Goal: Task Accomplishment & Management: Manage account settings

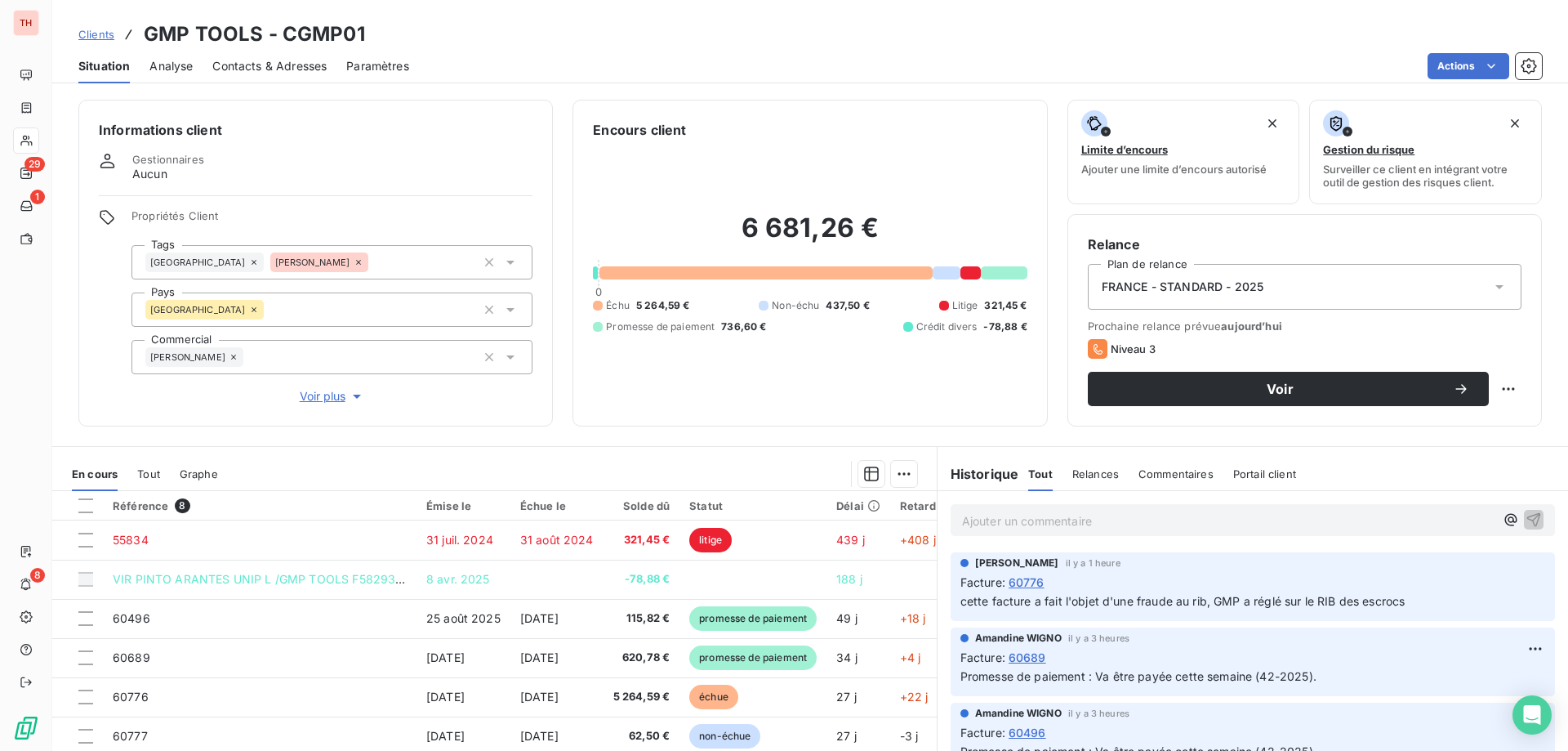
click at [108, 33] on span "Clients" at bounding box center [96, 34] width 36 height 13
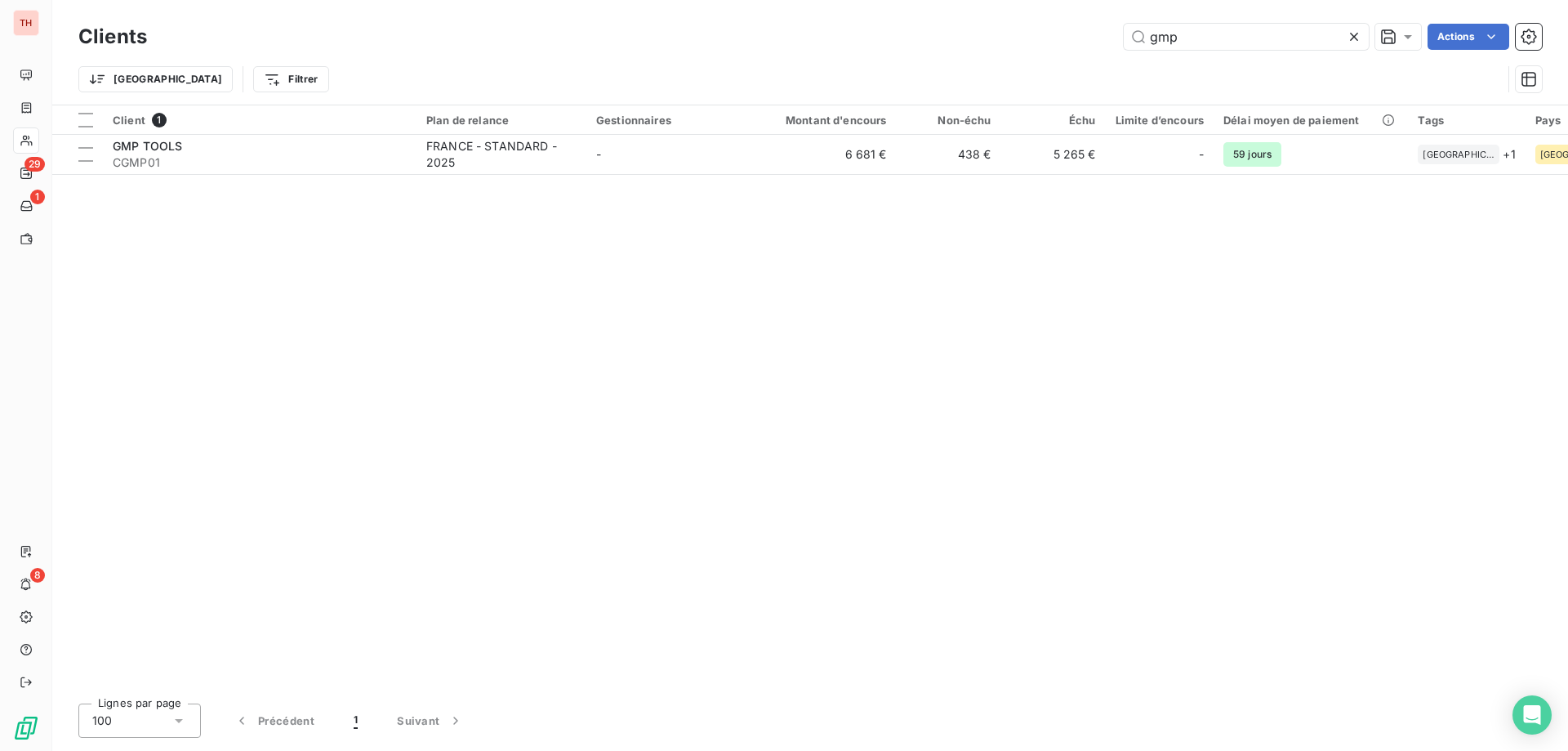
drag, startPoint x: 1183, startPoint y: 29, endPoint x: 1119, endPoint y: 48, distance: 66.8
click at [1124, 47] on div "gmp" at bounding box center [1246, 37] width 245 height 26
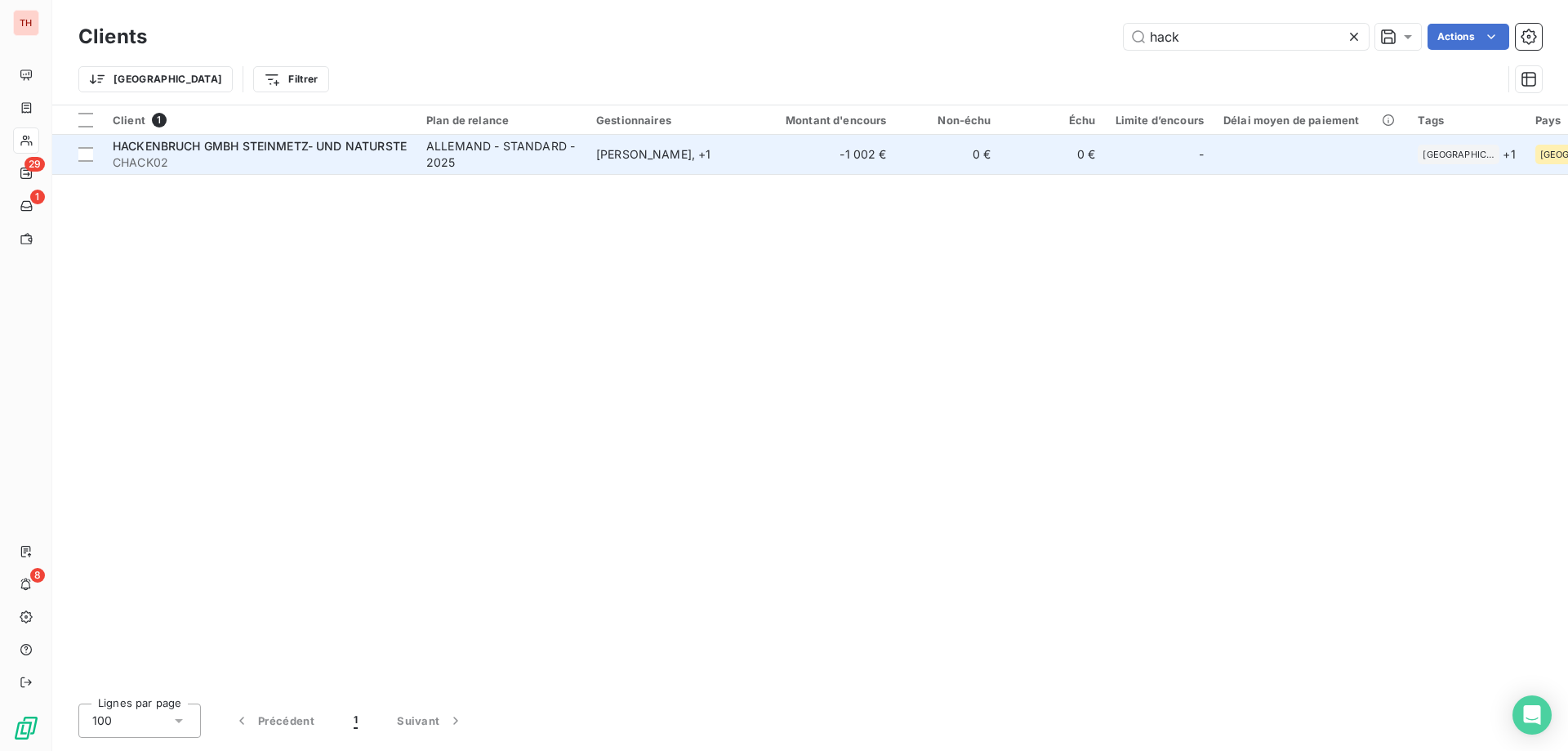
type input "hack"
click at [248, 150] on span "HACKENBRUCH GMBH STEINMETZ- UND NATURSTE" at bounding box center [260, 145] width 294 height 14
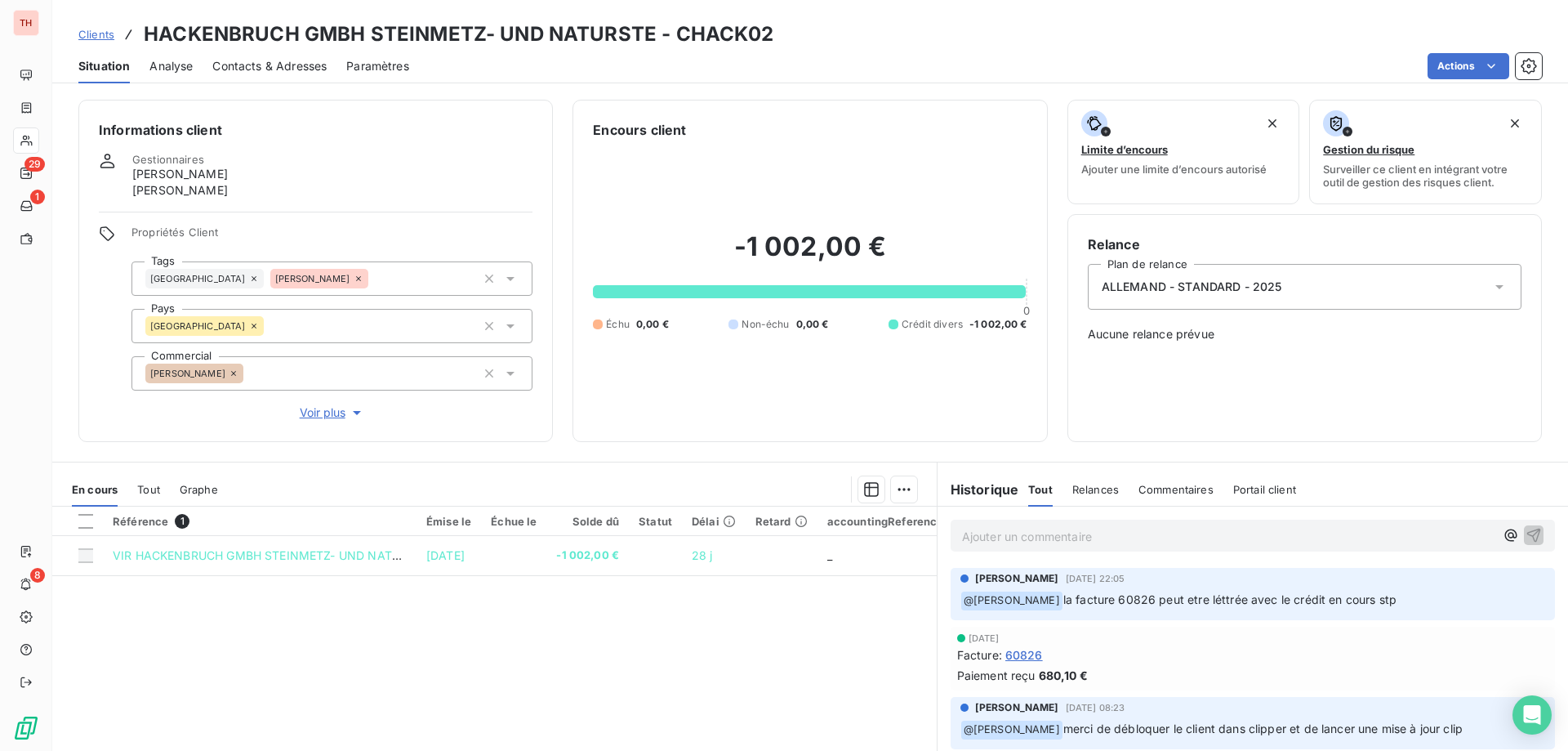
click at [1018, 539] on p "Ajouter un commentaire ﻿" at bounding box center [1229, 536] width 533 height 20
click at [1503, 535] on icon "button" at bounding box center [1511, 535] width 16 height 16
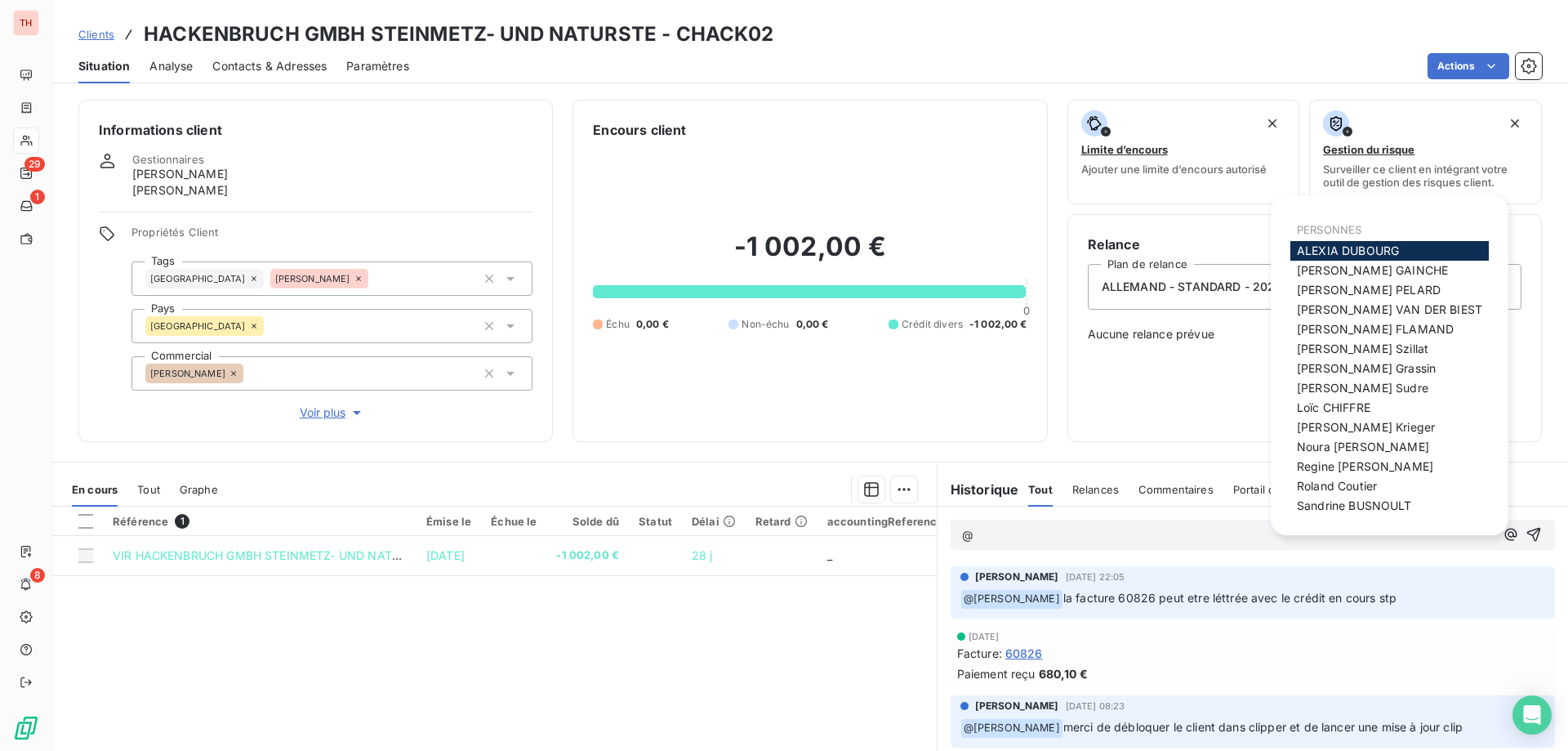
drag, startPoint x: 1333, startPoint y: 503, endPoint x: 1370, endPoint y: 504, distance: 37.0
click at [1333, 503] on span "[PERSON_NAME]" at bounding box center [1354, 505] width 115 height 14
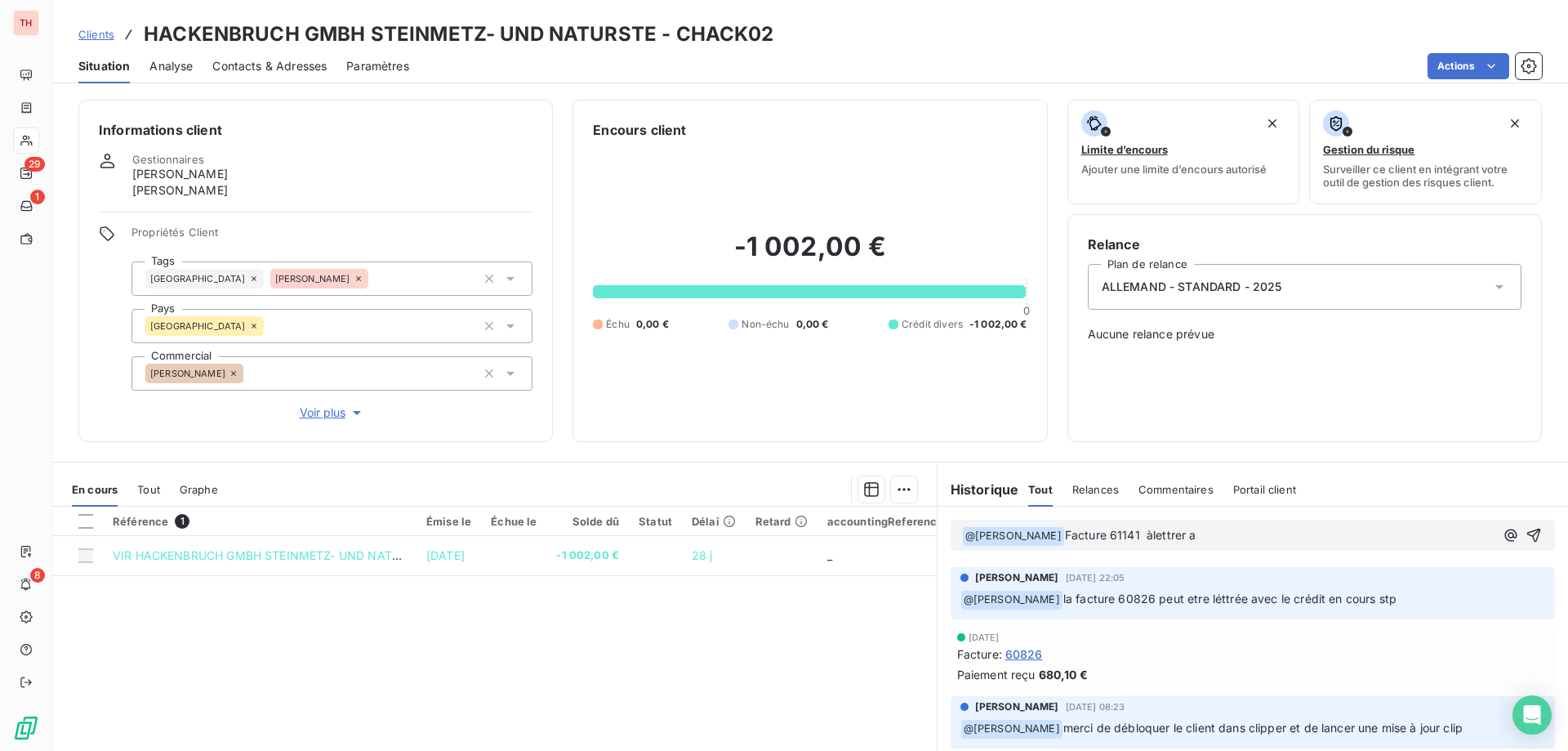
drag, startPoint x: 1164, startPoint y: 536, endPoint x: 1181, endPoint y: 537, distance: 17.0
click at [1164, 536] on span "Facture 61141 àlettrer a" at bounding box center [1131, 534] width 132 height 14
click at [1245, 536] on p "﻿ @ [PERSON_NAME] ﻿ Facture 61141 à lettrer a" at bounding box center [1229, 536] width 533 height 20
drag, startPoint x: 1511, startPoint y: 536, endPoint x: 1566, endPoint y: 539, distance: 55.1
click at [1526, 536] on icon "button" at bounding box center [1534, 535] width 16 height 16
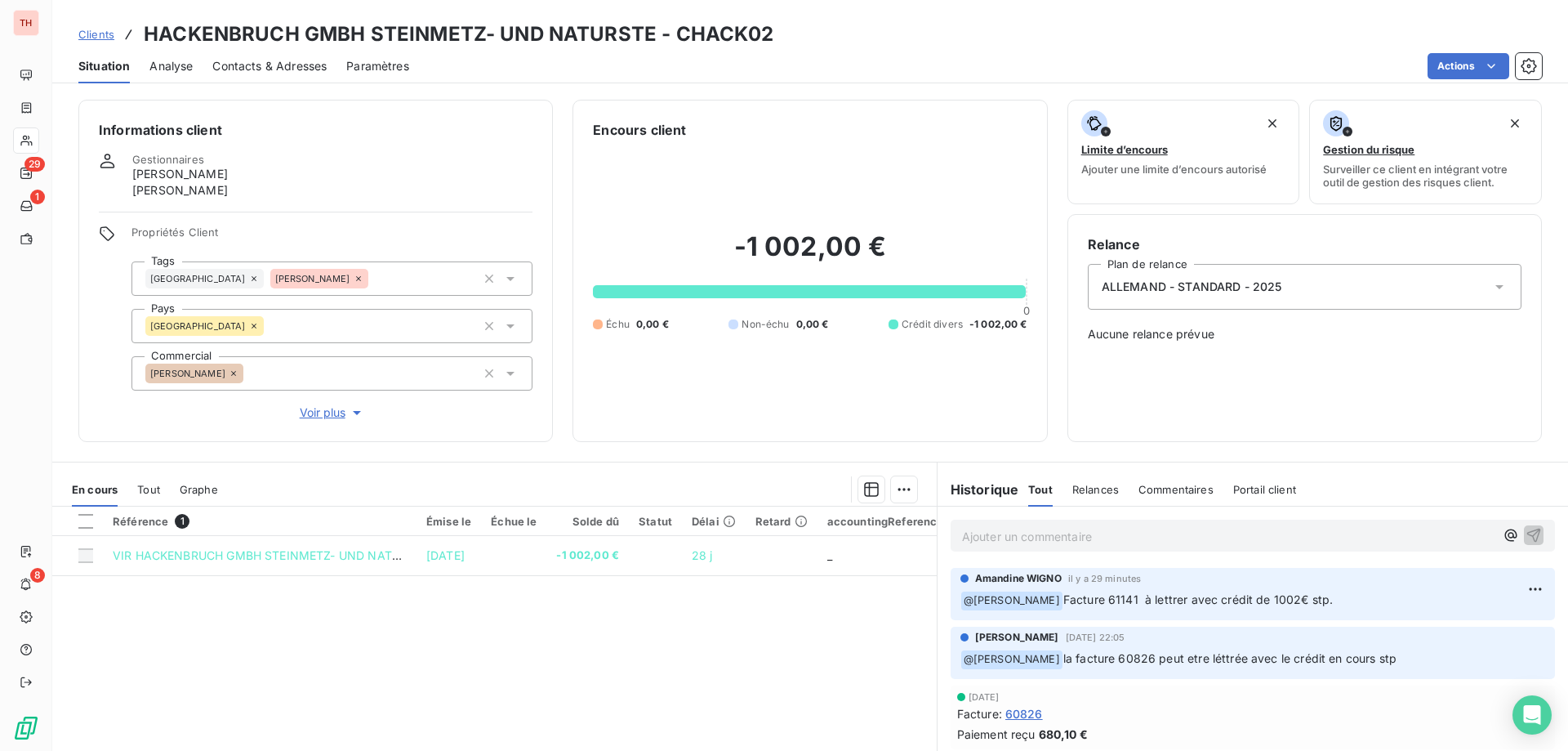
drag, startPoint x: 101, startPoint y: 34, endPoint x: 219, endPoint y: 50, distance: 119.1
click at [98, 34] on span "Clients" at bounding box center [96, 34] width 36 height 13
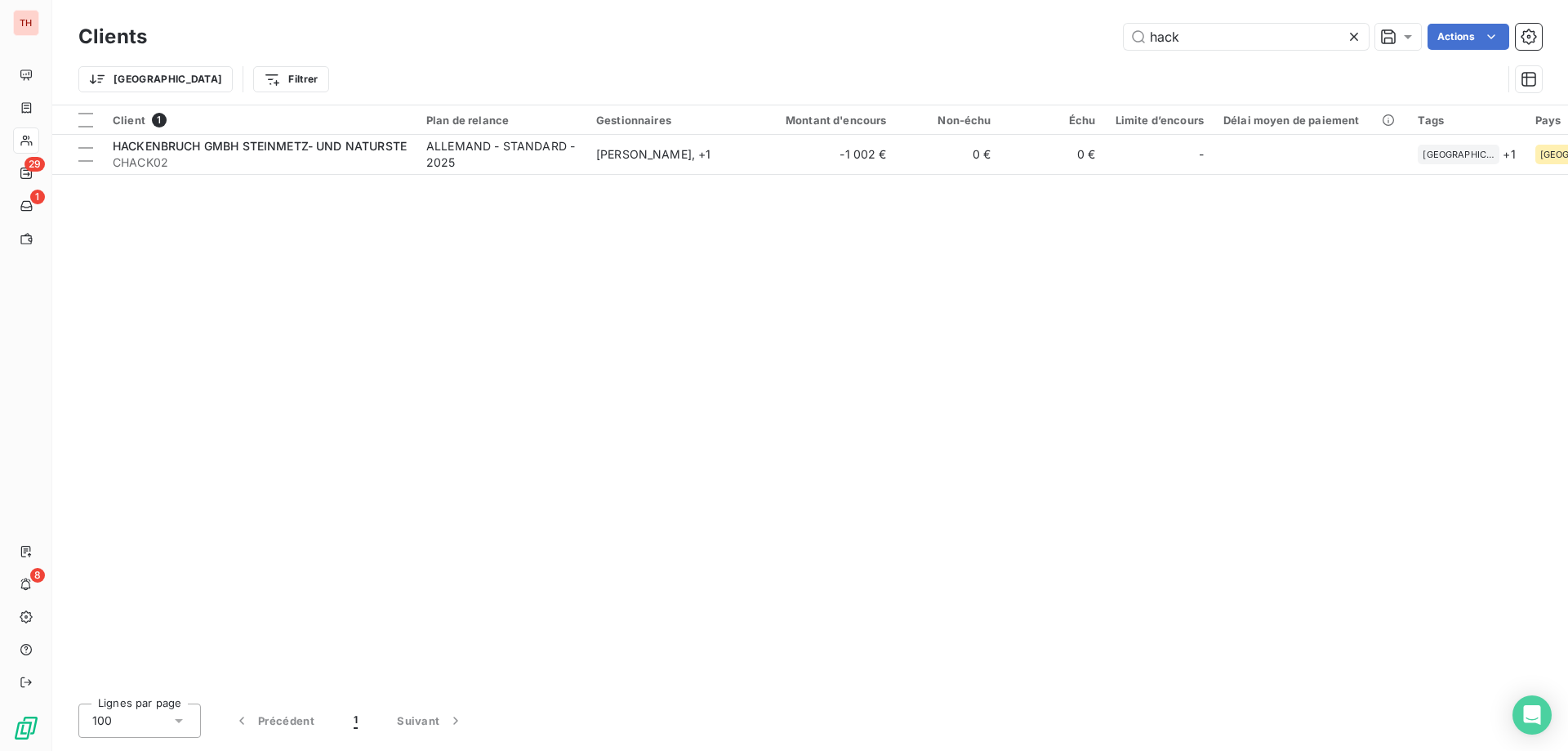
drag, startPoint x: 1191, startPoint y: 36, endPoint x: 1120, endPoint y: 36, distance: 71.0
click at [1120, 36] on div "hack Actions" at bounding box center [854, 37] width 1375 height 26
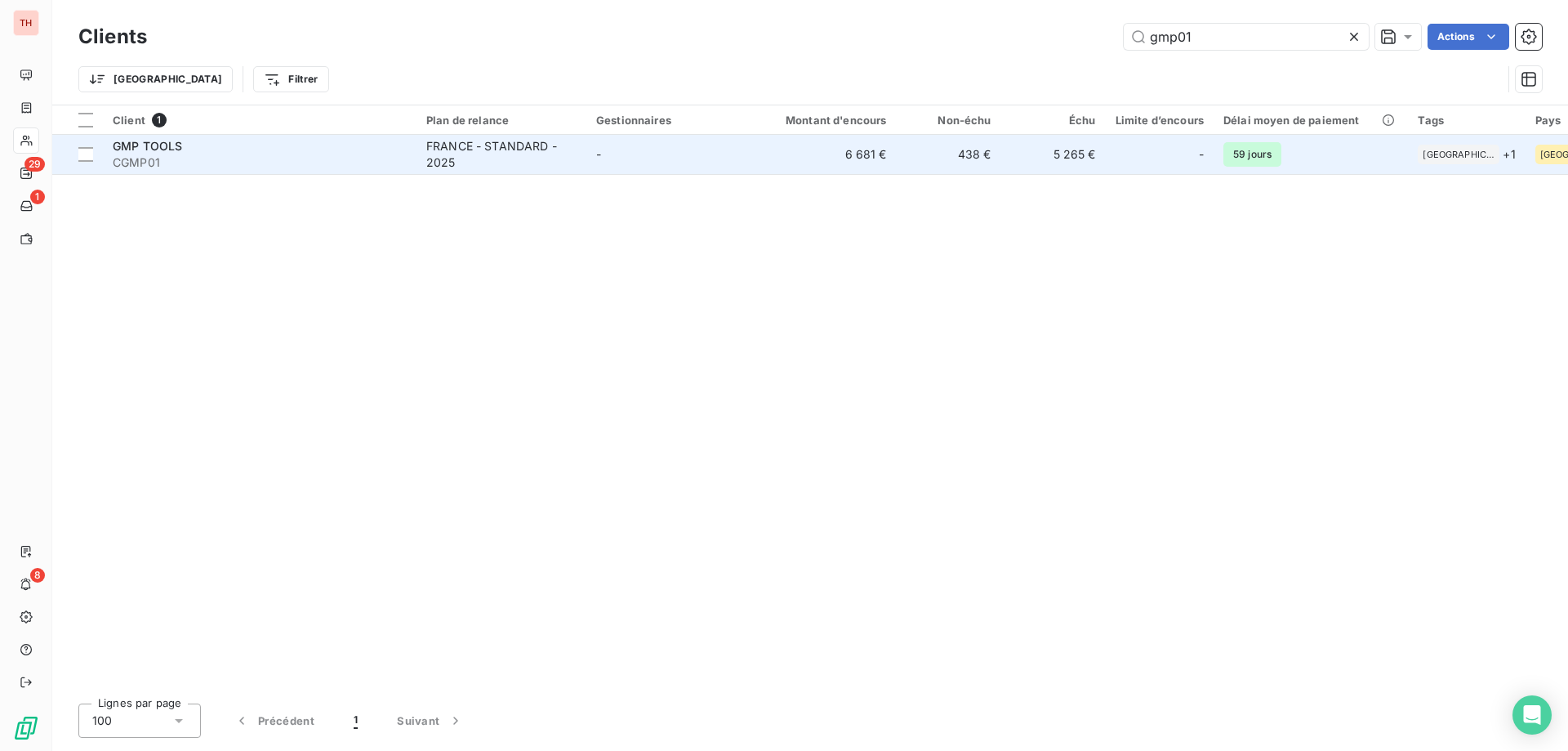
type input "gmp01"
click at [596, 163] on td "-" at bounding box center [672, 154] width 170 height 39
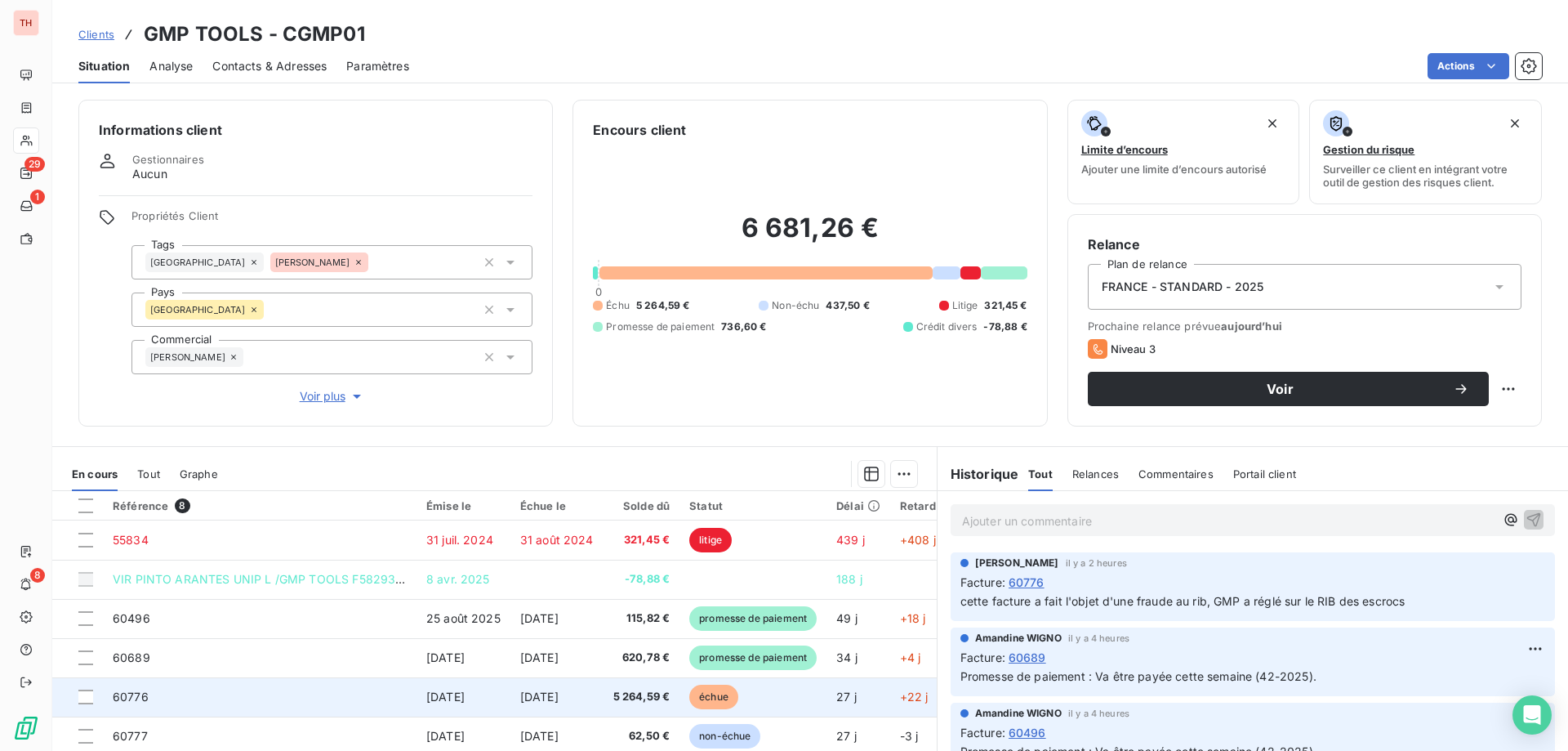
click at [559, 691] on span "[DATE]" at bounding box center [539, 696] width 38 height 14
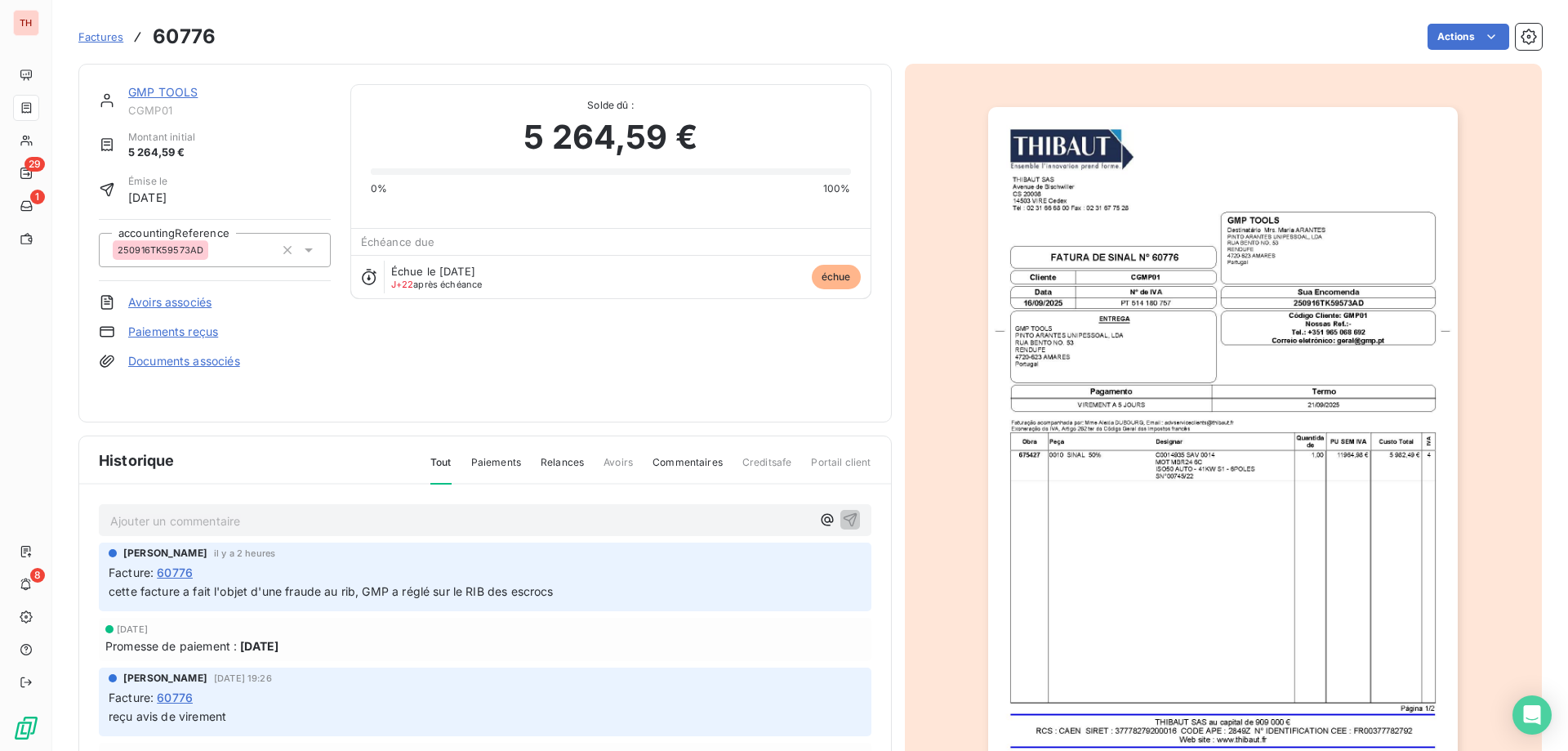
click at [380, 523] on p "Ajouter un commentaire ﻿" at bounding box center [461, 521] width 701 height 20
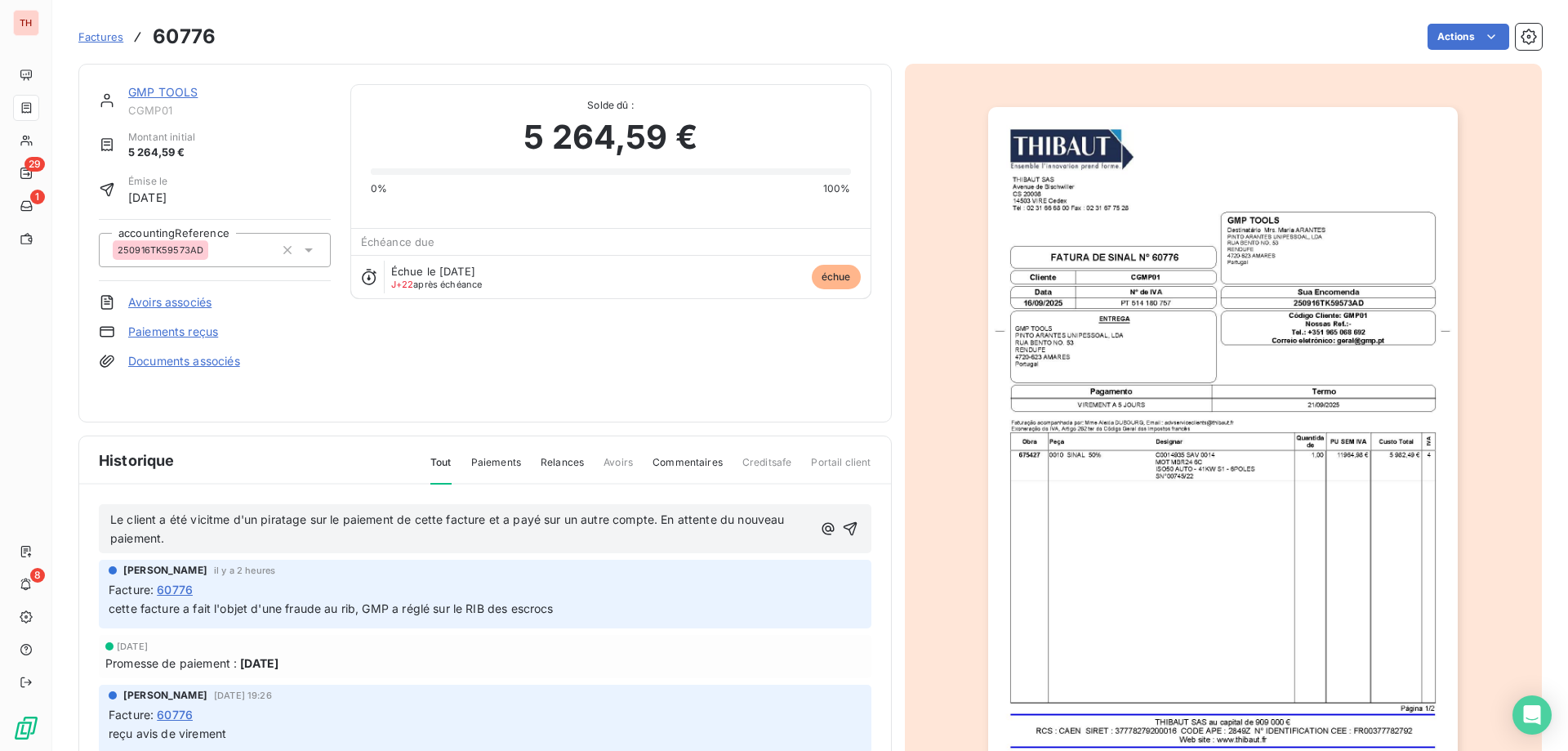
drag, startPoint x: 209, startPoint y: 523, endPoint x: 264, endPoint y: 541, distance: 57.9
click at [213, 525] on span "Le client a été vicitme d'un piratage sur le paiement de cette facture et a pay…" at bounding box center [449, 529] width 678 height 33
click at [279, 539] on p "Le client a été victime d'un piratage sur le paiement de cette facture et a pay…" at bounding box center [461, 530] width 702 height 38
click at [821, 524] on div "Le client a été victime d'un piratage sur le paiement de cette facture et a pay…" at bounding box center [485, 529] width 750 height 39
click at [844, 525] on icon "button" at bounding box center [851, 529] width 14 height 14
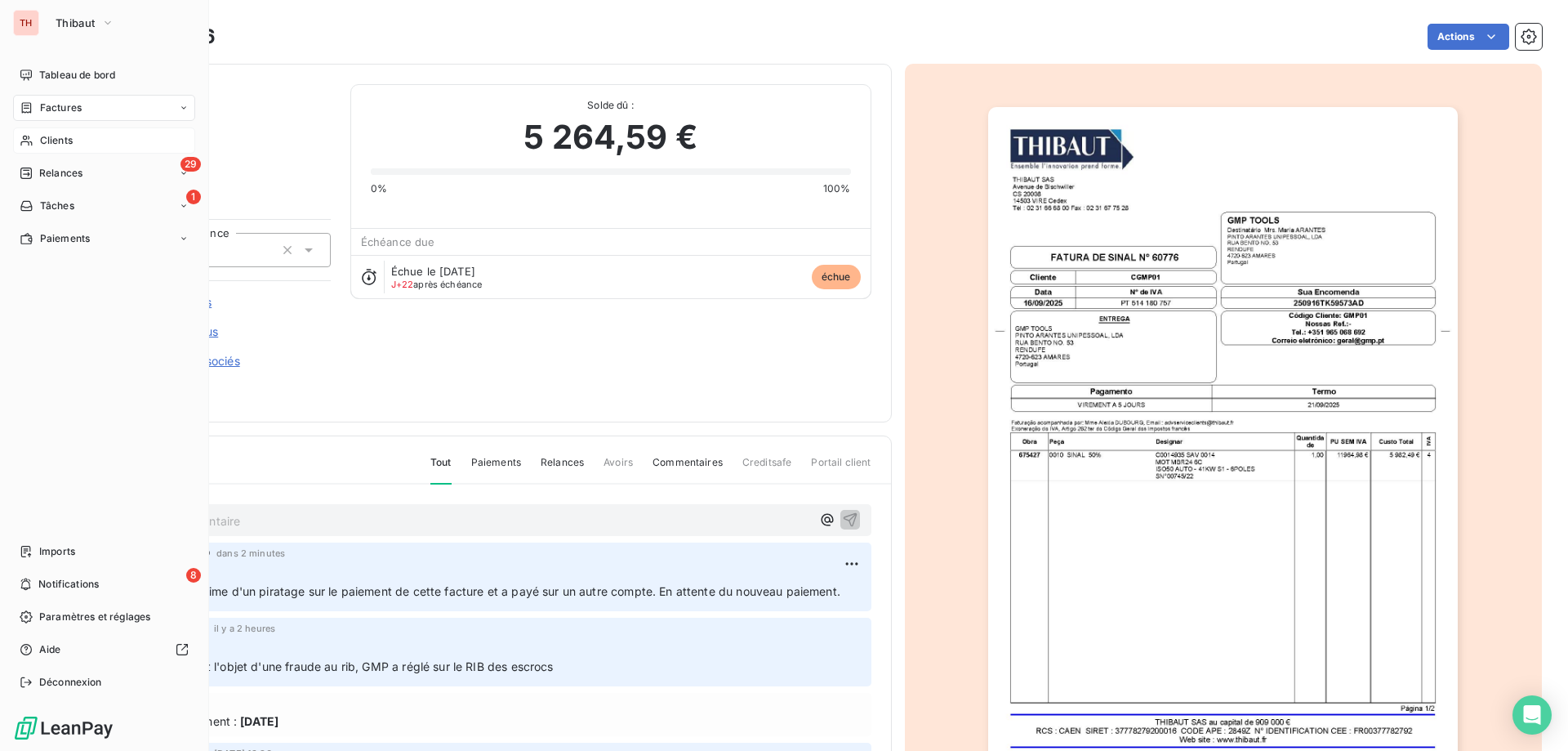
click at [32, 141] on icon at bounding box center [26, 141] width 14 height 13
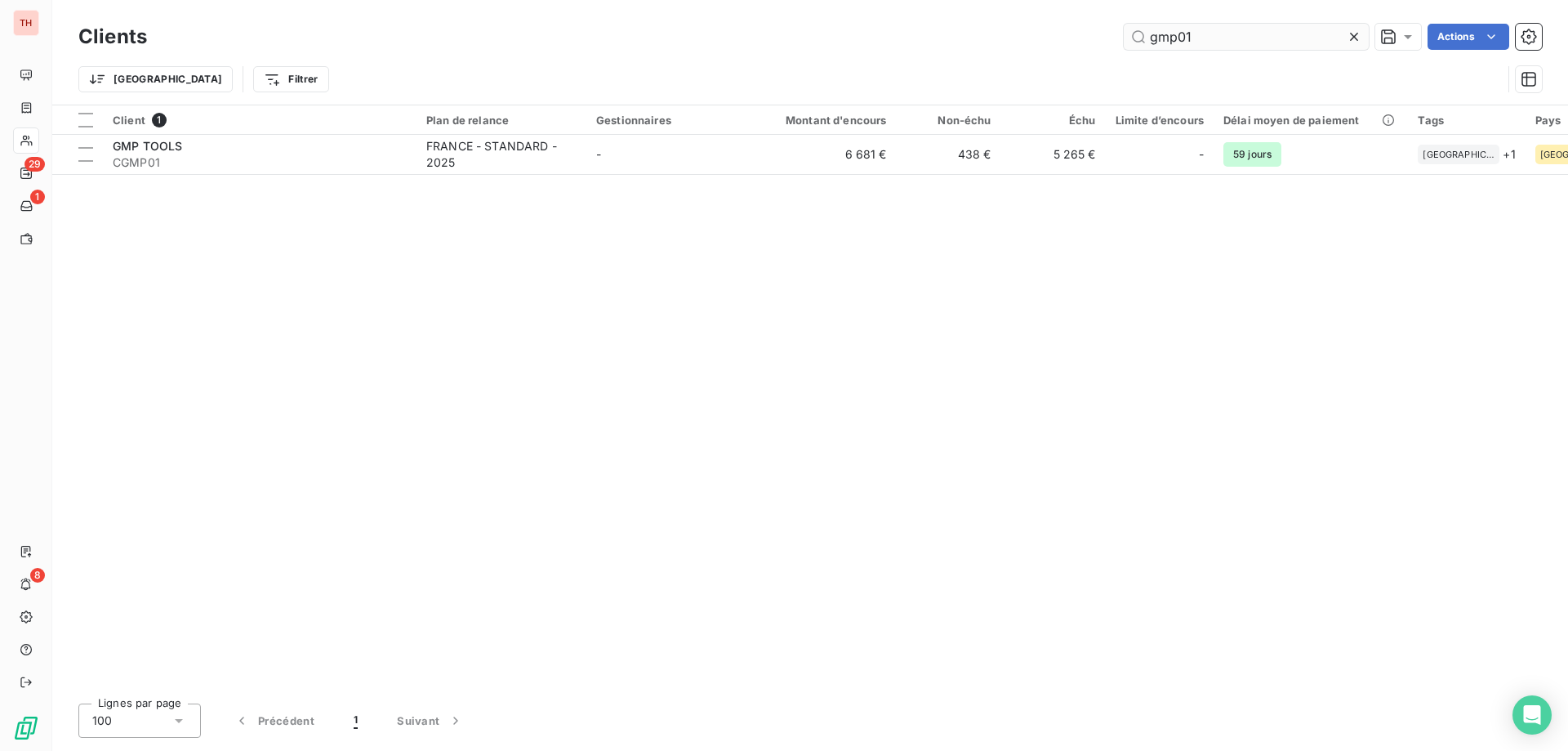
drag, startPoint x: 1212, startPoint y: 35, endPoint x: 1187, endPoint y: 31, distance: 25.3
click at [1212, 35] on input "gmp01" at bounding box center [1246, 37] width 245 height 26
drag, startPoint x: 1187, startPoint y: 31, endPoint x: 1211, endPoint y: 31, distance: 24.0
click at [1185, 31] on input "gmp01" at bounding box center [1246, 37] width 245 height 26
click at [1223, 38] on input "gmp01" at bounding box center [1246, 37] width 245 height 26
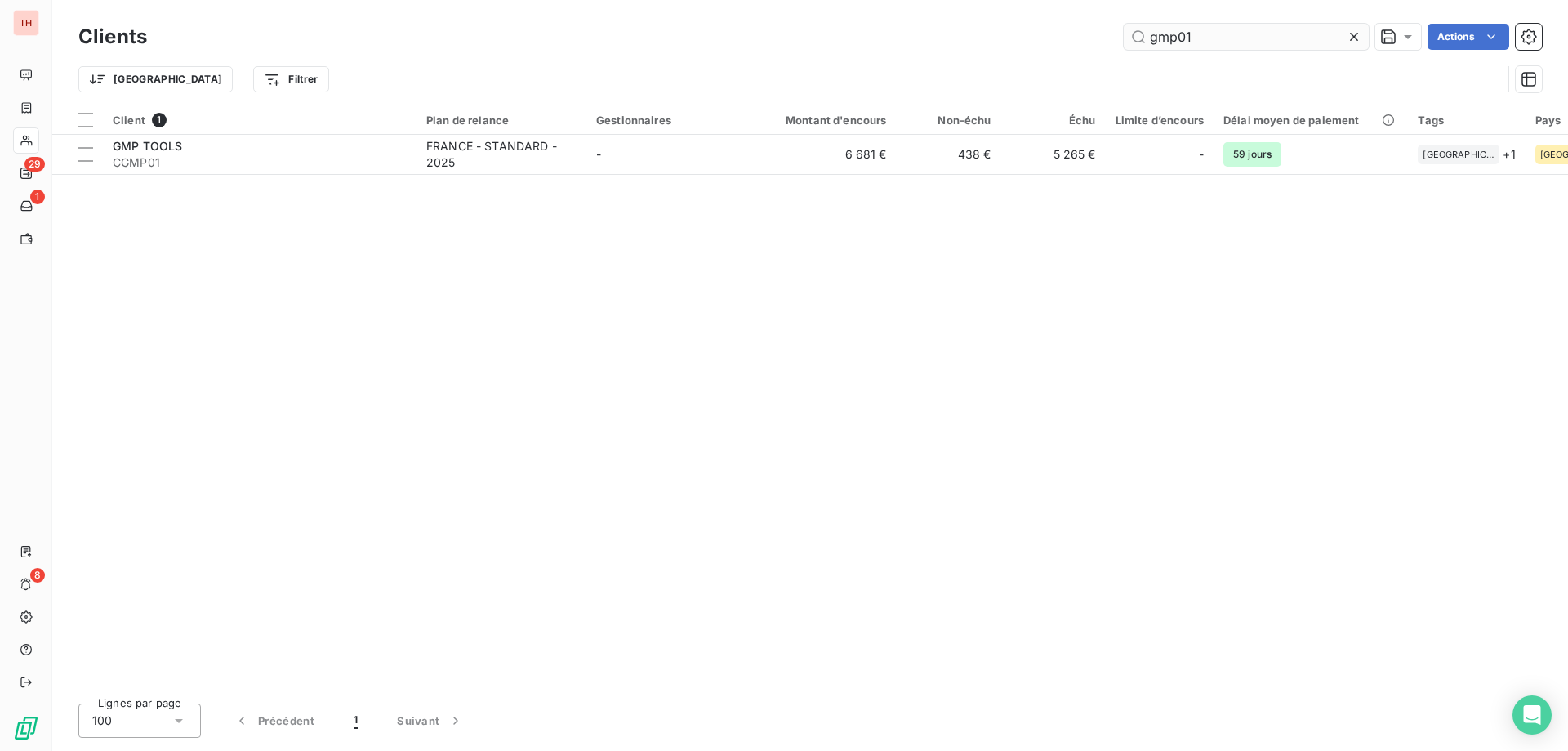
click at [1190, 37] on input "gmp01" at bounding box center [1246, 37] width 245 height 26
drag, startPoint x: 1164, startPoint y: 38, endPoint x: 1128, endPoint y: 36, distance: 36.1
click at [1128, 36] on input "gmp01" at bounding box center [1246, 37] width 245 height 26
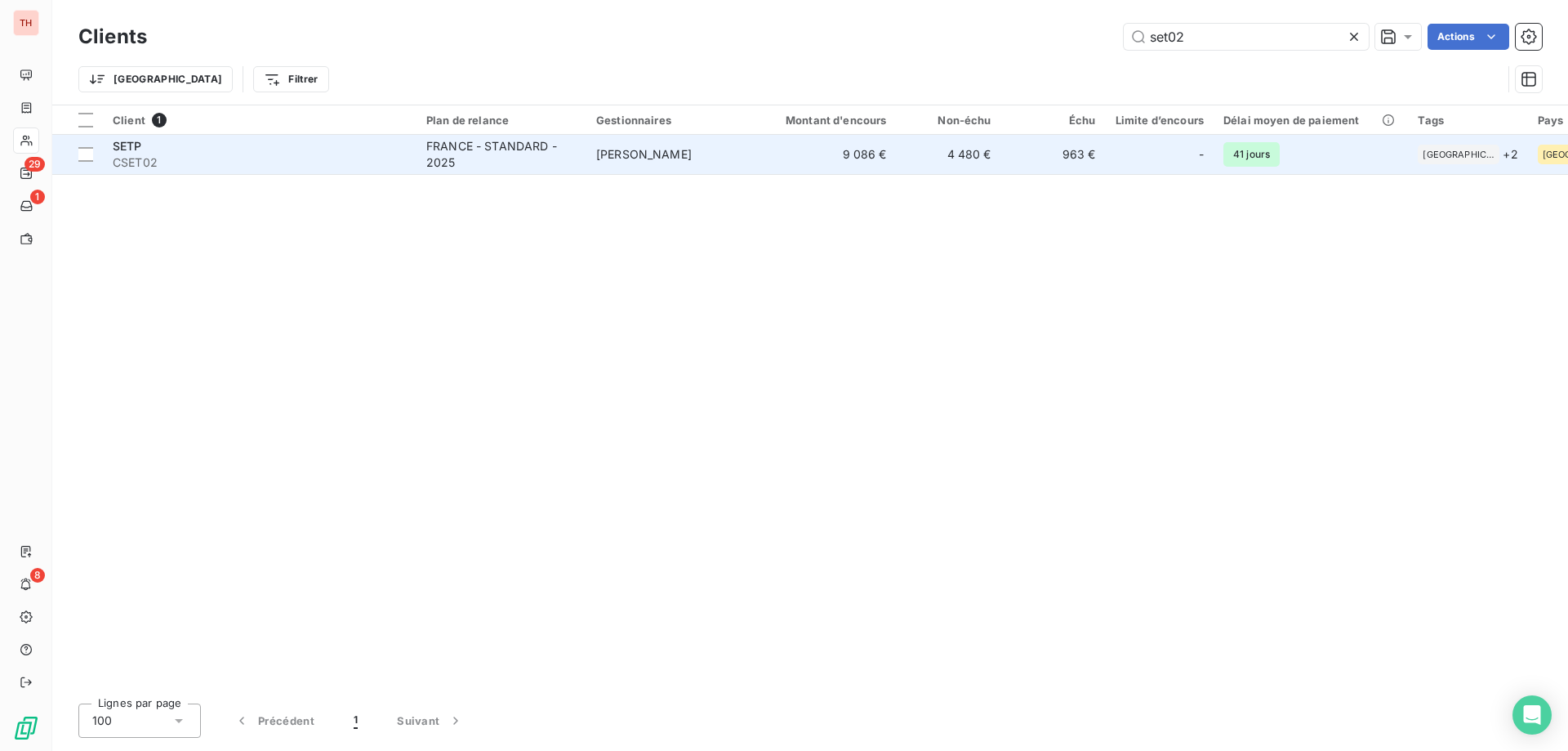
type input "set02"
click at [800, 152] on td "9 086 €" at bounding box center [827, 154] width 141 height 39
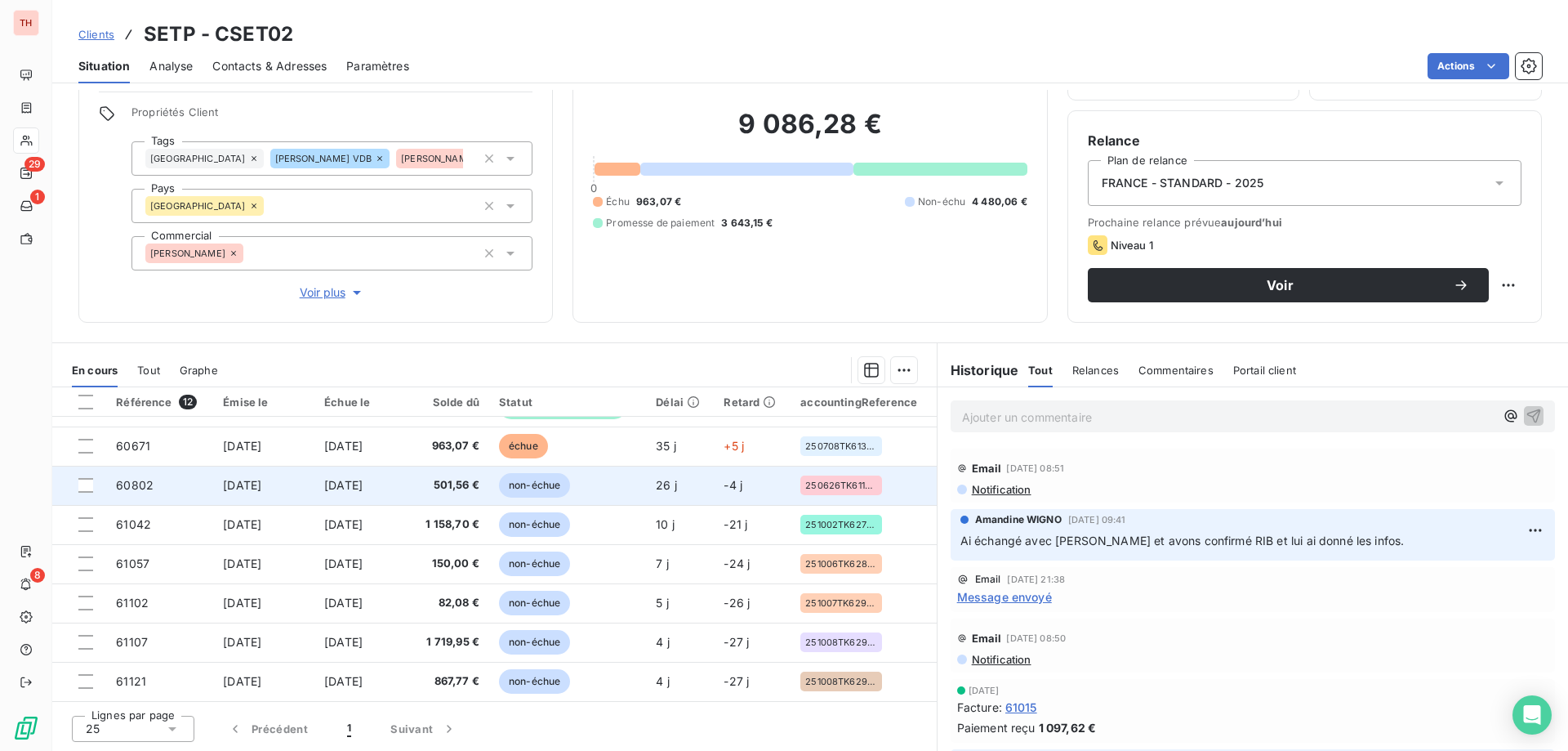
scroll to position [23, 0]
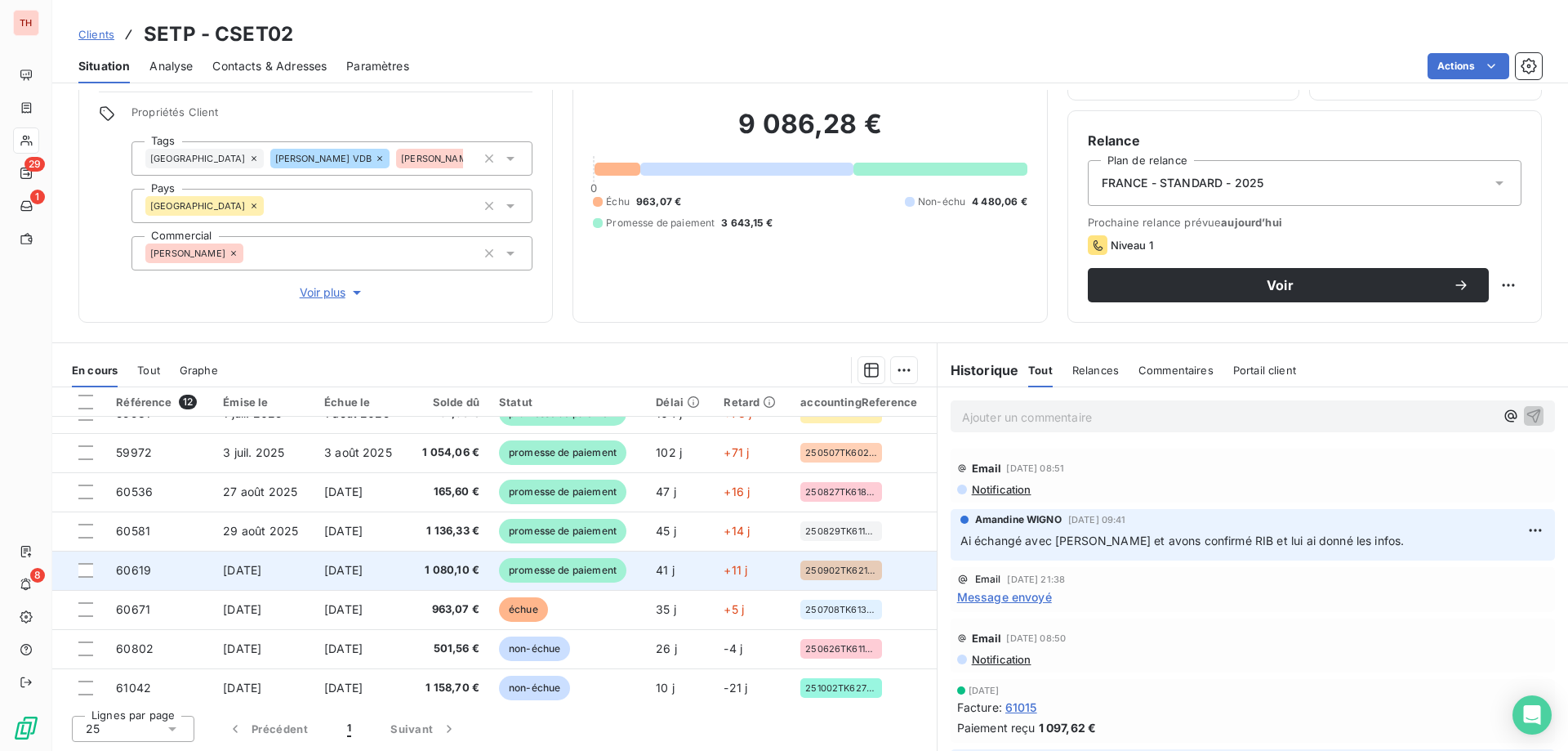
click at [583, 575] on span "promesse de paiement" at bounding box center [563, 570] width 127 height 25
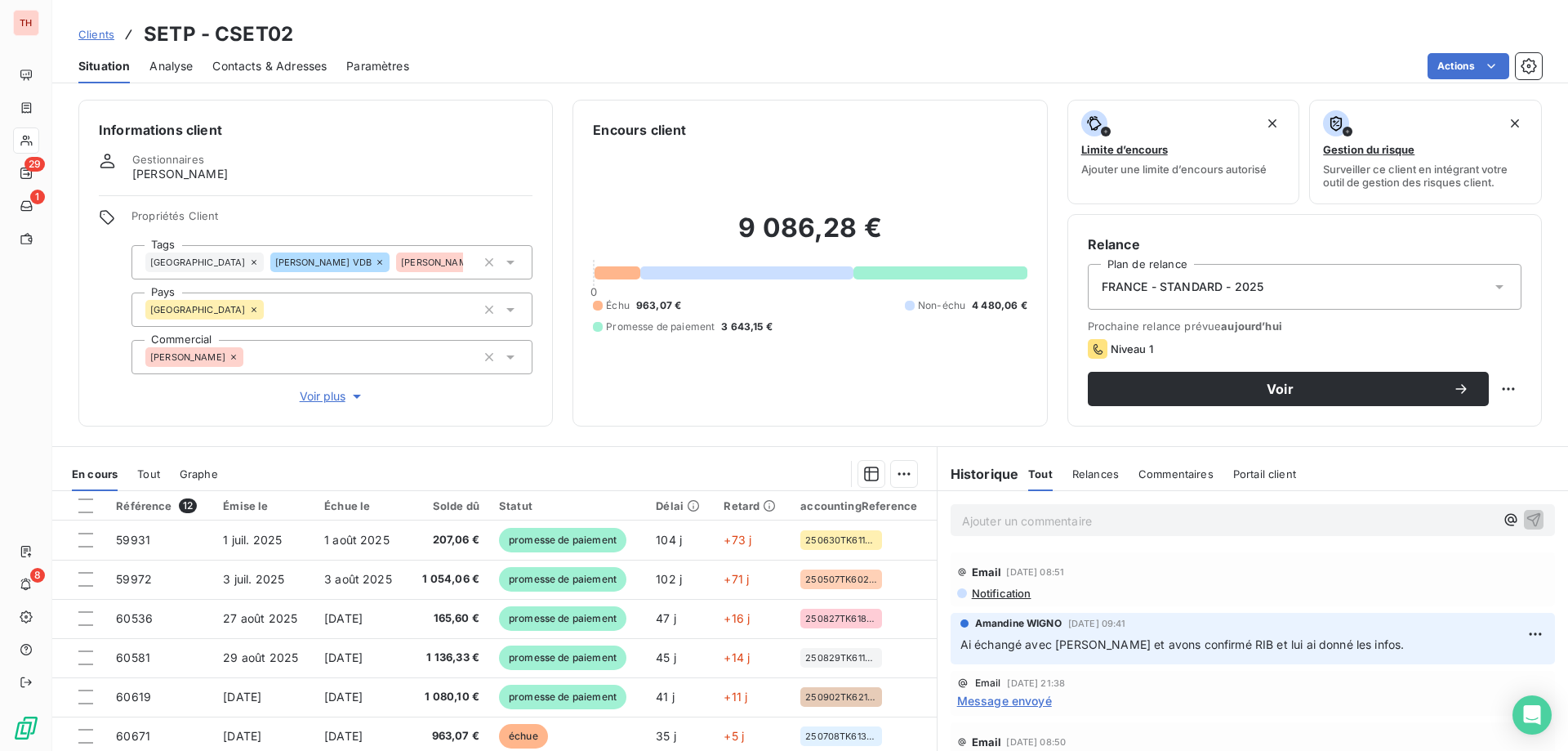
click at [103, 31] on span "Clients" at bounding box center [96, 34] width 36 height 13
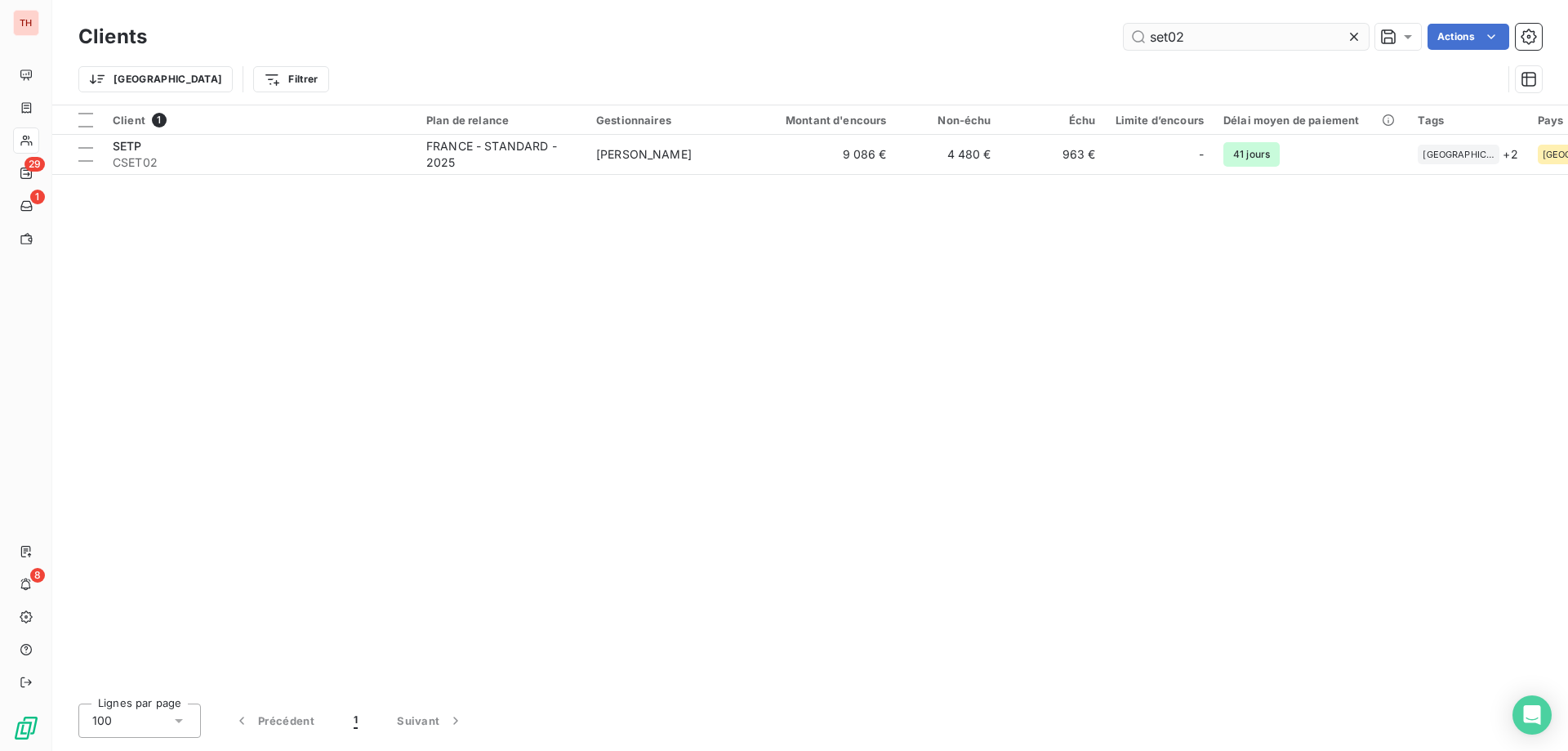
drag, startPoint x: 1179, startPoint y: 38, endPoint x: 1128, endPoint y: 37, distance: 51.0
click at [1128, 37] on input "set02" at bounding box center [1246, 37] width 245 height 26
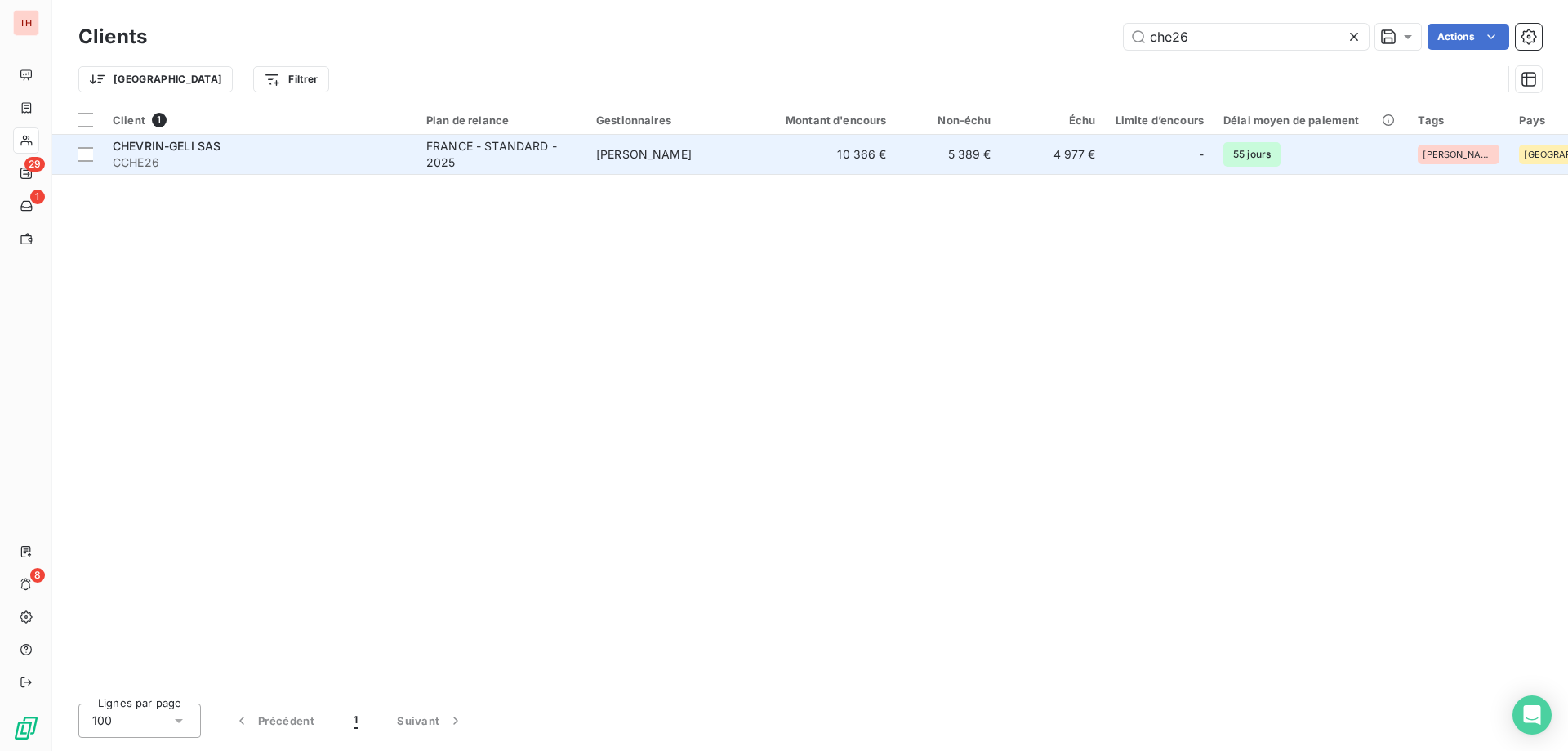
type input "che26"
click at [514, 155] on div "FRANCE - STANDARD - 2025" at bounding box center [502, 154] width 150 height 33
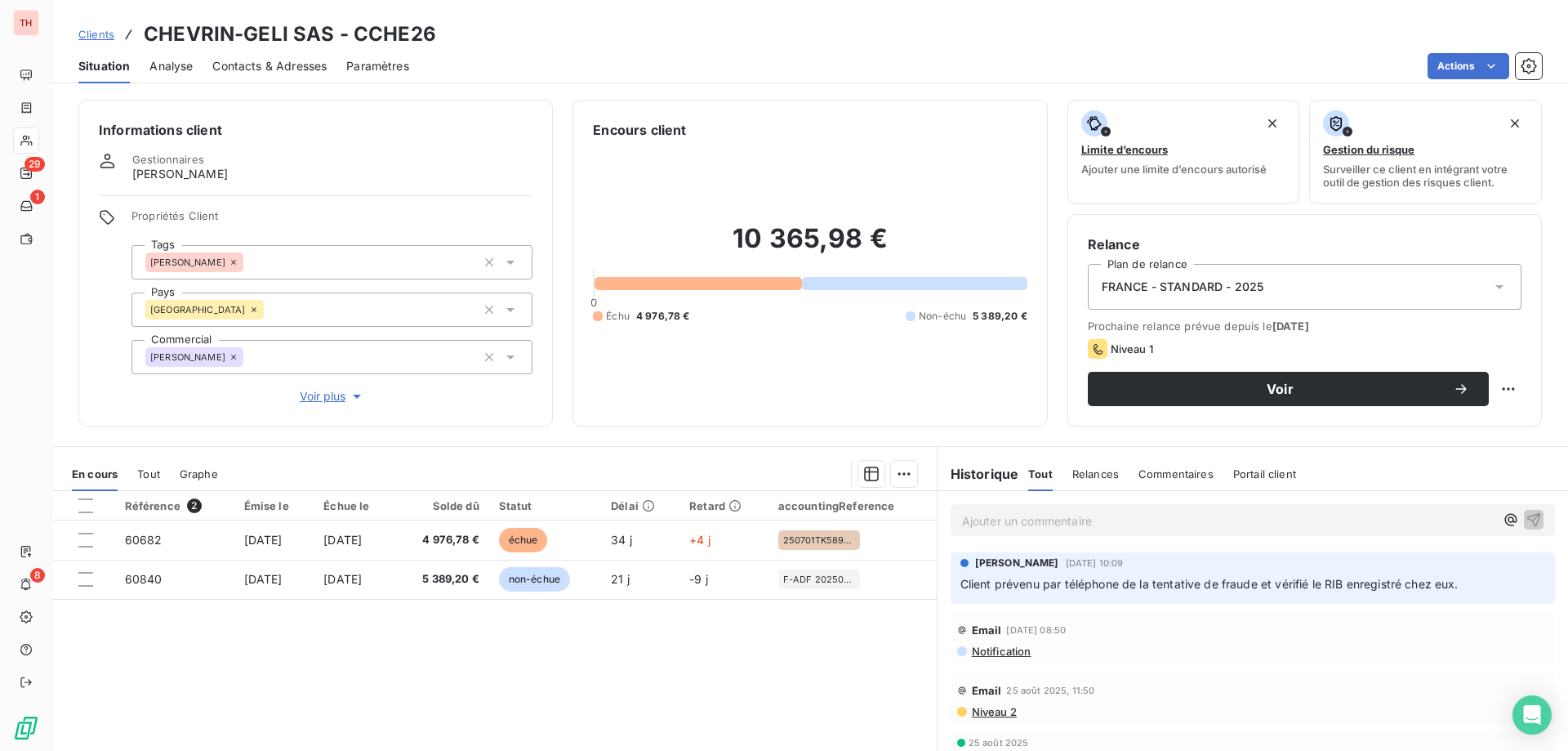
drag, startPoint x: 493, startPoint y: 538, endPoint x: 898, endPoint y: 391, distance: 430.9
click at [479, 538] on span "4 976,78 €" at bounding box center [441, 540] width 74 height 16
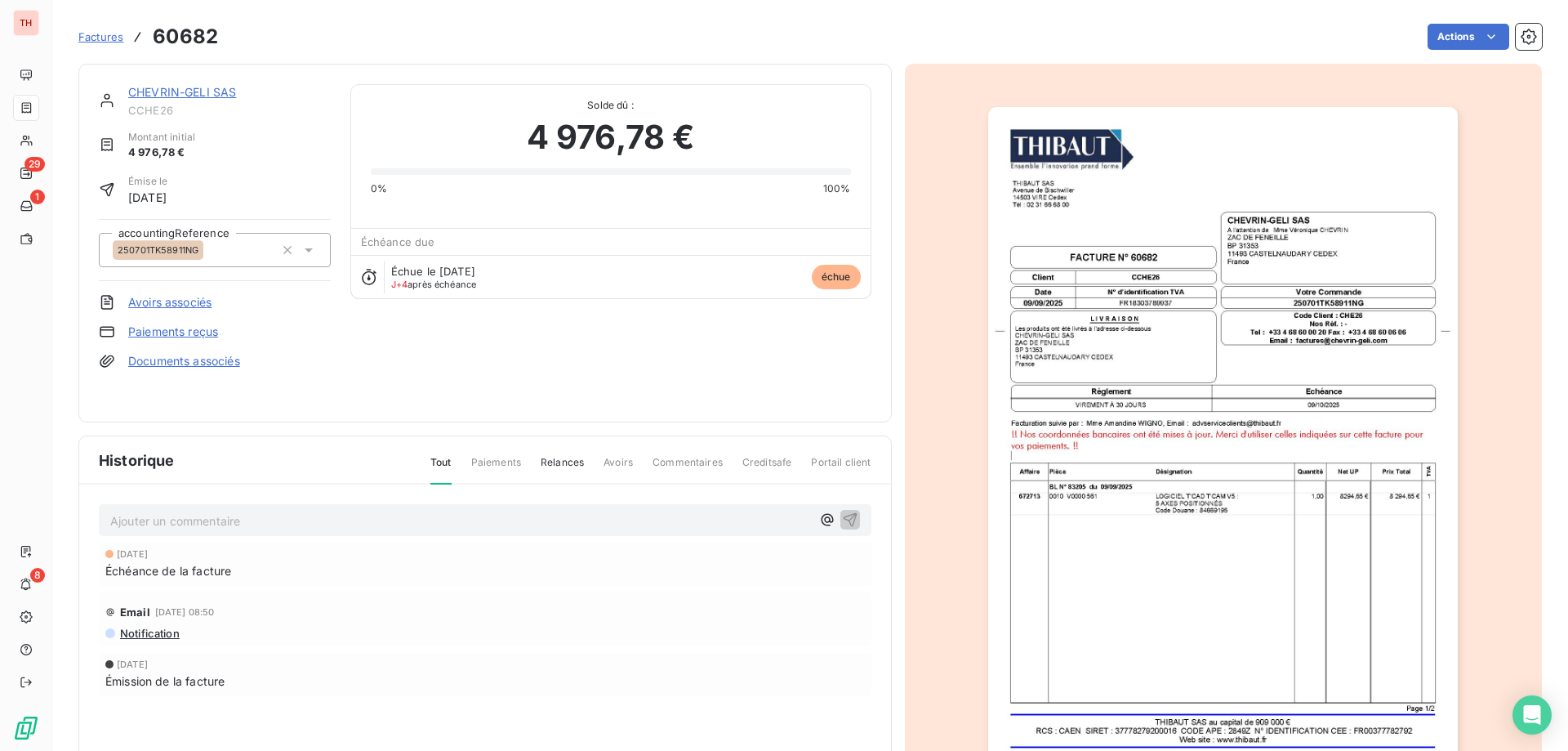
click at [1437, 43] on html "TH 29 1 8 Factures 60682 Actions CHEVRIN-GELI SAS CCHE26 Montant initial 4 976,…" at bounding box center [784, 375] width 1568 height 751
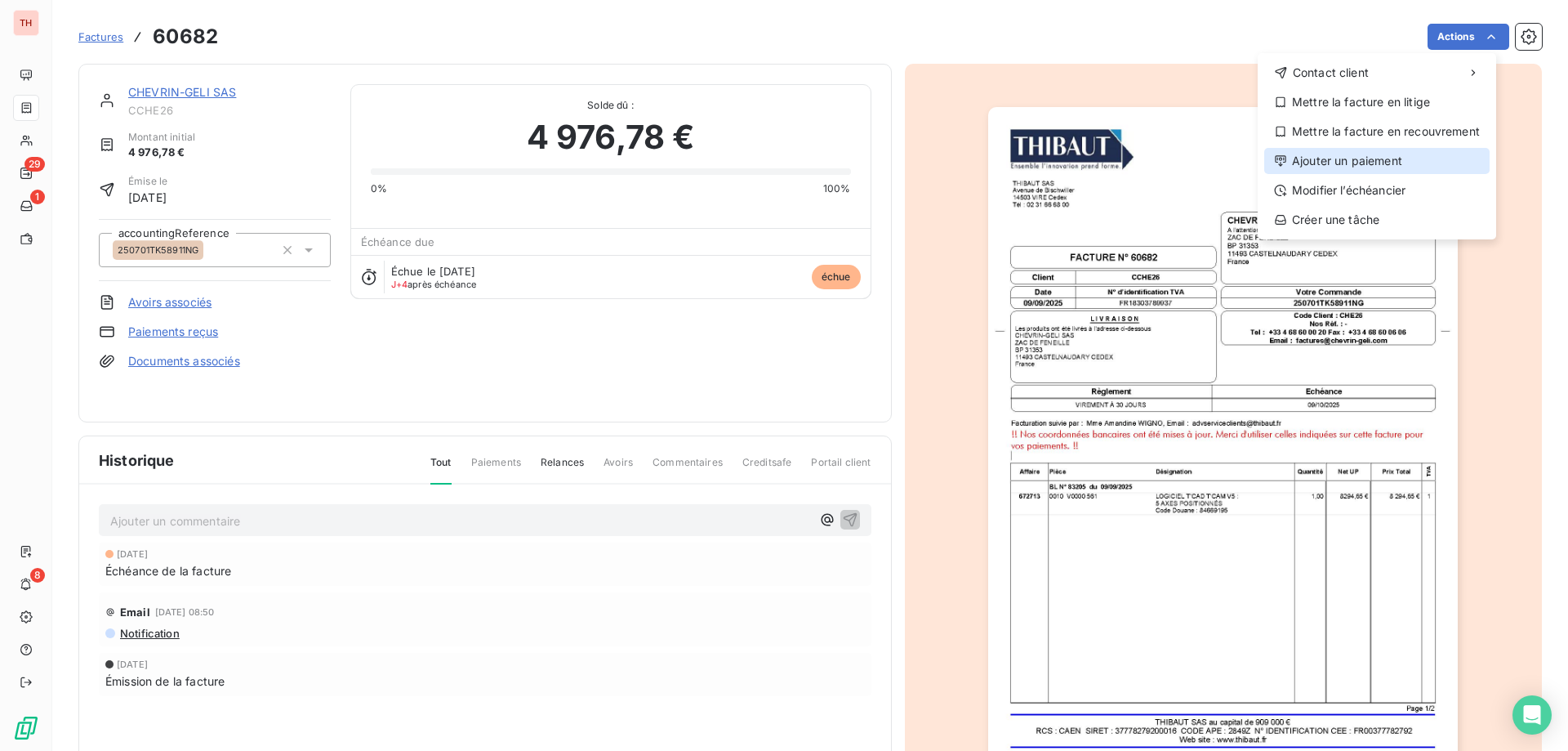
click at [1344, 159] on div "Ajouter un paiement" at bounding box center [1377, 161] width 226 height 26
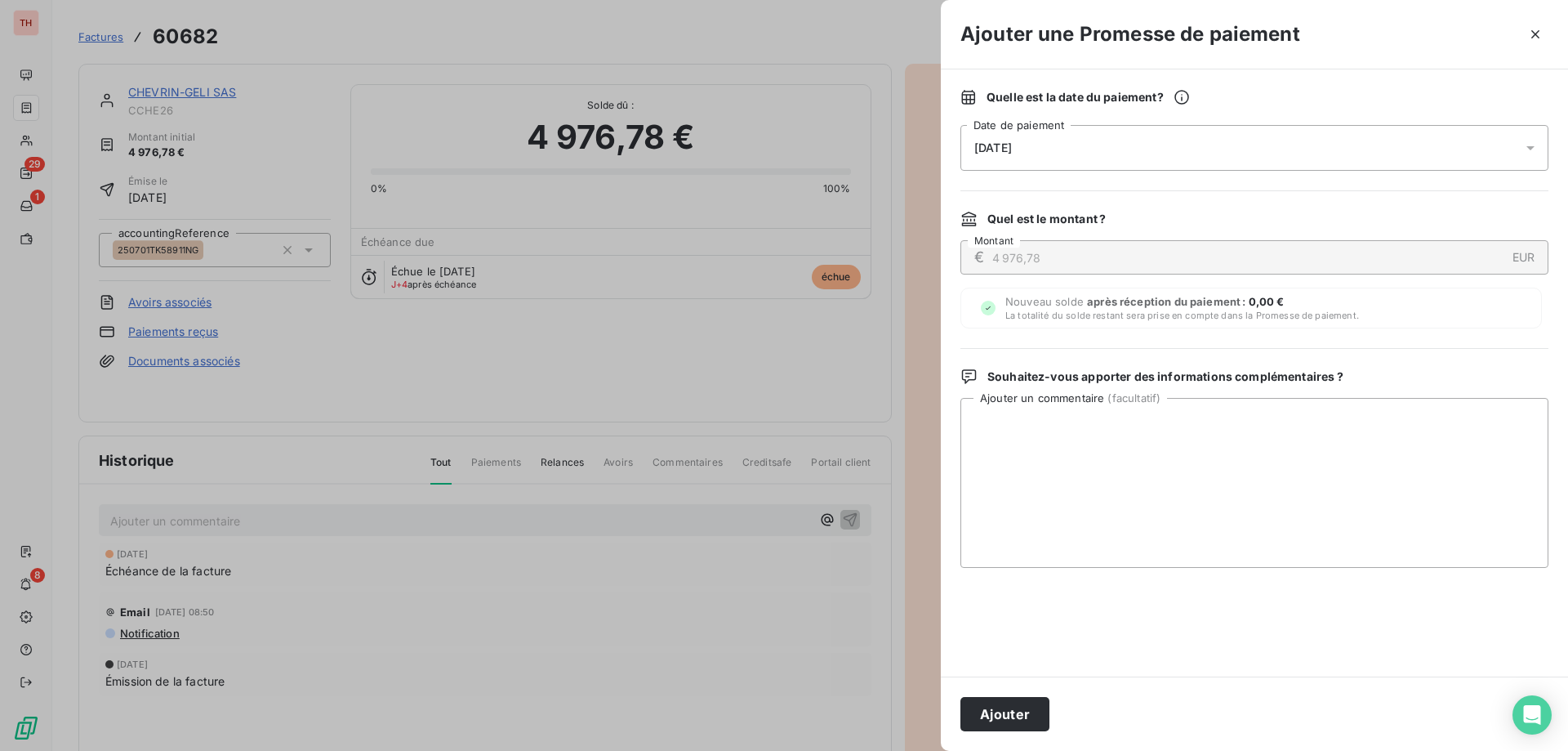
click at [1066, 136] on div "[DATE]" at bounding box center [1255, 148] width 588 height 46
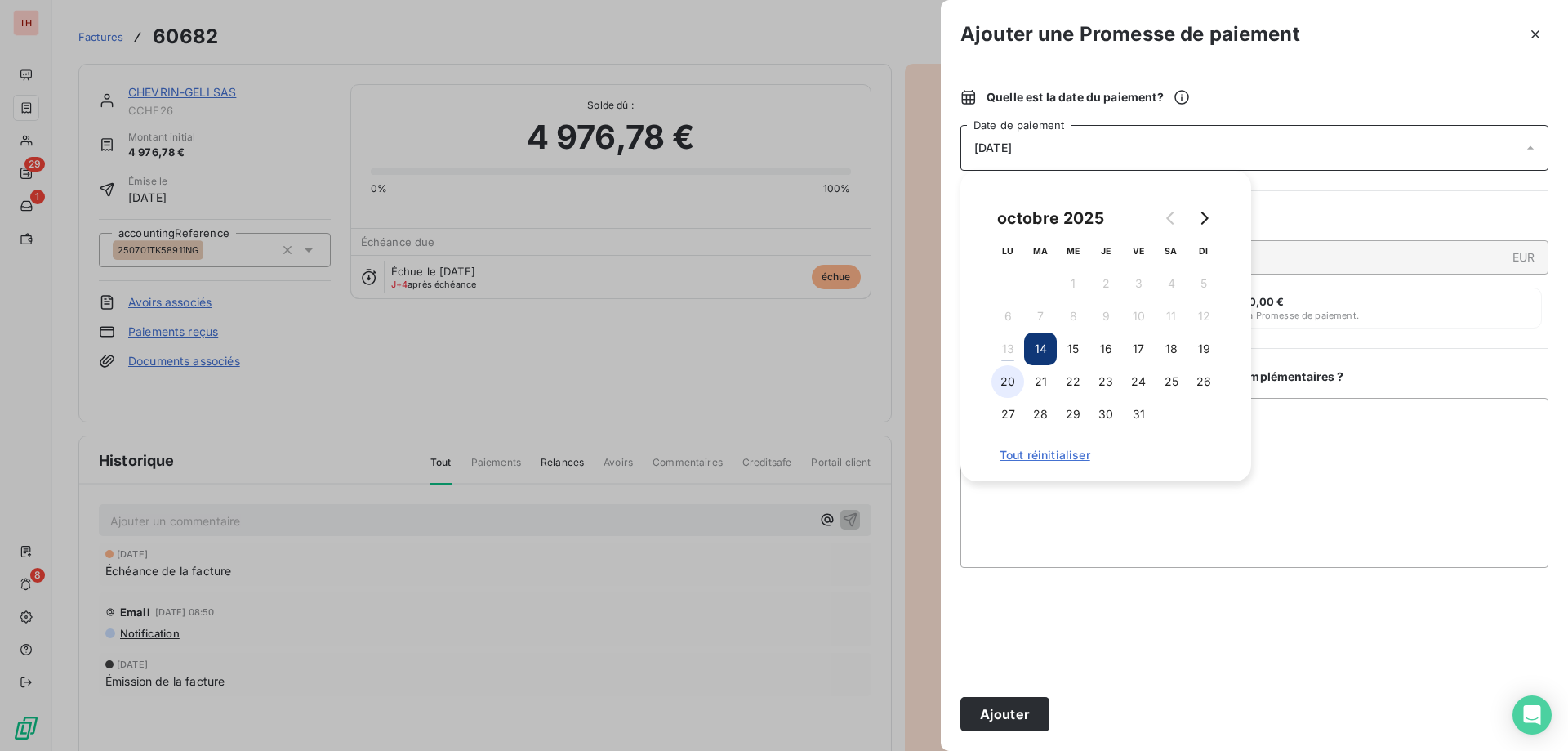
click at [1013, 382] on button "20" at bounding box center [1008, 382] width 33 height 33
click at [1344, 453] on textarea "Ajouter un commentaire ( facultatif )" at bounding box center [1255, 483] width 588 height 170
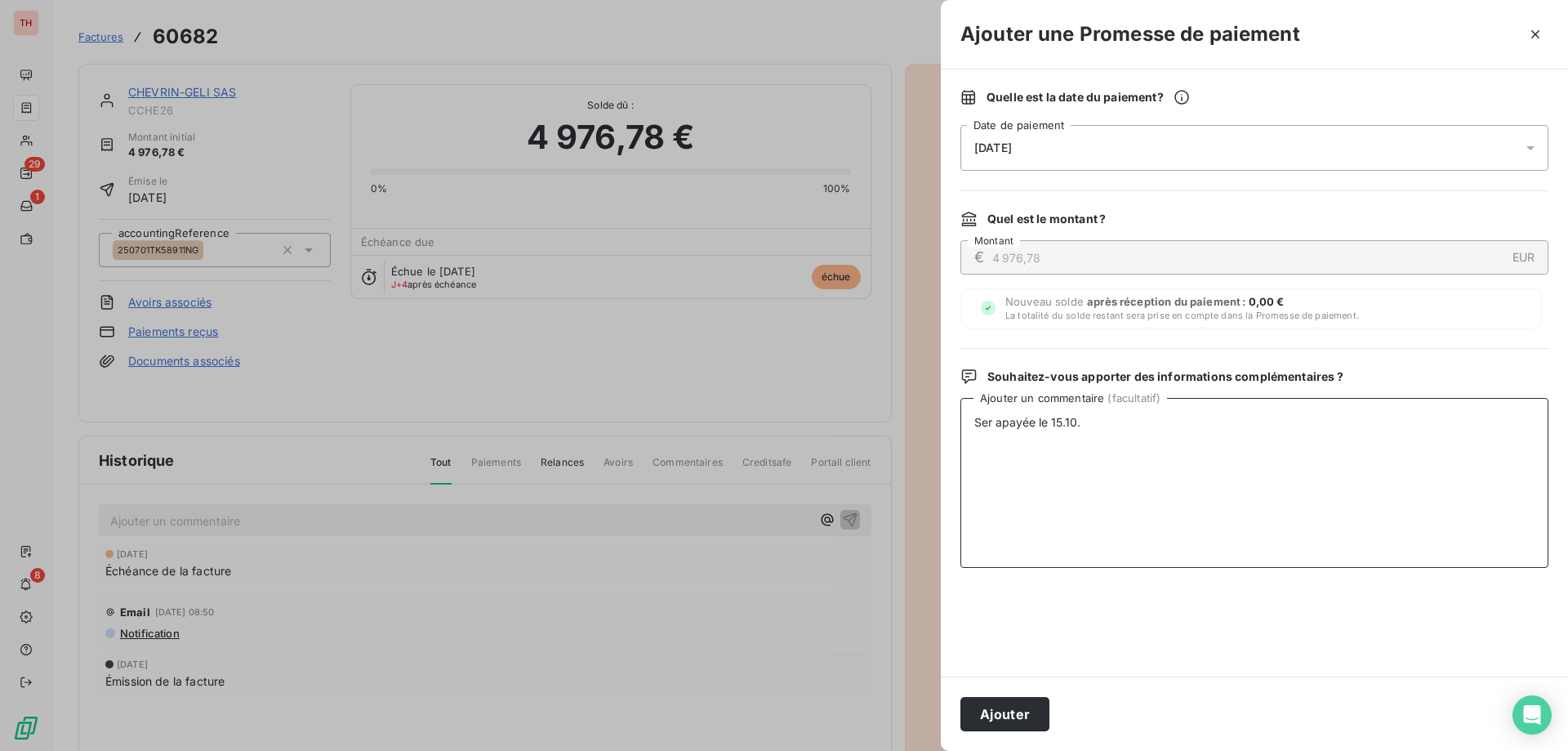
drag, startPoint x: 997, startPoint y: 418, endPoint x: 1072, endPoint y: 484, distance: 99.9
click at [997, 424] on textarea "Ser apayée le 15.10." at bounding box center [1255, 483] width 588 height 170
type textarea "Sera payée le 15.10."
click at [1003, 706] on button "Ajouter" at bounding box center [1005, 714] width 89 height 34
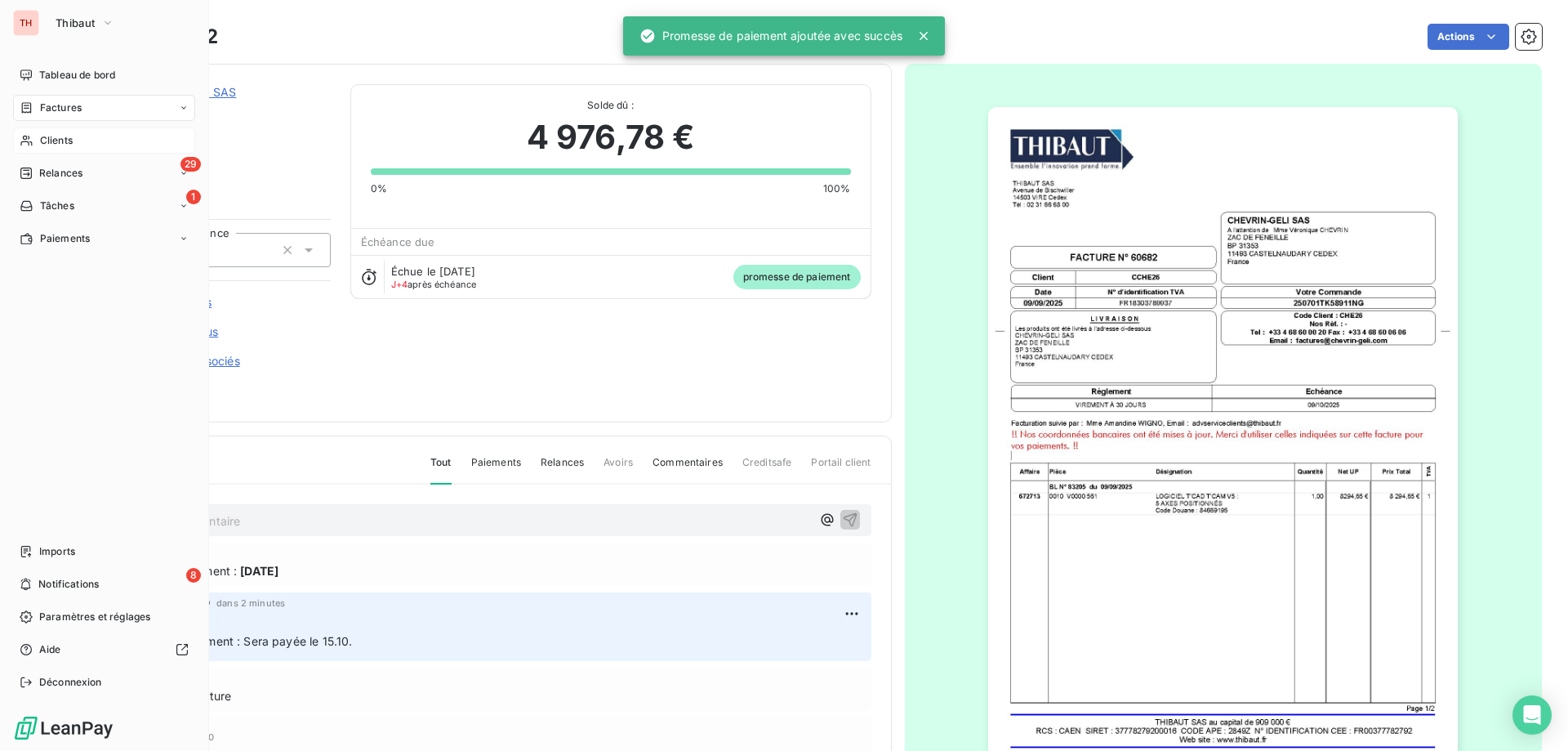
drag, startPoint x: 29, startPoint y: 132, endPoint x: 799, endPoint y: 110, distance: 770.3
click at [29, 132] on div "Clients" at bounding box center [104, 141] width 182 height 26
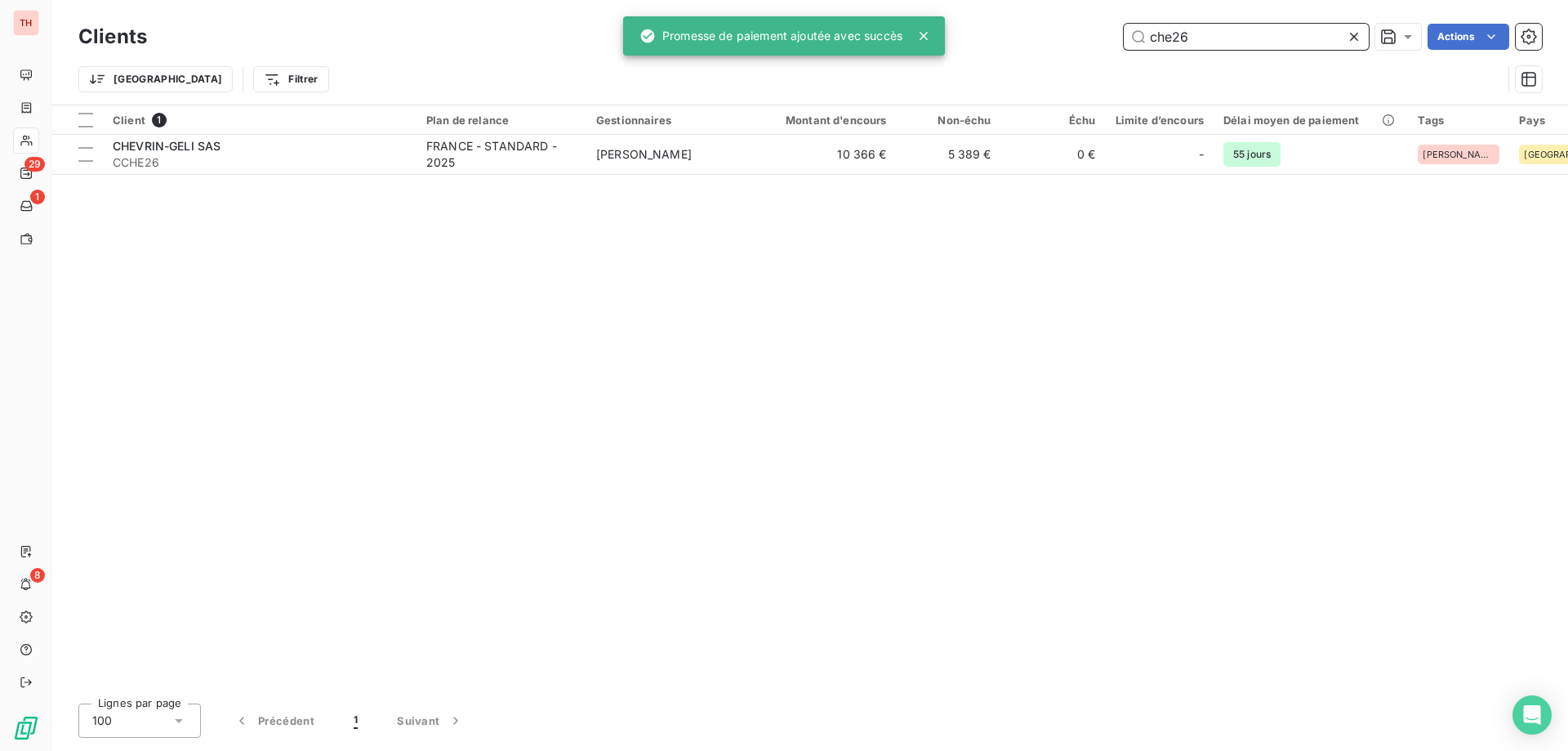
drag, startPoint x: 1226, startPoint y: 42, endPoint x: 1139, endPoint y: 42, distance: 87.0
click at [1139, 42] on input "che26" at bounding box center [1246, 37] width 245 height 26
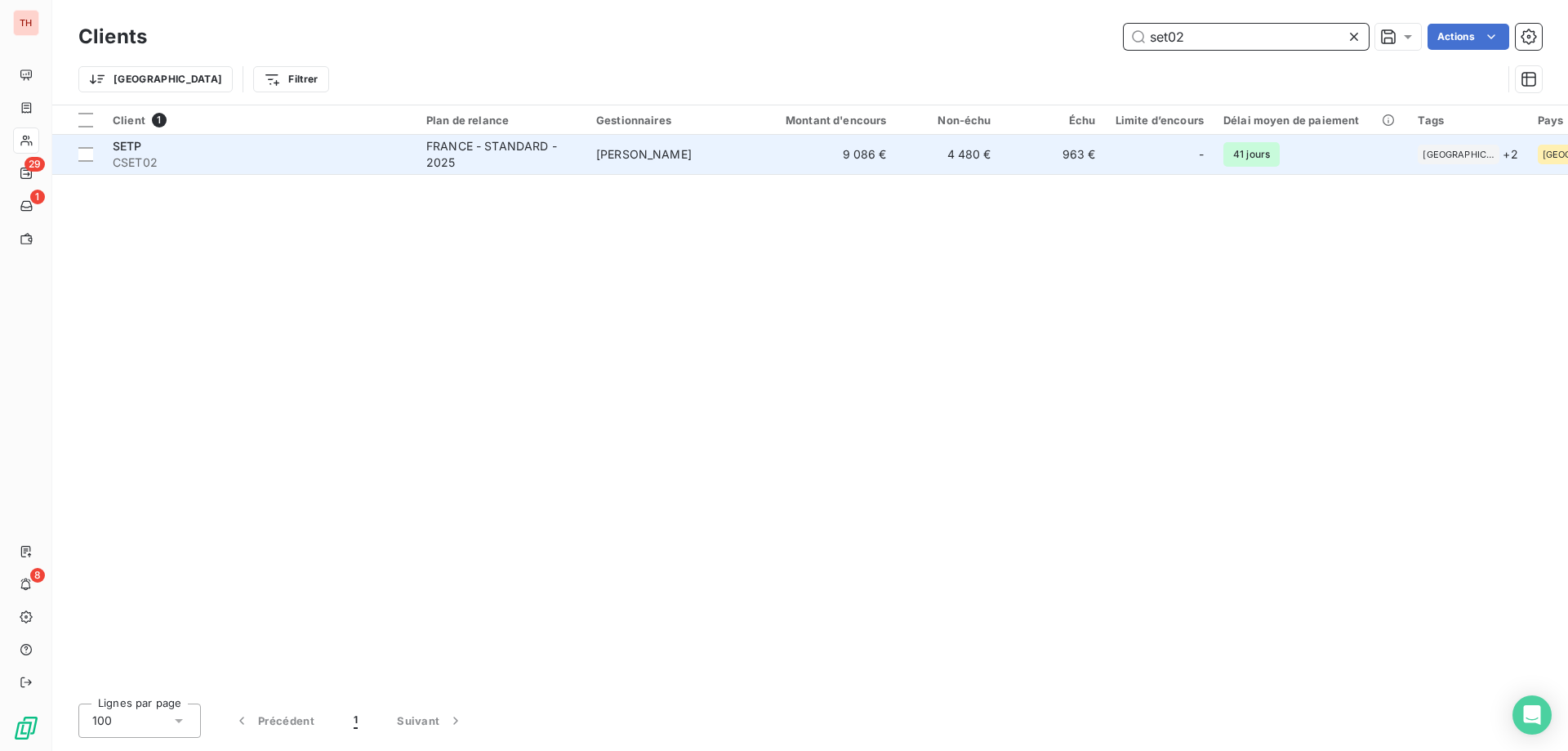
type input "set02"
click at [552, 166] on div "FRANCE - STANDARD - 2025" at bounding box center [502, 154] width 150 height 33
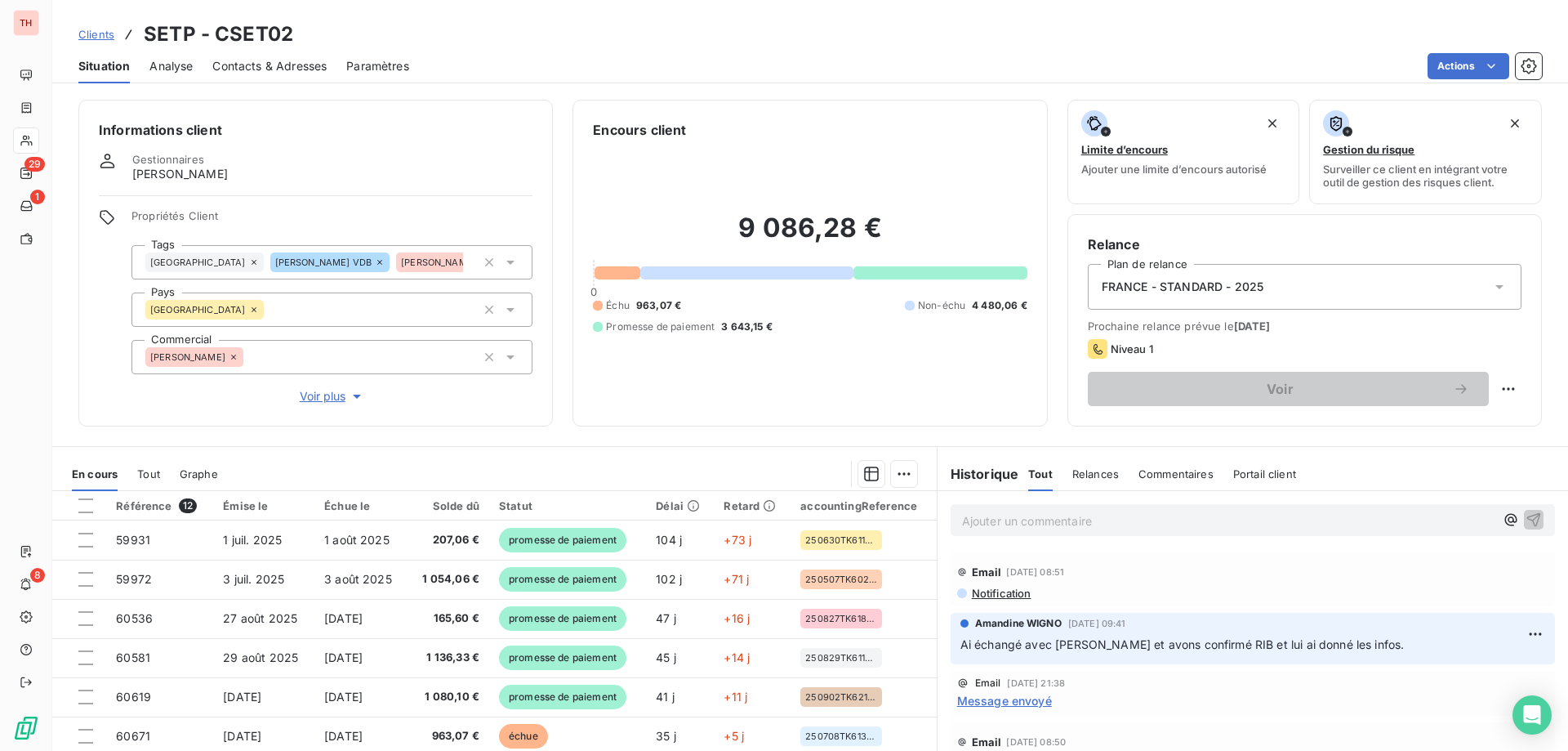
drag, startPoint x: 96, startPoint y: 36, endPoint x: 109, endPoint y: 32, distance: 13.6
click at [96, 36] on span "Clients" at bounding box center [96, 34] width 36 height 13
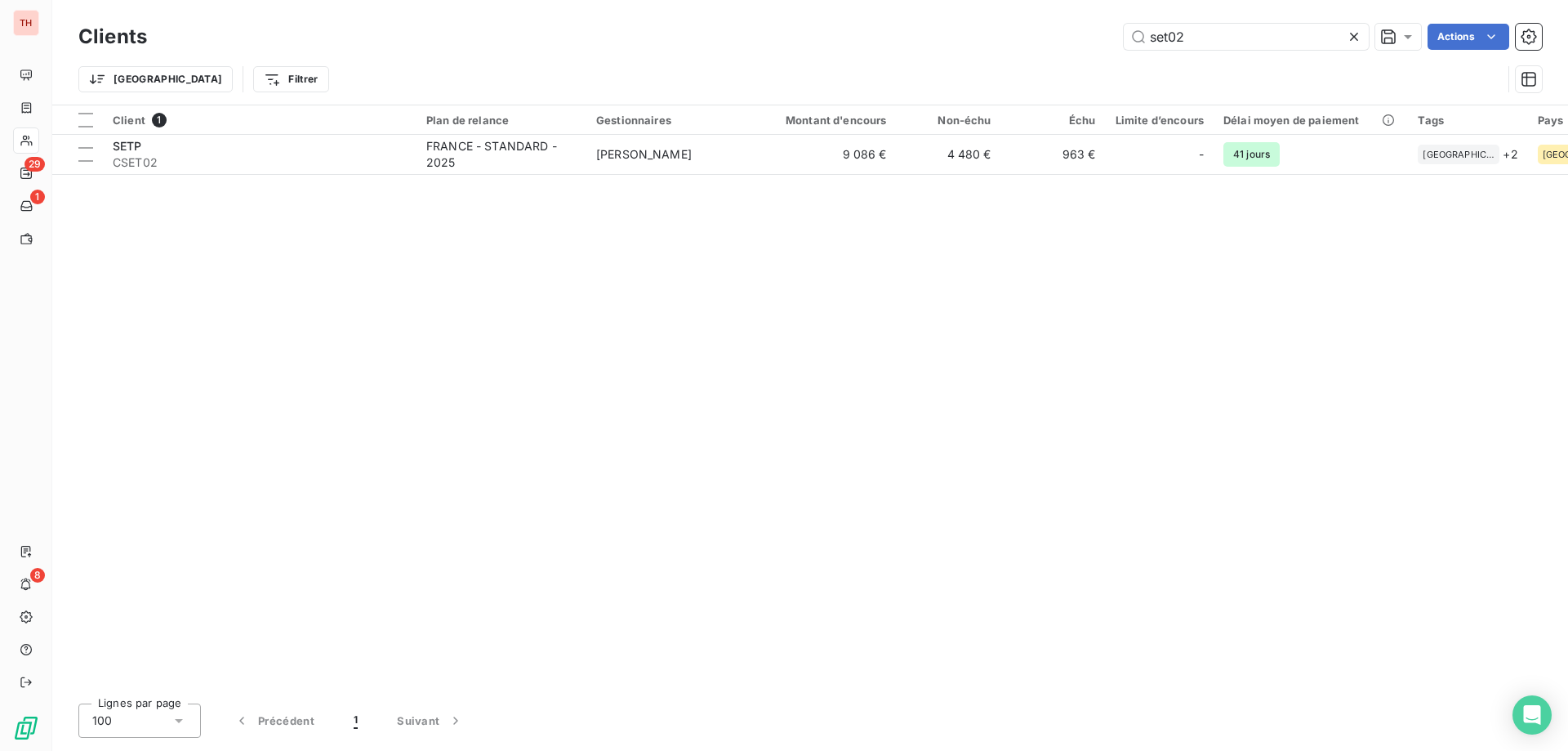
drag, startPoint x: 1166, startPoint y: 38, endPoint x: 1091, endPoint y: 41, distance: 75.1
click at [1091, 41] on div "set02 Actions" at bounding box center [854, 37] width 1375 height 26
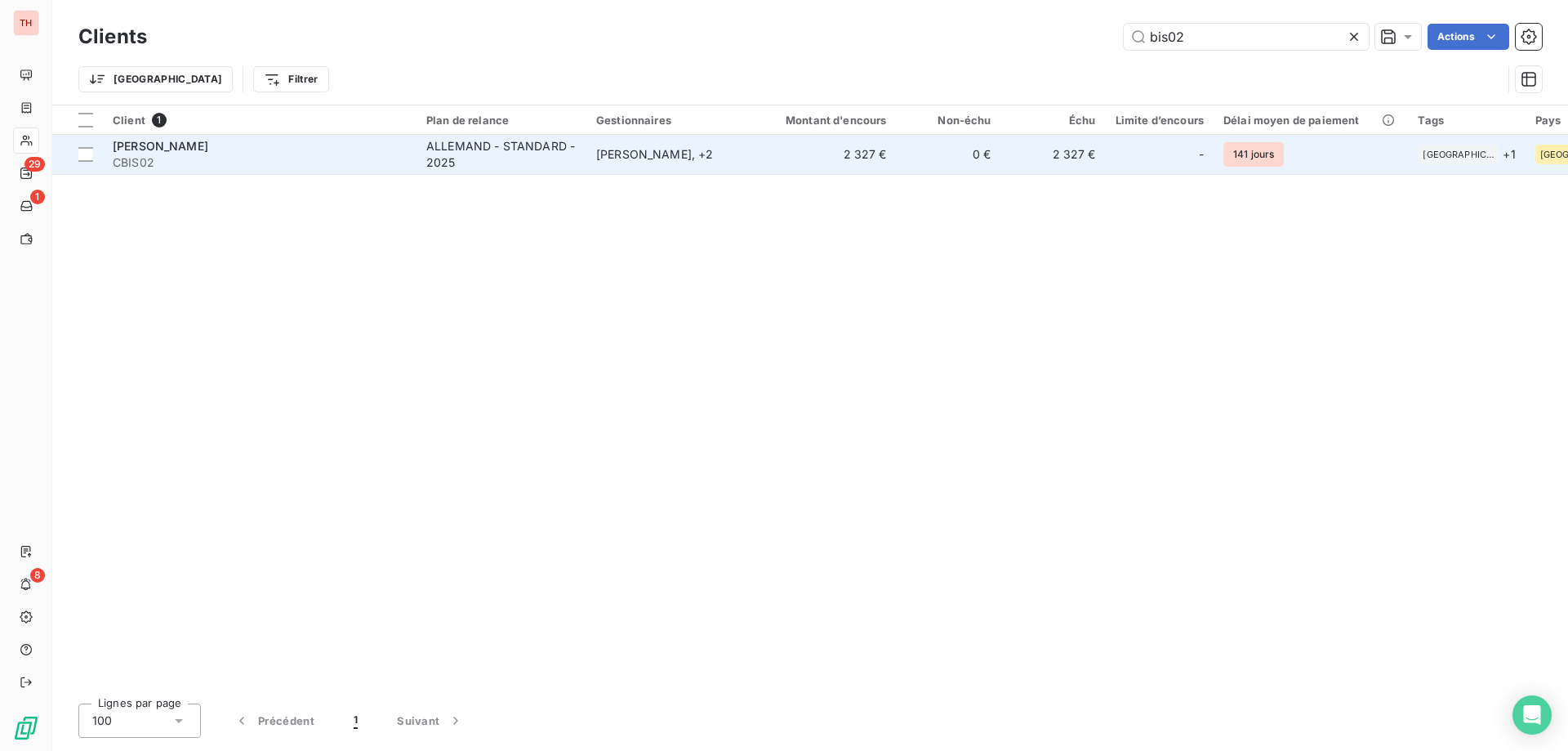
type input "bis02"
click at [699, 163] on td "[PERSON_NAME] , + 2" at bounding box center [672, 154] width 170 height 39
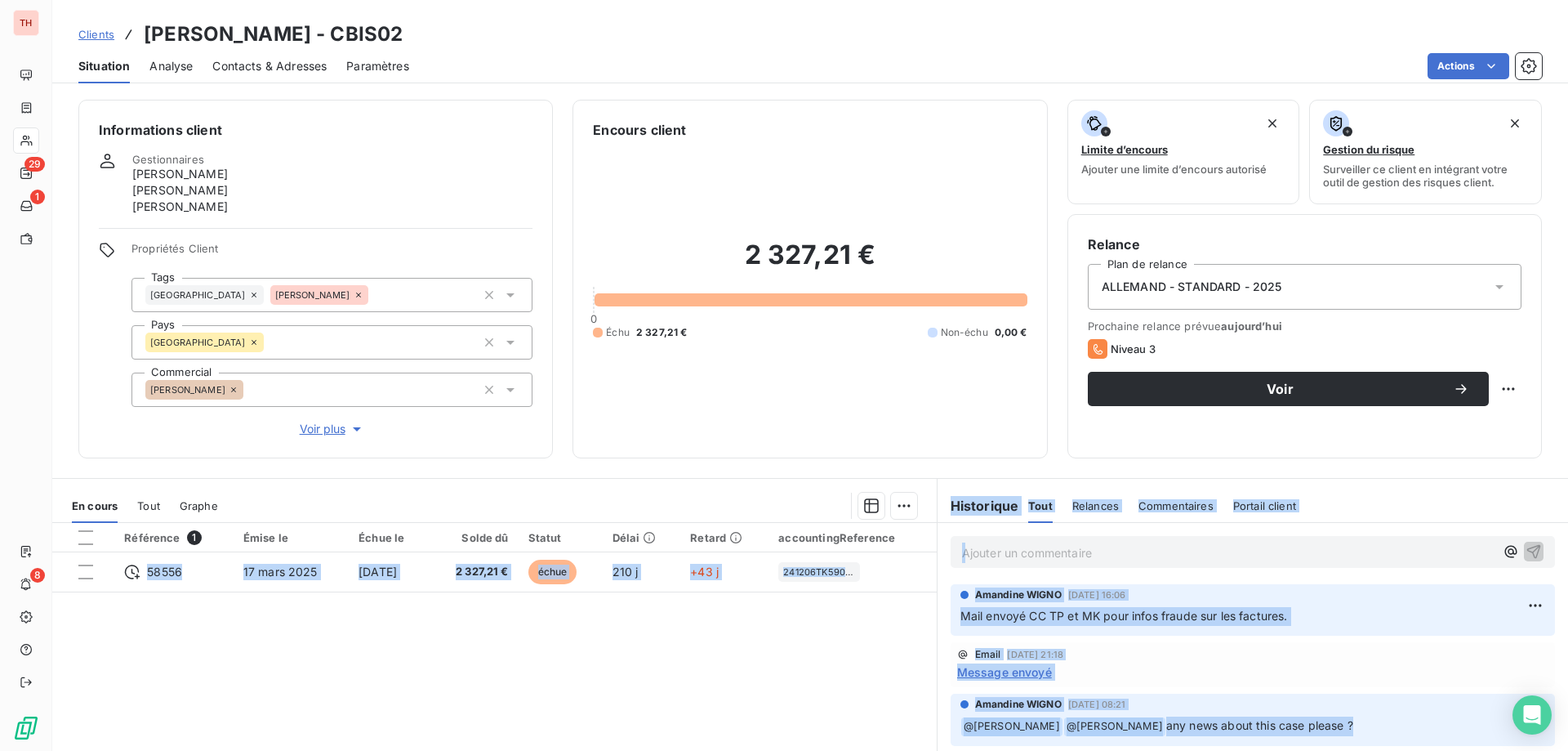
drag, startPoint x: 1319, startPoint y: 723, endPoint x: 900, endPoint y: 722, distance: 419.0
click at [902, 722] on div "En cours Tout Graphe Référence 1 Émise le Échue le Solde dû Statut Délai Retard…" at bounding box center [810, 682] width 1516 height 409
click at [1361, 687] on div "Email [DATE] 21:18 Message envoyé" at bounding box center [1253, 664] width 631 height 51
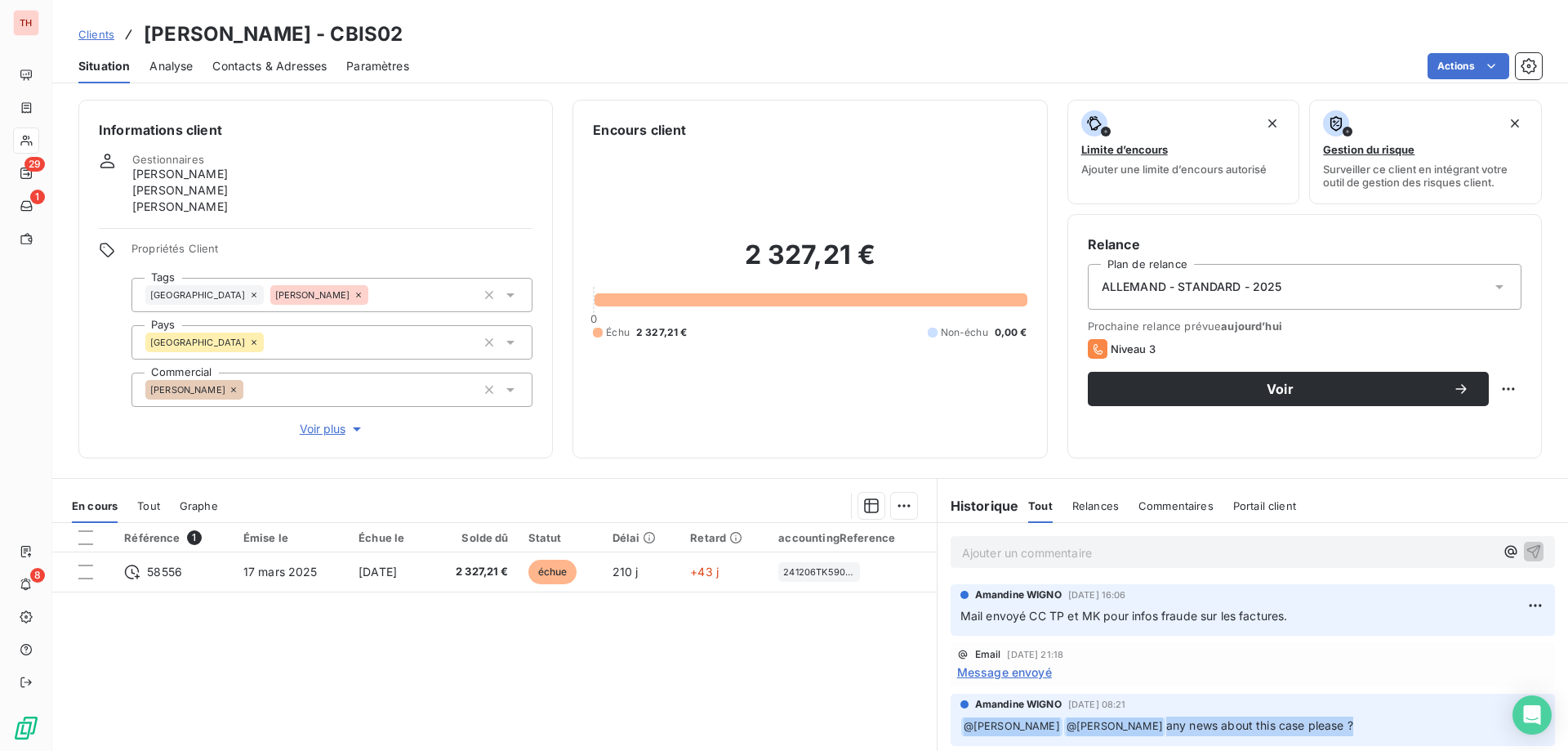
drag, startPoint x: 1317, startPoint y: 727, endPoint x: 957, endPoint y: 730, distance: 360.0
click at [961, 730] on p "﻿ @ [PERSON_NAME] ﻿ @ [PERSON_NAME] any news about this case please ?" at bounding box center [1253, 726] width 585 height 20
copy p "@ [PERSON_NAME] ﻿ @ [PERSON_NAME] any news about this case please ?"
click at [1082, 550] on p "Ajouter un commentaire ﻿" at bounding box center [1229, 552] width 533 height 20
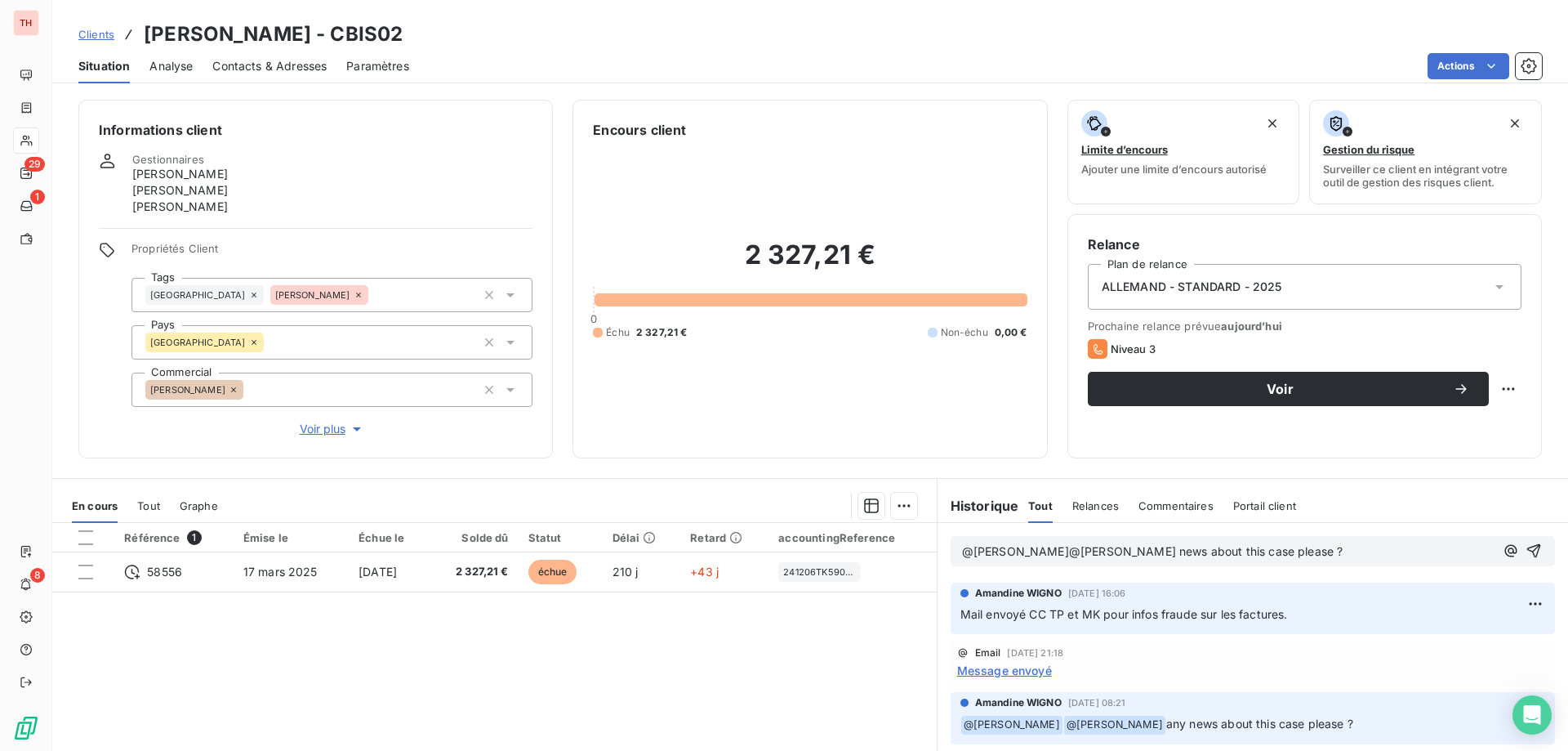
click at [1051, 553] on span "@[PERSON_NAME]﻿@[PERSON_NAME] news about this case please ?" at bounding box center [1153, 551] width 382 height 14
drag, startPoint x: 1134, startPoint y: 549, endPoint x: 1137, endPoint y: 575, distance: 26.2
click at [1134, 549] on span "@[PERSON_NAME] ﻿@[PERSON_NAME] news about this case please ?" at bounding box center [1155, 551] width 385 height 14
click at [1049, 550] on span "@[PERSON_NAME] ﻿@[PERSON_NAME], any news about this case please ?" at bounding box center [1168, 551] width 412 height 14
drag, startPoint x: 1053, startPoint y: 550, endPoint x: 934, endPoint y: 546, distance: 119.1
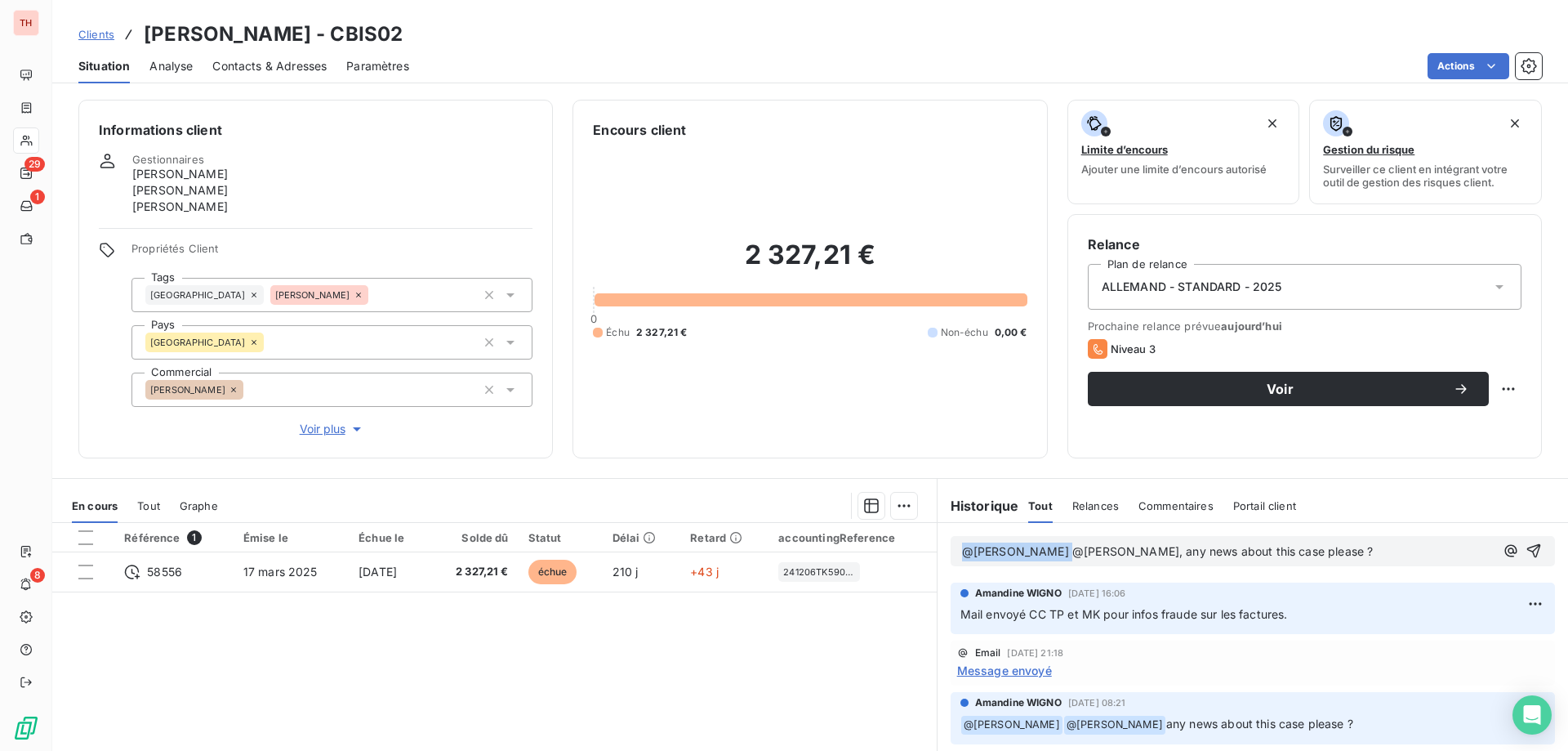
click at [911, 548] on div "En cours Tout Graphe Référence 1 Émise le Échue le Solde dû Statut Délai Retard…" at bounding box center [810, 682] width 1516 height 409
click at [1503, 557] on icon "button" at bounding box center [1511, 551] width 16 height 16
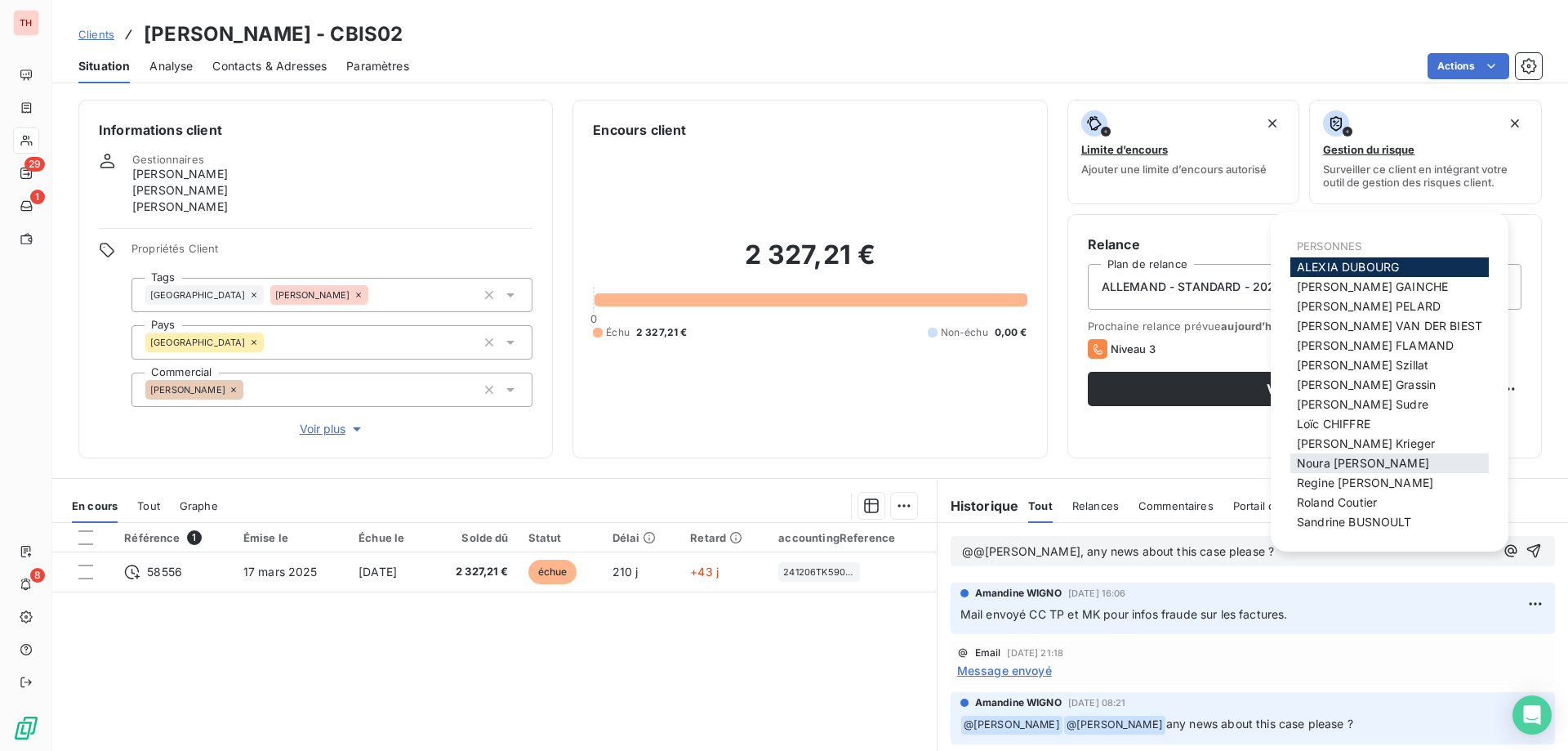
scroll to position [62, 0]
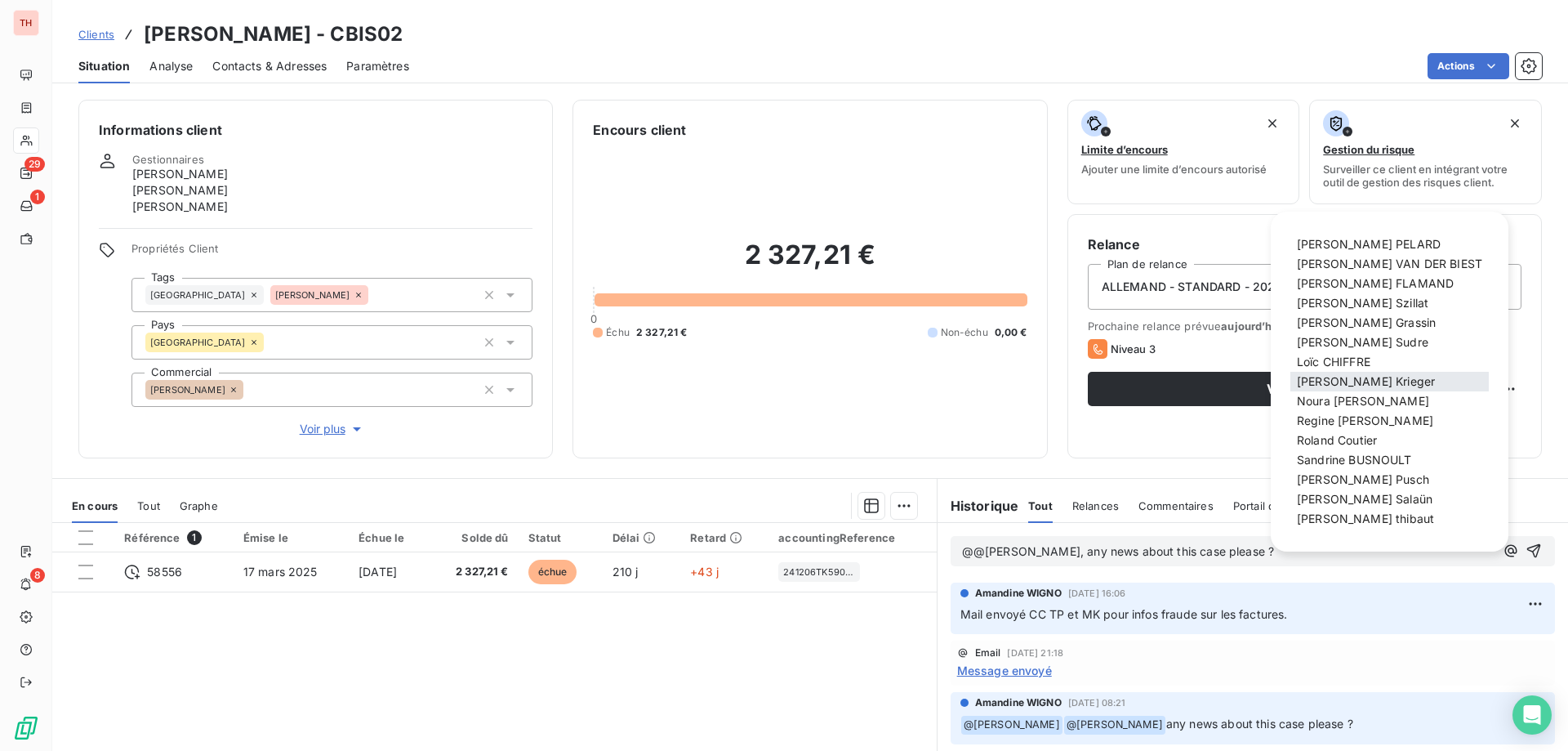
click at [1349, 387] on span "[PERSON_NAME]" at bounding box center [1365, 381] width 138 height 14
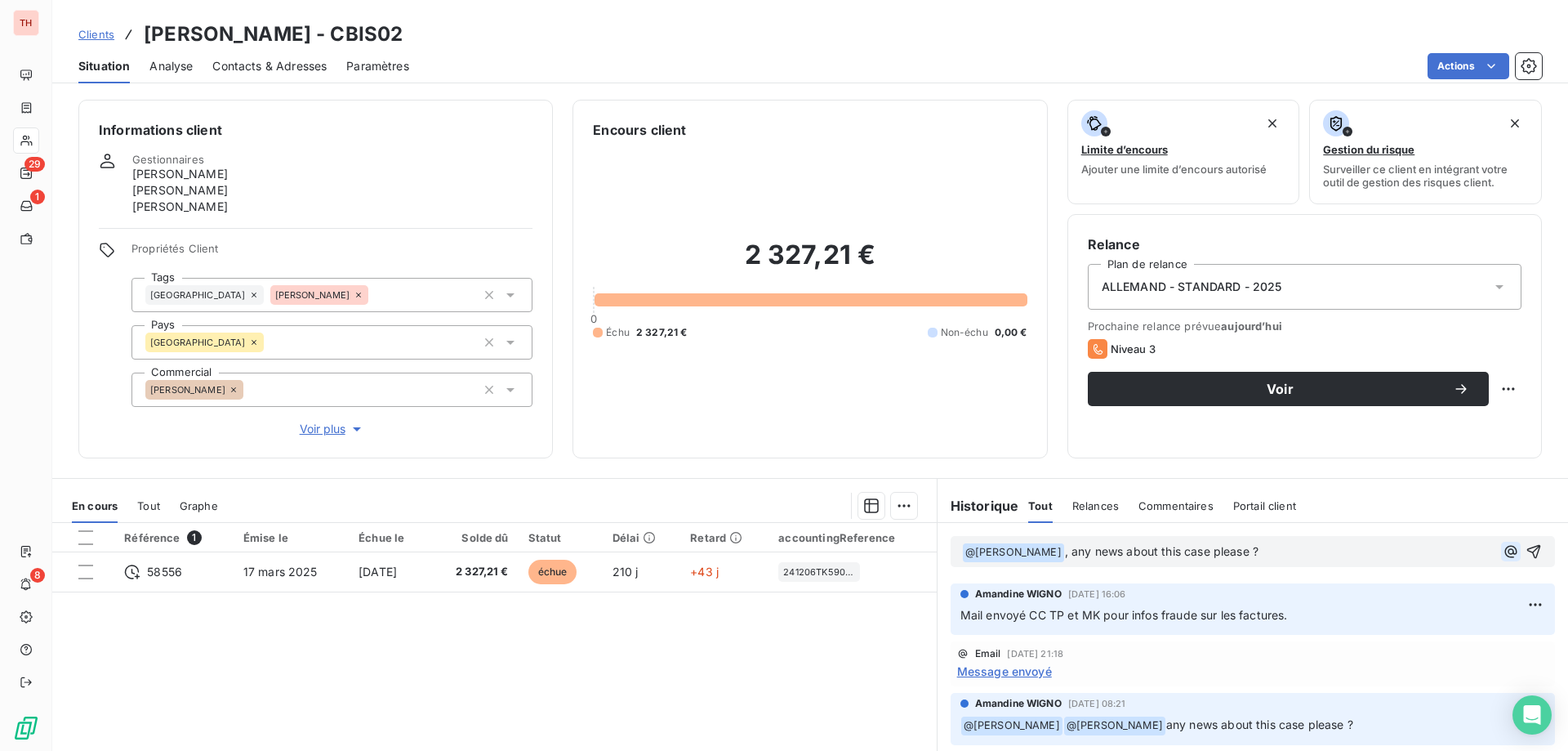
click at [1504, 551] on icon "button" at bounding box center [1510, 551] width 12 height 12
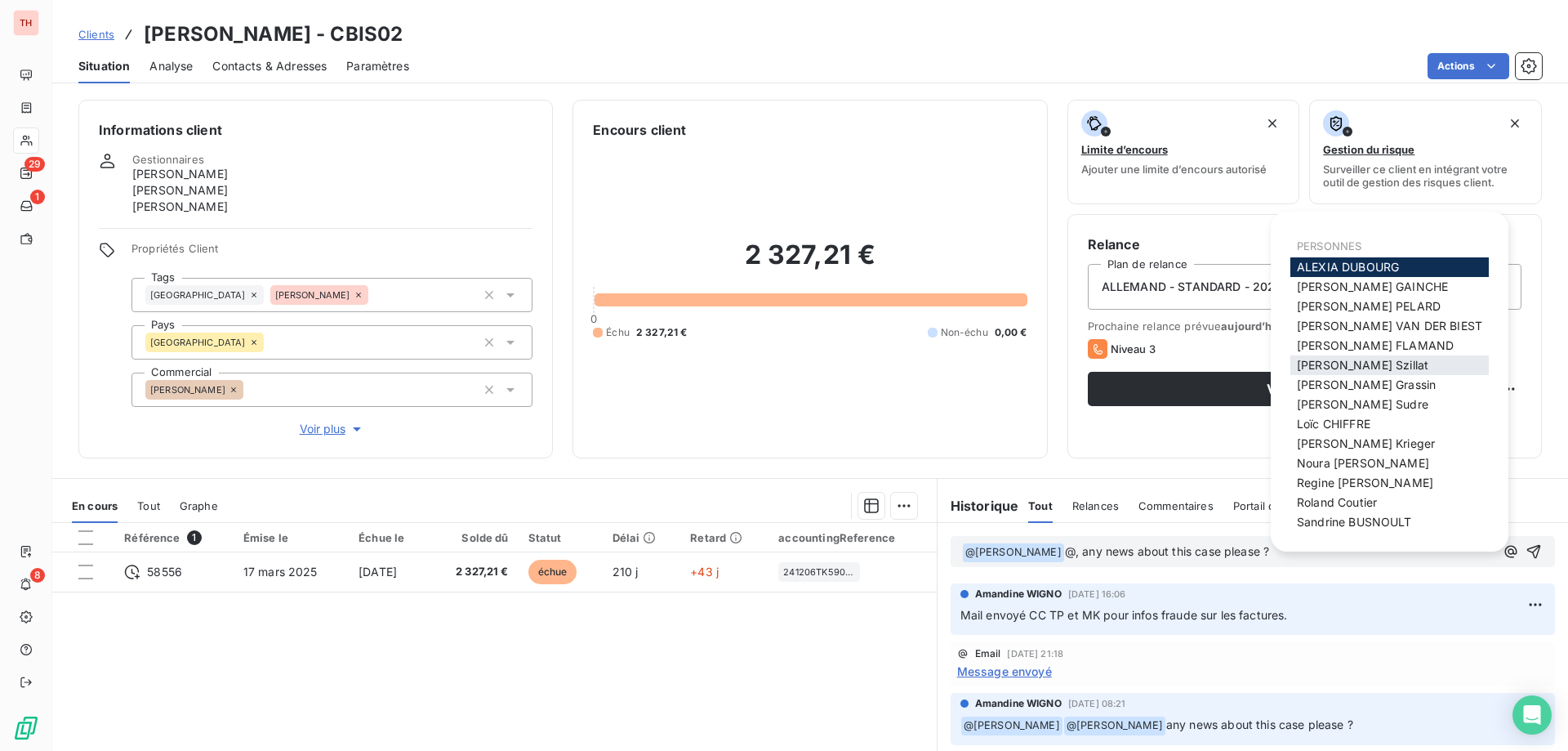
click at [1351, 364] on span "[PERSON_NAME]" at bounding box center [1362, 364] width 132 height 14
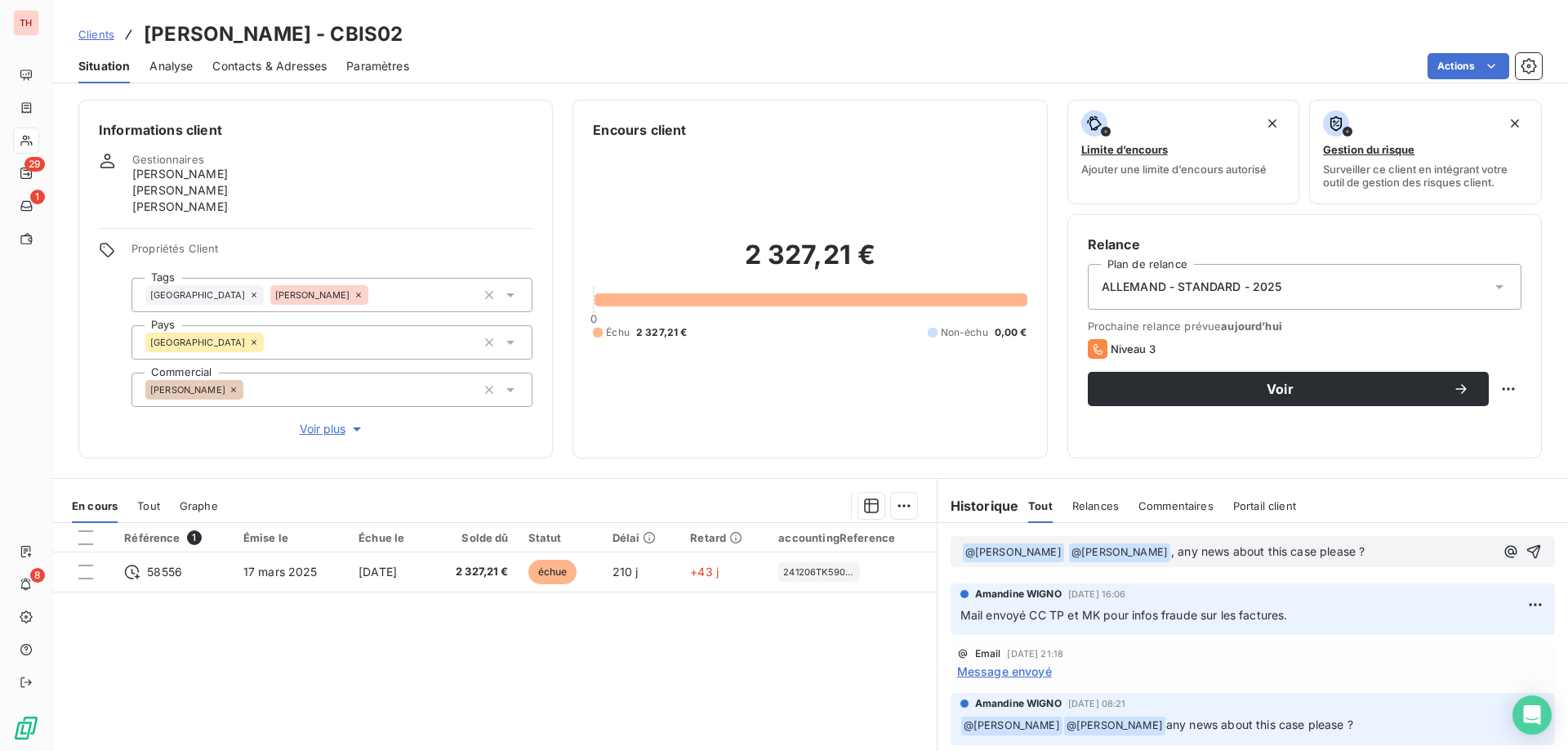
drag, startPoint x: 1508, startPoint y: 553, endPoint x: 1528, endPoint y: 552, distance: 20.0
click at [1526, 553] on icon "button" at bounding box center [1534, 552] width 16 height 16
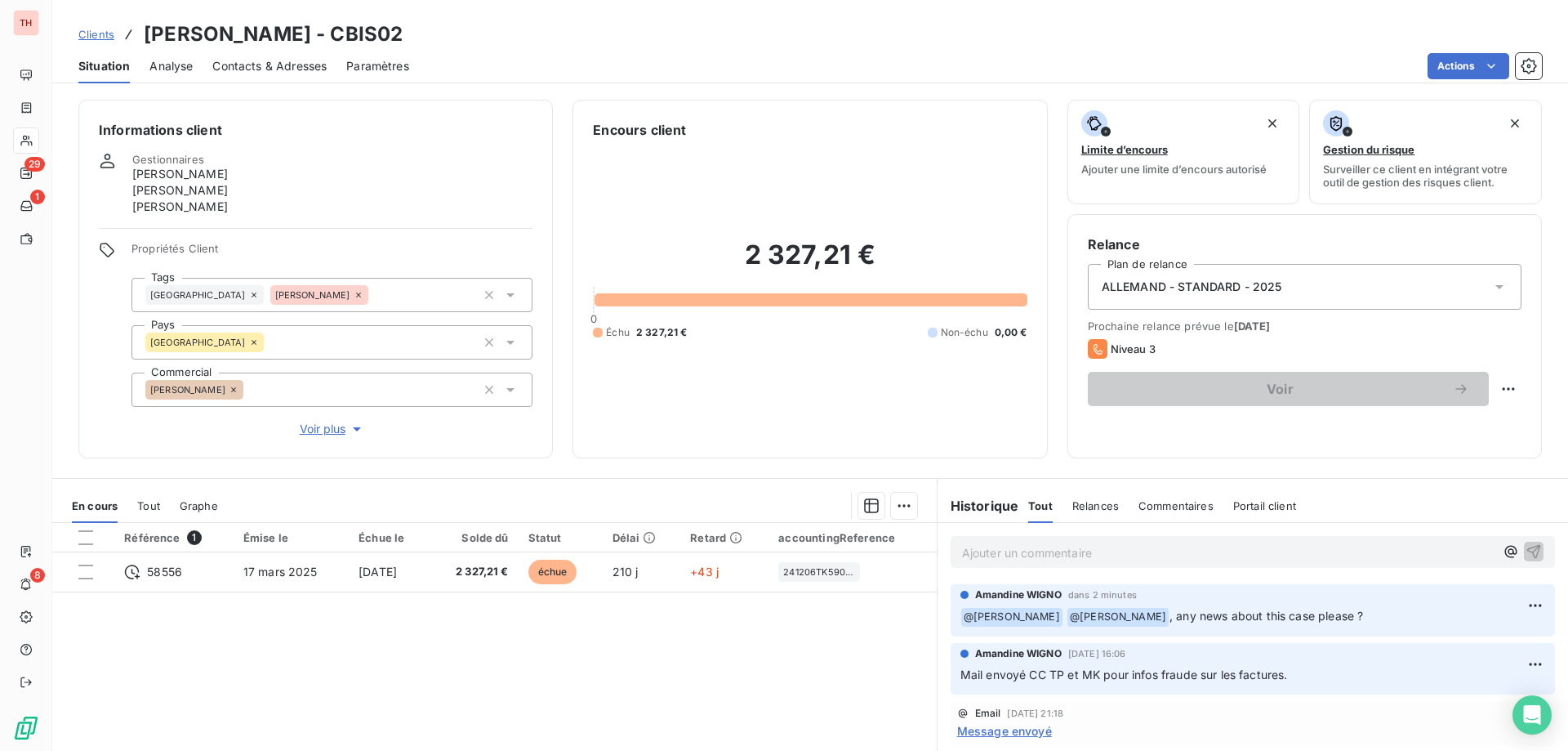
drag, startPoint x: 78, startPoint y: 32, endPoint x: 165, endPoint y: 34, distance: 87.0
click at [78, 32] on div "Clients [PERSON_NAME] - CBIS02" at bounding box center [810, 34] width 1516 height 29
click at [102, 37] on span "Clients" at bounding box center [96, 34] width 36 height 13
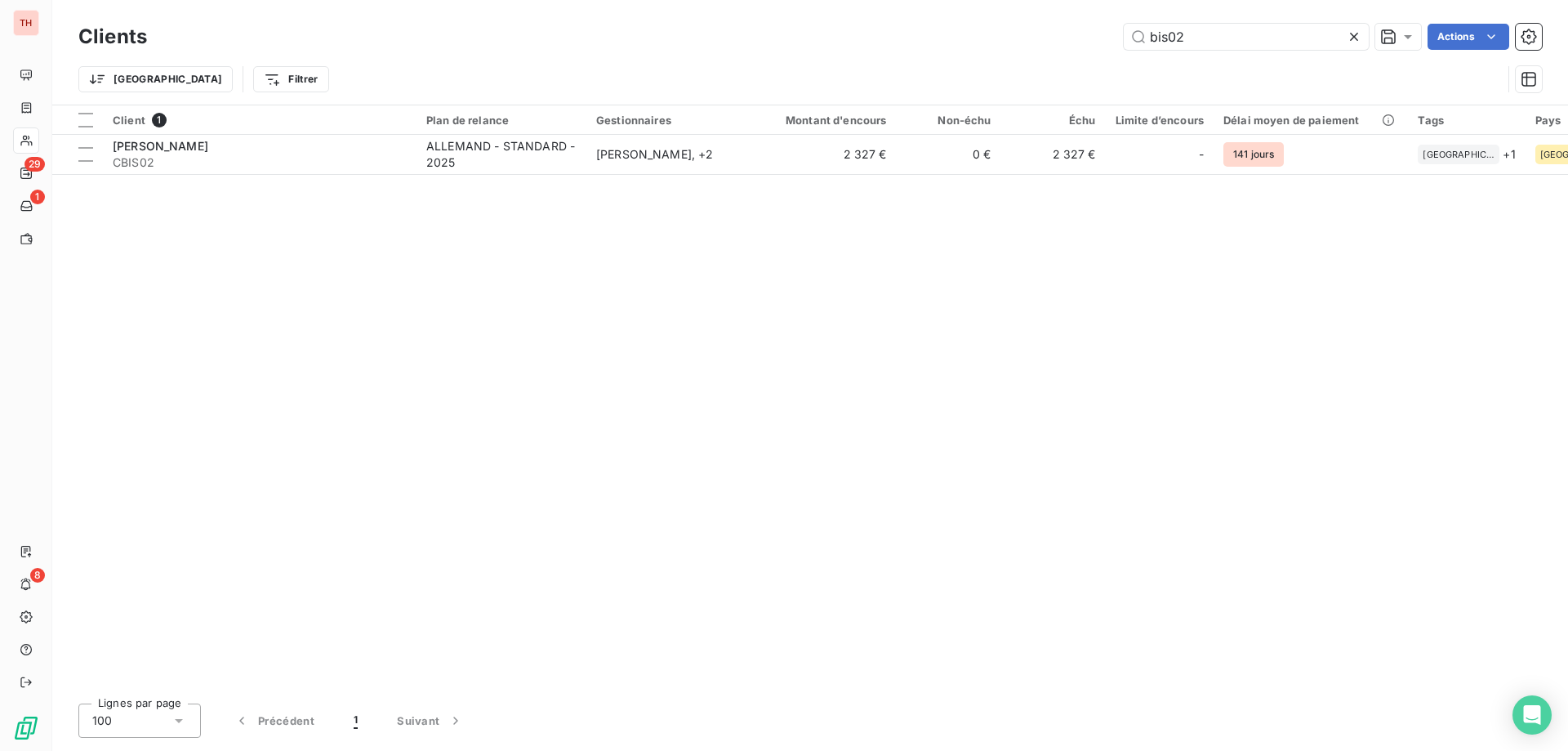
drag, startPoint x: 1210, startPoint y: 33, endPoint x: 1089, endPoint y: 39, distance: 121.1
click at [1089, 39] on div "bis02 Actions" at bounding box center [854, 37] width 1375 height 26
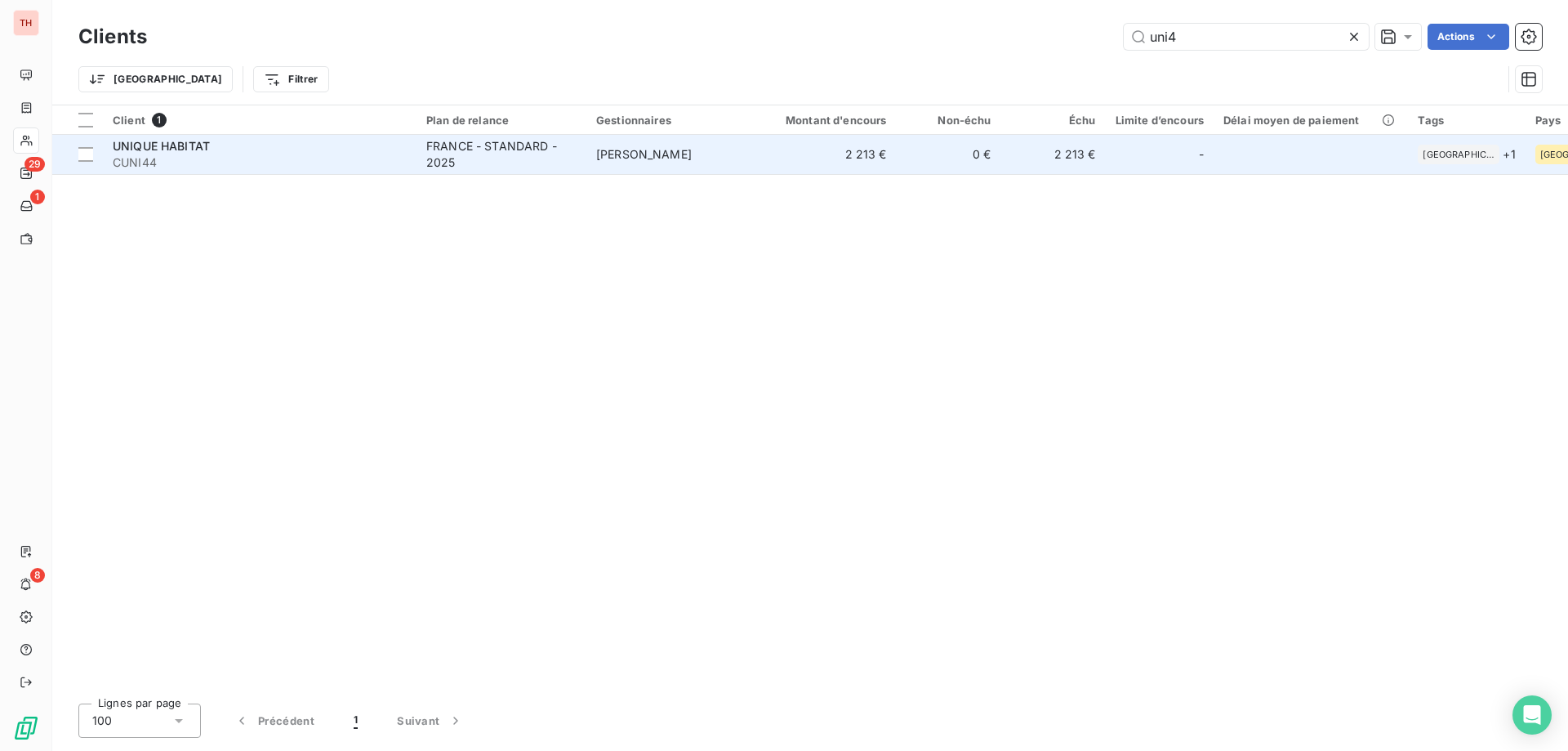
type input "uni4"
click at [557, 145] on div "FRANCE - STANDARD - 2025" at bounding box center [502, 154] width 150 height 33
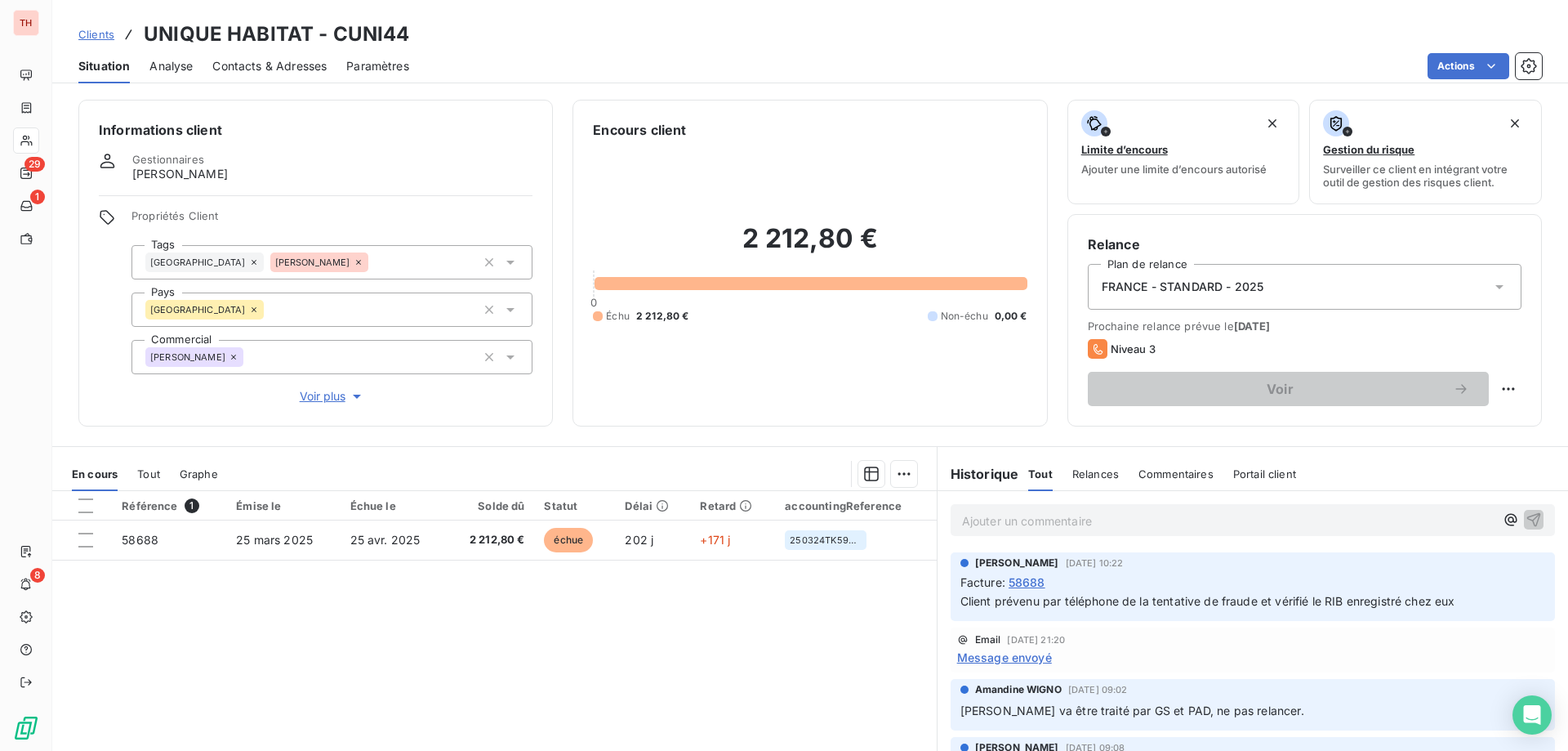
drag, startPoint x: 100, startPoint y: 30, endPoint x: 119, endPoint y: 30, distance: 19.0
click at [99, 30] on span "Clients" at bounding box center [96, 34] width 36 height 13
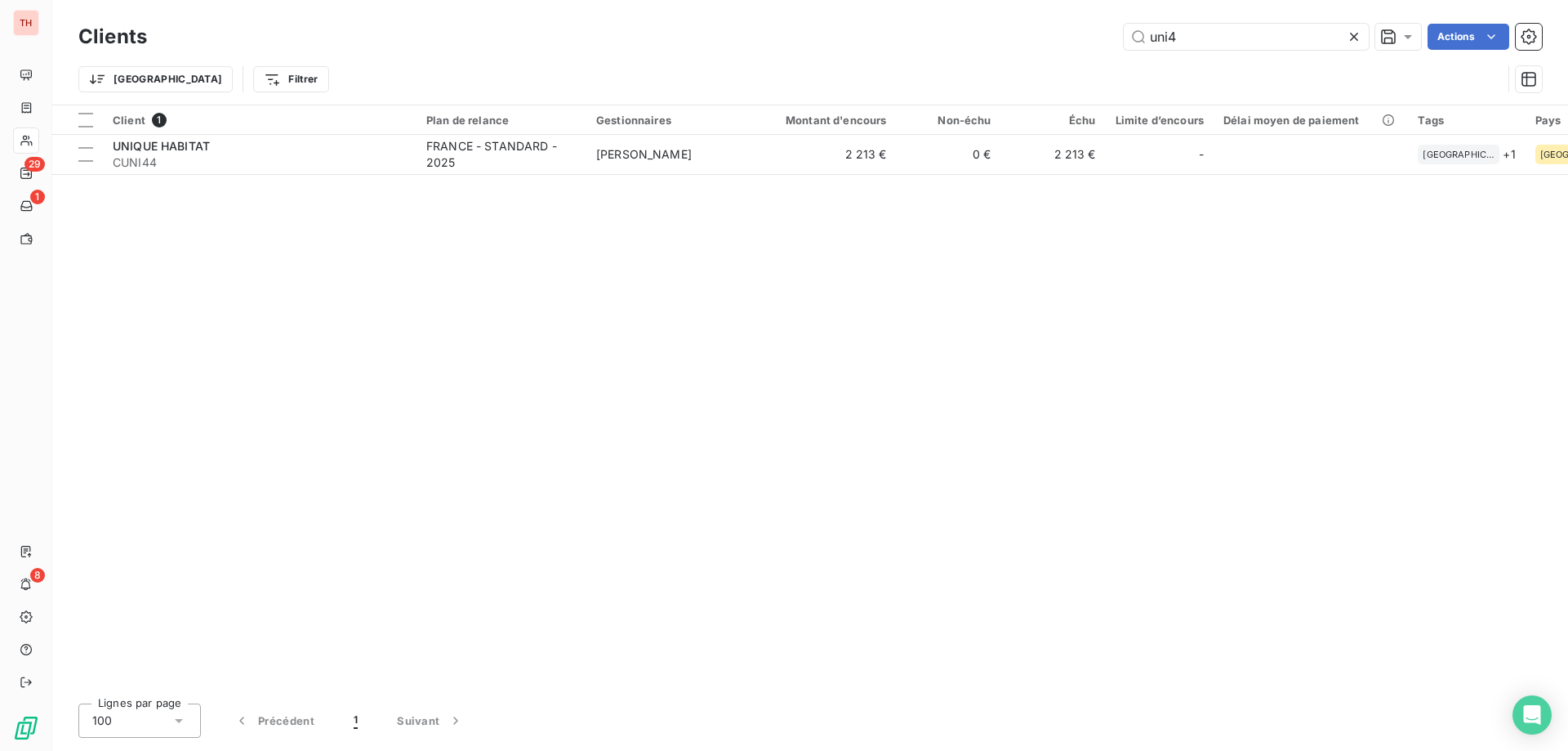
drag, startPoint x: 1186, startPoint y: 39, endPoint x: 1096, endPoint y: 38, distance: 90.0
click at [1096, 38] on div "uni4 Actions" at bounding box center [854, 37] width 1375 height 26
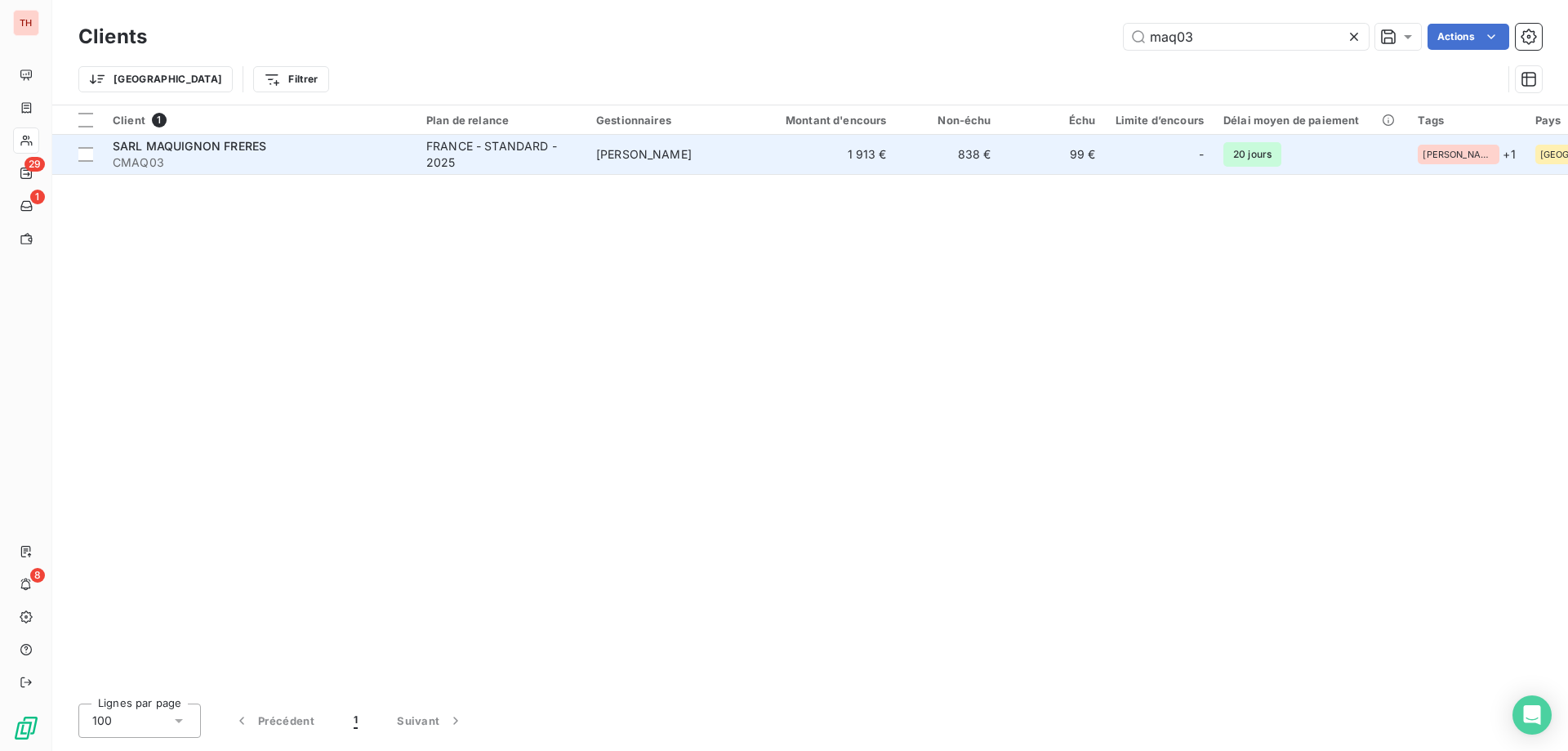
type input "maq03"
click at [605, 145] on td "[PERSON_NAME]" at bounding box center [672, 154] width 170 height 39
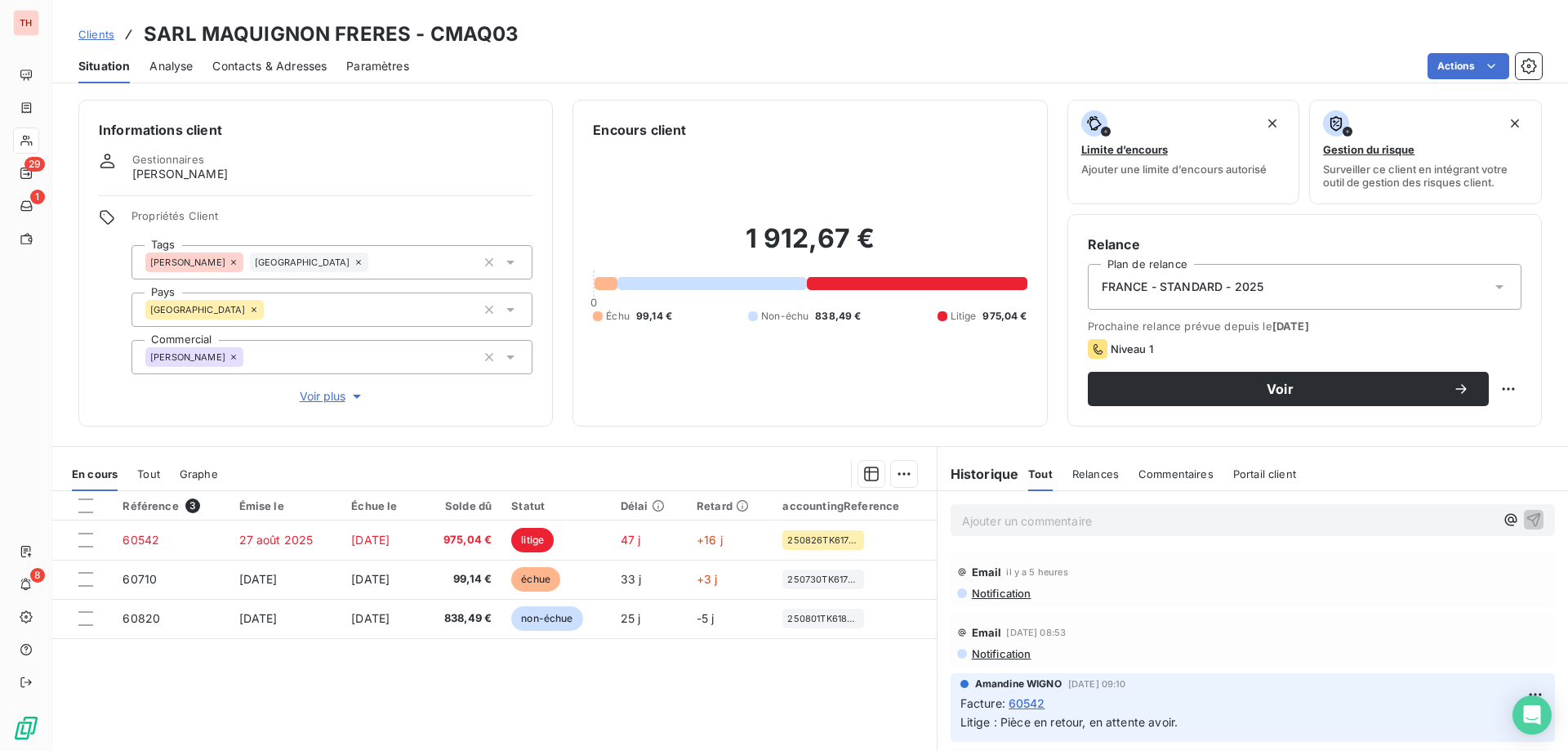
drag, startPoint x: 96, startPoint y: 36, endPoint x: 333, endPoint y: 42, distance: 237.1
click at [96, 36] on span "Clients" at bounding box center [96, 34] width 36 height 13
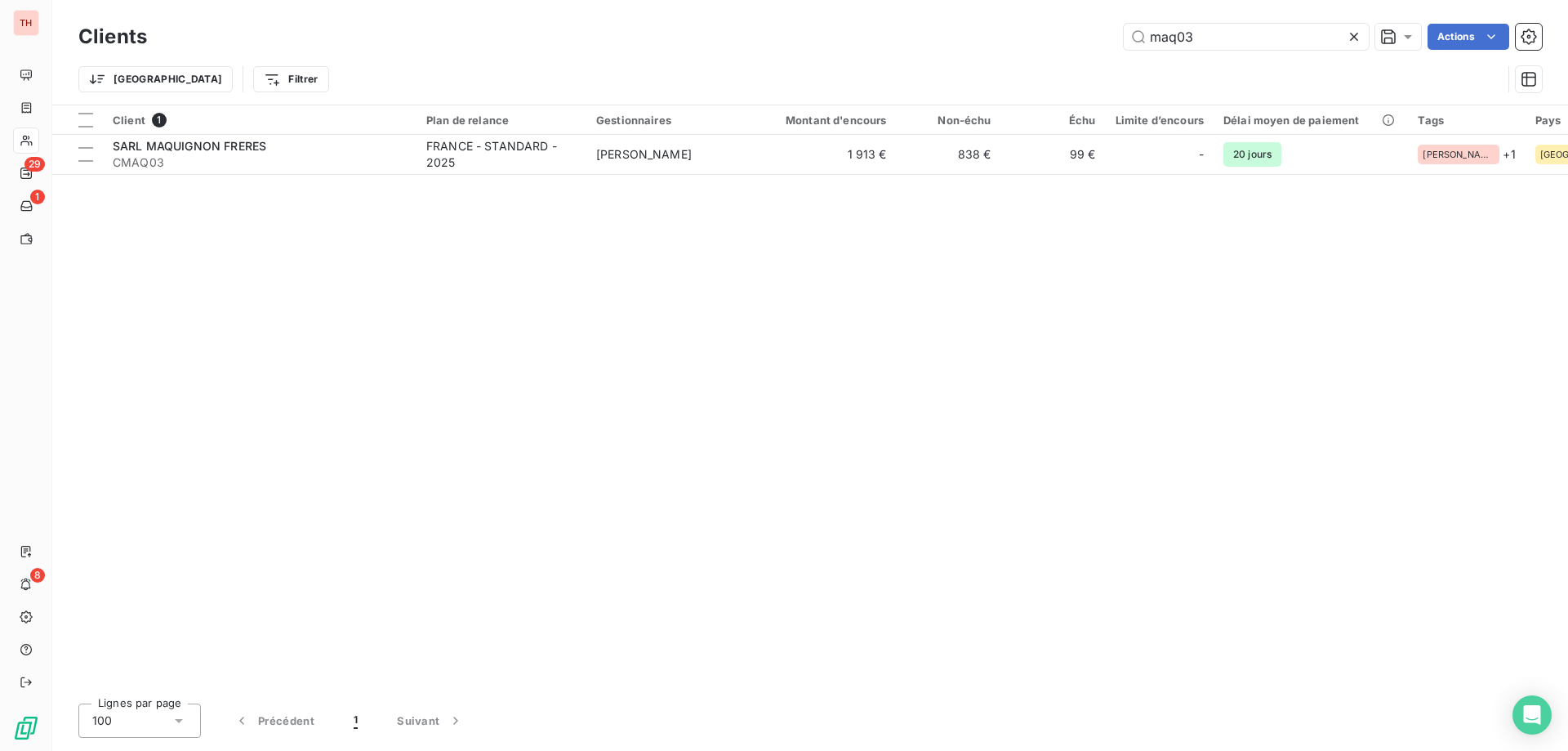
drag, startPoint x: 1231, startPoint y: 37, endPoint x: 1121, endPoint y: 38, distance: 110.0
click at [1121, 38] on div "maq03 Actions" at bounding box center [854, 37] width 1375 height 26
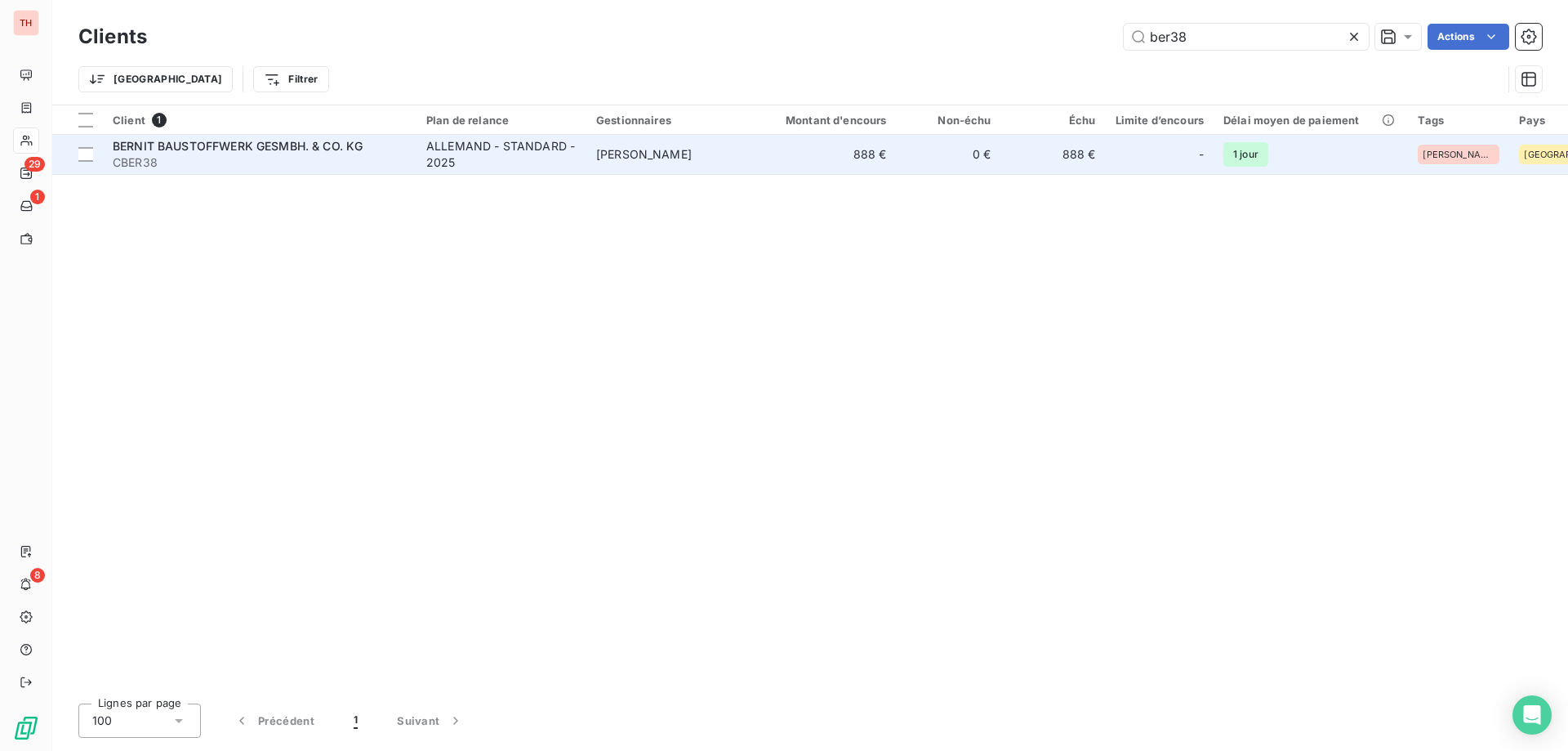
type input "ber38"
click at [669, 165] on td "[PERSON_NAME]" at bounding box center [672, 154] width 170 height 39
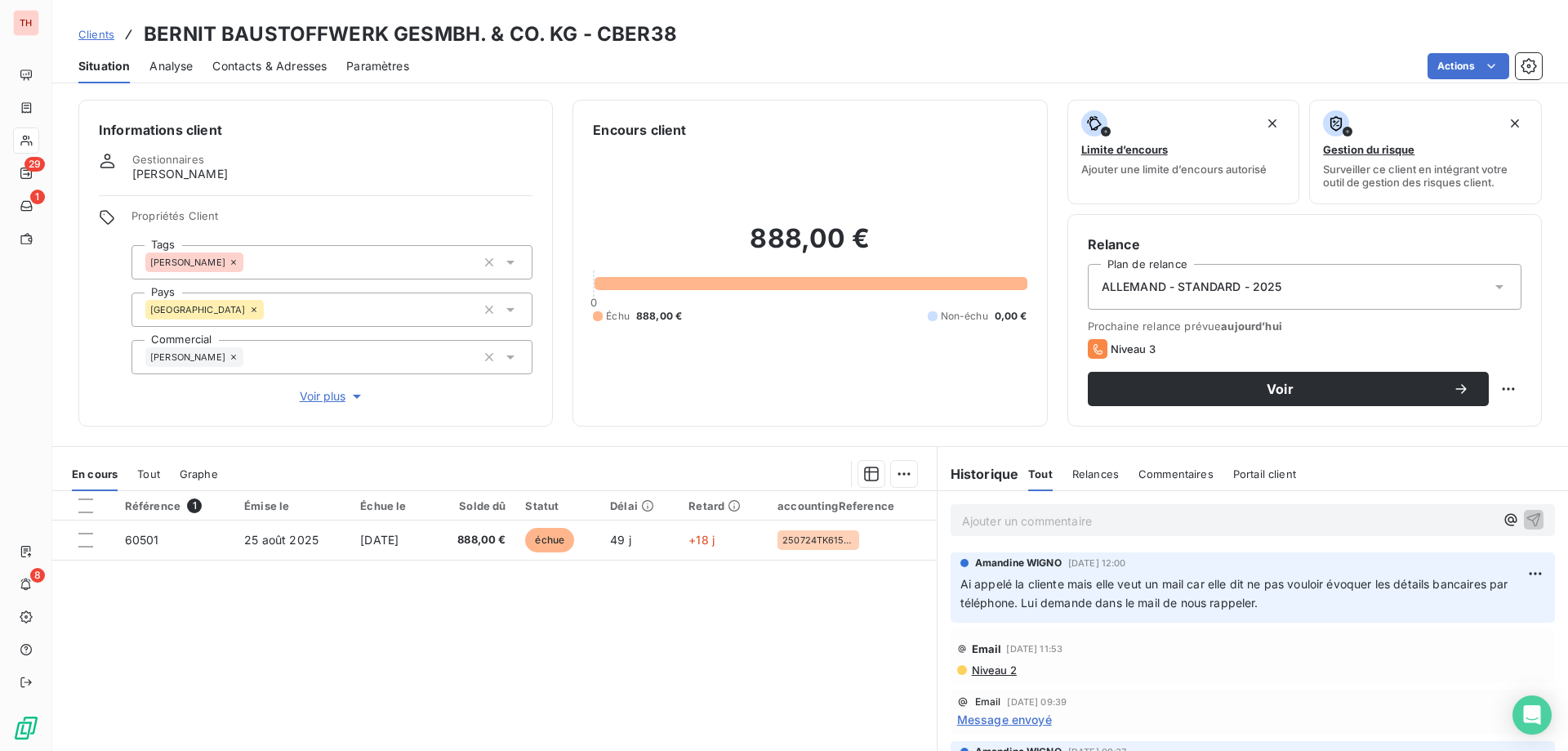
click at [1197, 518] on p "Ajouter un commentaire ﻿" at bounding box center [1229, 521] width 533 height 20
click at [1182, 524] on p "Appels au [PHONE_NUMBER] et" at bounding box center [1229, 520] width 533 height 19
click at [1138, 522] on span "Appels au [PHONE_NUMBER] et [PHONE_NUMBER] 48" at bounding box center [1114, 519] width 302 height 14
click at [1265, 514] on p "Appels au [PHONE_NUMBER] et [PHONE_NUMBER]" at bounding box center [1229, 520] width 533 height 19
click at [1380, 521] on p "Appels au [PHONE_NUMBER] et [PHONE_NUMBER] sans réponses." at bounding box center [1229, 520] width 533 height 19
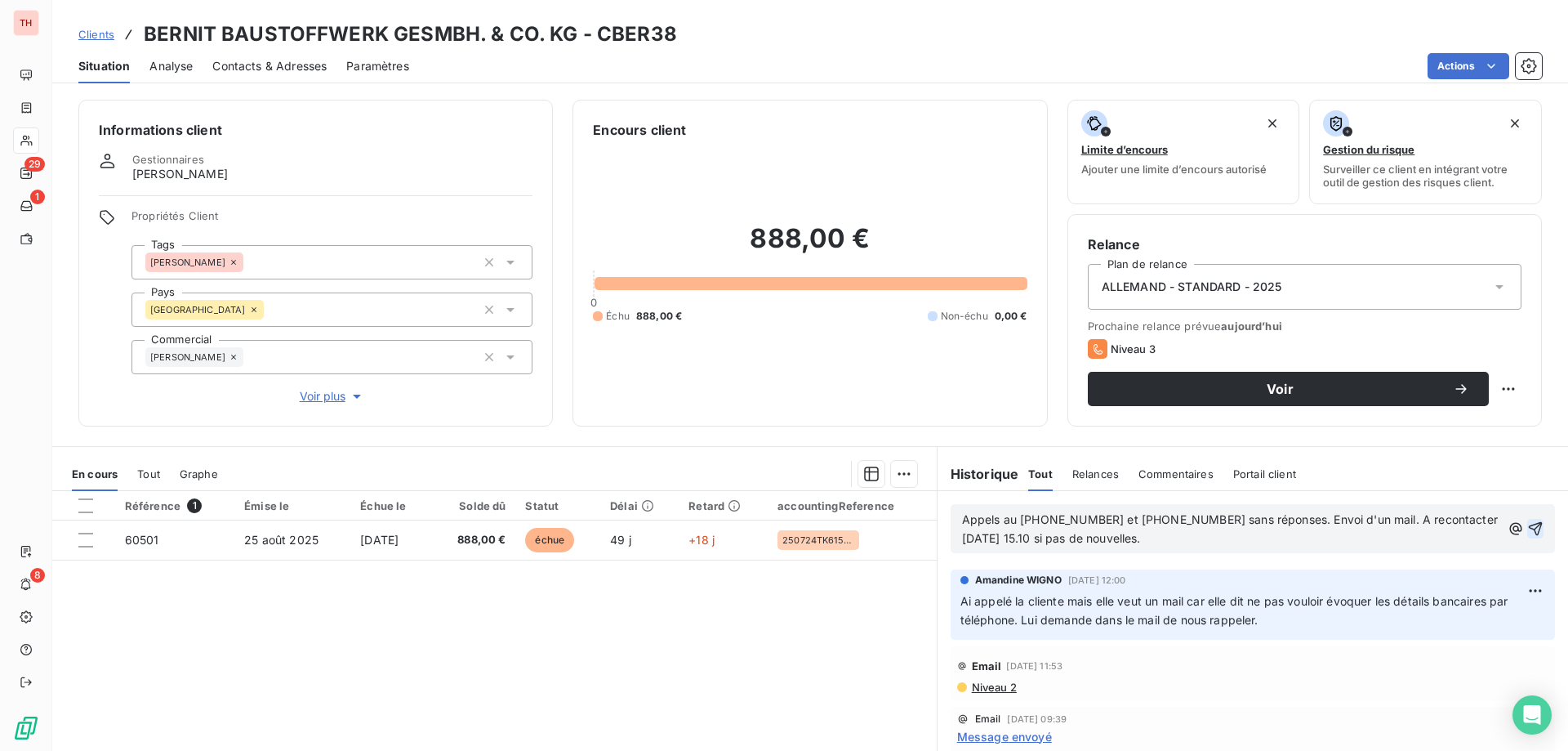
click at [1529, 523] on icon "button" at bounding box center [1535, 529] width 14 height 14
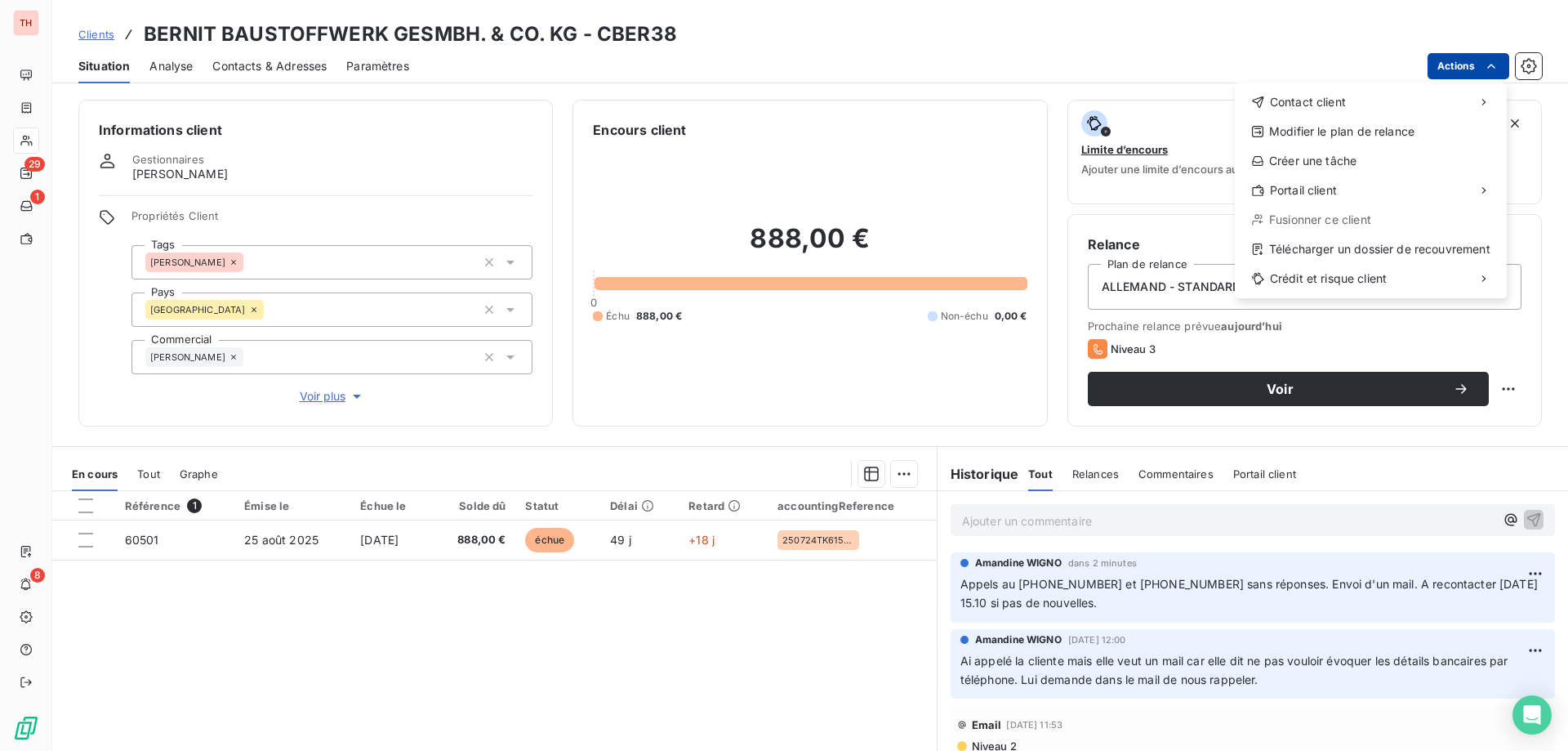
click at [1470, 67] on html "TH 29 1 8 Clients BERNIT BAUSTOFFWERK GESMBH. & CO. KG - CBER38 Situation Analy…" at bounding box center [784, 375] width 1568 height 751
click at [1138, 102] on div "Envoyer un email" at bounding box center [1114, 109] width 219 height 26
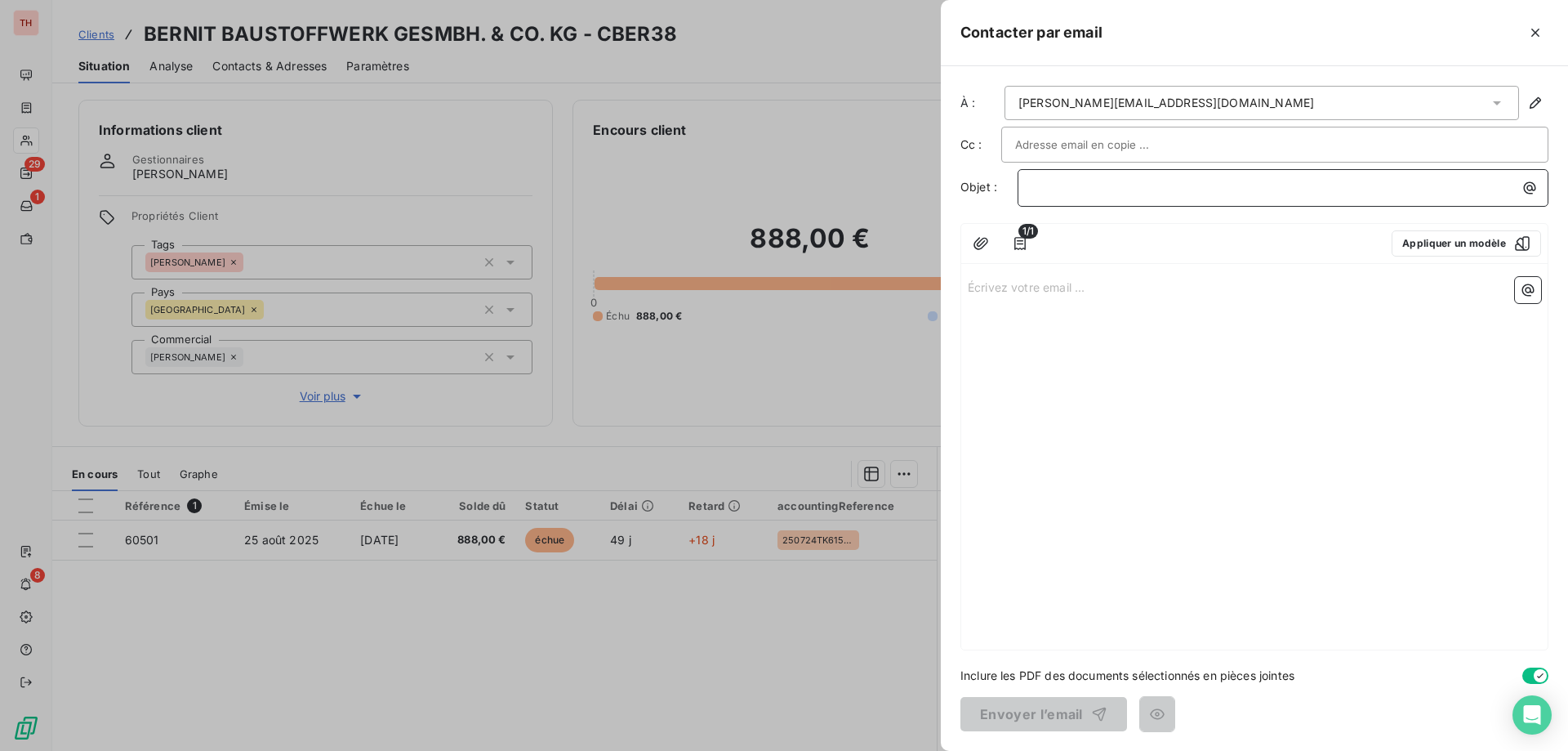
click at [1091, 194] on p "﻿" at bounding box center [1288, 187] width 511 height 19
click at [1085, 287] on p "Écrivez votre email ... ﻿" at bounding box center [1255, 286] width 574 height 19
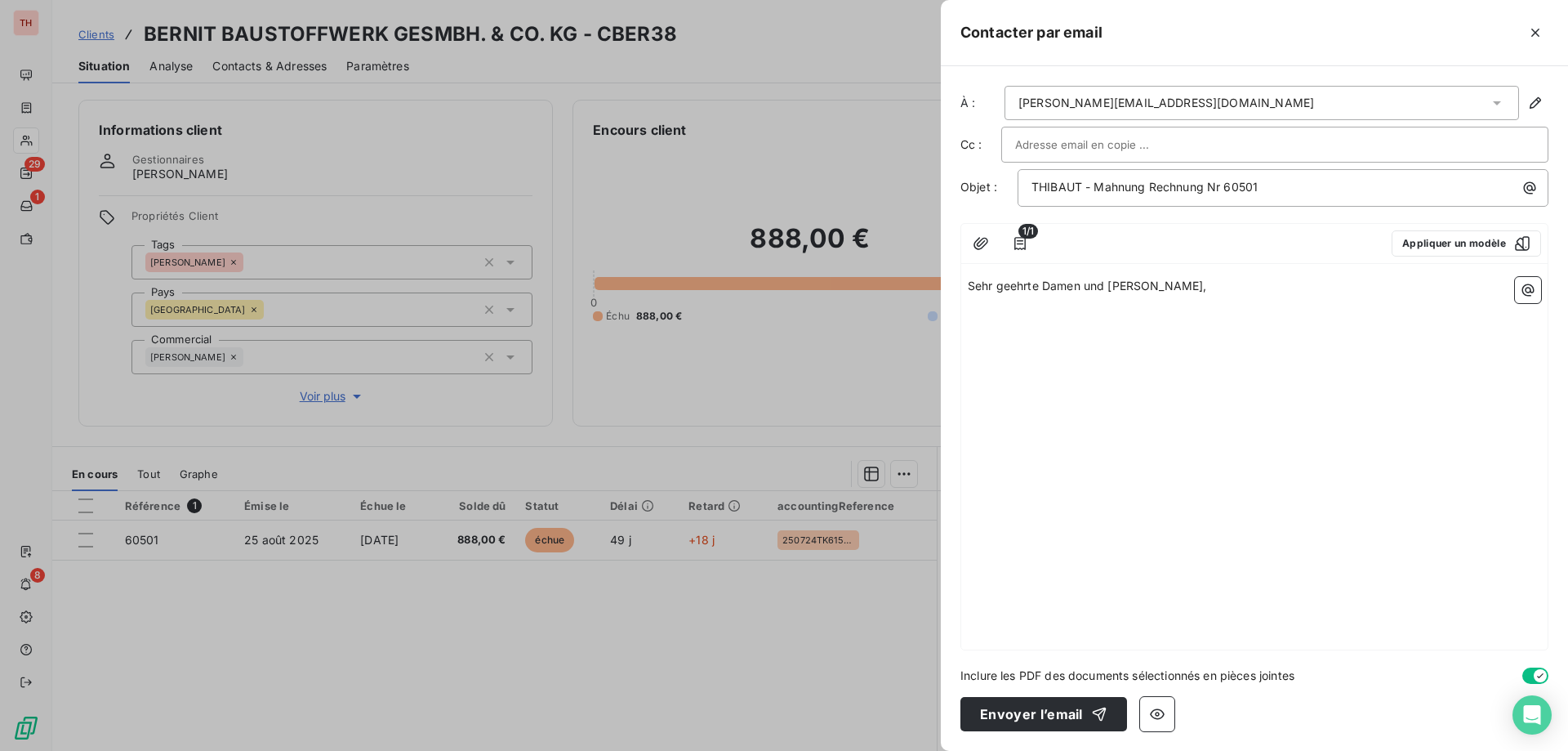
click at [1113, 281] on span "Sehr geehrte Damen und [PERSON_NAME]," at bounding box center [1088, 285] width 239 height 14
click at [1119, 311] on p "﻿" at bounding box center [1255, 305] width 574 height 19
click at [1036, 317] on p "﻿" at bounding box center [1255, 324] width 574 height 19
click at [1198, 281] on p "Sehr geehrte Damen und Herren," at bounding box center [1255, 286] width 574 height 19
click at [1069, 326] on p "﻿" at bounding box center [1255, 324] width 574 height 19
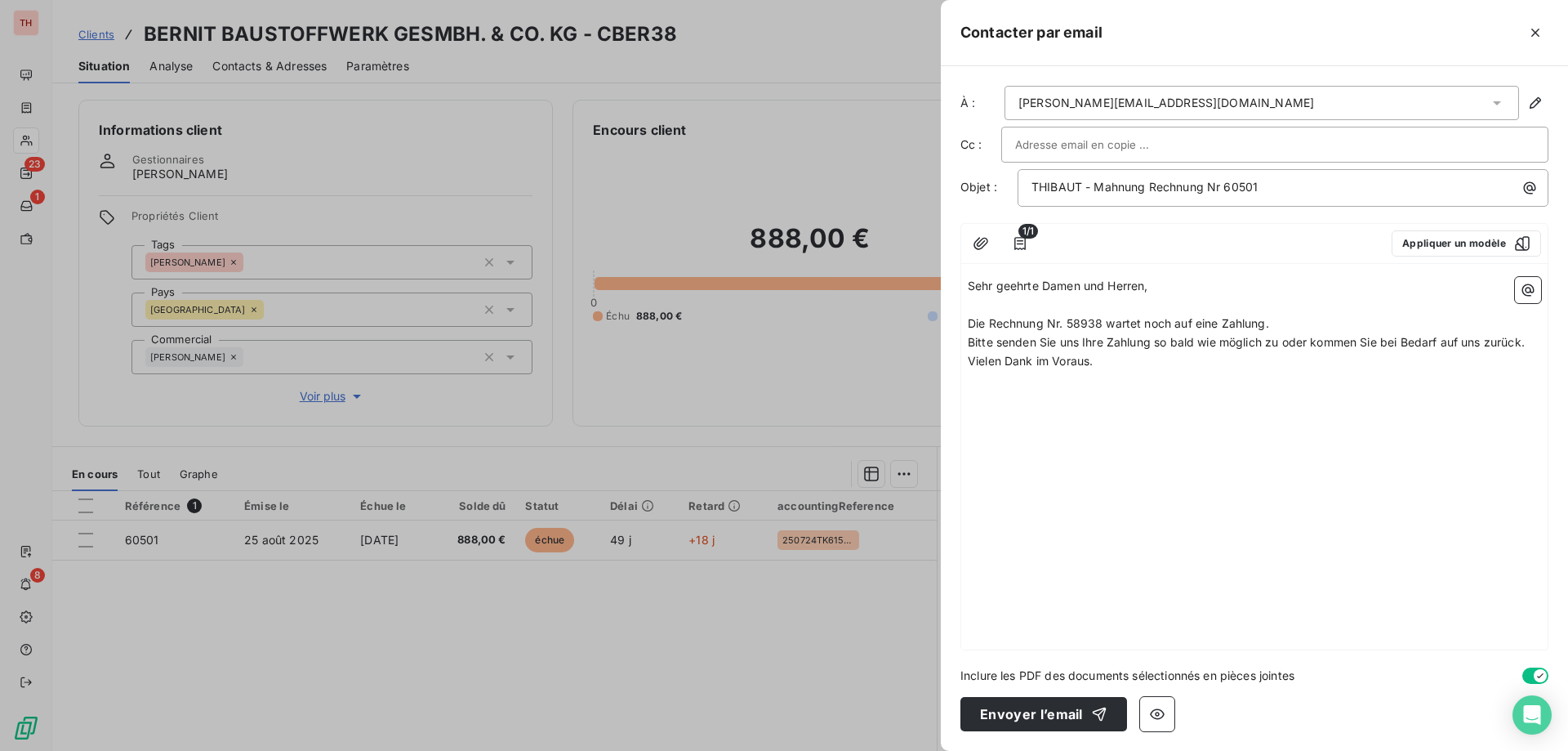
click at [1079, 320] on span "Die Rechnung Nr. 58938 wartet noch auf eine Zahlung." at bounding box center [1119, 323] width 302 height 14
click at [1295, 324] on p "Die Rechnung Nr. 60501 wartet noch auf eine Zahlung." at bounding box center [1255, 324] width 574 height 19
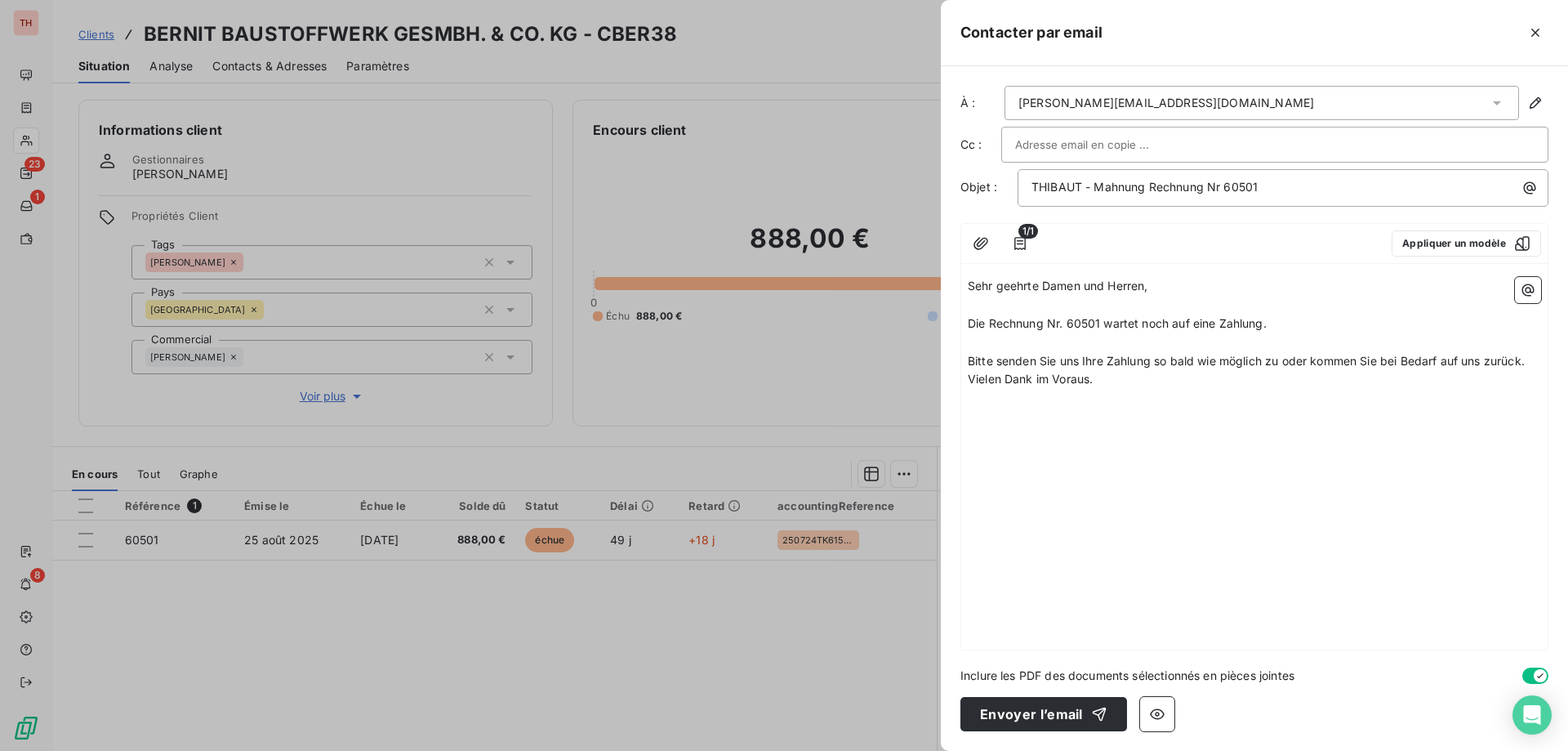
click at [1536, 363] on p "Bitte senden Sie uns Ihre Zahlung so bald wie möglich zu oder kommen Sie bei Be…" at bounding box center [1255, 361] width 574 height 19
click at [1114, 396] on p "Vielen Dank im Voraus." at bounding box center [1255, 398] width 574 height 19
click at [1046, 708] on button "Envoyer l’email" at bounding box center [1044, 714] width 167 height 34
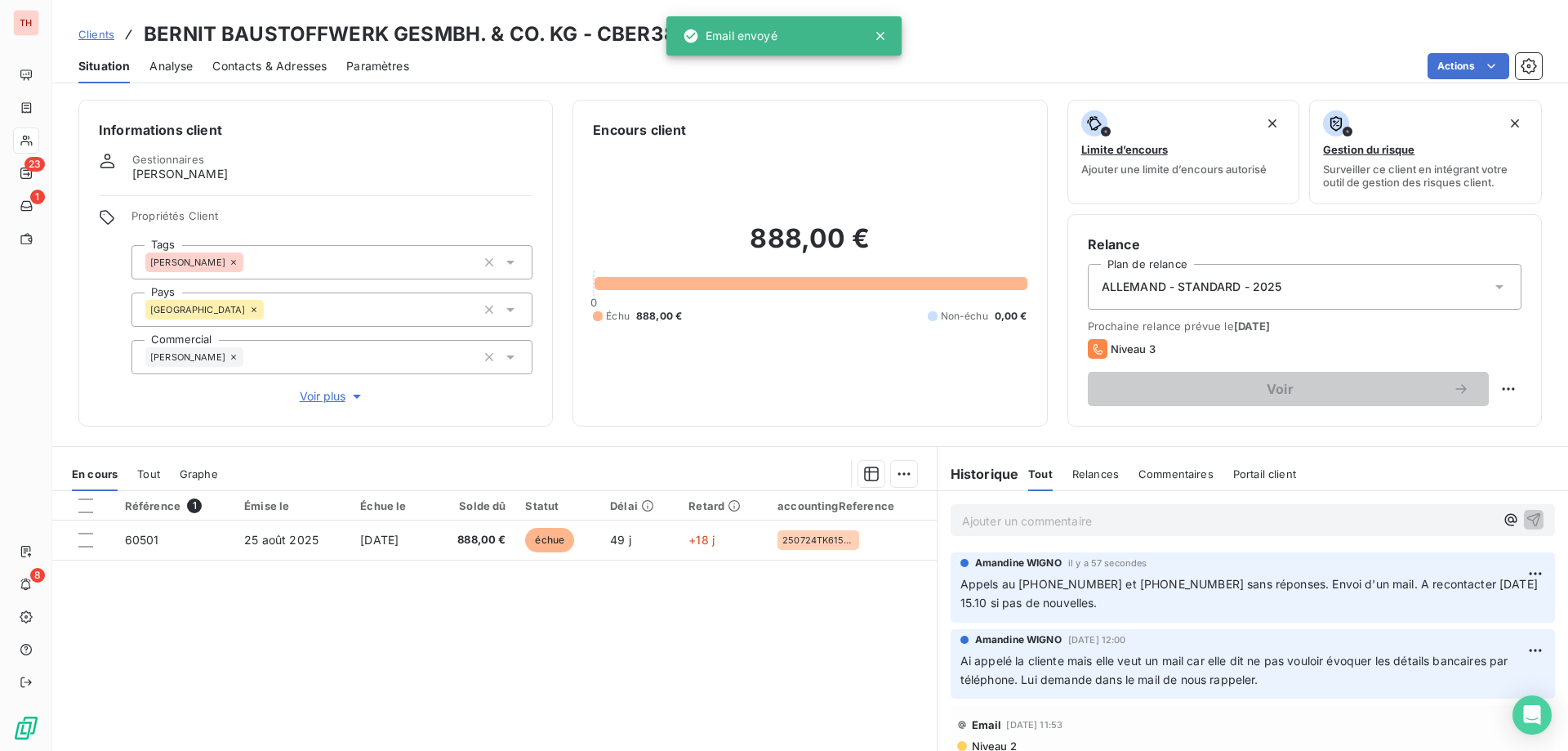
click at [82, 29] on span "Clients" at bounding box center [96, 34] width 36 height 13
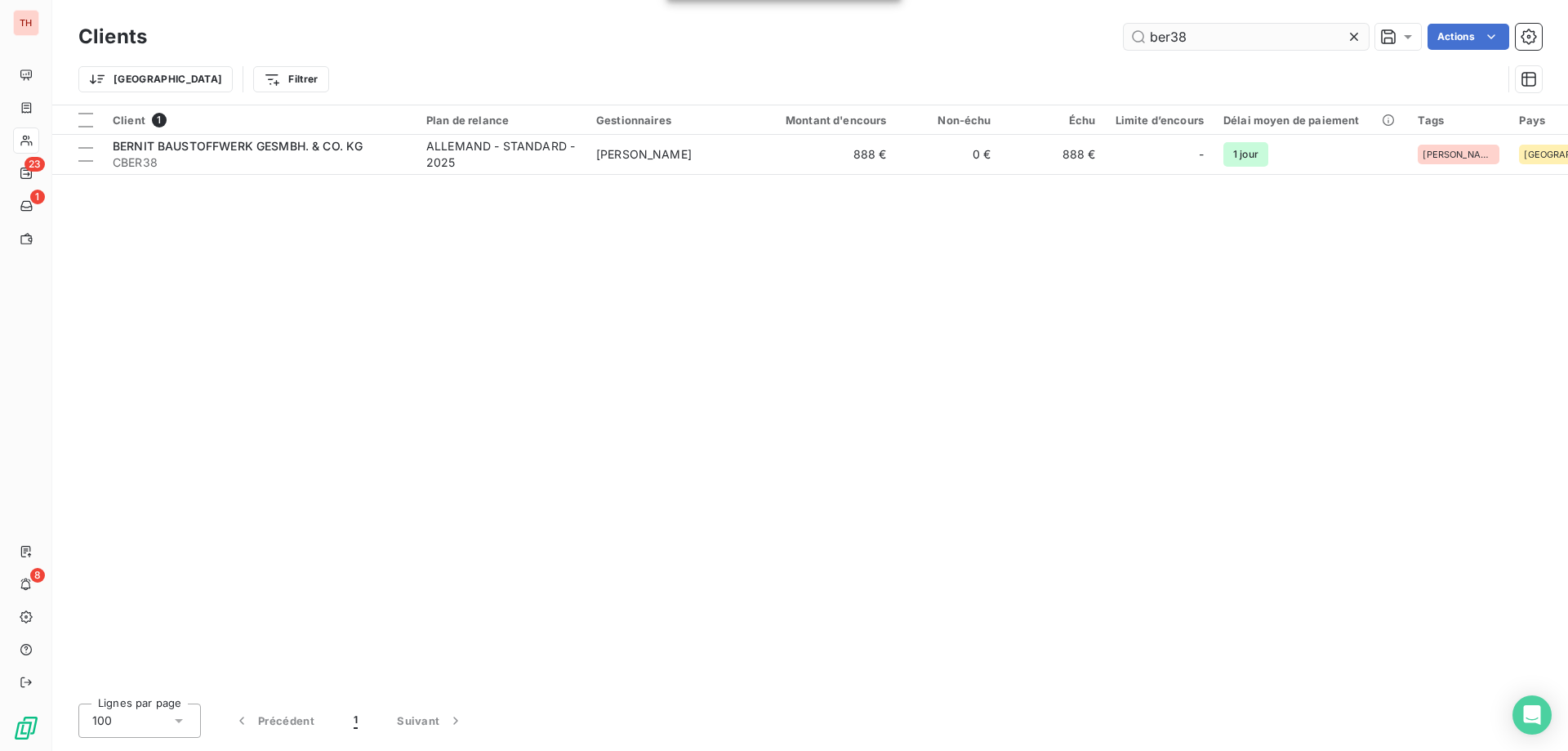
drag, startPoint x: 1203, startPoint y: 37, endPoint x: 1130, endPoint y: 33, distance: 73.1
click at [1130, 33] on input "ber38" at bounding box center [1246, 37] width 245 height 26
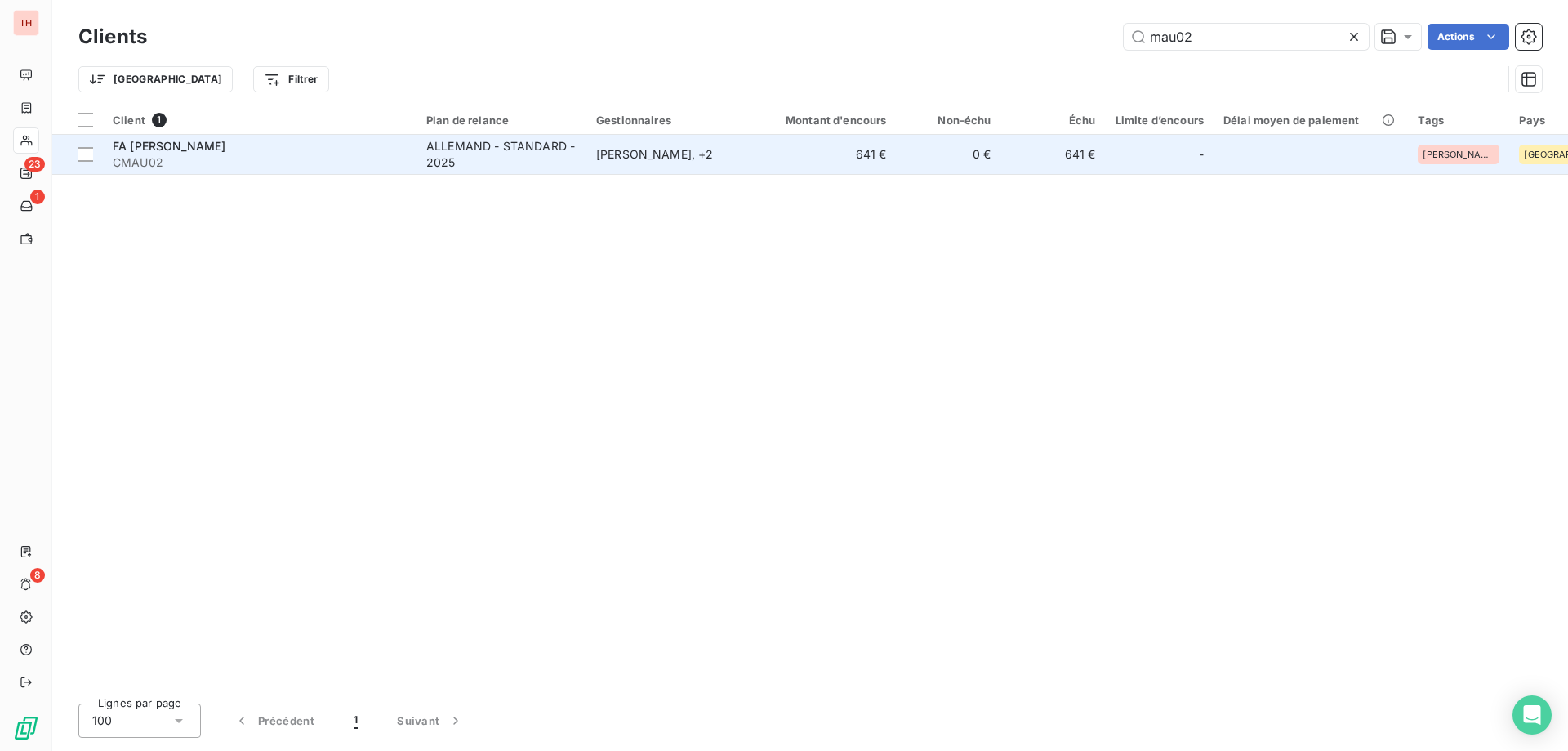
type input "mau02"
click at [406, 157] on span "CMAU02" at bounding box center [260, 163] width 294 height 16
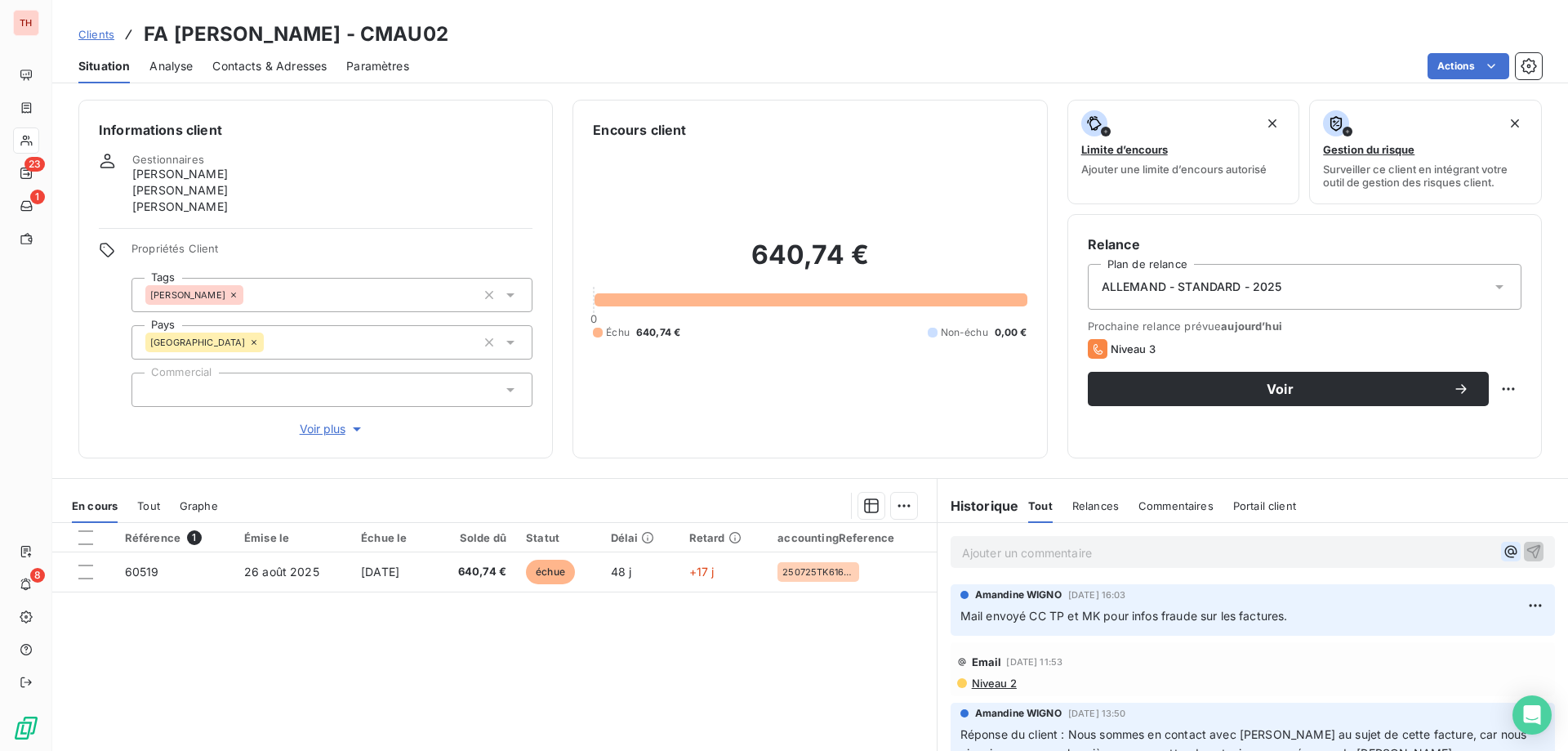
click at [1503, 557] on icon "button" at bounding box center [1511, 552] width 16 height 16
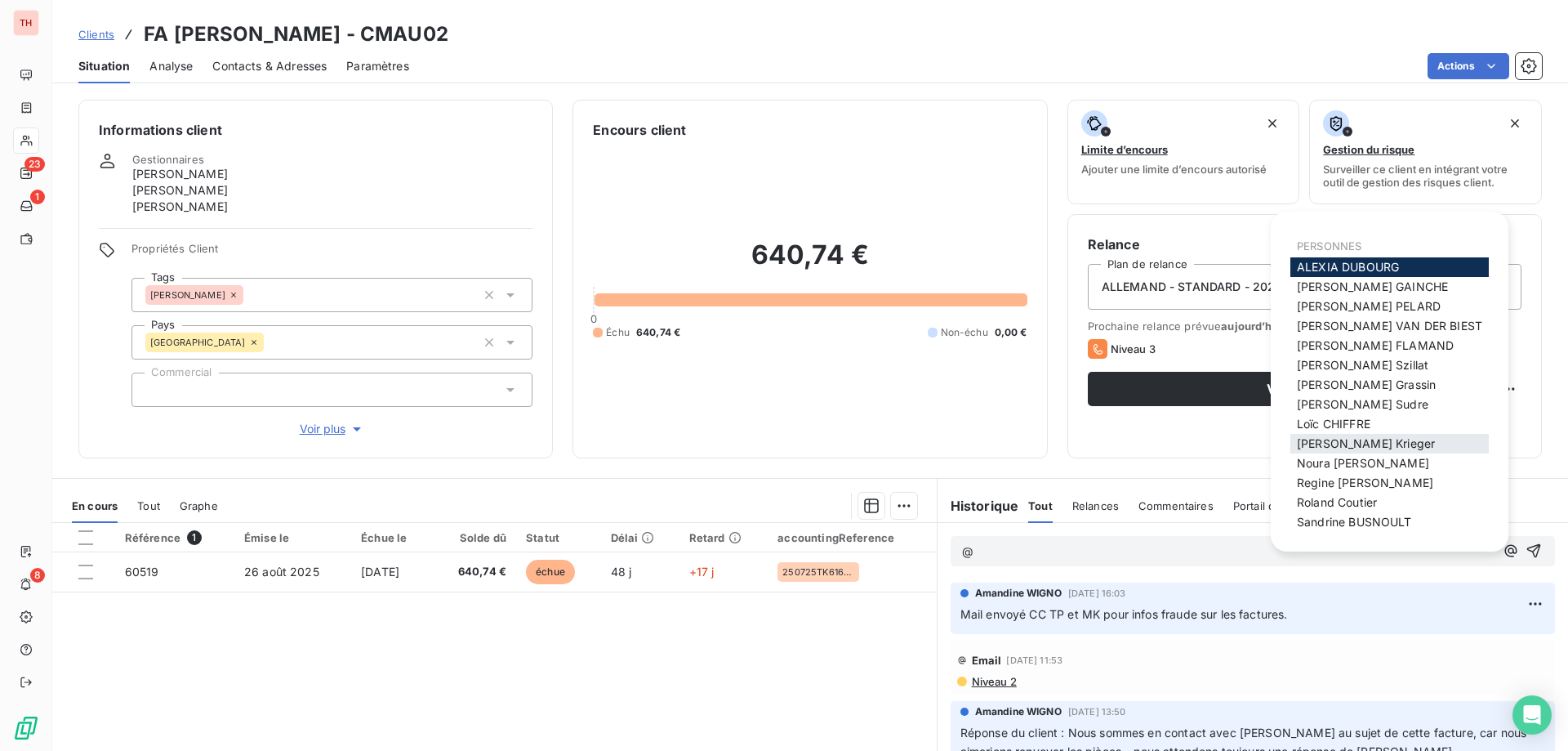
click at [1351, 436] on div "[PERSON_NAME]" at bounding box center [1389, 444] width 199 height 20
drag, startPoint x: 1316, startPoint y: 442, endPoint x: 1341, endPoint y: 452, distance: 26.9
click at [1317, 442] on span "[PERSON_NAME]" at bounding box center [1365, 443] width 138 height 14
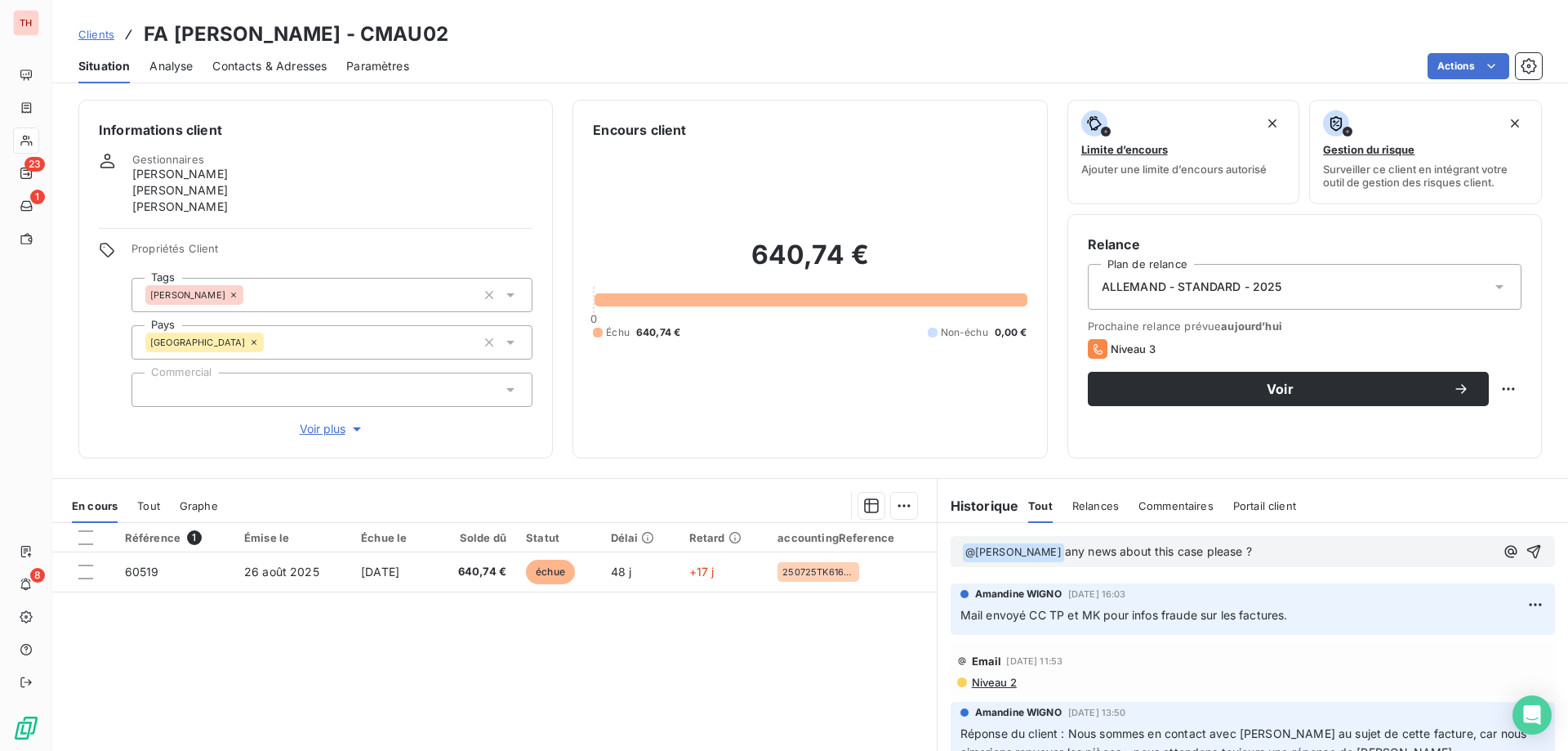
drag, startPoint x: 1507, startPoint y: 552, endPoint x: 1566, endPoint y: 552, distance: 59.0
click at [1527, 552] on icon "button" at bounding box center [1534, 552] width 14 height 14
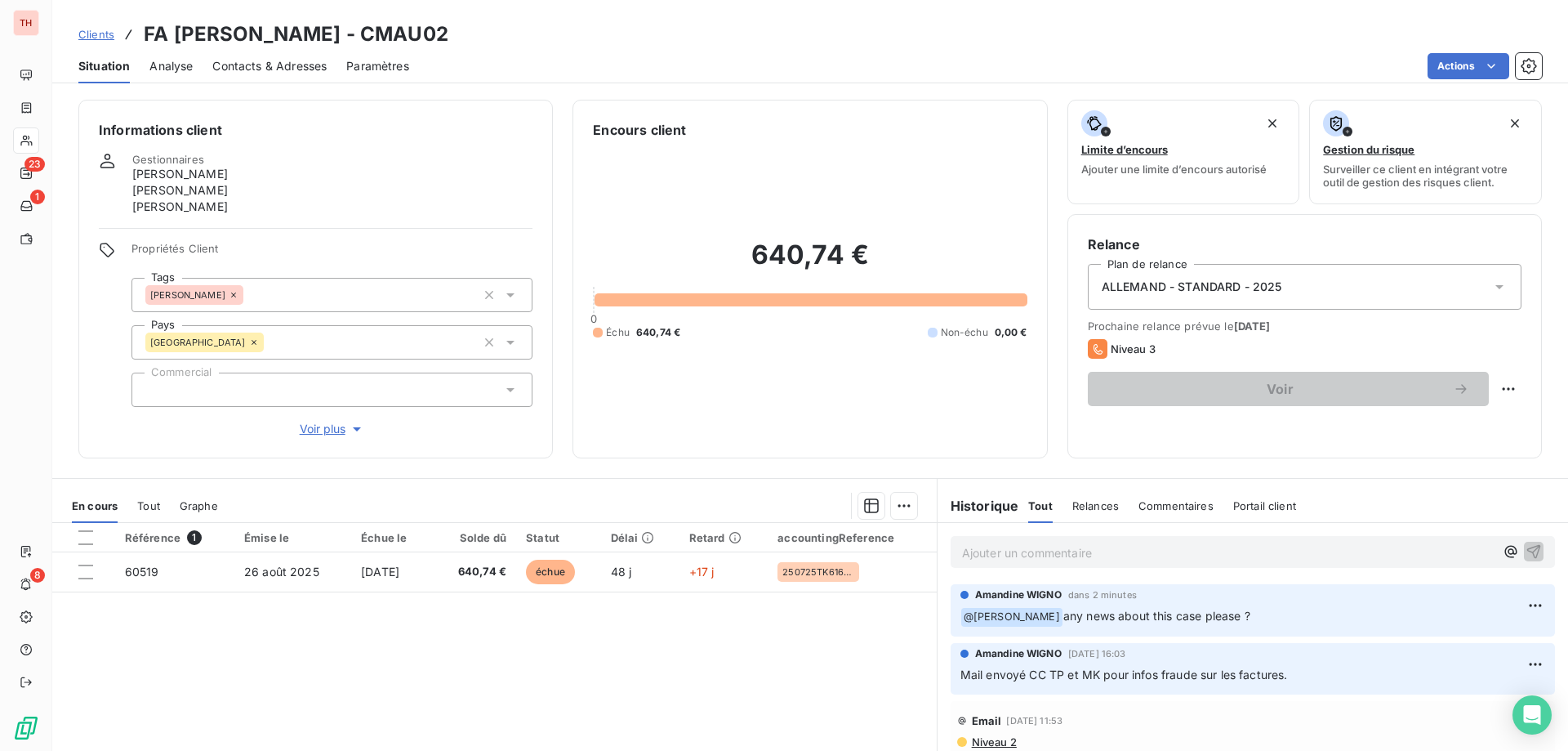
drag, startPoint x: 96, startPoint y: 34, endPoint x: 432, endPoint y: 37, distance: 336.0
click at [96, 34] on span "Clients" at bounding box center [96, 34] width 36 height 13
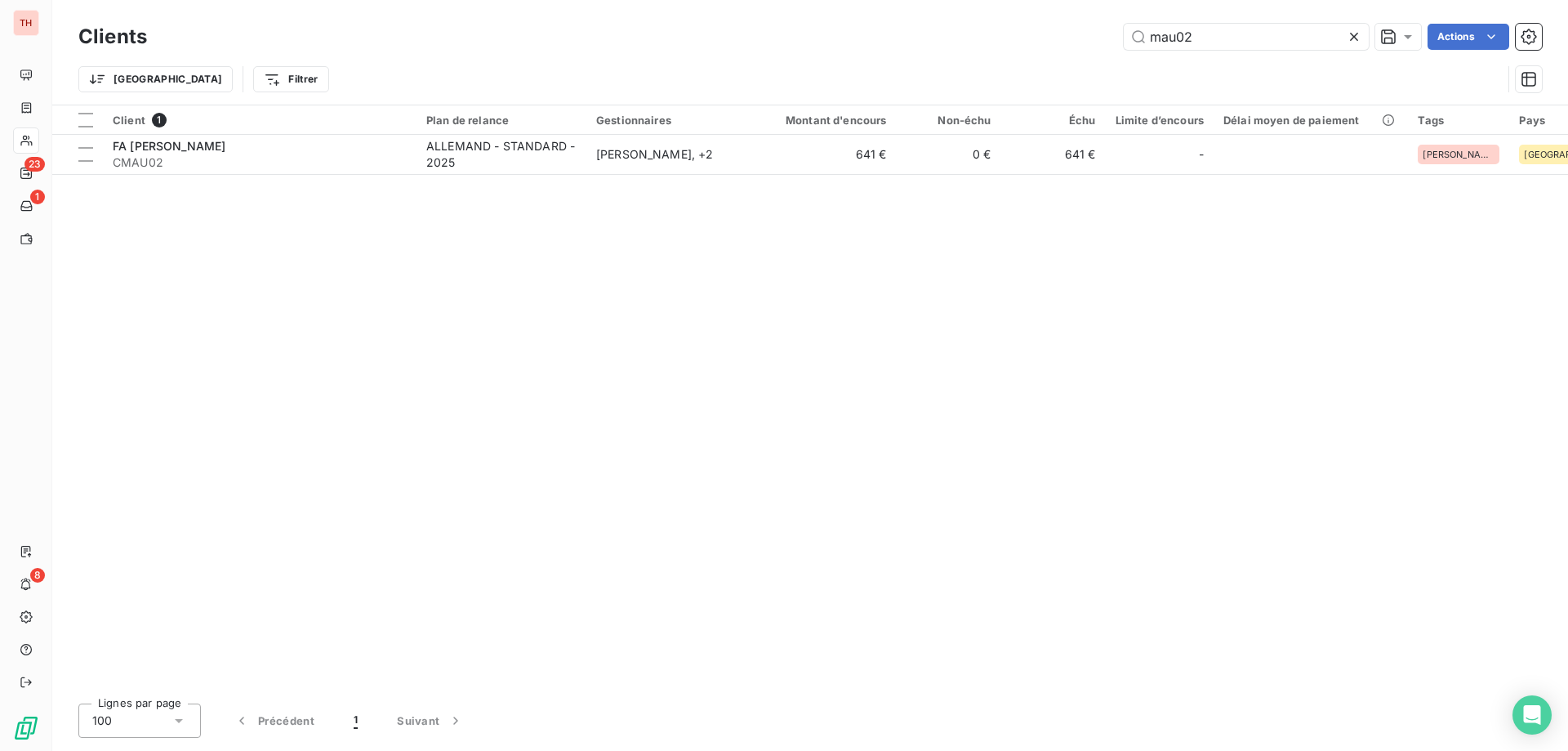
drag, startPoint x: 1206, startPoint y: 38, endPoint x: 1101, endPoint y: 39, distance: 105.0
click at [1098, 38] on div "mau02 Actions" at bounding box center [854, 37] width 1375 height 26
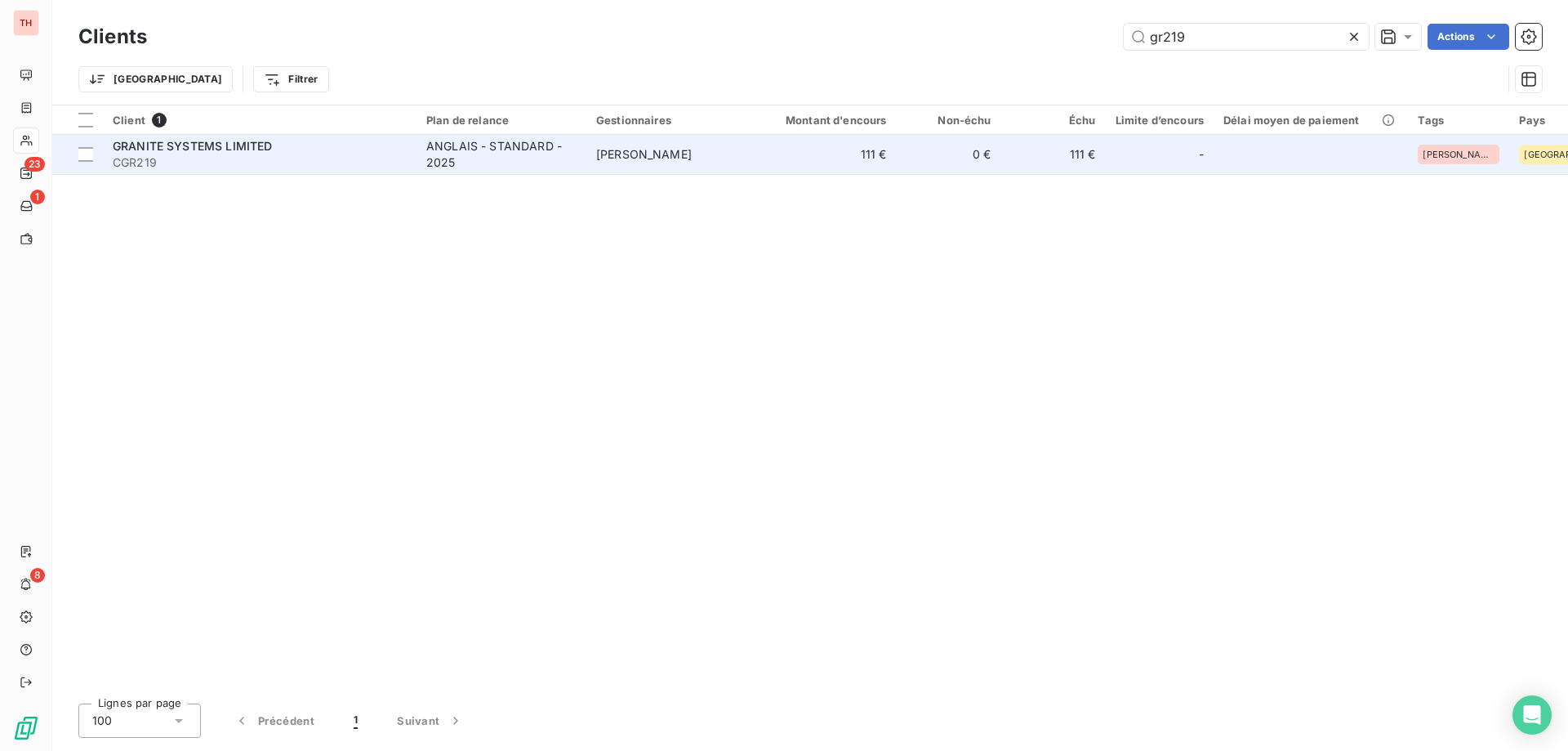
type input "gr219"
click at [671, 171] on td "[PERSON_NAME]" at bounding box center [672, 154] width 170 height 39
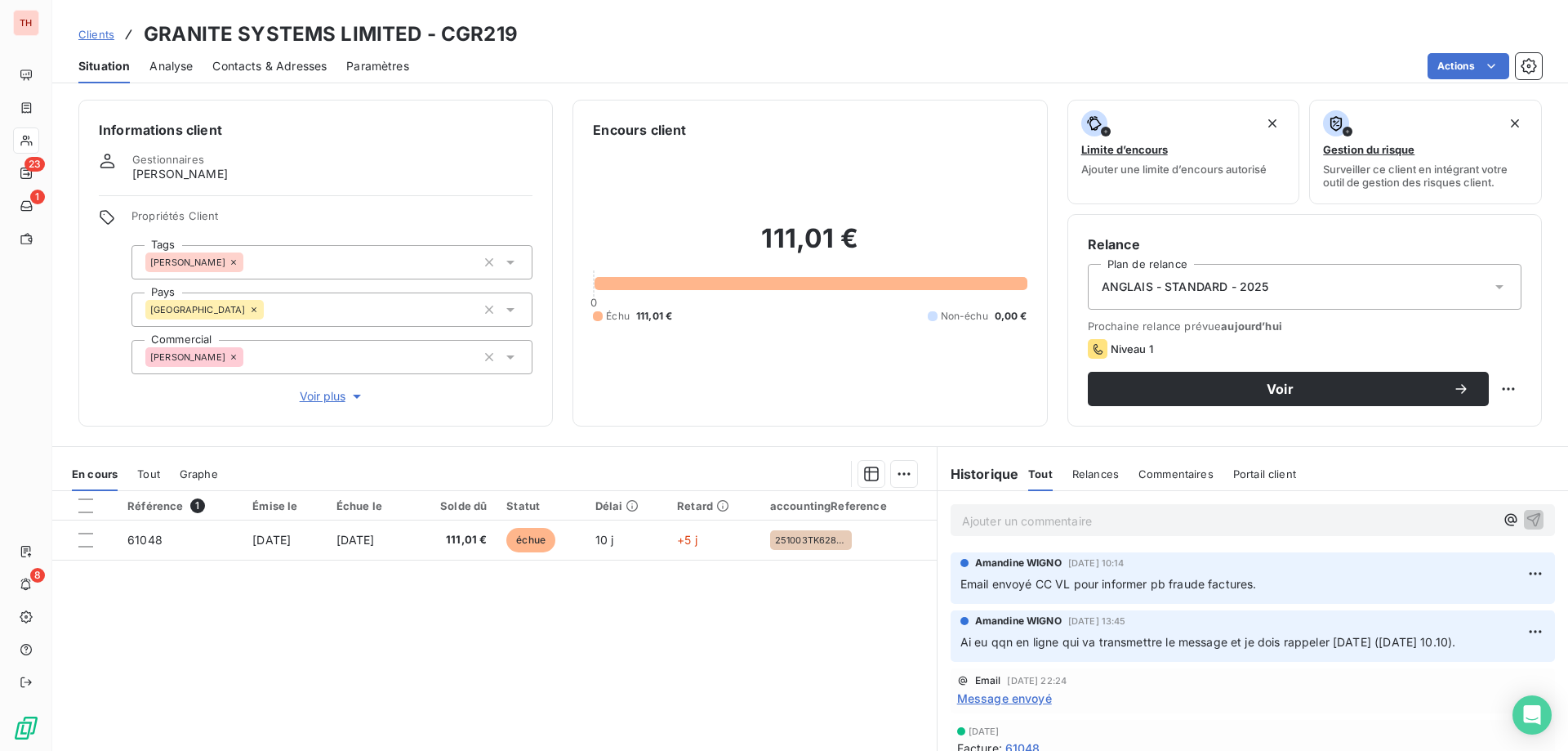
click at [304, 61] on span "Contacts & Adresses" at bounding box center [270, 66] width 114 height 16
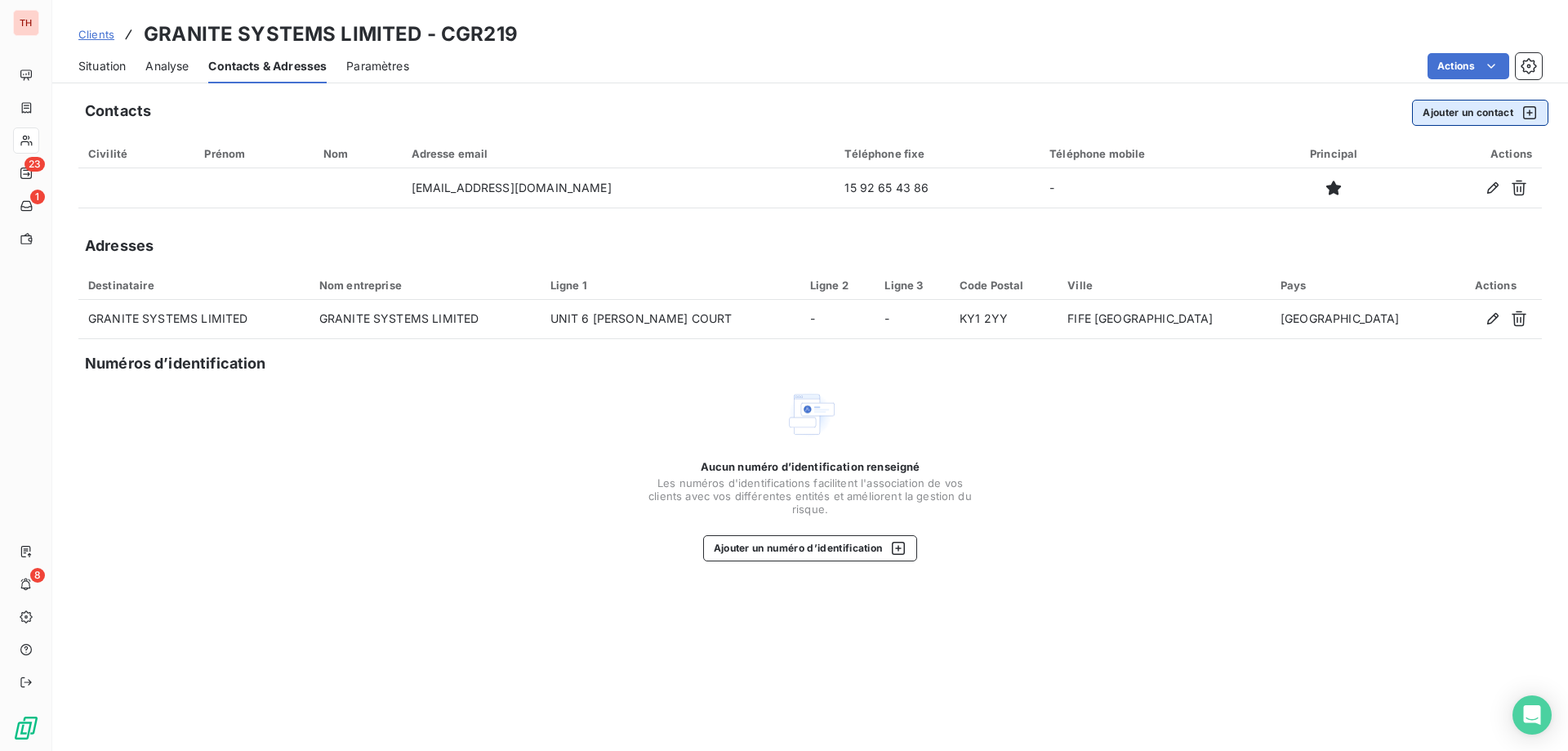
click at [1470, 119] on button "Ajouter un contact" at bounding box center [1480, 113] width 136 height 26
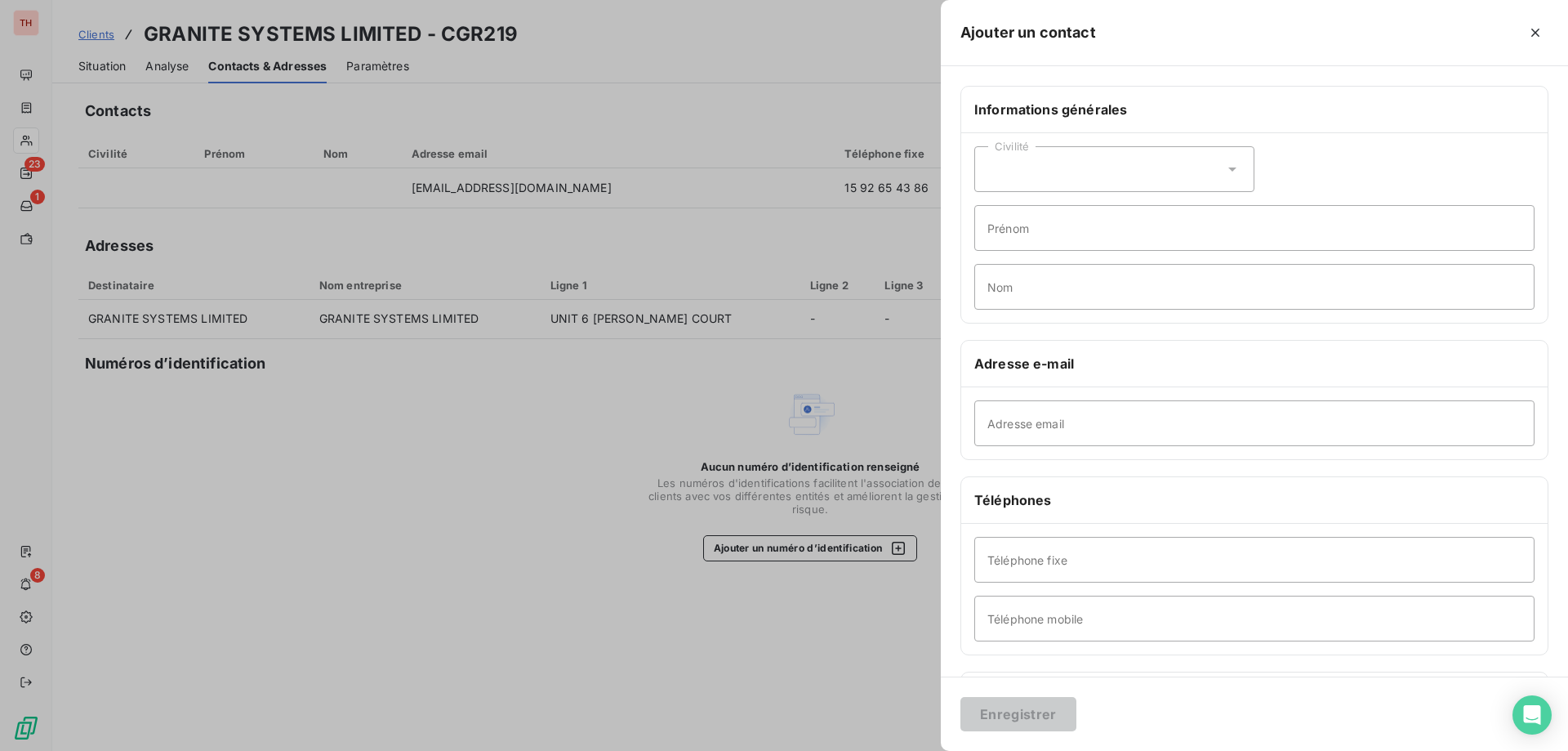
click at [1097, 176] on div "Civilité" at bounding box center [1115, 169] width 280 height 46
click at [1054, 212] on li "Madame" at bounding box center [1115, 210] width 280 height 29
click at [1043, 229] on input "Prénom" at bounding box center [1255, 228] width 561 height 46
type input "[PERSON_NAME]"
click at [1035, 294] on input "Nom" at bounding box center [1255, 287] width 561 height 46
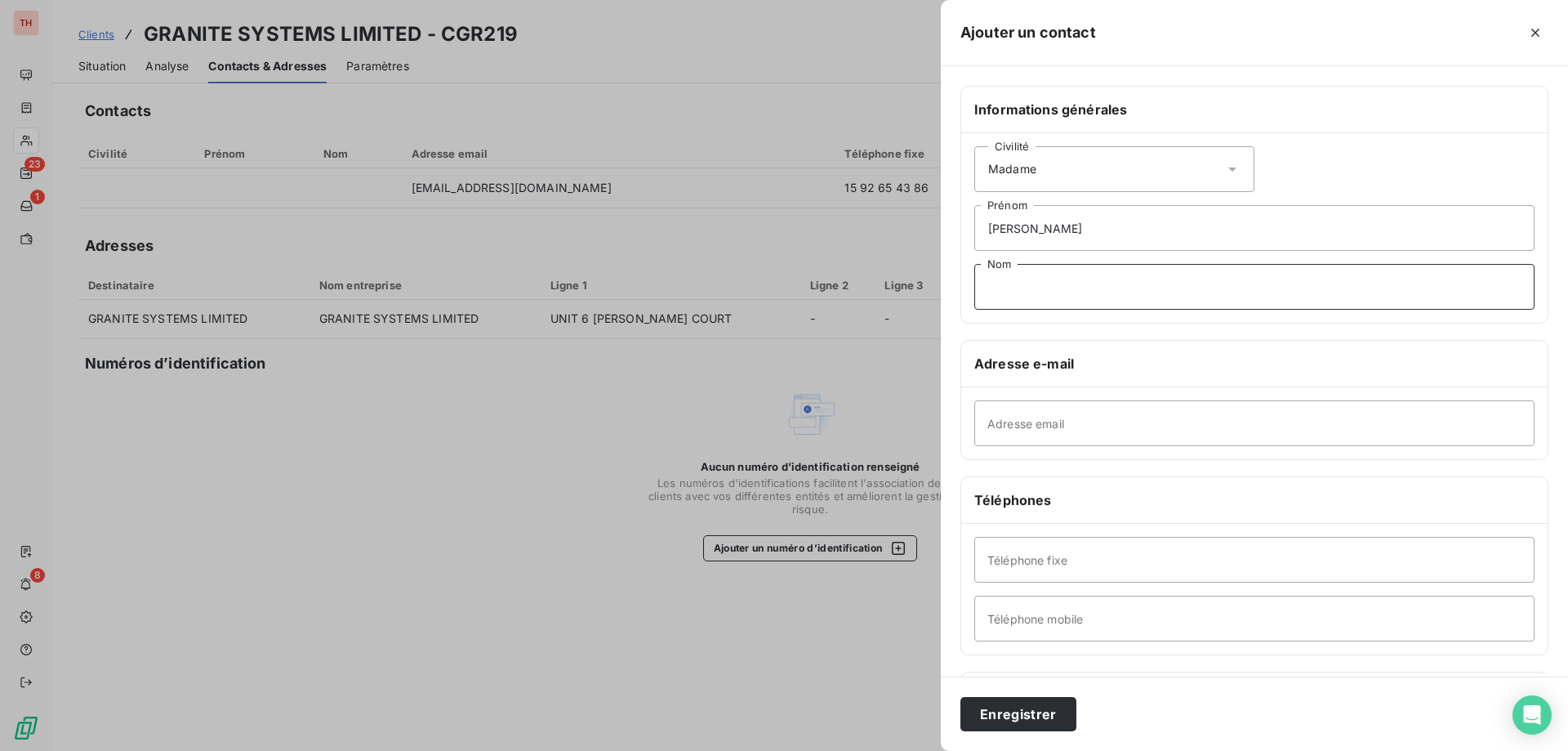
type input "0"
type input "."
click at [1049, 412] on input "Adresse email" at bounding box center [1255, 423] width 561 height 46
type input "[EMAIL_ADDRESS][DOMAIN_NAME]"
click at [1010, 715] on button "Enregistrer" at bounding box center [1019, 714] width 116 height 34
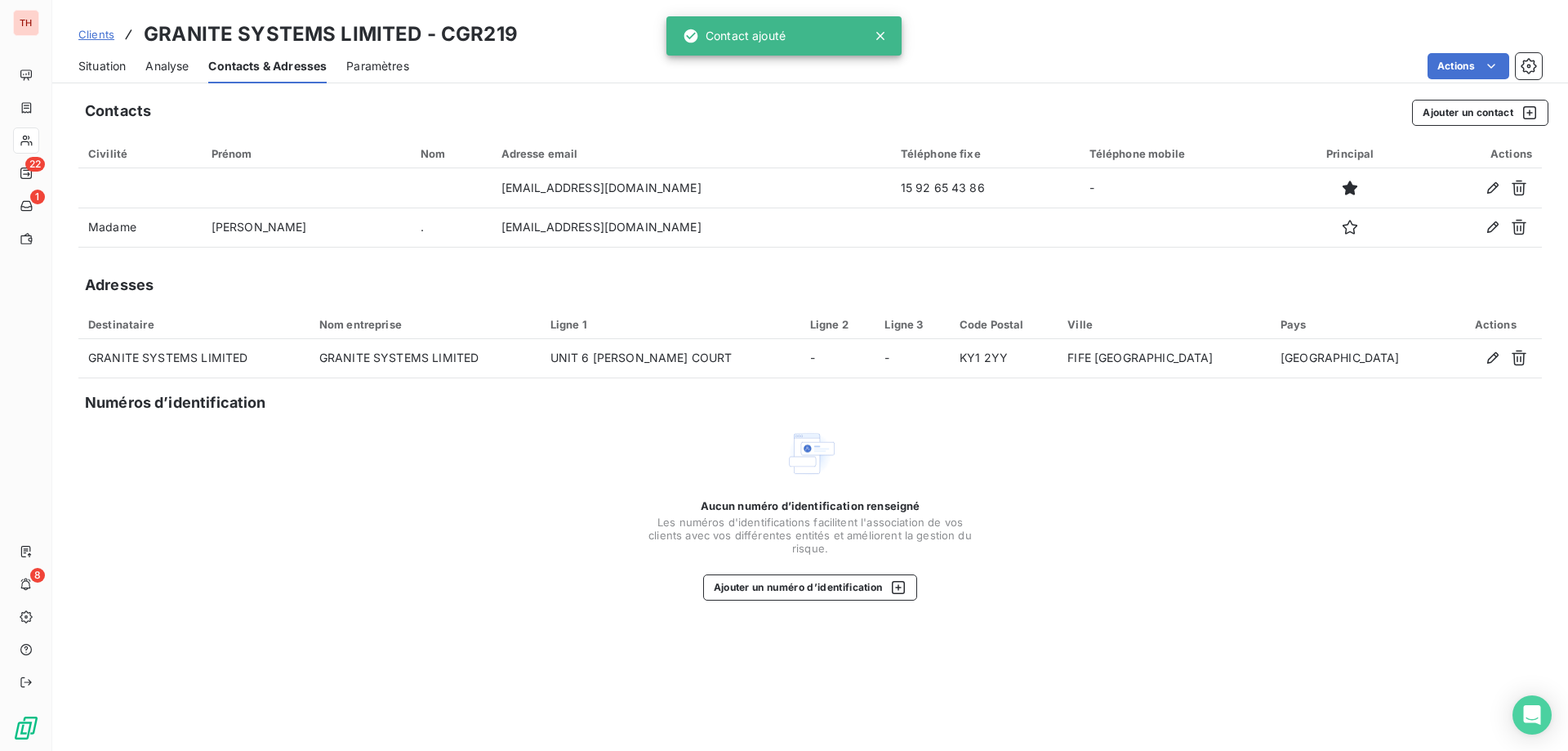
click at [111, 64] on span "Situation" at bounding box center [102, 66] width 47 height 16
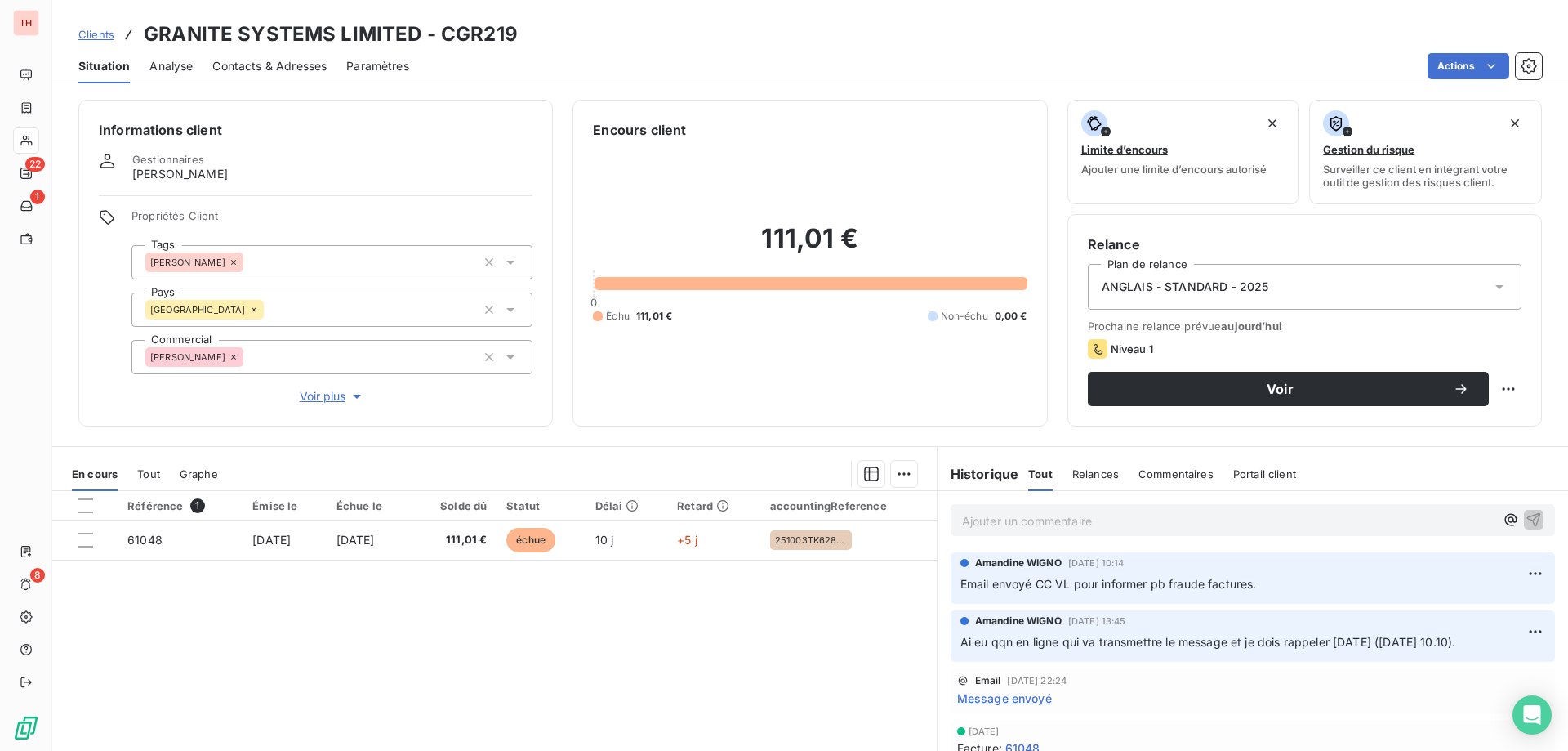
click at [1475, 65] on html "TH 22 1 8 Clients GRANITE SYSTEMS LIMITED - CGR219 Situation Analyse Contacts &…" at bounding box center [784, 375] width 1568 height 751
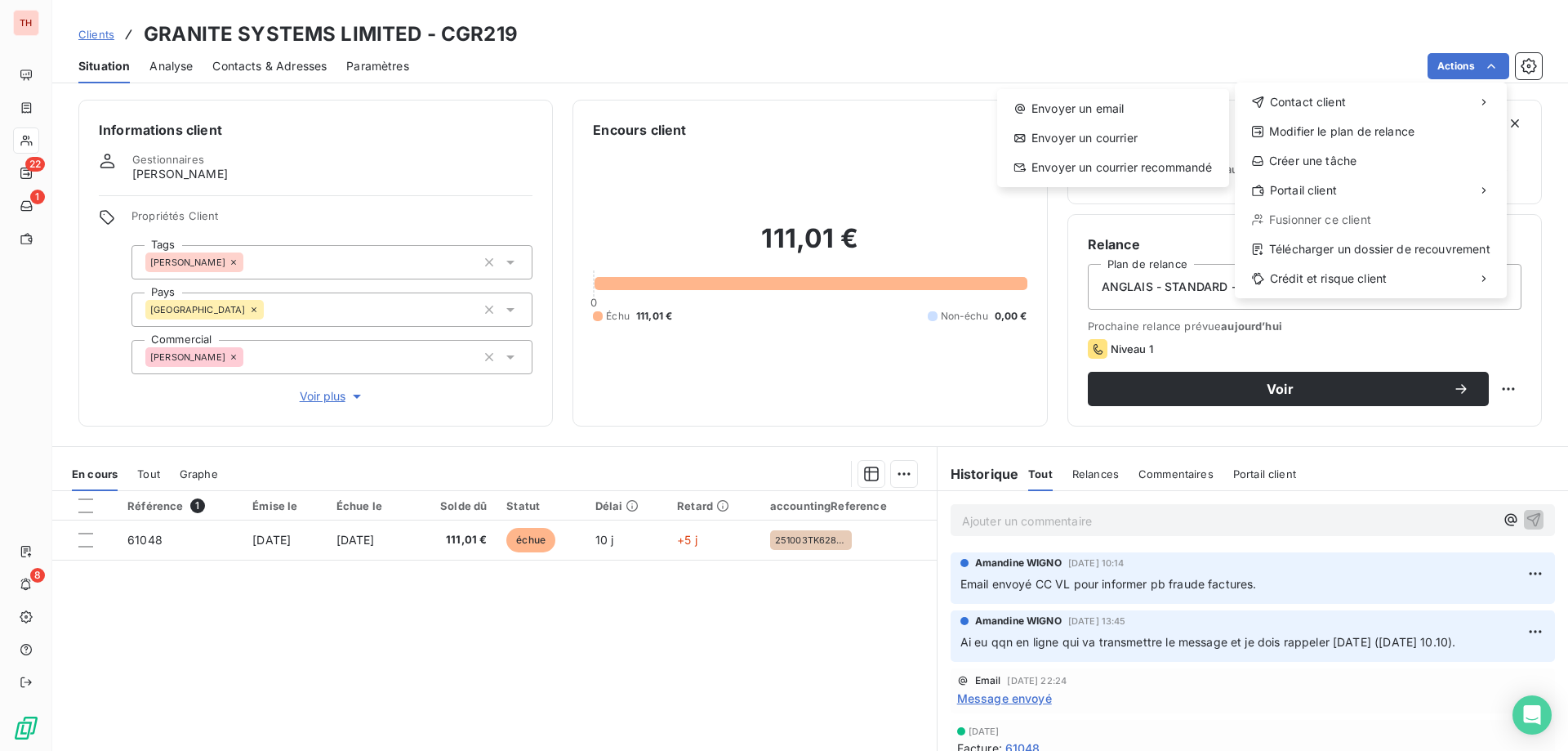
click at [1141, 512] on html "TH 22 1 8 Clients GRANITE SYSTEMS LIMITED - CGR219 Situation Analyse Contacts &…" at bounding box center [784, 375] width 1568 height 751
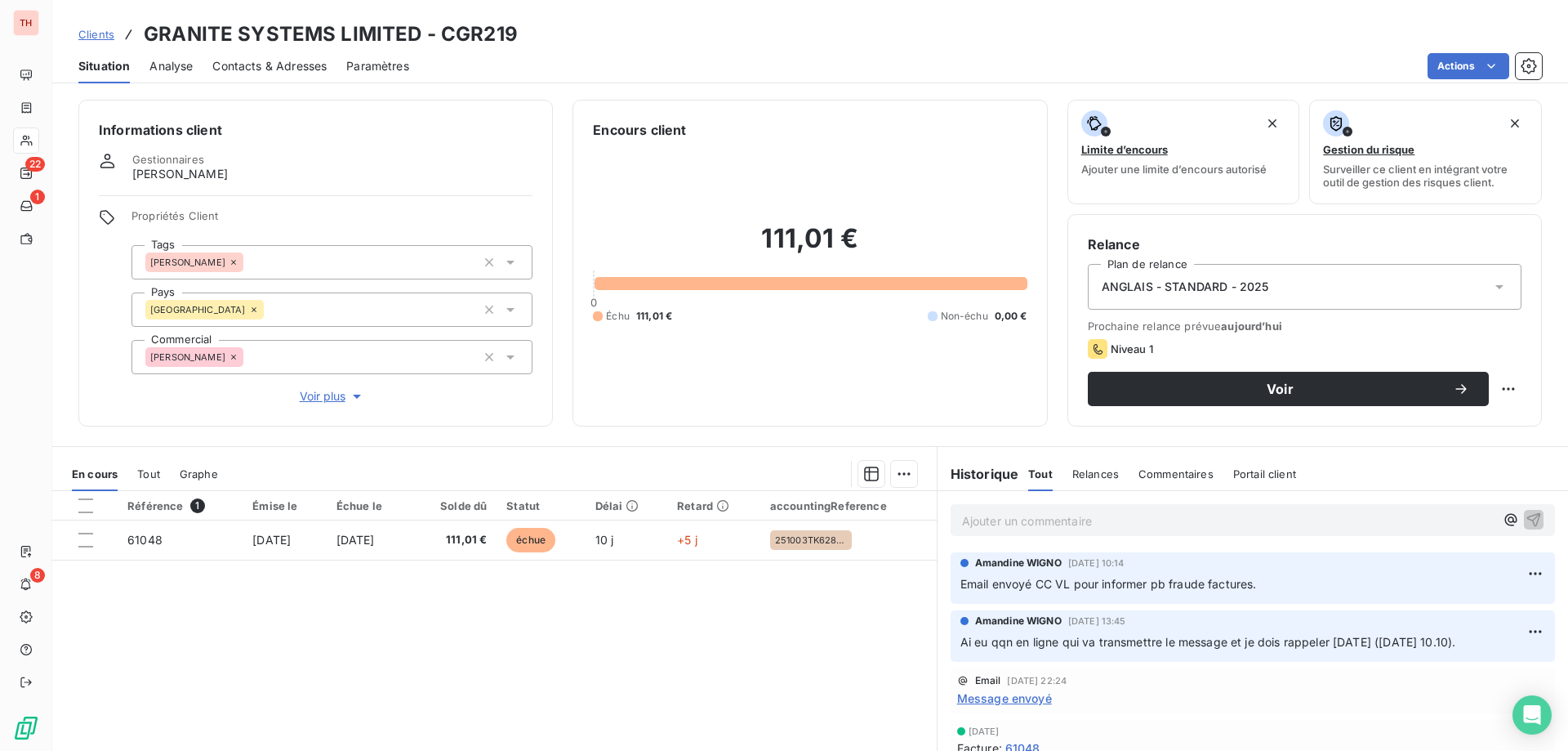
click at [1141, 521] on p "Ajouter un commentaire ﻿" at bounding box center [1229, 521] width 533 height 20
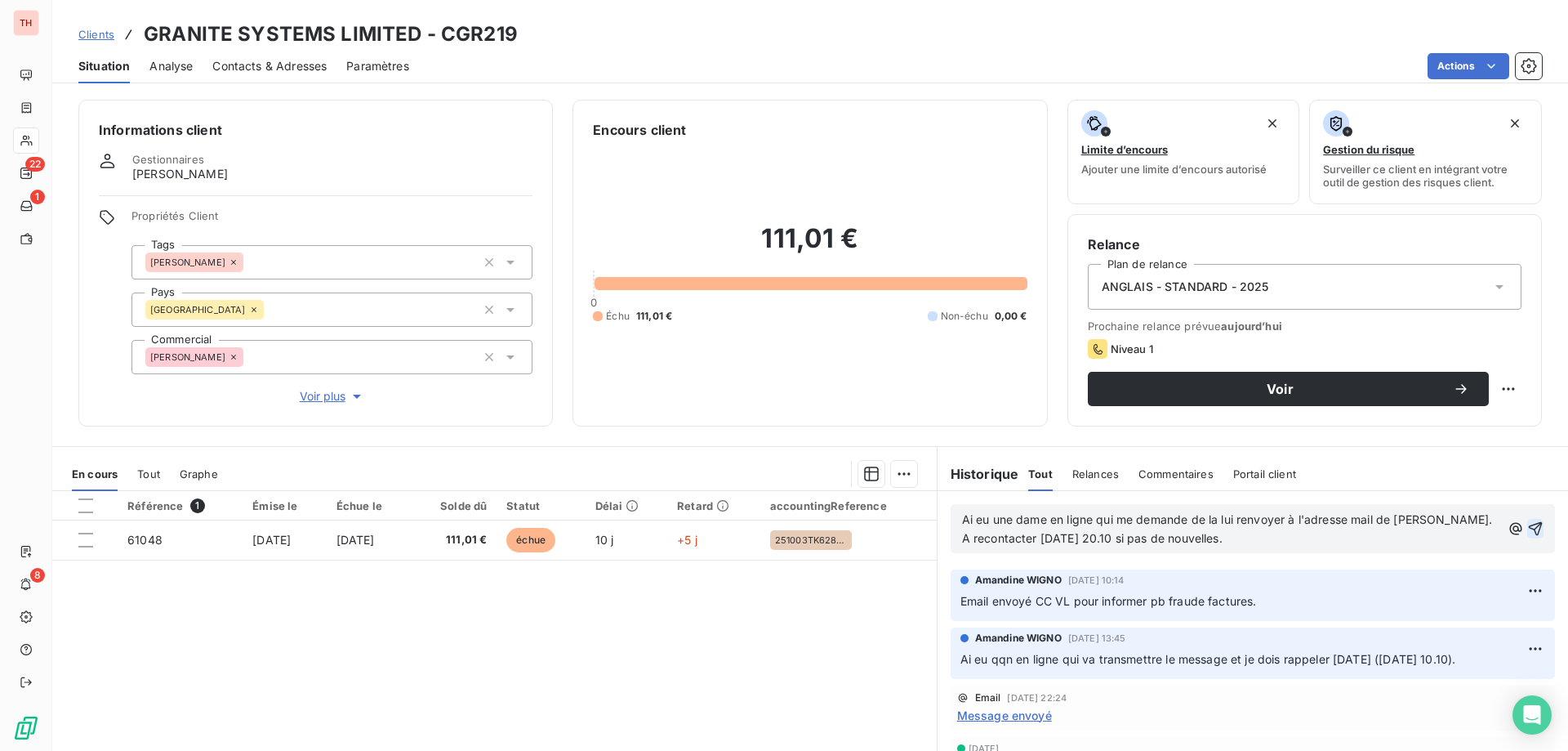
click at [1527, 530] on icon "button" at bounding box center [1535, 529] width 16 height 16
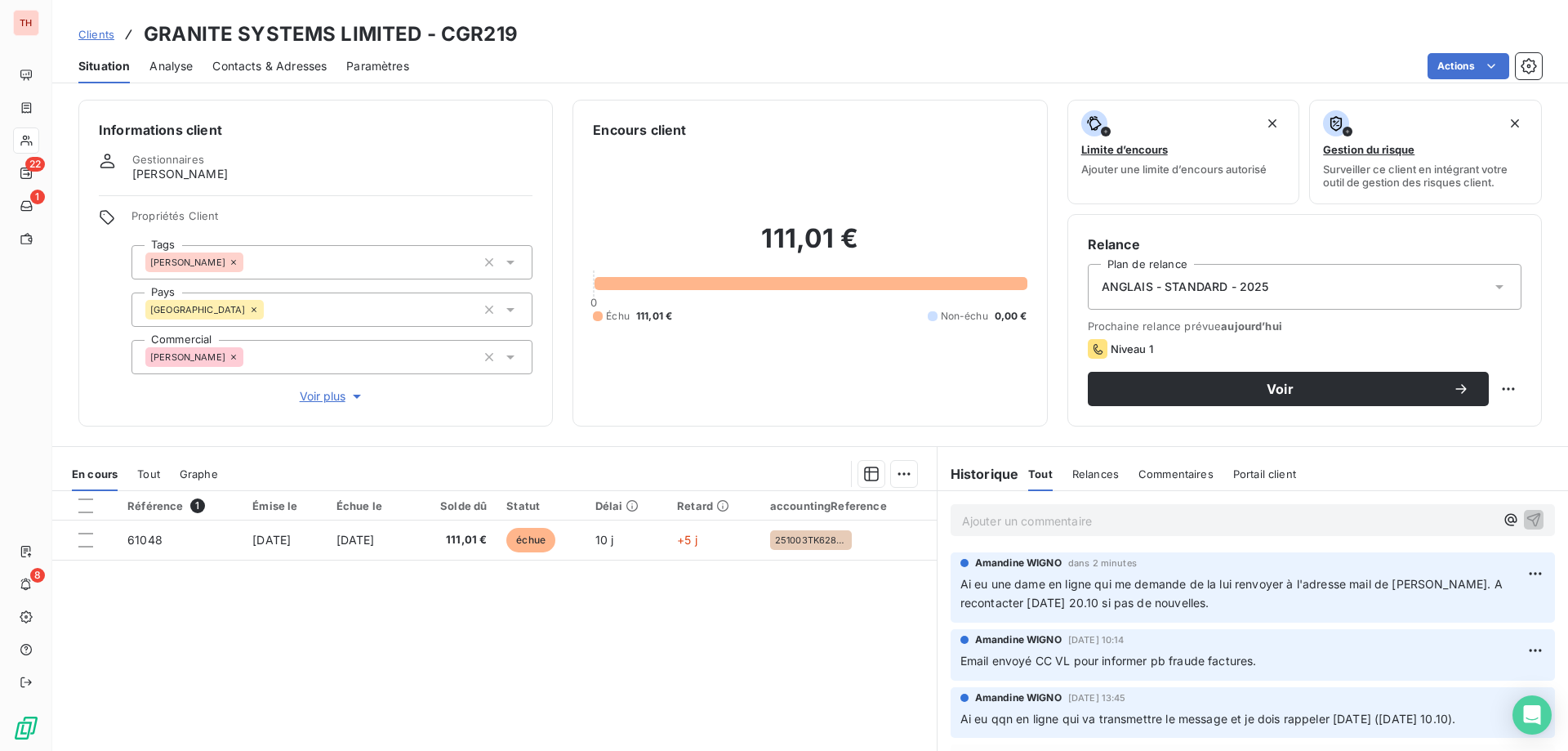
click at [1468, 64] on html "TH 22 1 8 Clients GRANITE SYSTEMS LIMITED - CGR219 Situation Analyse Contacts &…" at bounding box center [784, 375] width 1568 height 751
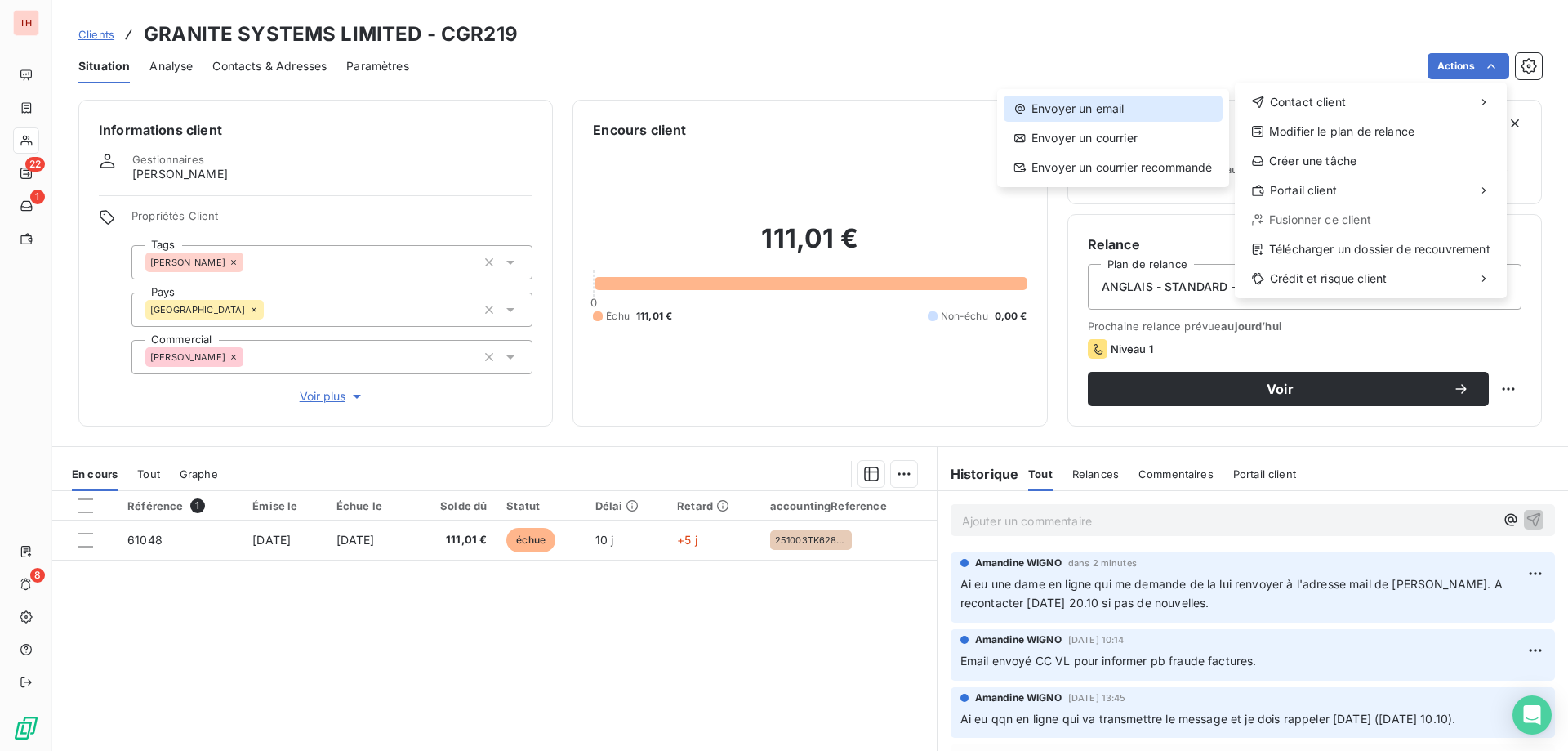
click at [1138, 105] on div "Envoyer un email" at bounding box center [1114, 109] width 219 height 26
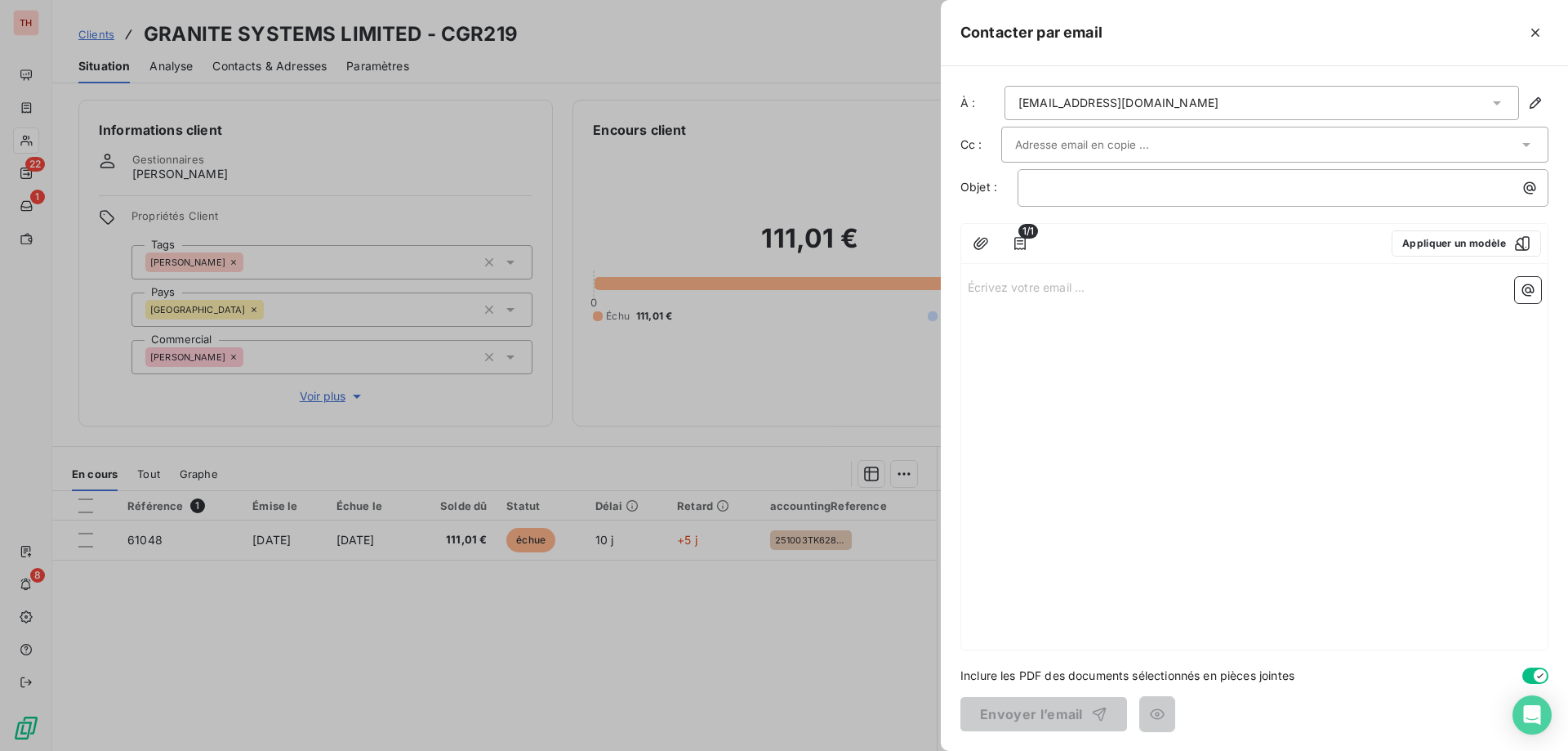
click at [1163, 101] on div "[EMAIL_ADDRESS][DOMAIN_NAME]" at bounding box center [1119, 103] width 200 height 16
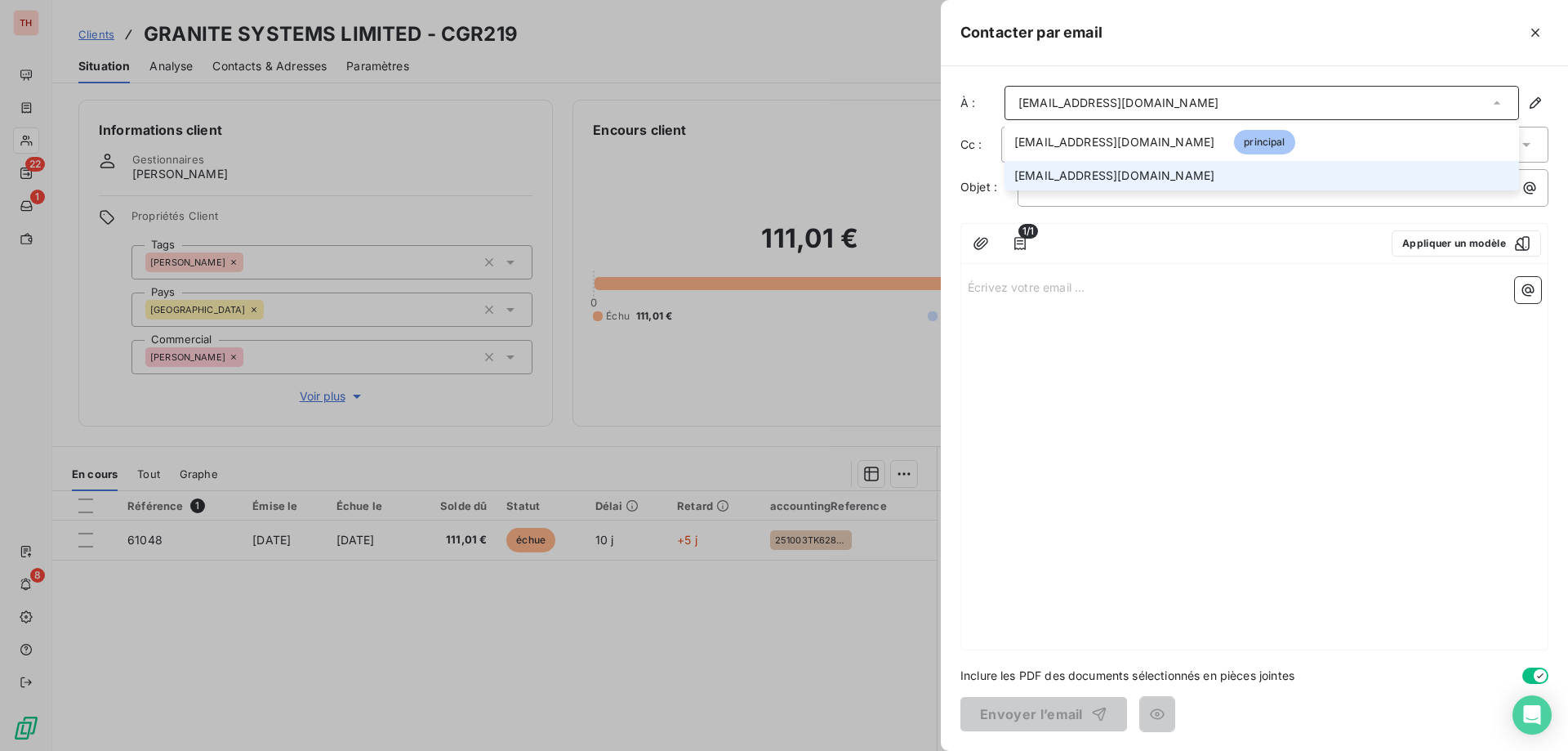
click at [1091, 163] on li "[EMAIL_ADDRESS][DOMAIN_NAME]" at bounding box center [1262, 176] width 515 height 29
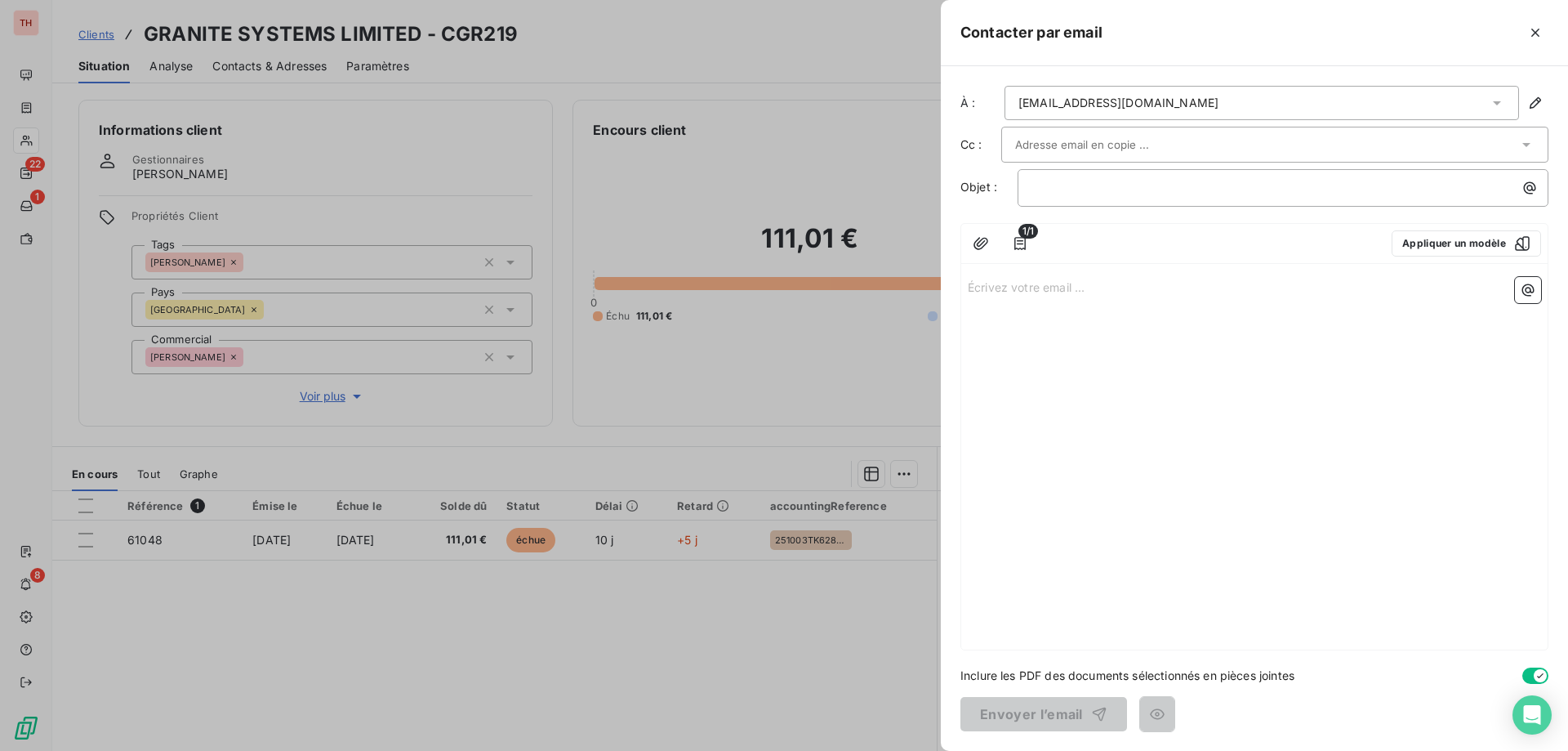
click at [1133, 146] on input "text" at bounding box center [1103, 145] width 176 height 25
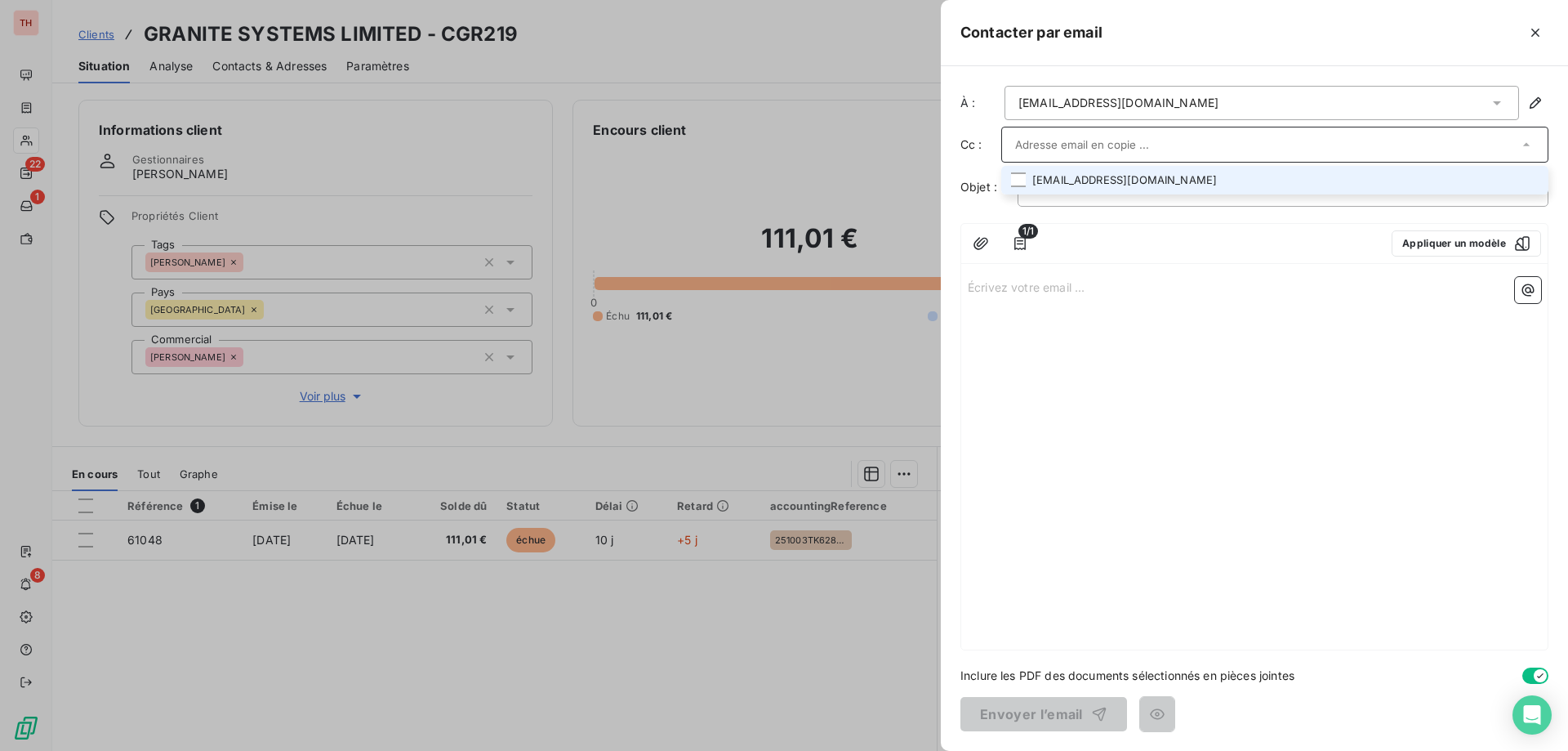
click at [1102, 178] on li "[EMAIL_ADDRESS][DOMAIN_NAME]" at bounding box center [1275, 180] width 547 height 29
click at [1092, 189] on li "[EMAIL_ADDRESS][DOMAIN_NAME]" at bounding box center [1275, 181] width 547 height 29
click at [1124, 183] on li "[EMAIL_ADDRESS][DOMAIN_NAME]" at bounding box center [1275, 180] width 547 height 29
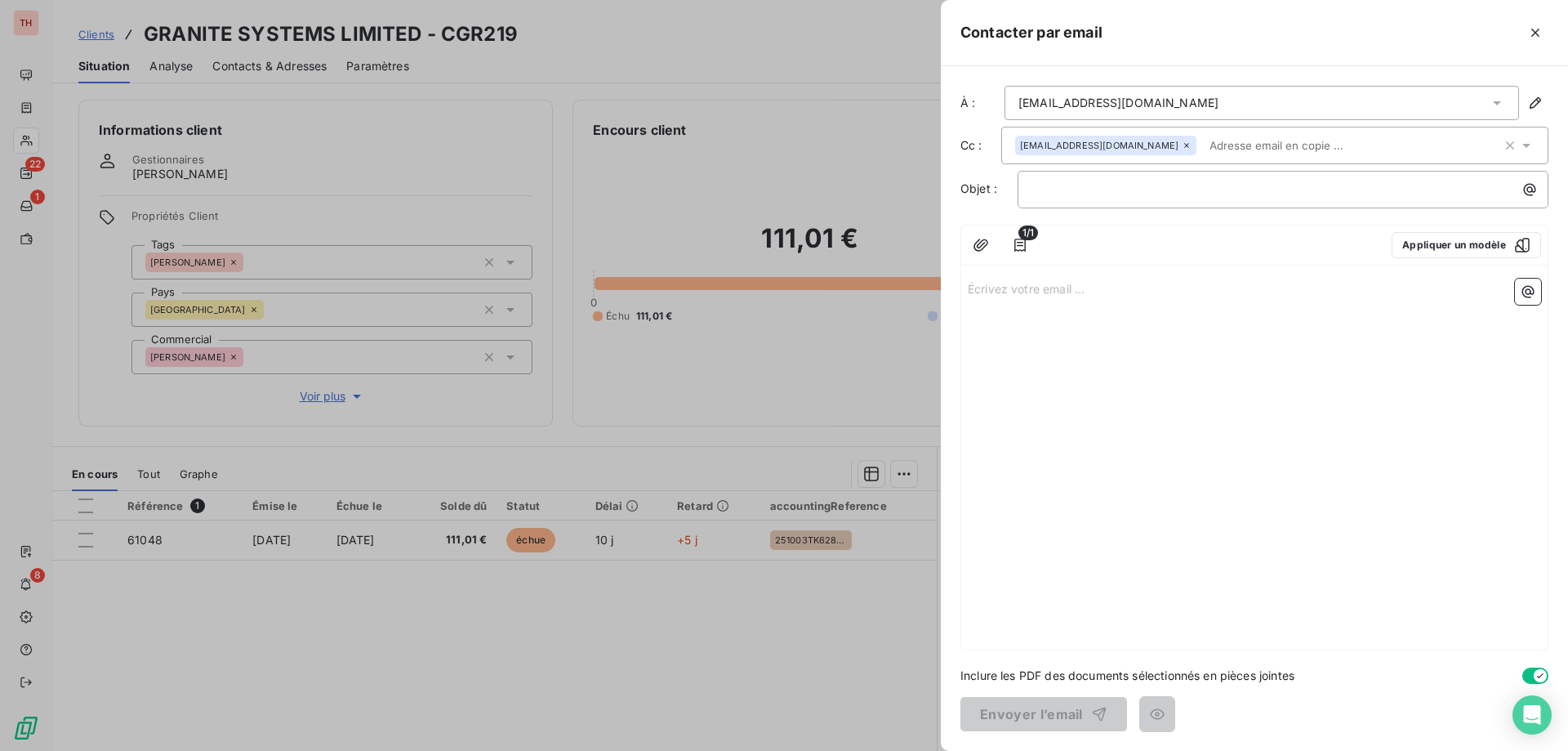
click at [1101, 224] on div "À : [EMAIL_ADDRESS][DOMAIN_NAME] Cc : [EMAIL_ADDRESS][DOMAIN_NAME] Objet : ﻿ 1/…" at bounding box center [1255, 409] width 628 height 685
click at [1112, 194] on p "﻿" at bounding box center [1288, 189] width 511 height 19
click at [1065, 284] on p "Écrivez votre email ... ﻿" at bounding box center [1255, 288] width 574 height 19
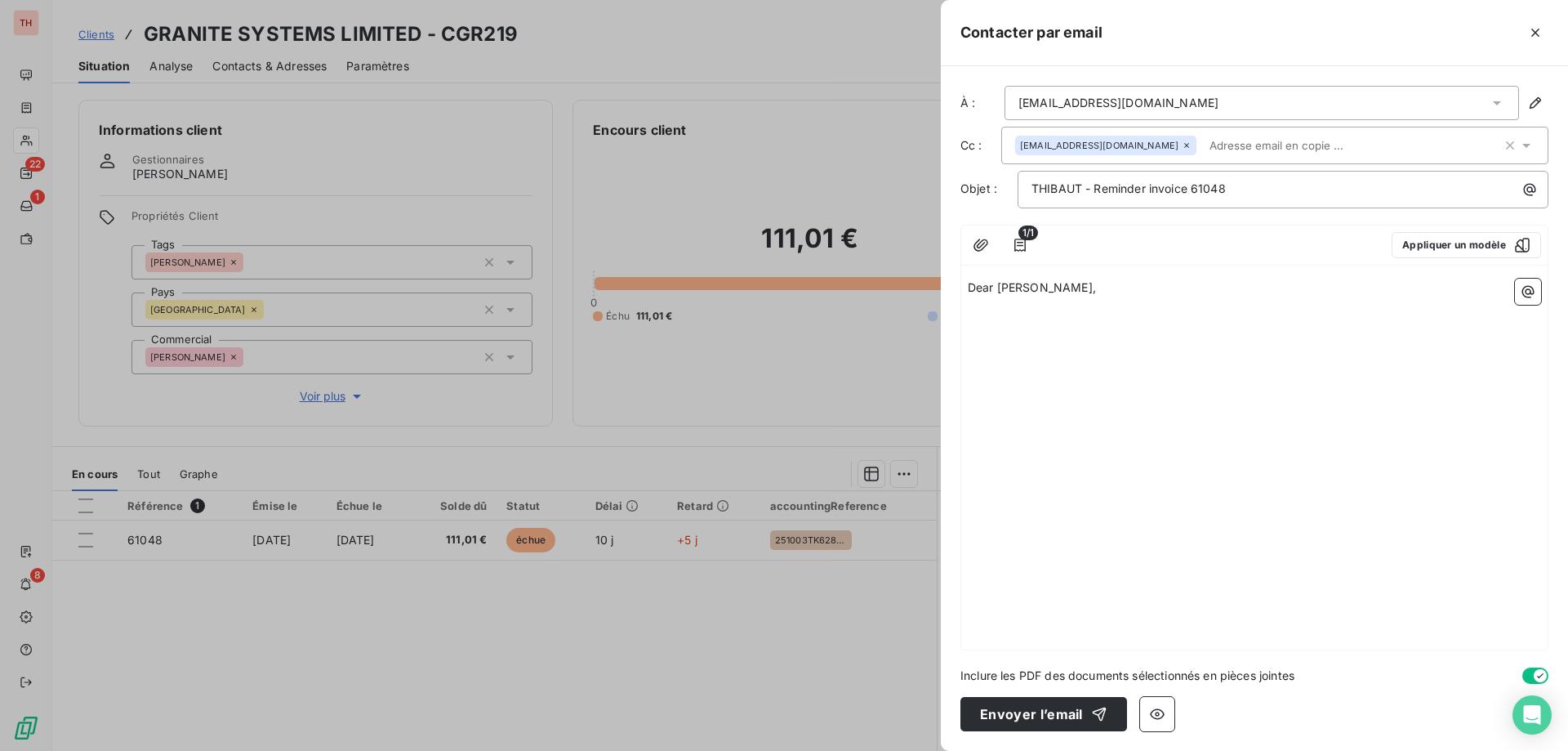
click at [1016, 321] on p "﻿" at bounding box center [1255, 325] width 574 height 19
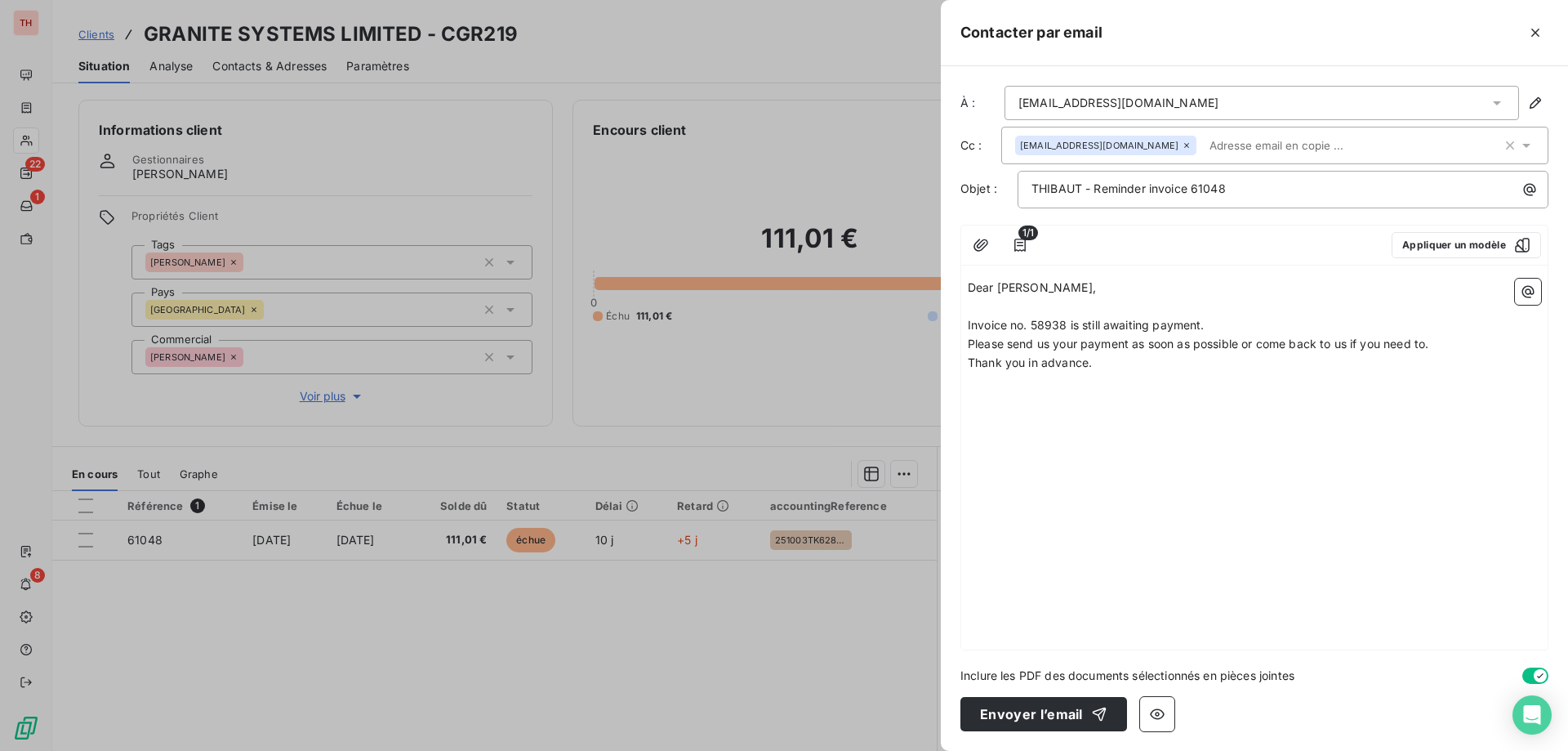
click at [1061, 289] on p "Dear [PERSON_NAME]," at bounding box center [1255, 288] width 574 height 19
click at [1179, 325] on span "As discussed by phone, invoice no. 58938 is still awaiting payment." at bounding box center [1153, 324] width 370 height 14
click at [1350, 321] on p "As discussed by phone, invoice no. 61048 is still awaiting payment." at bounding box center [1255, 325] width 574 height 19
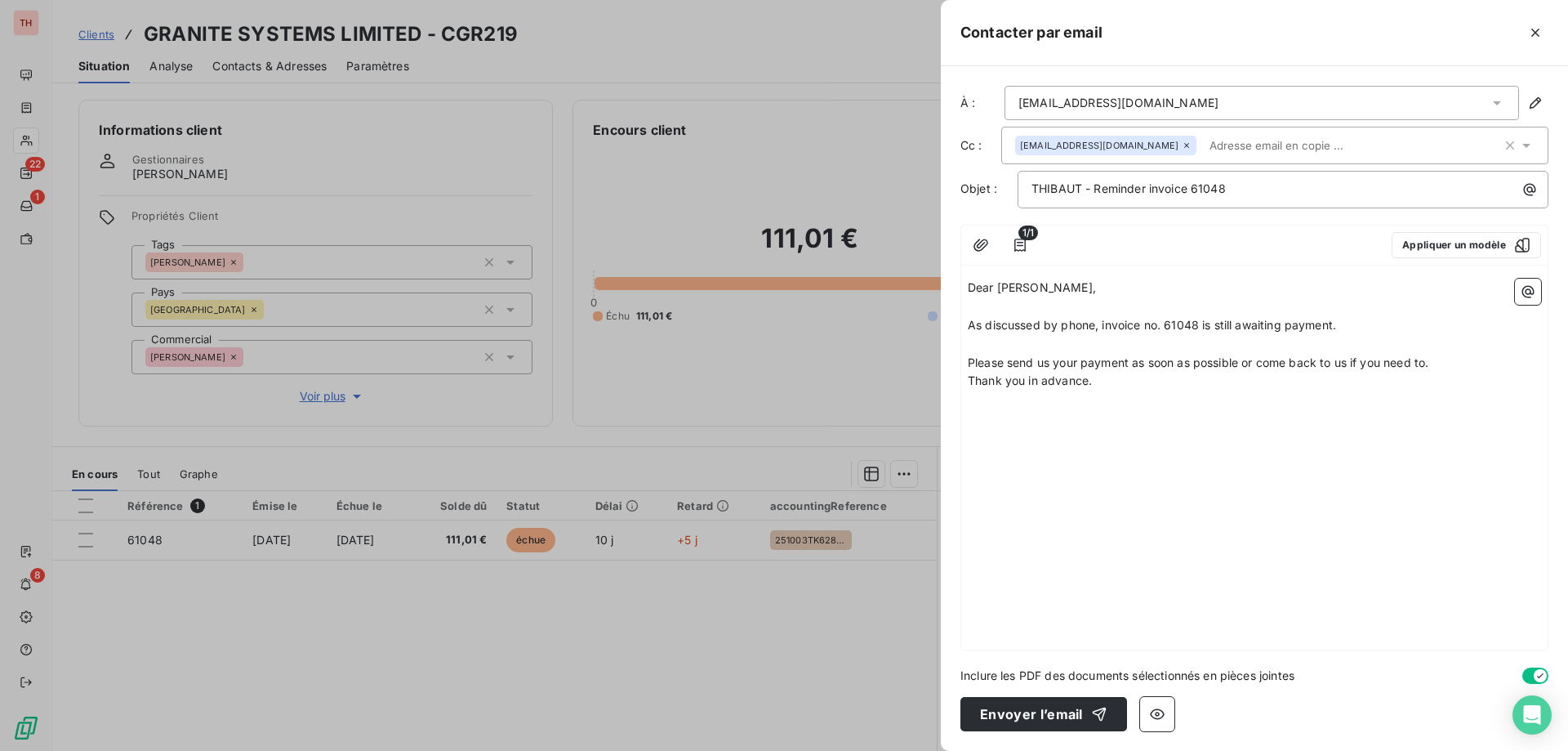
click at [1447, 361] on p "Please send us your payment as soon as possible or come back to us if you need …" at bounding box center [1255, 363] width 574 height 19
drag, startPoint x: 1116, startPoint y: 403, endPoint x: 1137, endPoint y: 405, distance: 21.1
click at [1116, 403] on p "Thank you in advance." at bounding box center [1255, 400] width 574 height 19
click at [1077, 713] on button "Envoyer l’email" at bounding box center [1044, 714] width 167 height 34
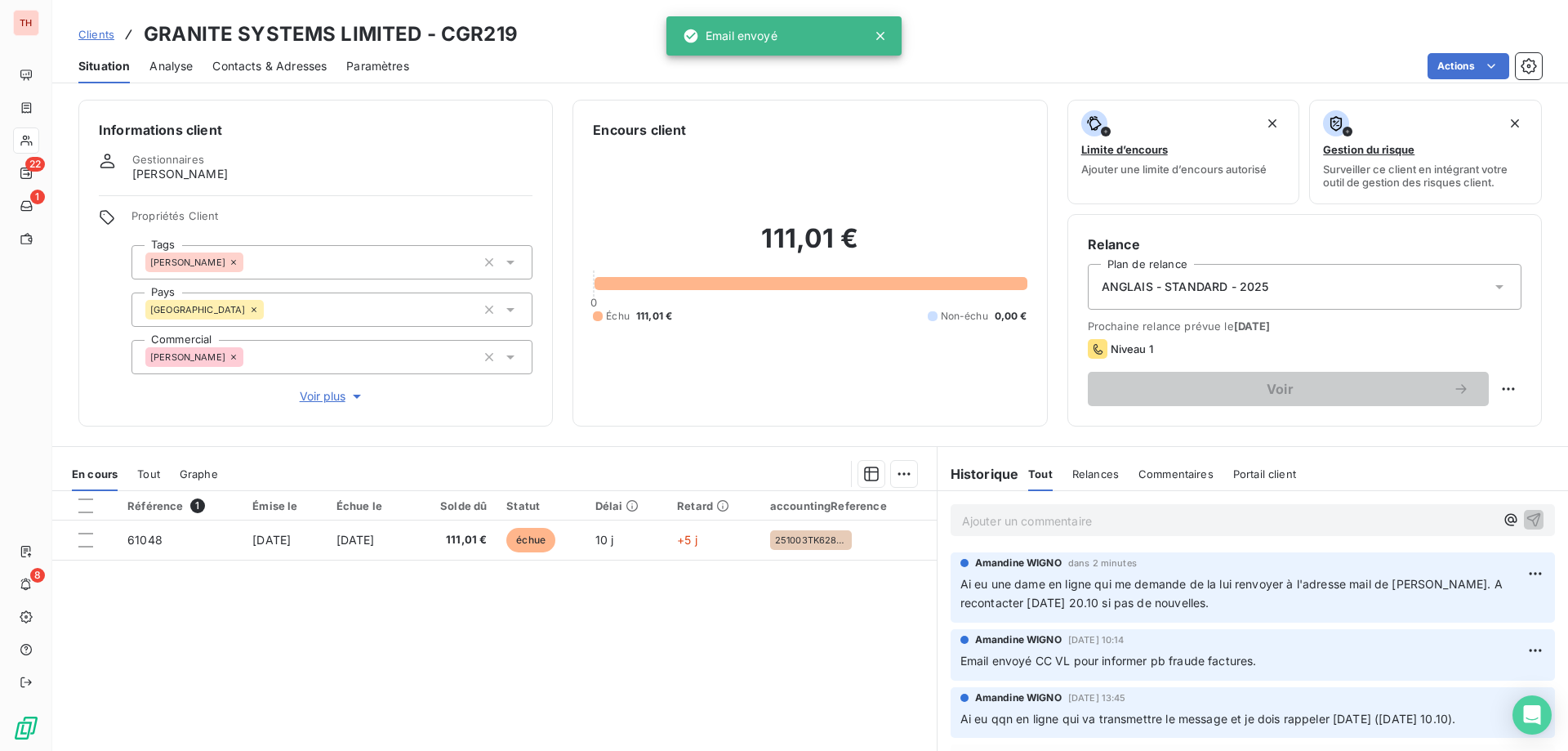
click at [105, 37] on span "Clients" at bounding box center [96, 34] width 36 height 13
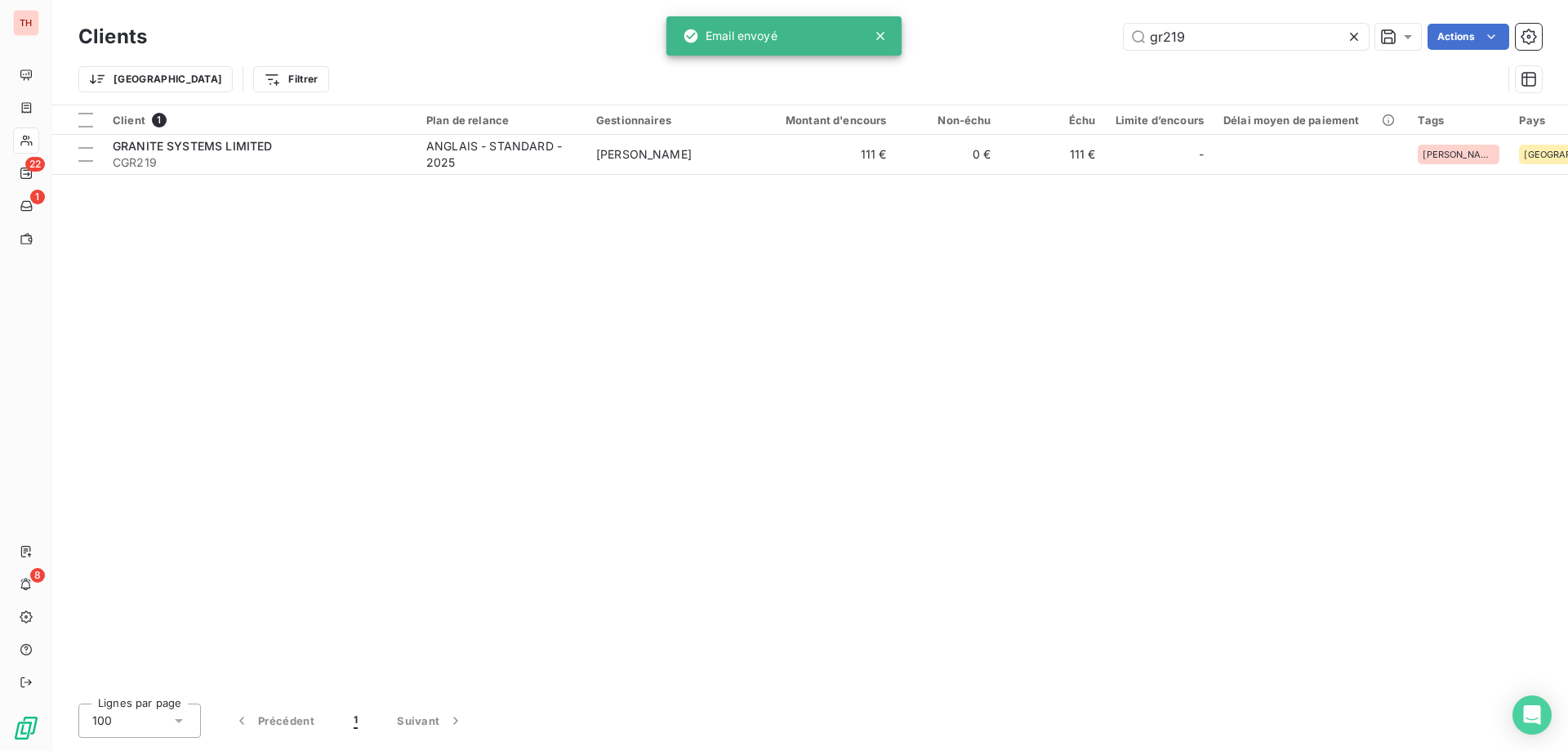
drag, startPoint x: 1204, startPoint y: 37, endPoint x: 1117, endPoint y: 37, distance: 87.0
click at [1117, 37] on div "gr219 Actions" at bounding box center [854, 37] width 1375 height 26
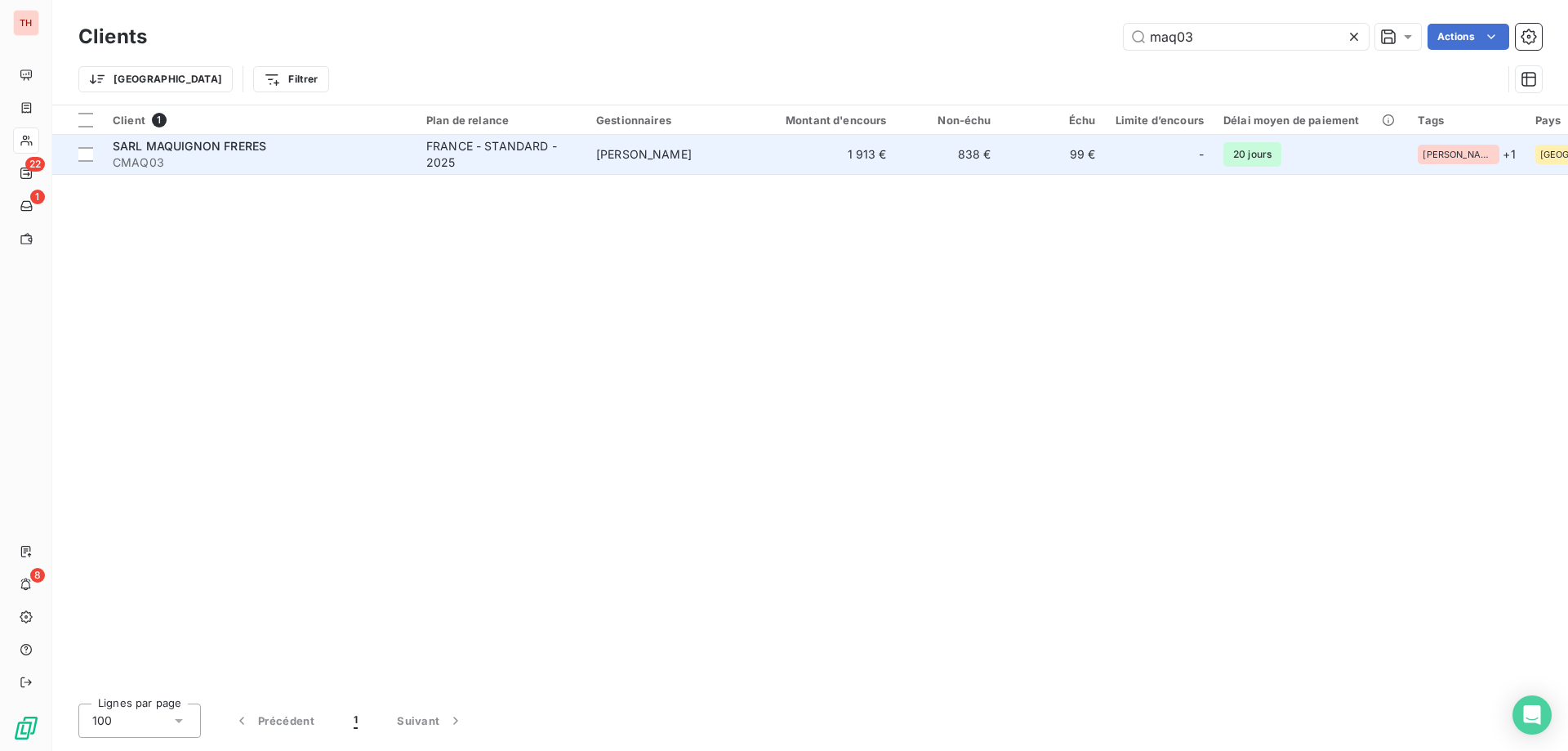
type input "maq03"
click at [623, 147] on span "[PERSON_NAME]" at bounding box center [644, 154] width 96 height 14
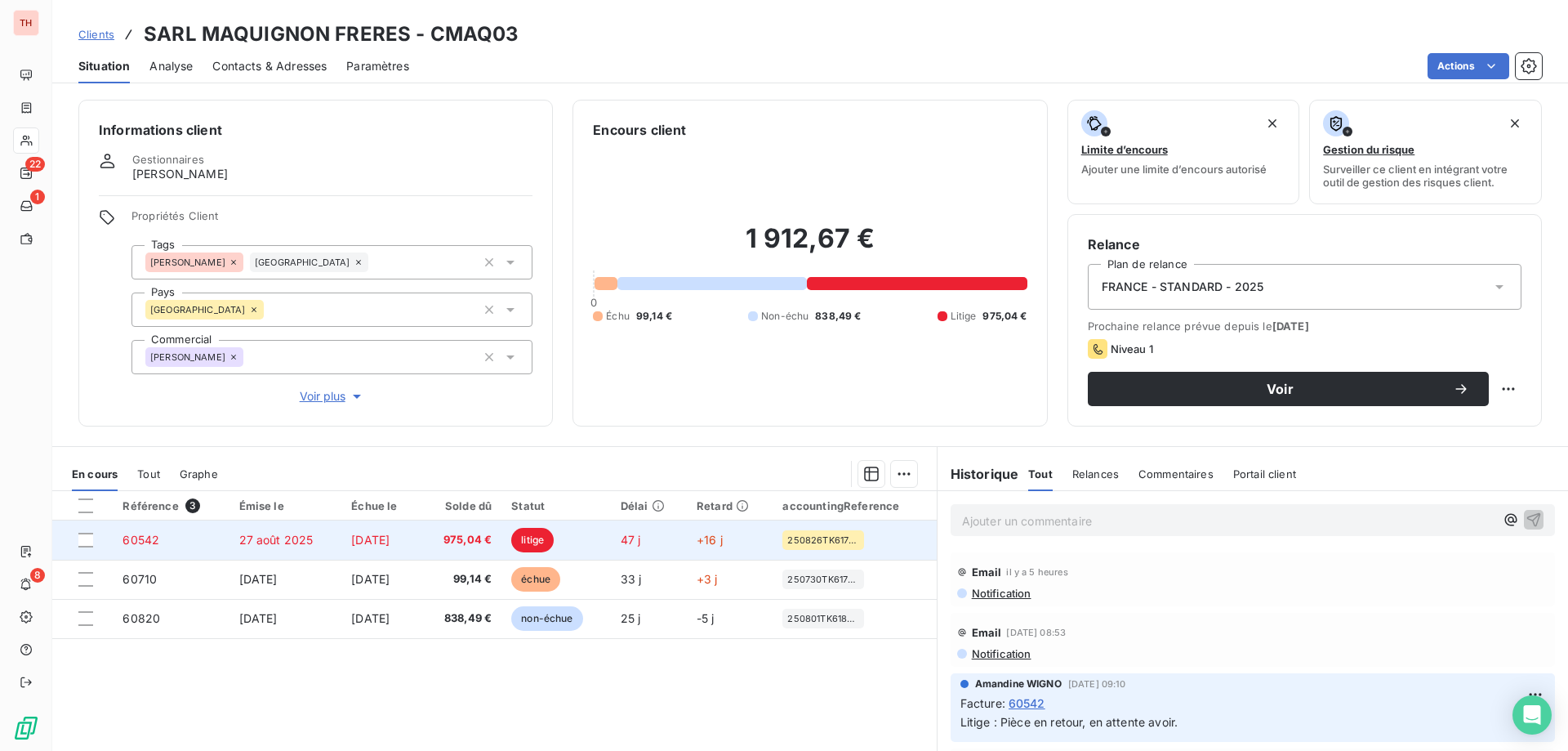
click at [371, 543] on span "[DATE]" at bounding box center [370, 539] width 38 height 14
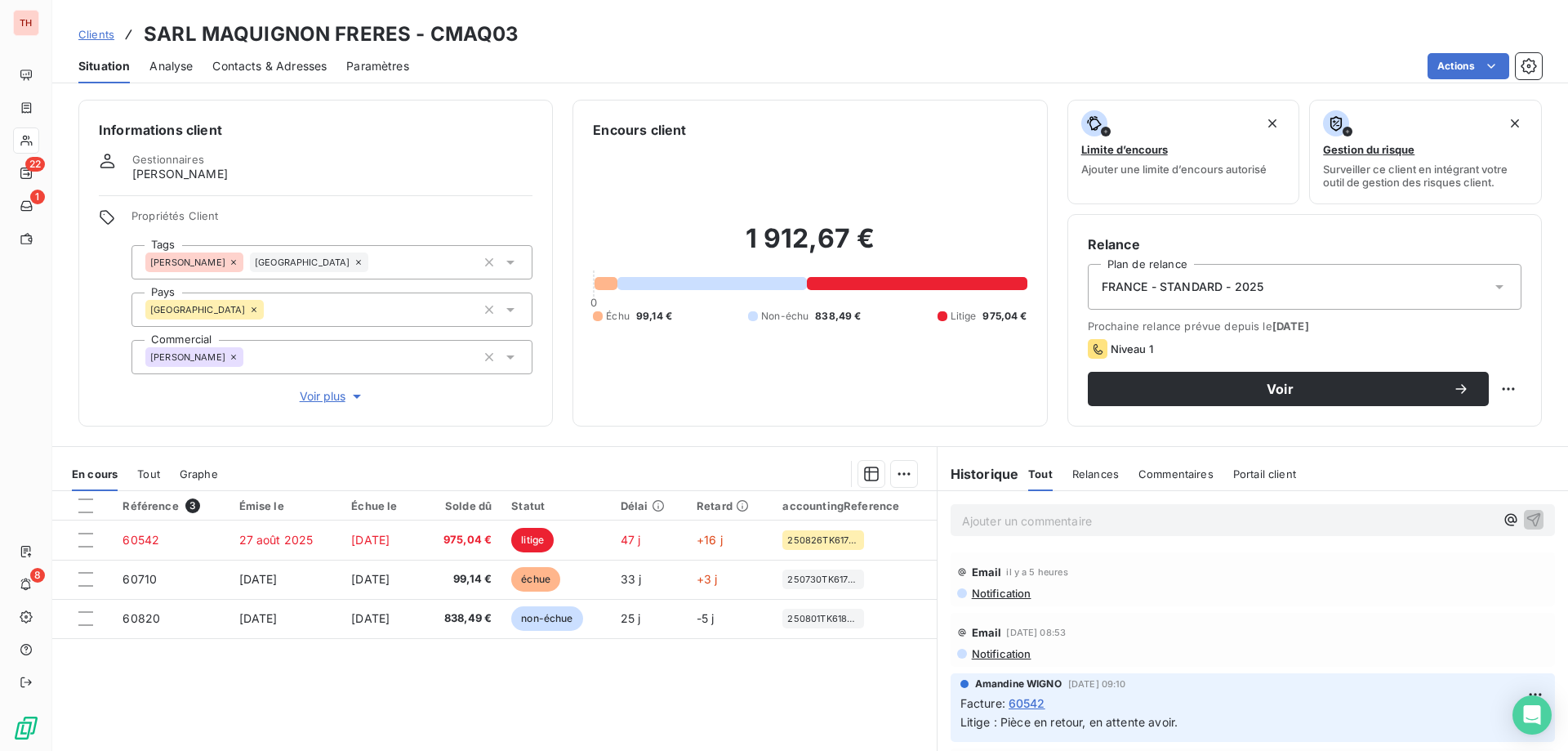
click at [1050, 513] on p "Ajouter un commentaire ﻿" at bounding box center [1229, 521] width 533 height 20
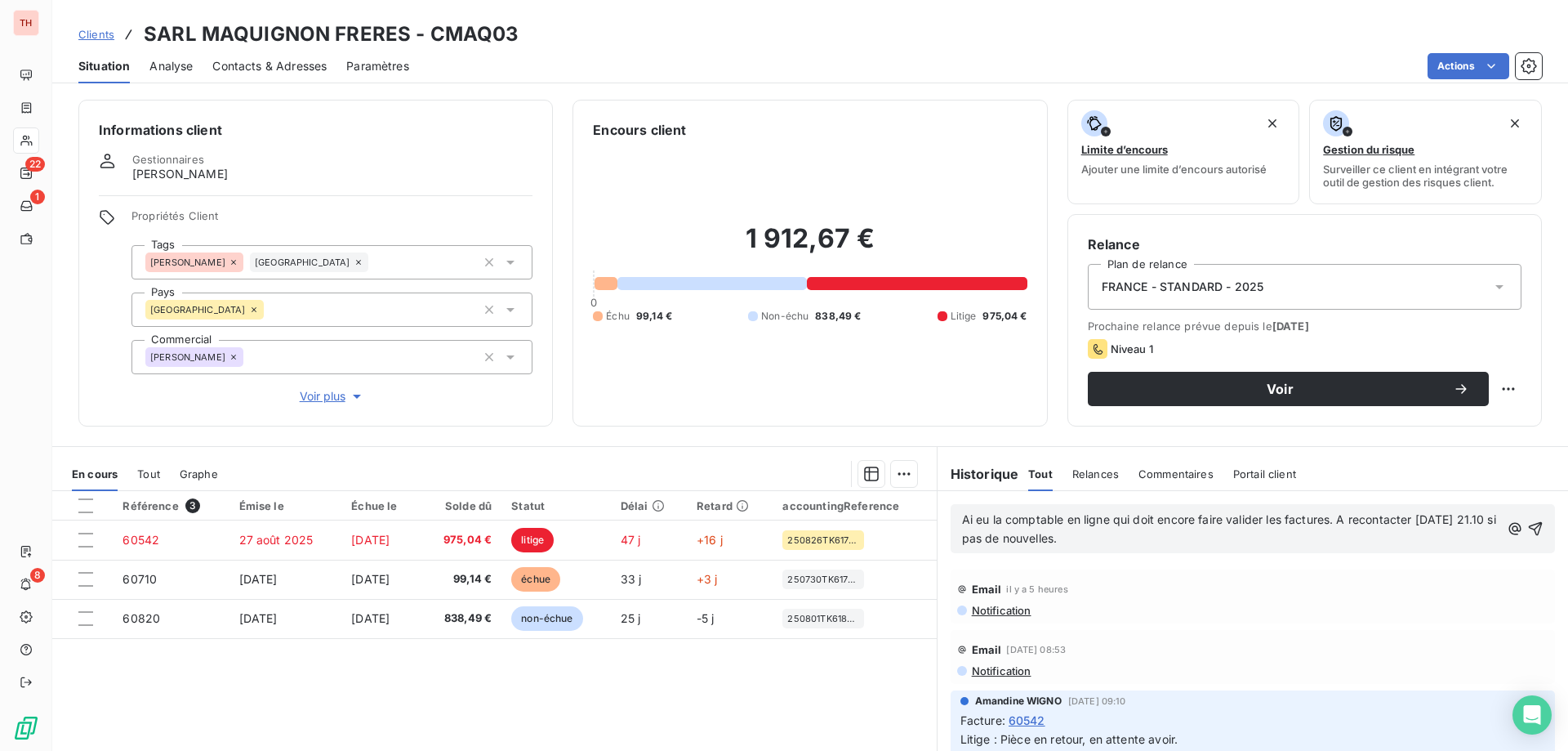
click at [1454, 519] on span "Ai eu la comptable en ligne qui doit encore faire valider les factures. A recon…" at bounding box center [1231, 529] width 538 height 33
click at [1527, 519] on button "button" at bounding box center [1535, 529] width 16 height 20
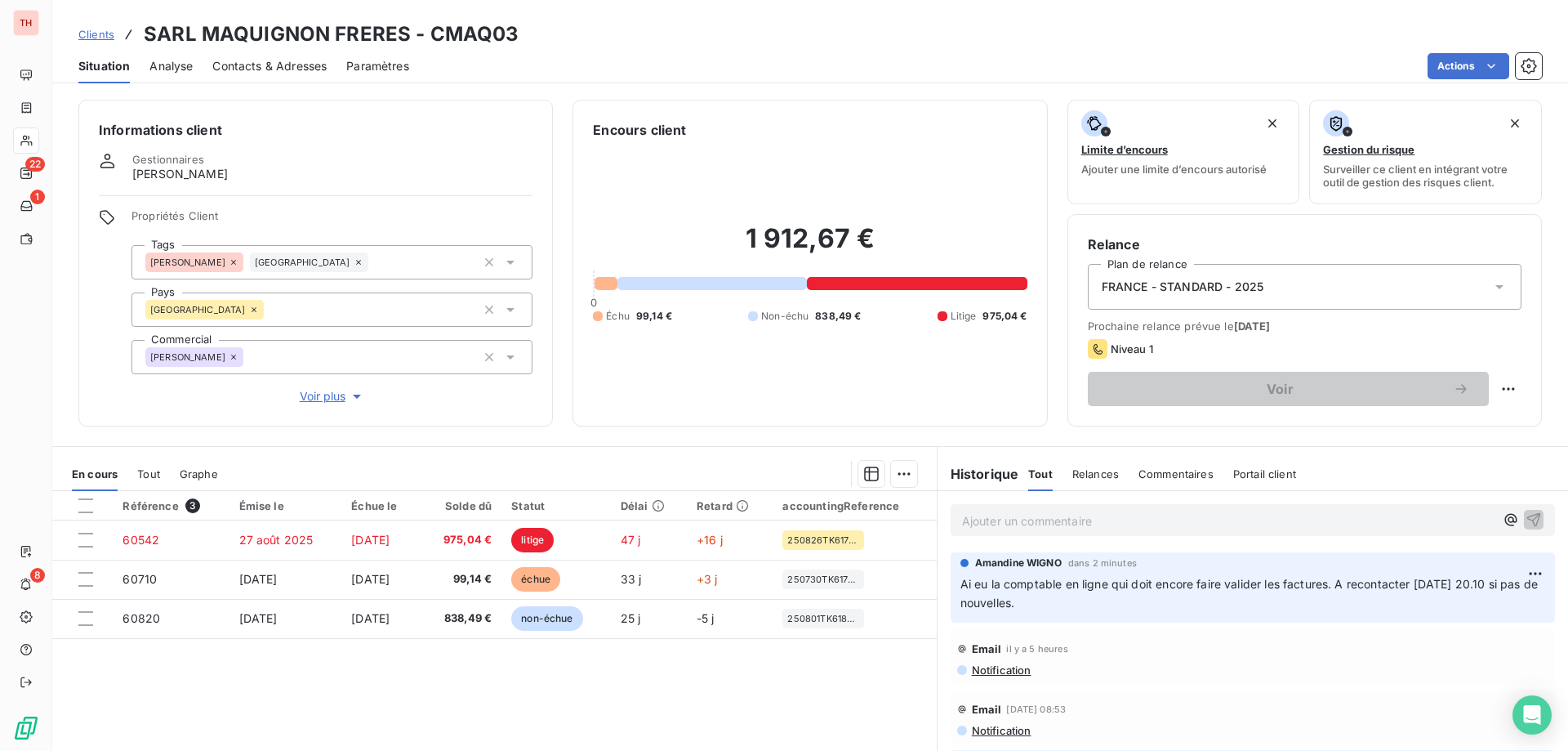
drag, startPoint x: 87, startPoint y: 39, endPoint x: 134, endPoint y: 36, distance: 47.1
click at [87, 39] on span "Clients" at bounding box center [96, 34] width 36 height 13
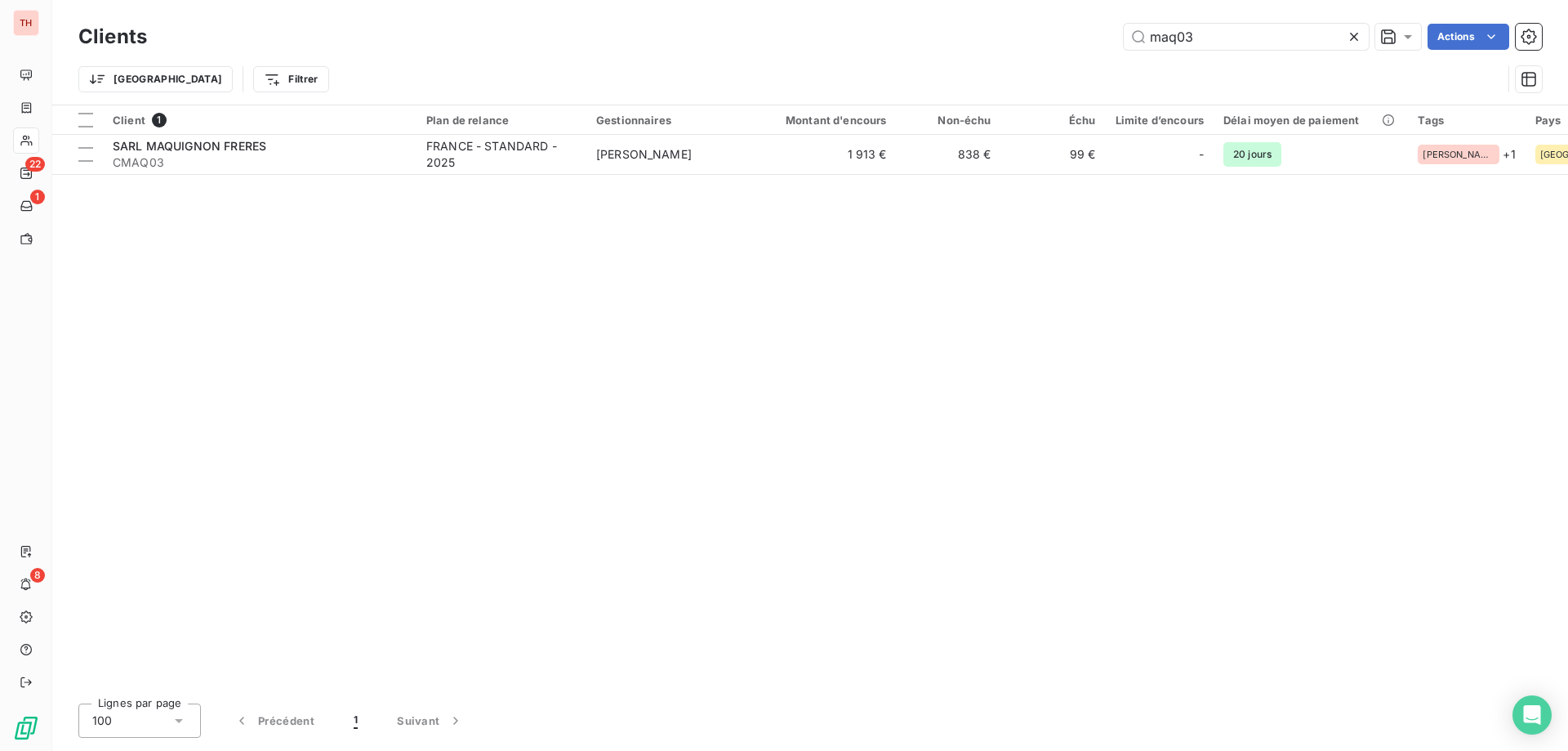
drag, startPoint x: 1216, startPoint y: 42, endPoint x: 1101, endPoint y: 38, distance: 115.1
click at [1101, 38] on div "maq03 Actions" at bounding box center [854, 37] width 1375 height 26
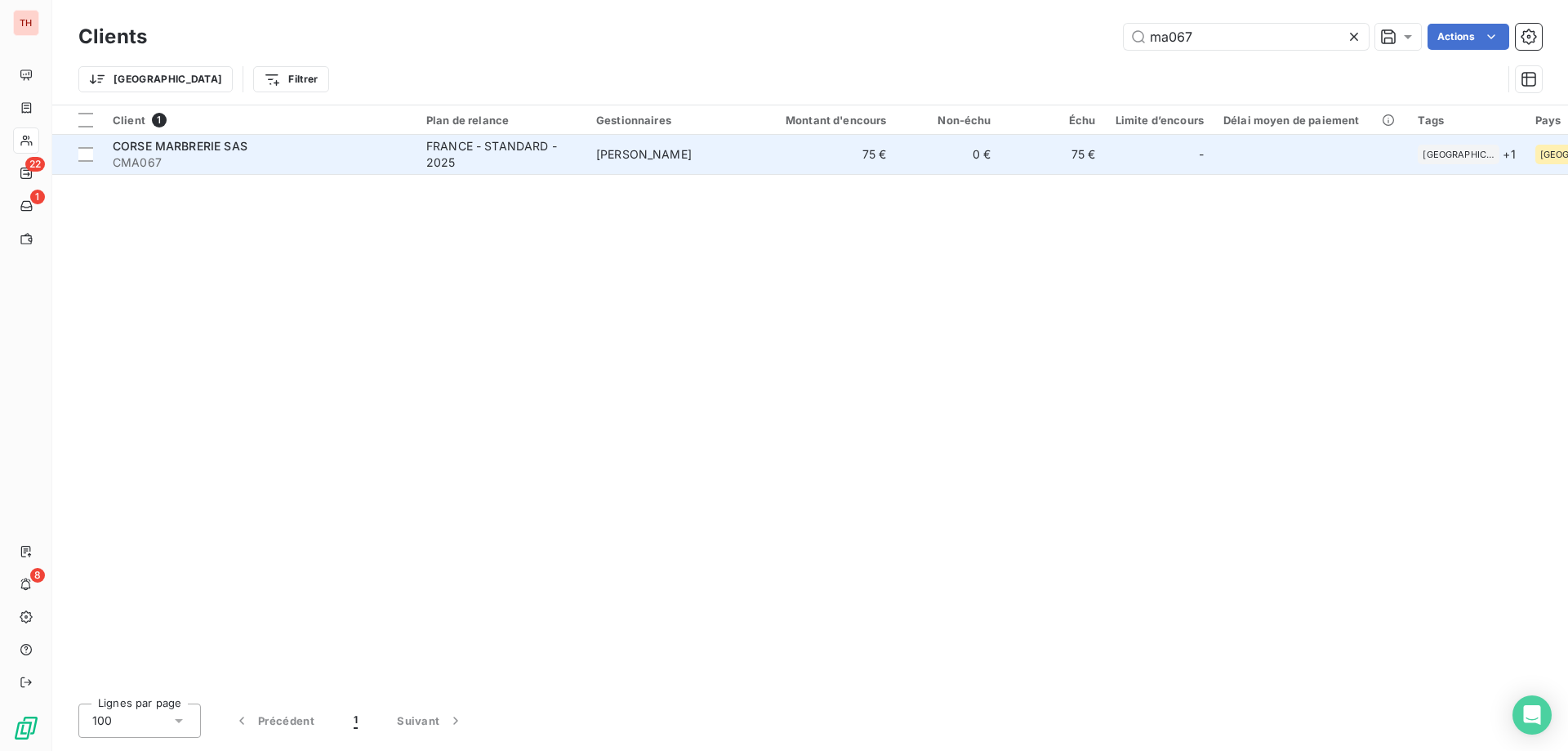
type input "ma067"
click at [618, 164] on td "[PERSON_NAME]" at bounding box center [672, 154] width 170 height 39
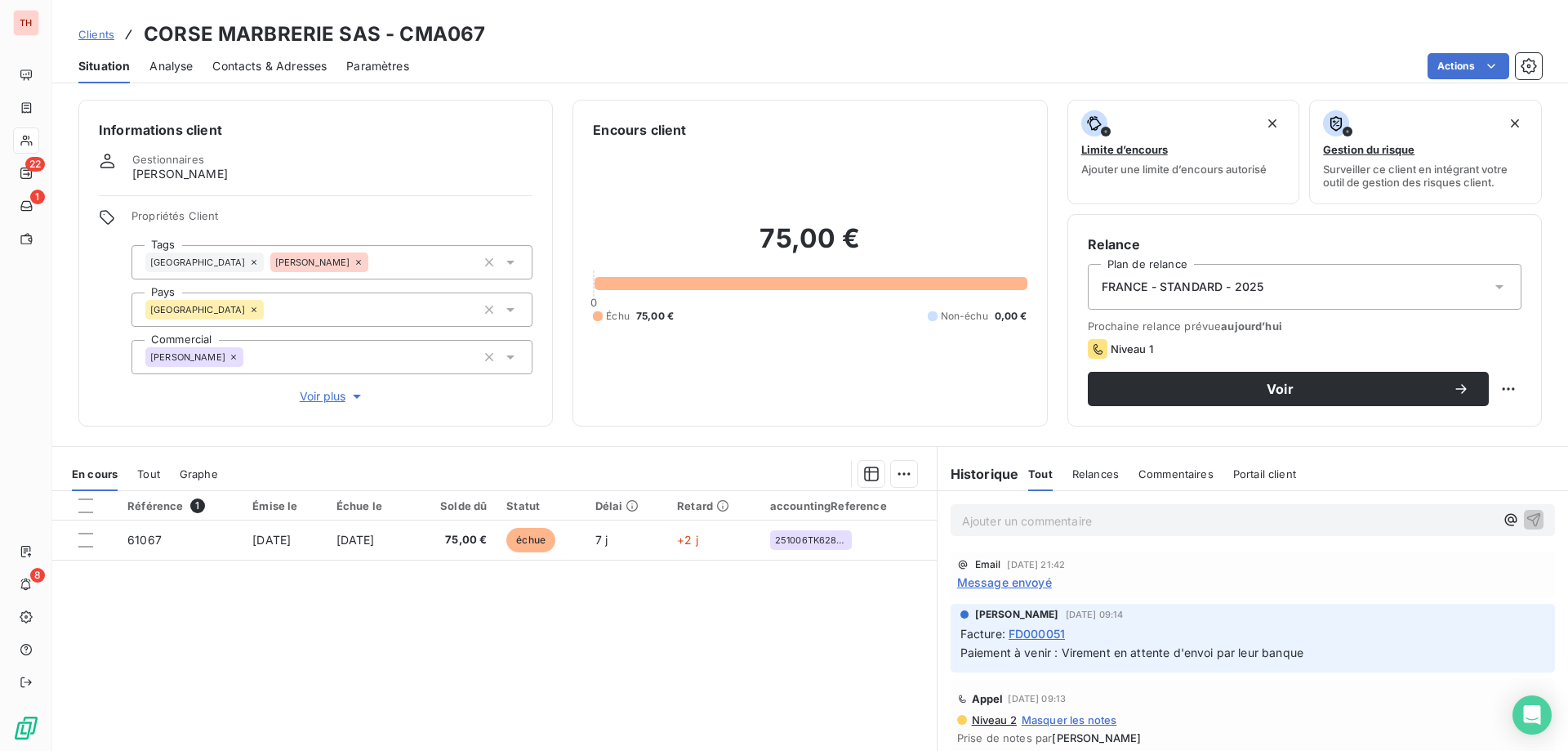
click at [1017, 584] on span "Message envoyé" at bounding box center [1005, 582] width 95 height 17
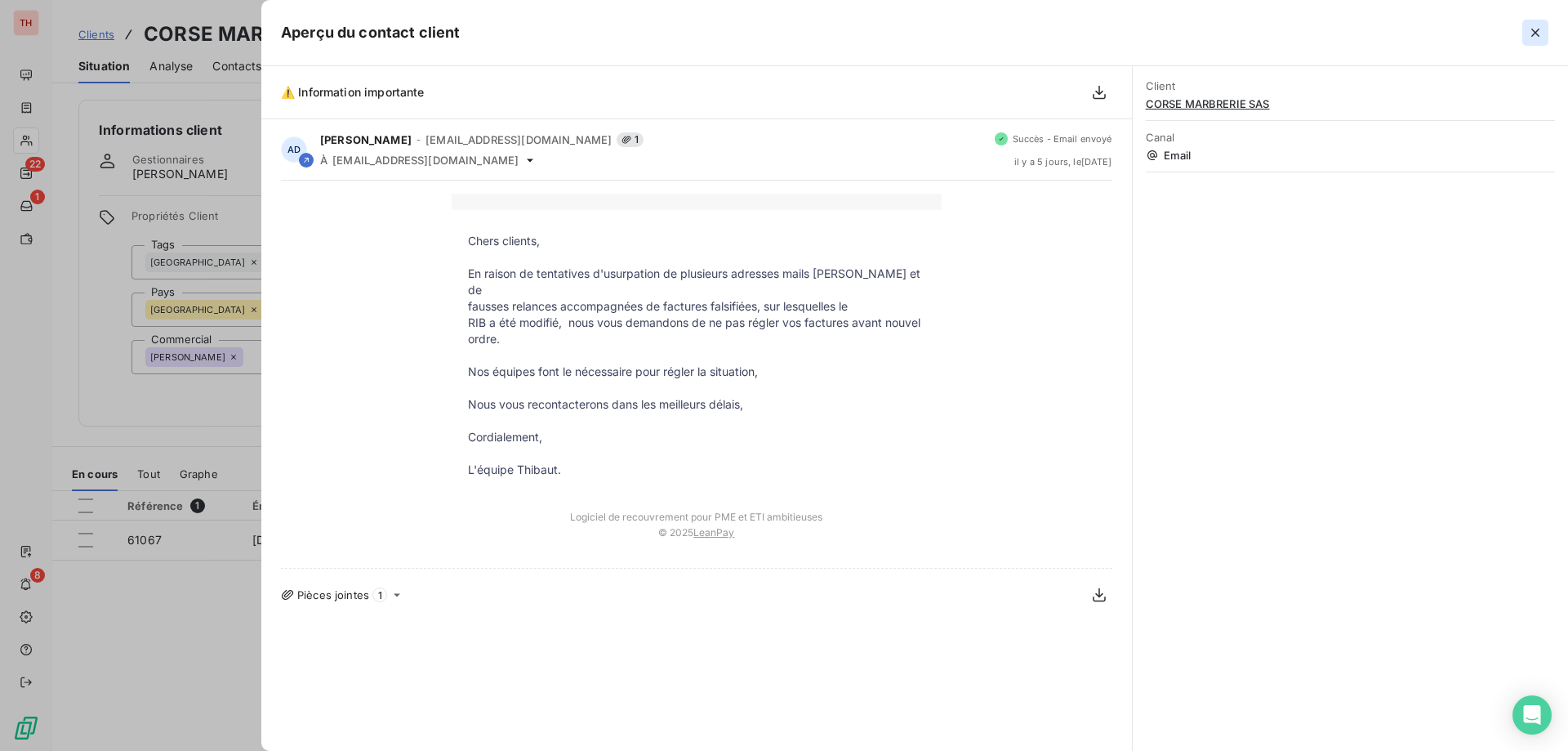
click at [1528, 29] on icon "button" at bounding box center [1535, 33] width 16 height 16
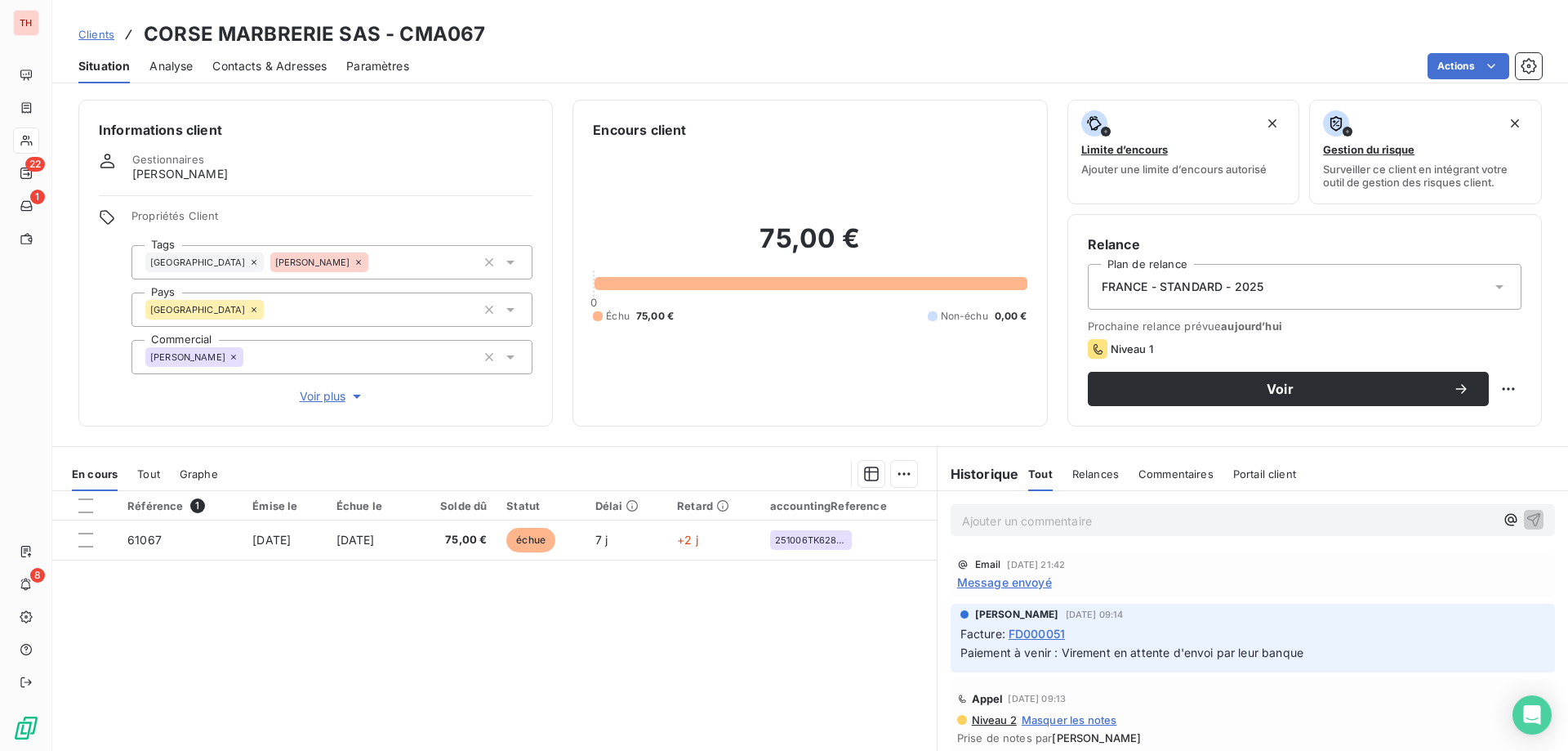
click at [987, 586] on span "Message envoyé" at bounding box center [1005, 582] width 95 height 17
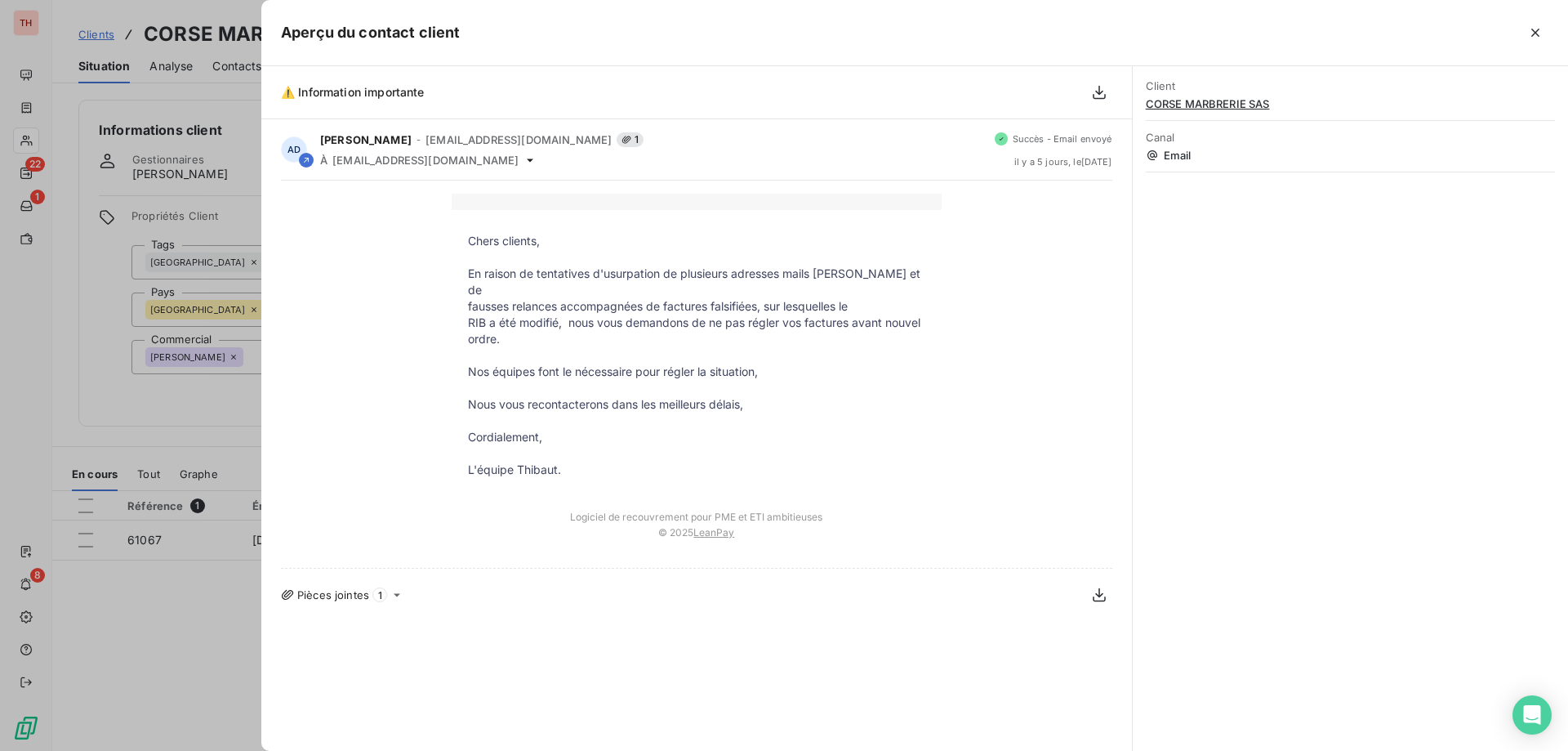
drag, startPoint x: 216, startPoint y: 588, endPoint x: 260, endPoint y: 574, distance: 46.2
click at [216, 588] on div at bounding box center [784, 375] width 1568 height 751
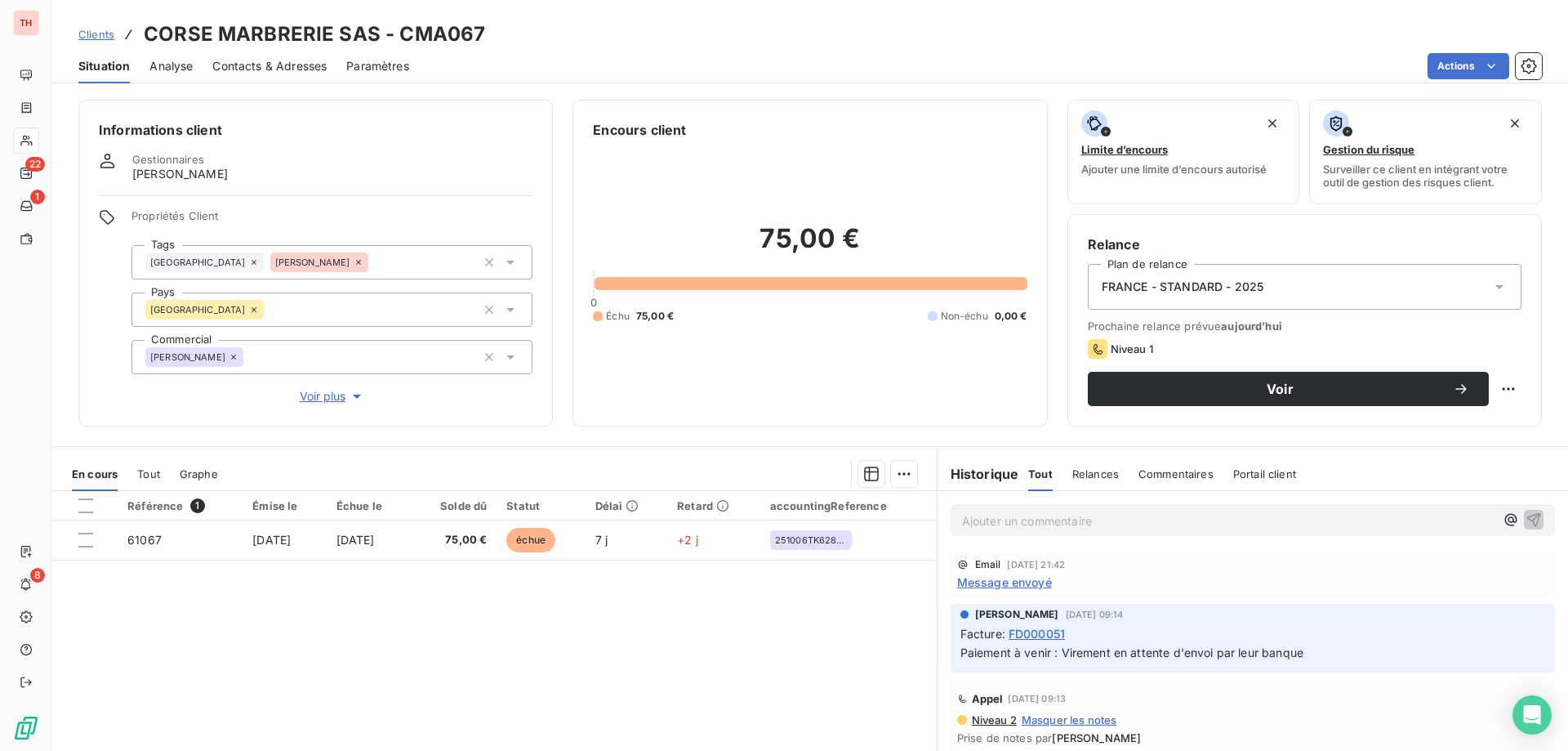
click at [1010, 577] on span "Message envoyé" at bounding box center [1005, 582] width 95 height 17
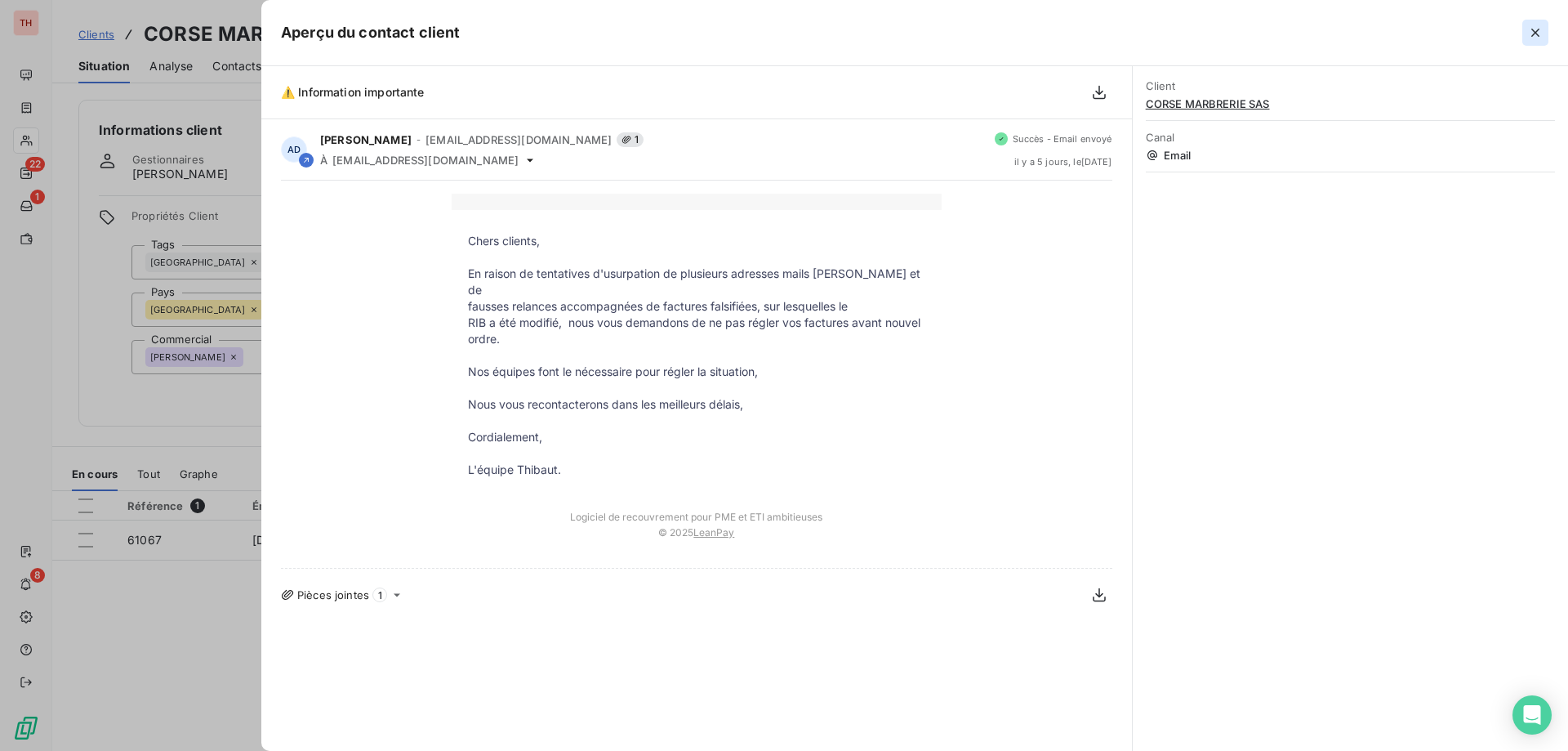
click at [1532, 29] on icon "button" at bounding box center [1535, 33] width 8 height 8
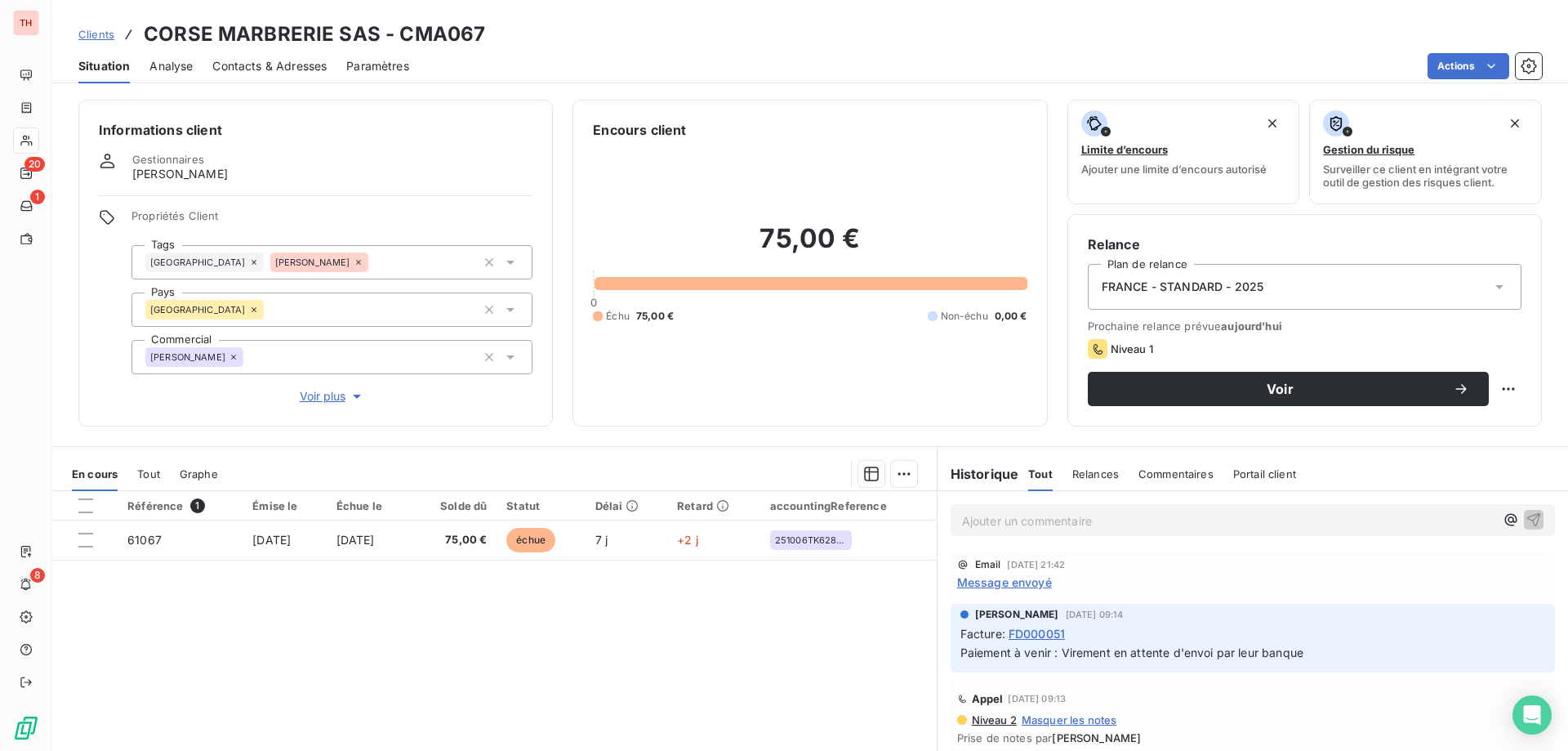
click at [1086, 525] on p "Ajouter un commentaire ﻿" at bounding box center [1229, 521] width 533 height 20
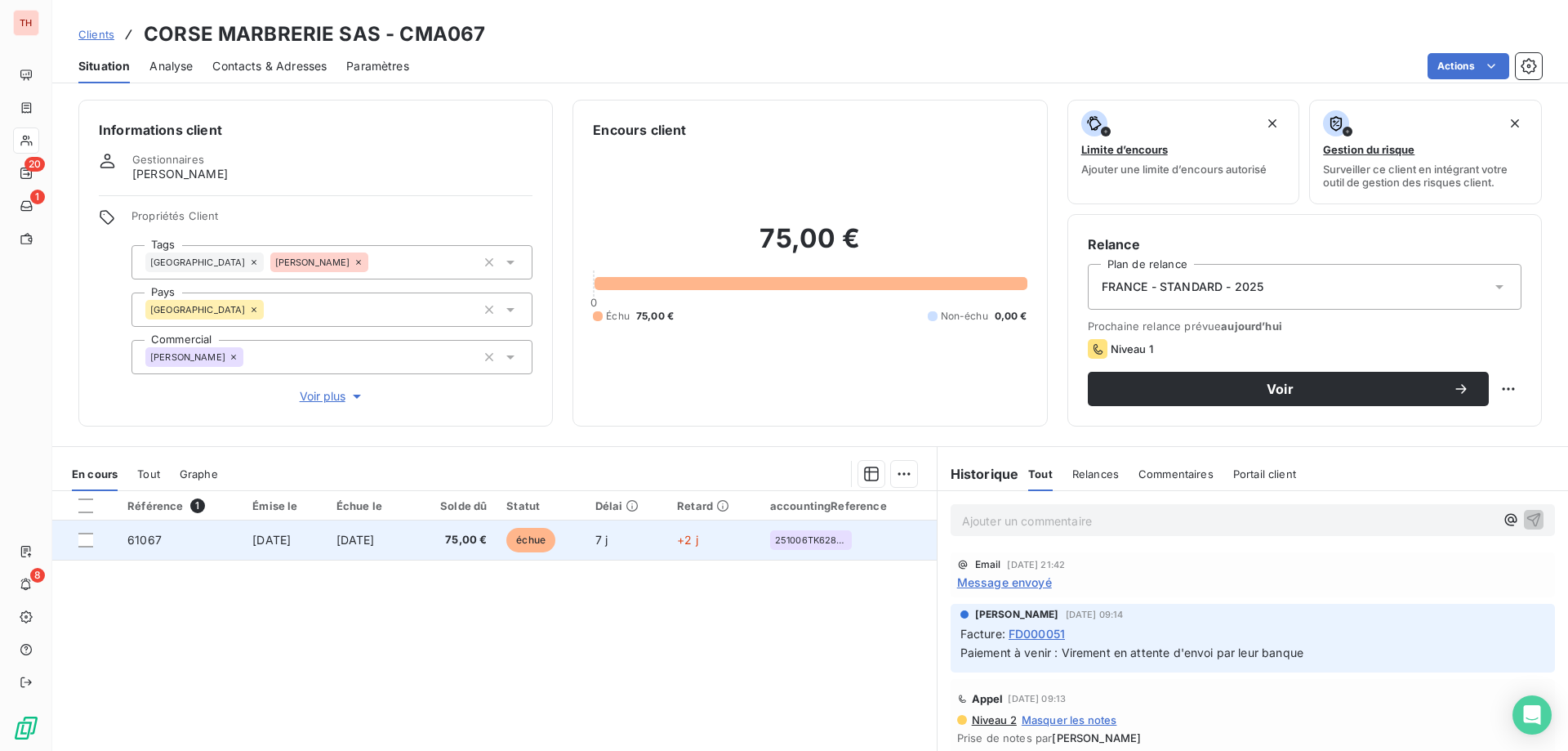
drag, startPoint x: 468, startPoint y: 533, endPoint x: 496, endPoint y: 533, distance: 28.0
click at [468, 533] on span "75,00 €" at bounding box center [453, 540] width 66 height 16
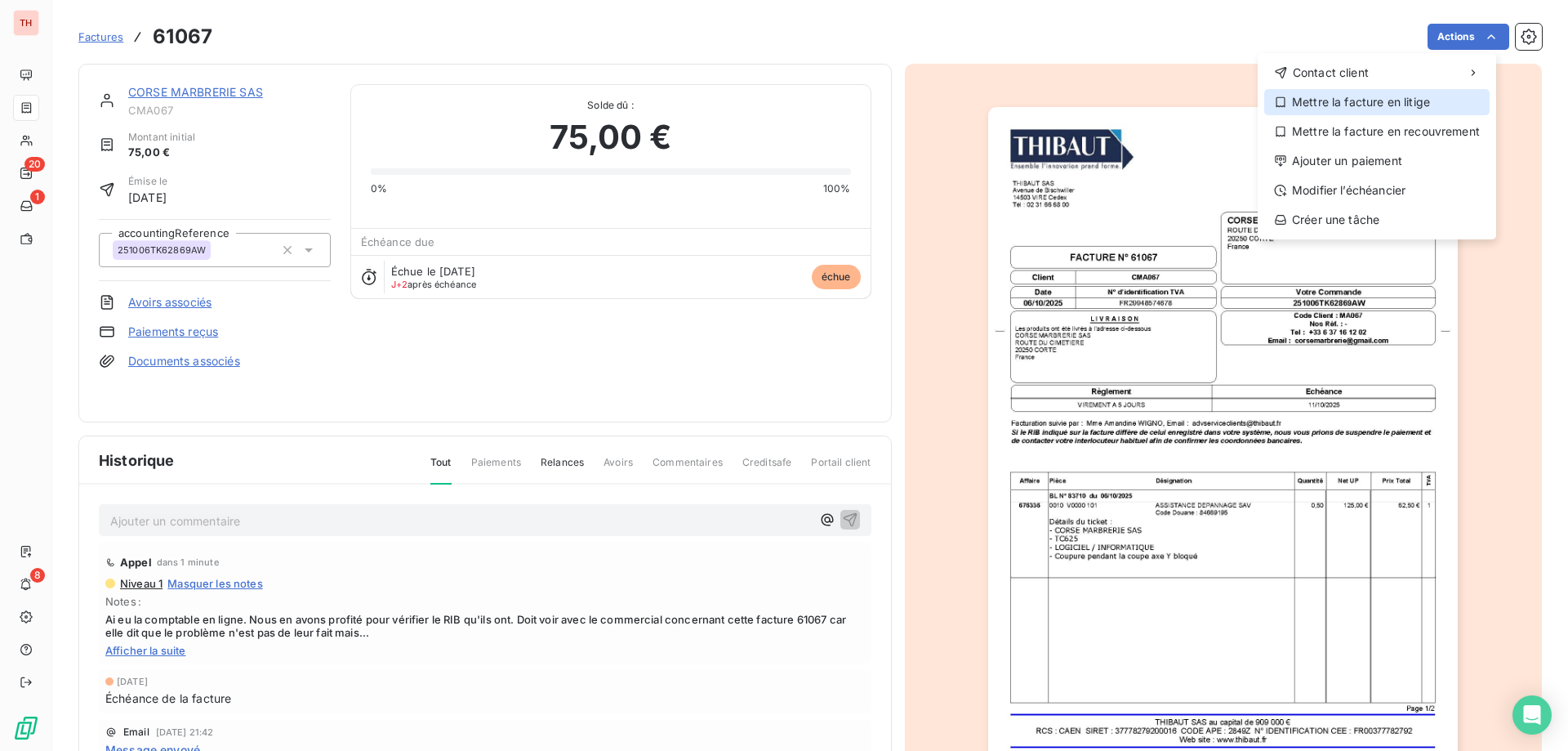
click at [1362, 102] on div "Mettre la facture en litige" at bounding box center [1377, 102] width 226 height 26
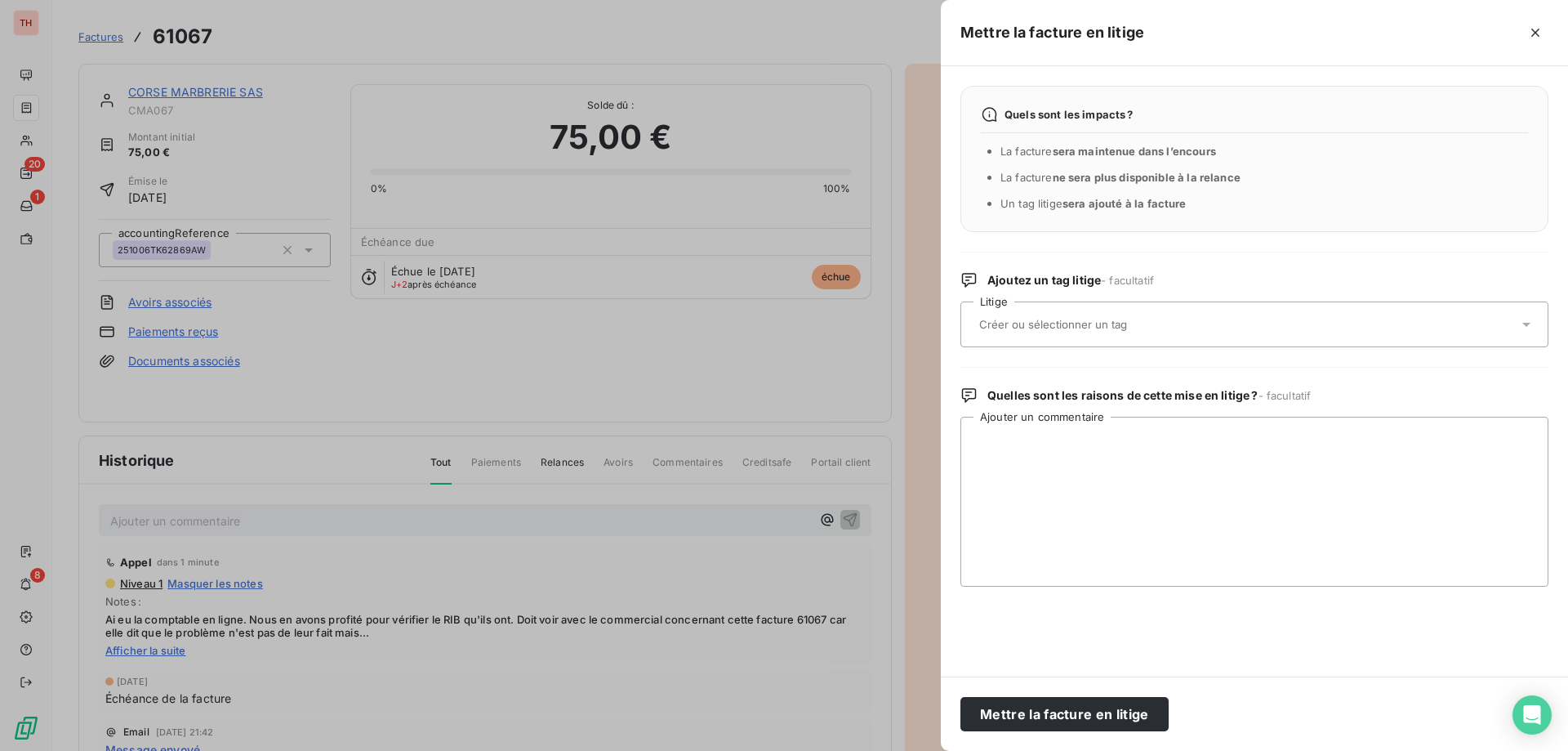
click at [1128, 324] on input "text" at bounding box center [1097, 324] width 238 height 15
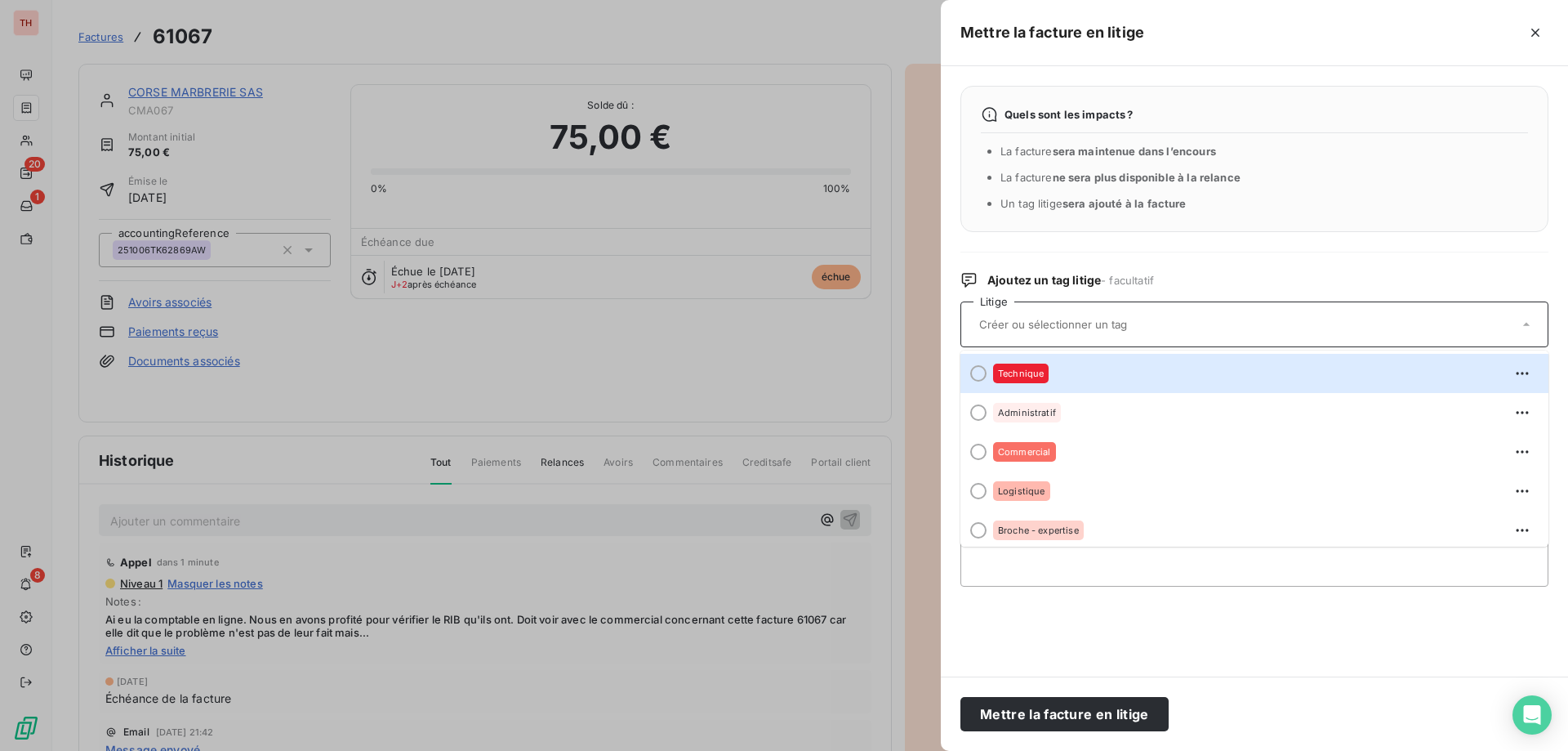
click at [1029, 380] on div "Technique" at bounding box center [1021, 373] width 56 height 20
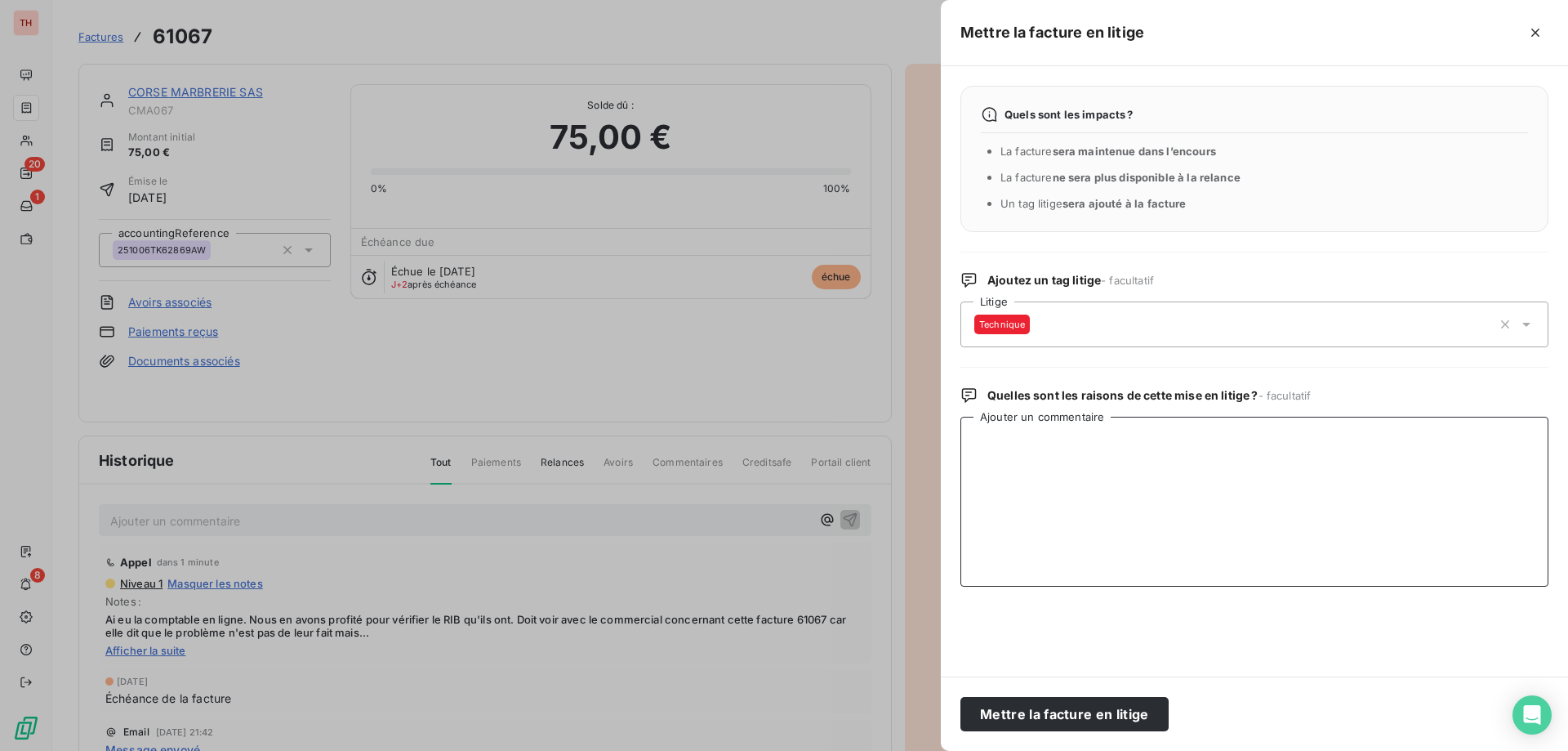
drag, startPoint x: 1058, startPoint y: 440, endPoint x: 1066, endPoint y: 439, distance: 8.1
click at [1058, 440] on textarea "Ajouter un commentaire" at bounding box center [1255, 502] width 588 height 170
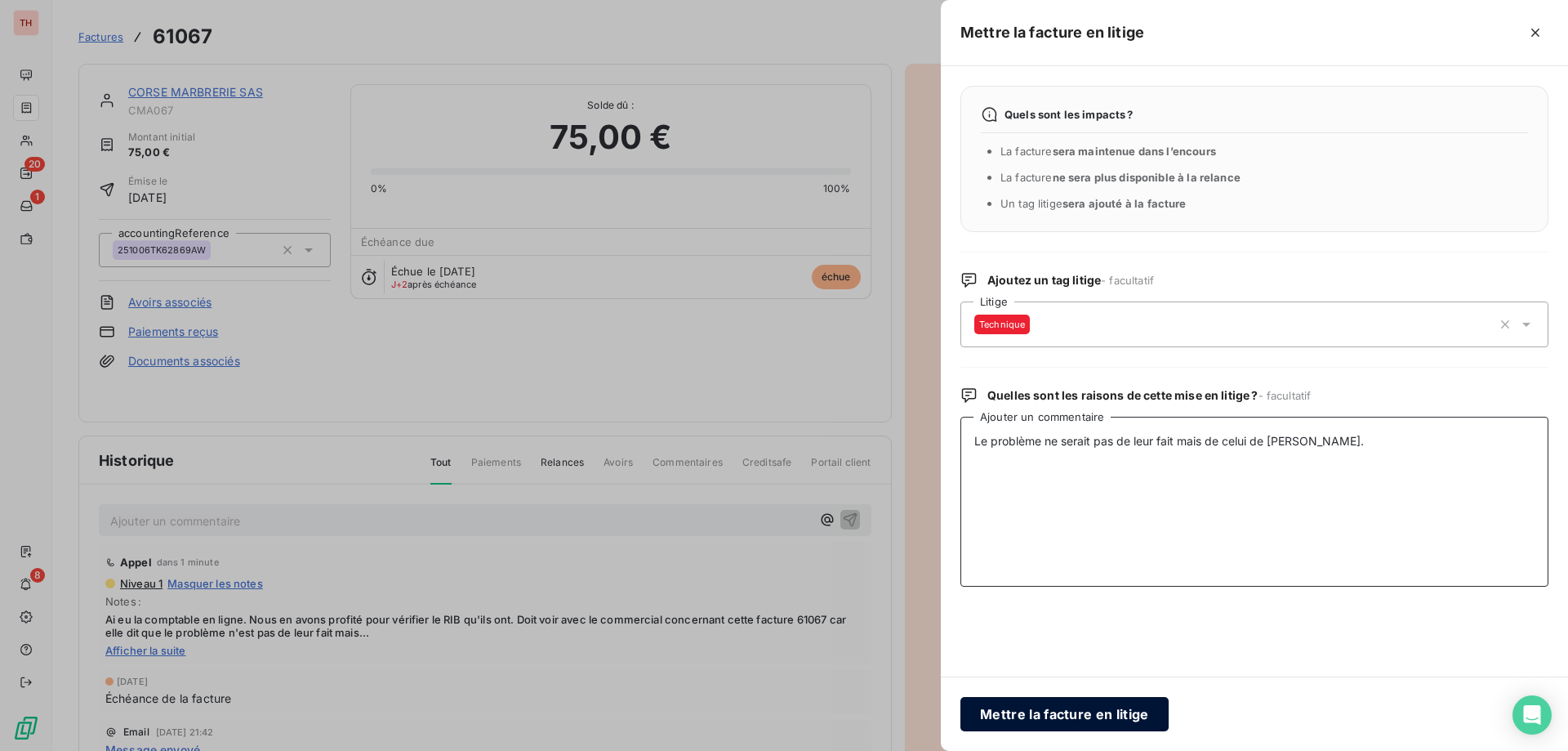
type textarea "Le problème ne serait pas de leur fait mais de celui de [PERSON_NAME]."
click at [1080, 712] on button "Mettre la facture en litige" at bounding box center [1065, 714] width 208 height 34
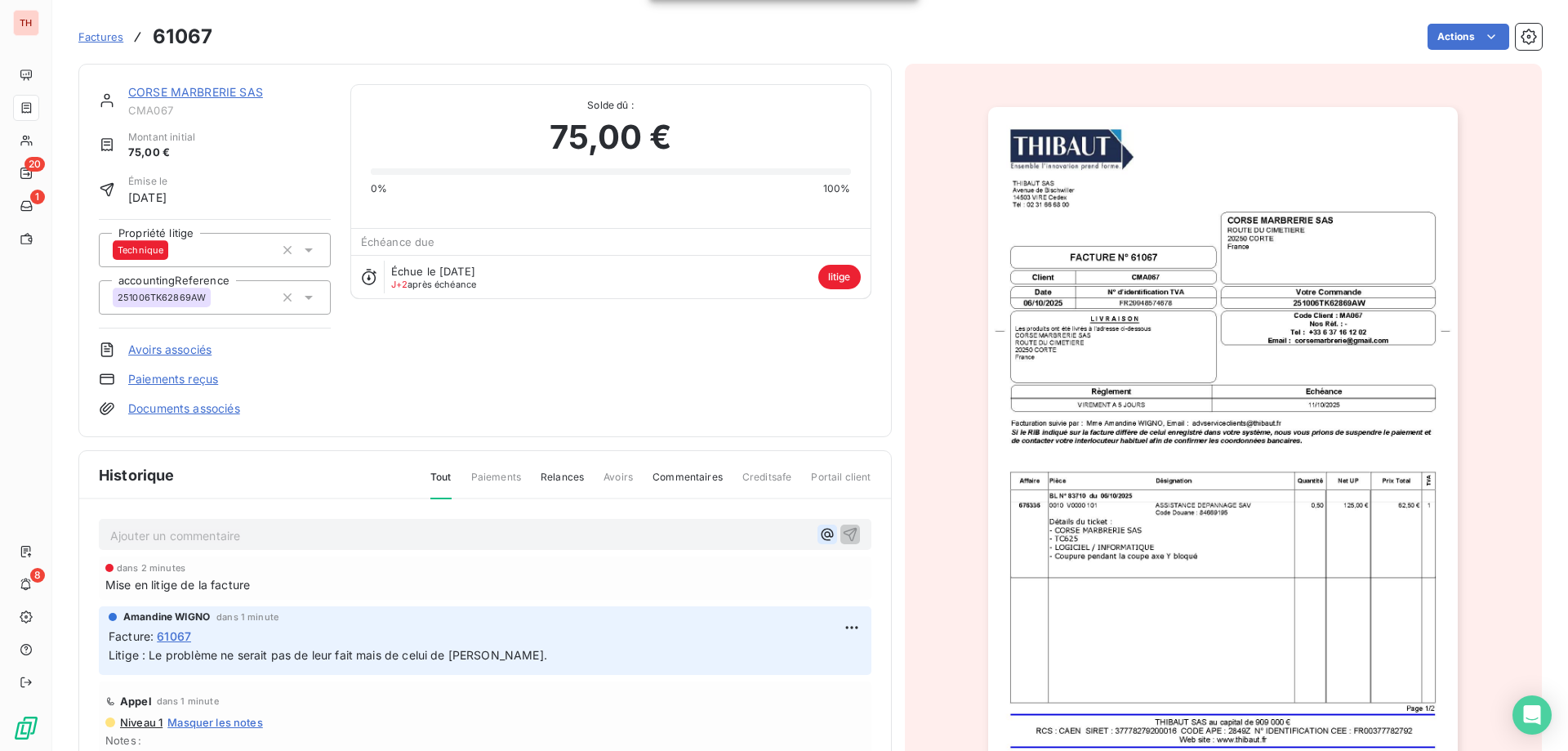
click at [820, 538] on icon "button" at bounding box center [828, 534] width 16 height 16
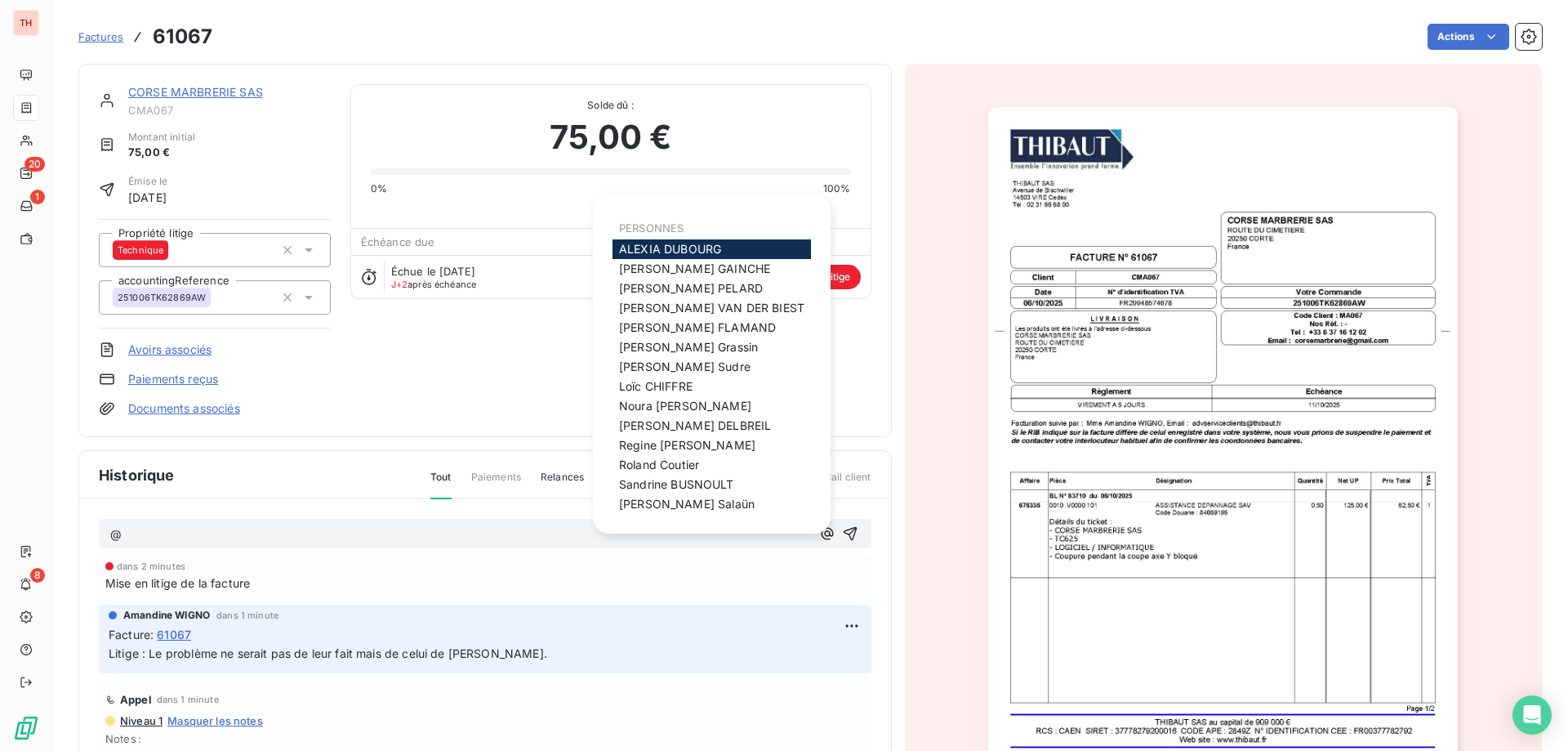
click at [682, 423] on span "[PERSON_NAME]" at bounding box center [695, 425] width 152 height 14
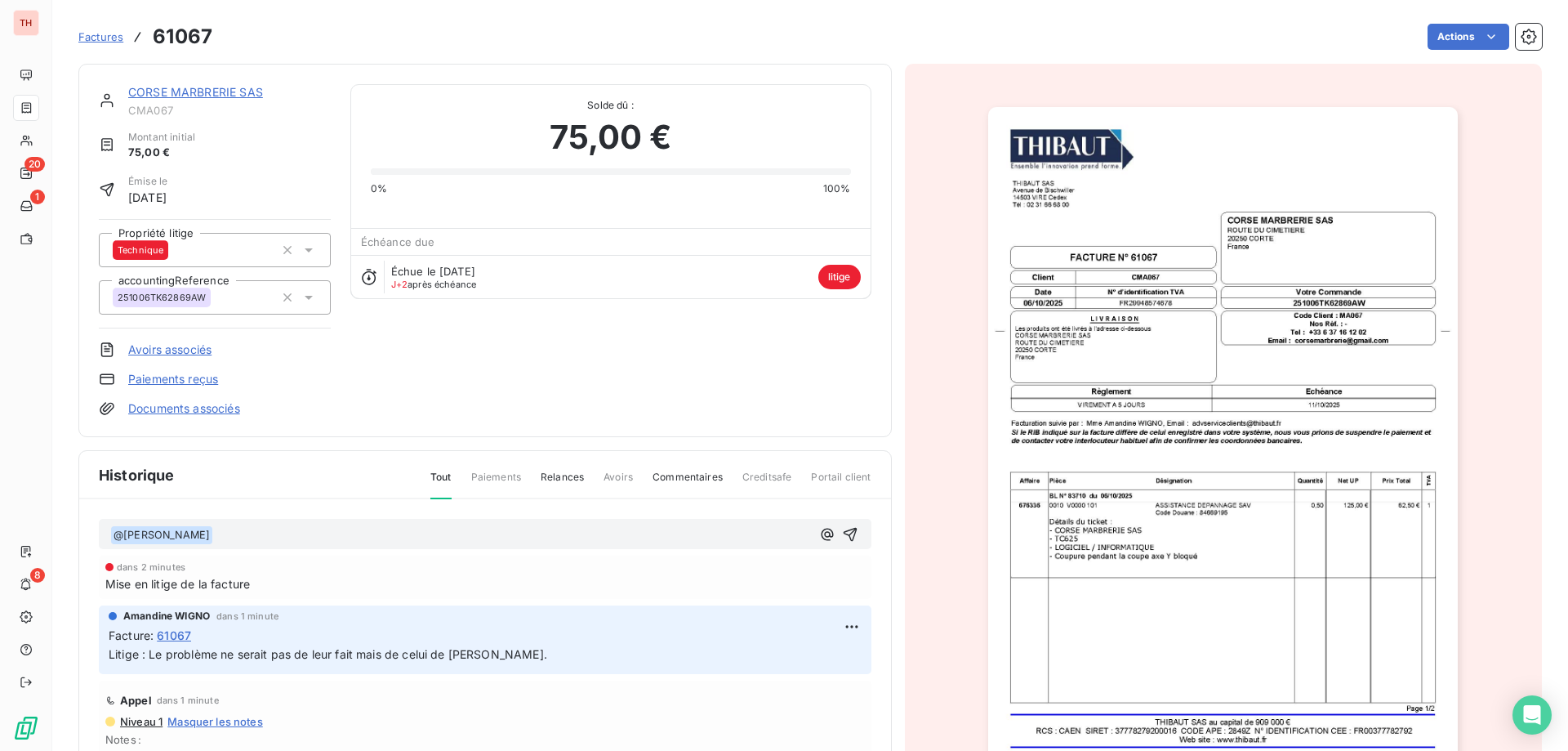
click at [658, 525] on p "﻿ @ [PERSON_NAME] ﻿ ﻿" at bounding box center [461, 535] width 701 height 20
click at [842, 531] on icon "button" at bounding box center [851, 534] width 16 height 16
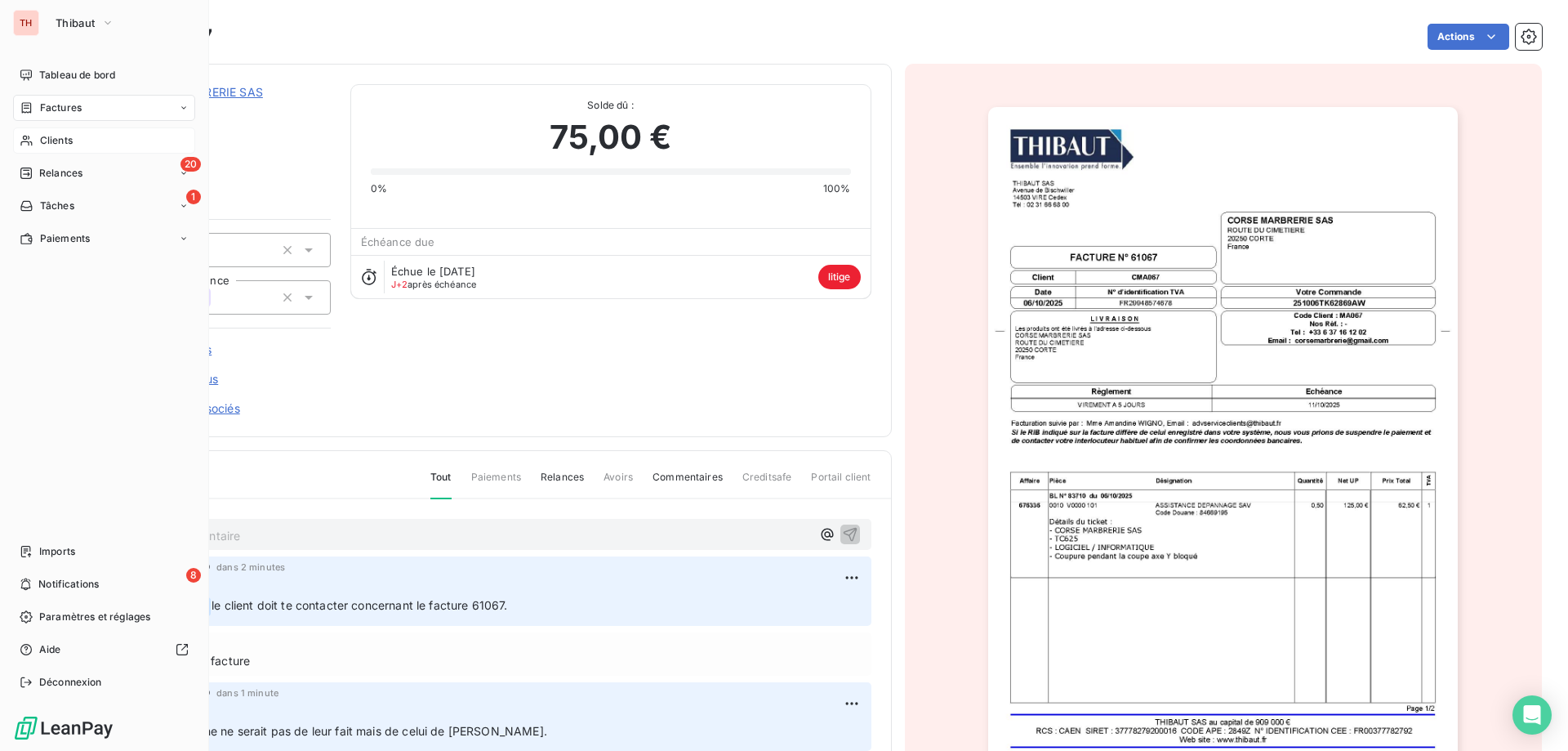
click at [40, 138] on span "Clients" at bounding box center [56, 141] width 33 height 15
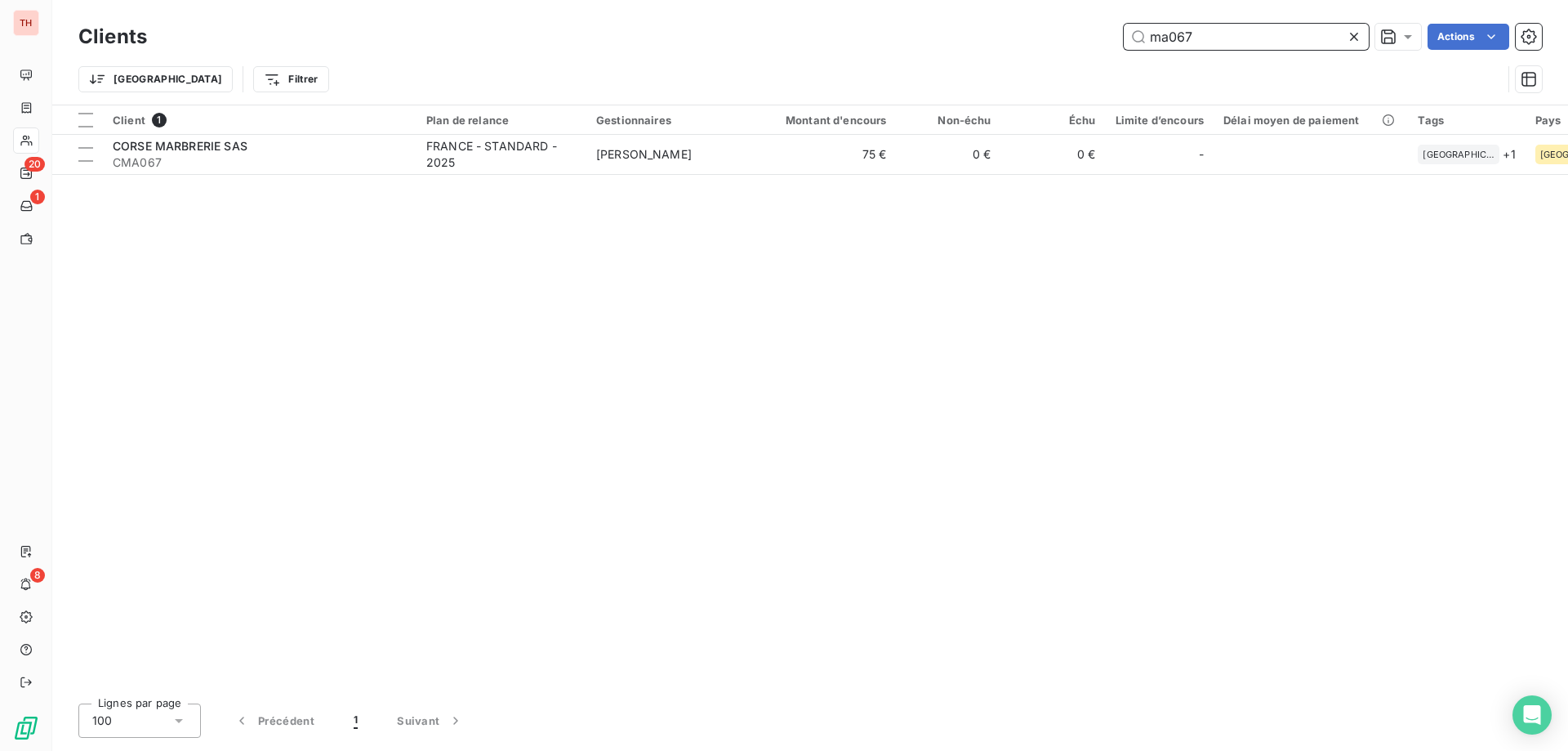
drag, startPoint x: 1203, startPoint y: 37, endPoint x: 1124, endPoint y: 35, distance: 79.0
click at [1124, 35] on input "ma067" at bounding box center [1246, 37] width 245 height 26
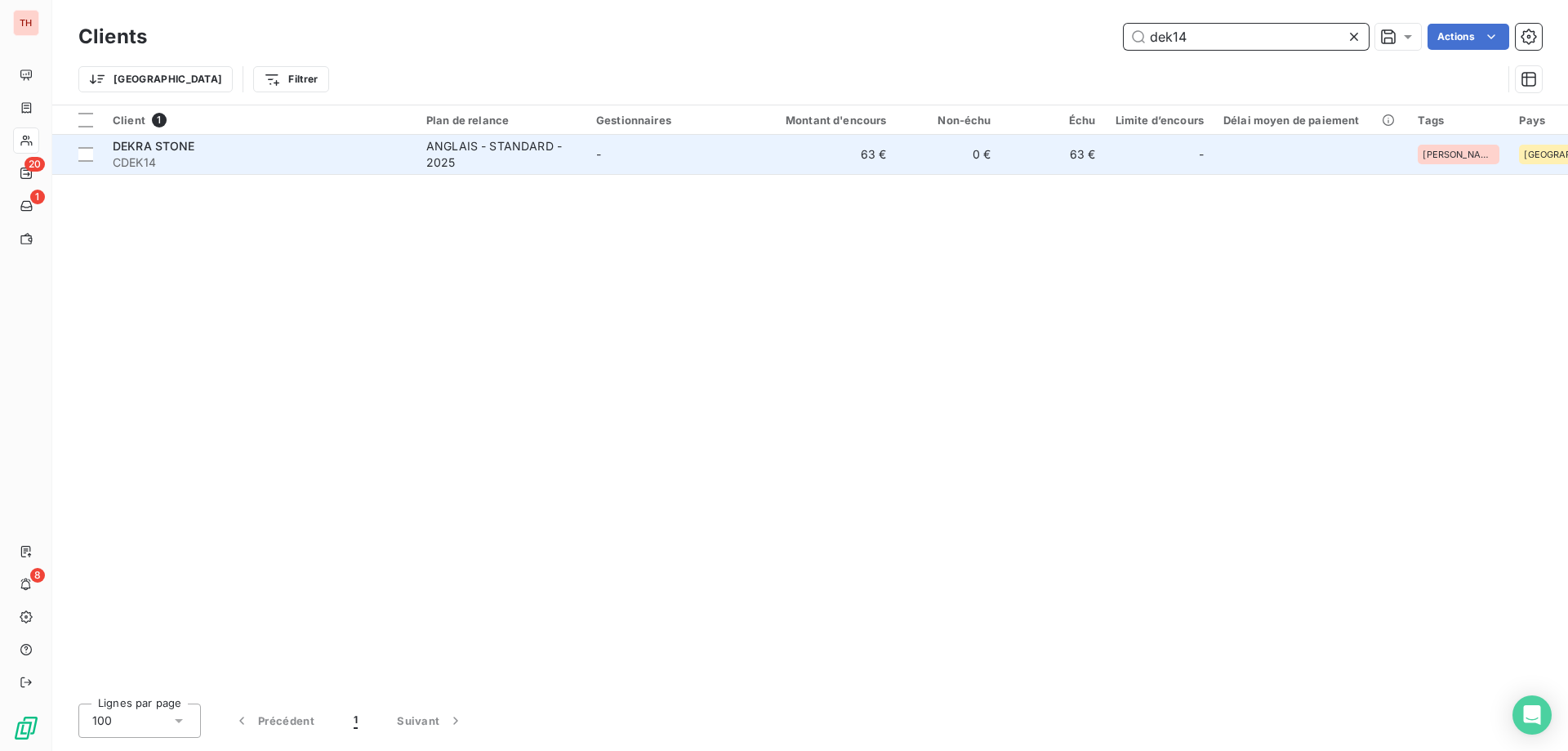
type input "dek14"
click at [662, 164] on td "-" at bounding box center [672, 154] width 170 height 39
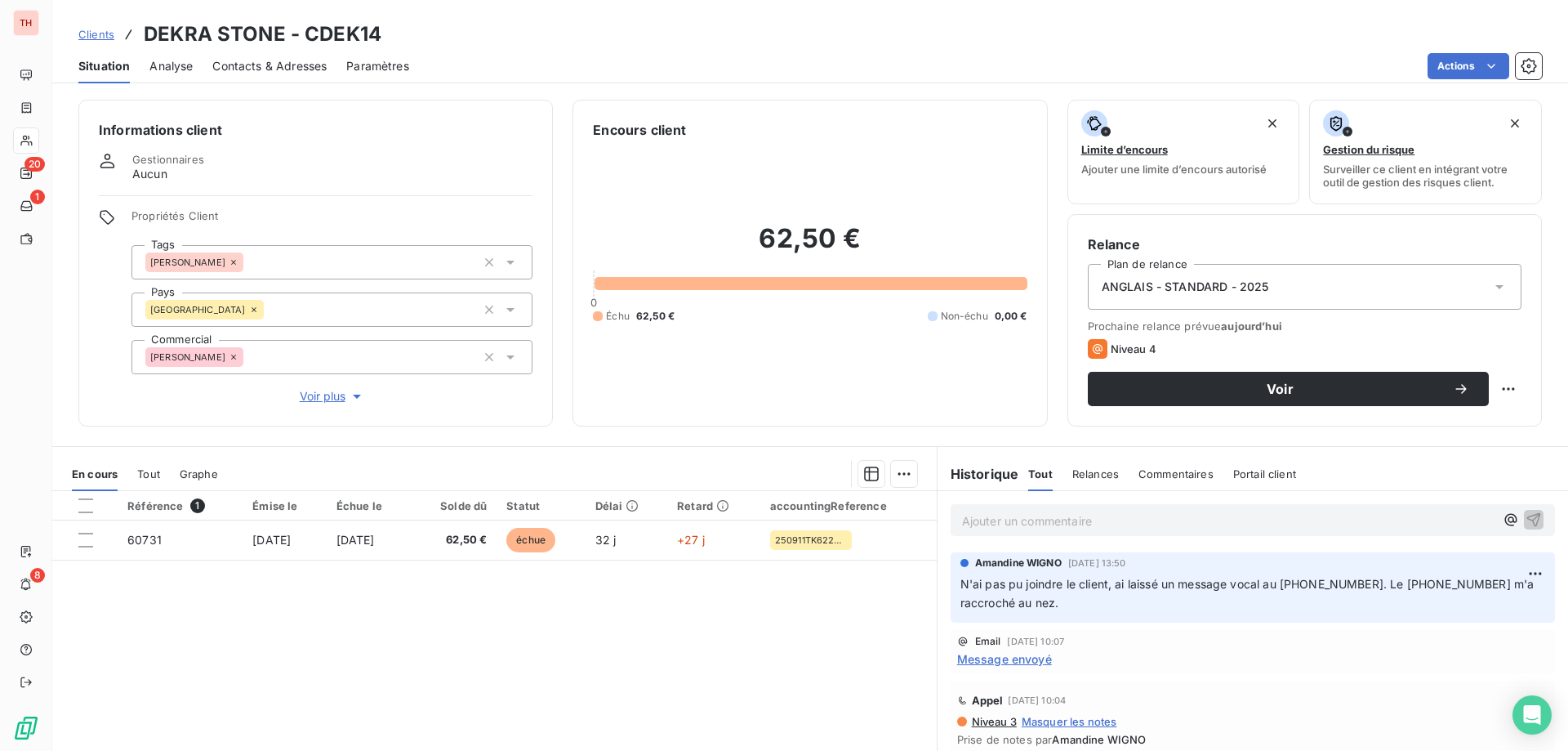
scroll to position [82, 0]
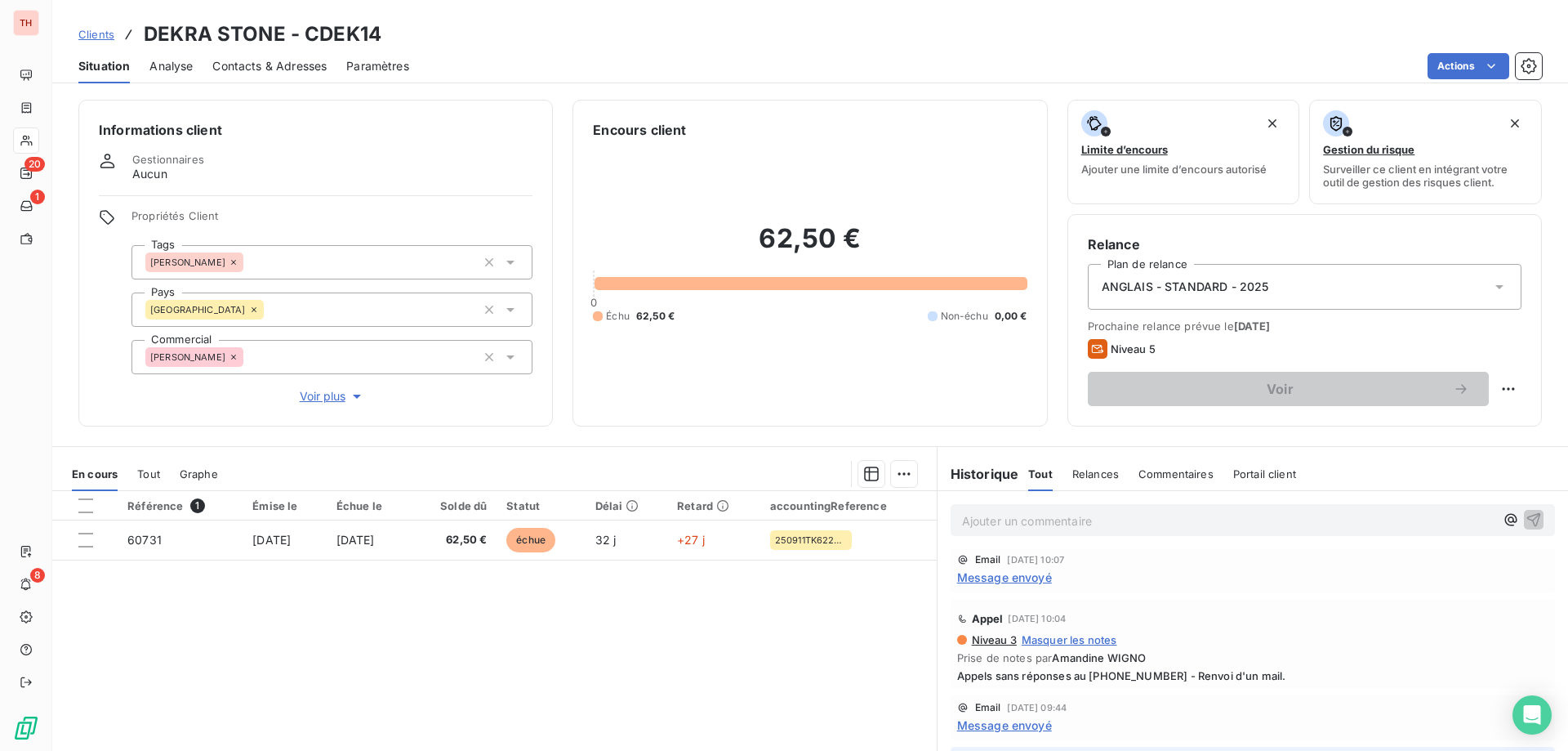
drag, startPoint x: 93, startPoint y: 35, endPoint x: 860, endPoint y: 31, distance: 767.0
click at [93, 35] on span "Clients" at bounding box center [96, 34] width 36 height 13
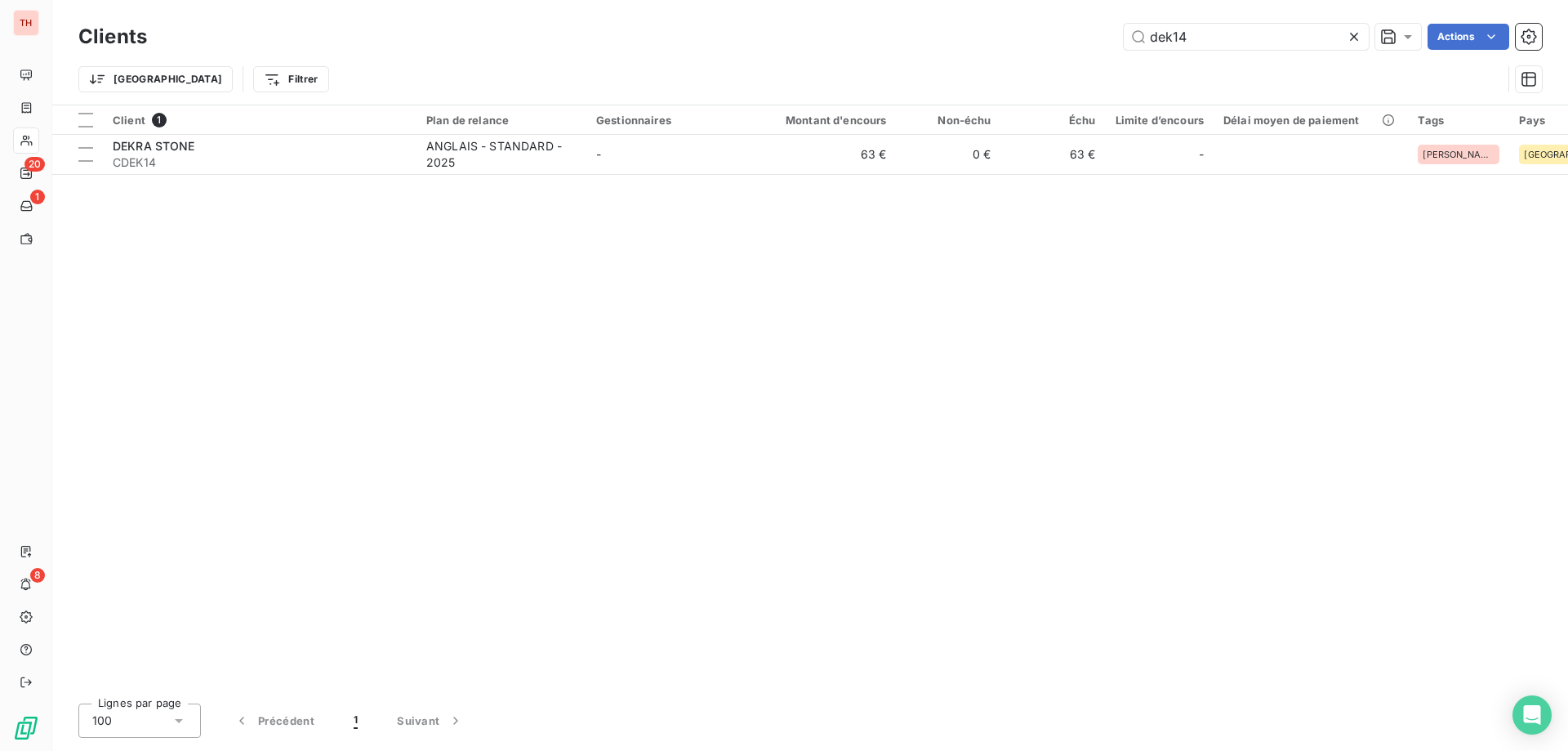
drag, startPoint x: 1231, startPoint y: 36, endPoint x: 1106, endPoint y: 31, distance: 125.1
click at [1106, 31] on div "dek14 Actions" at bounding box center [854, 37] width 1375 height 26
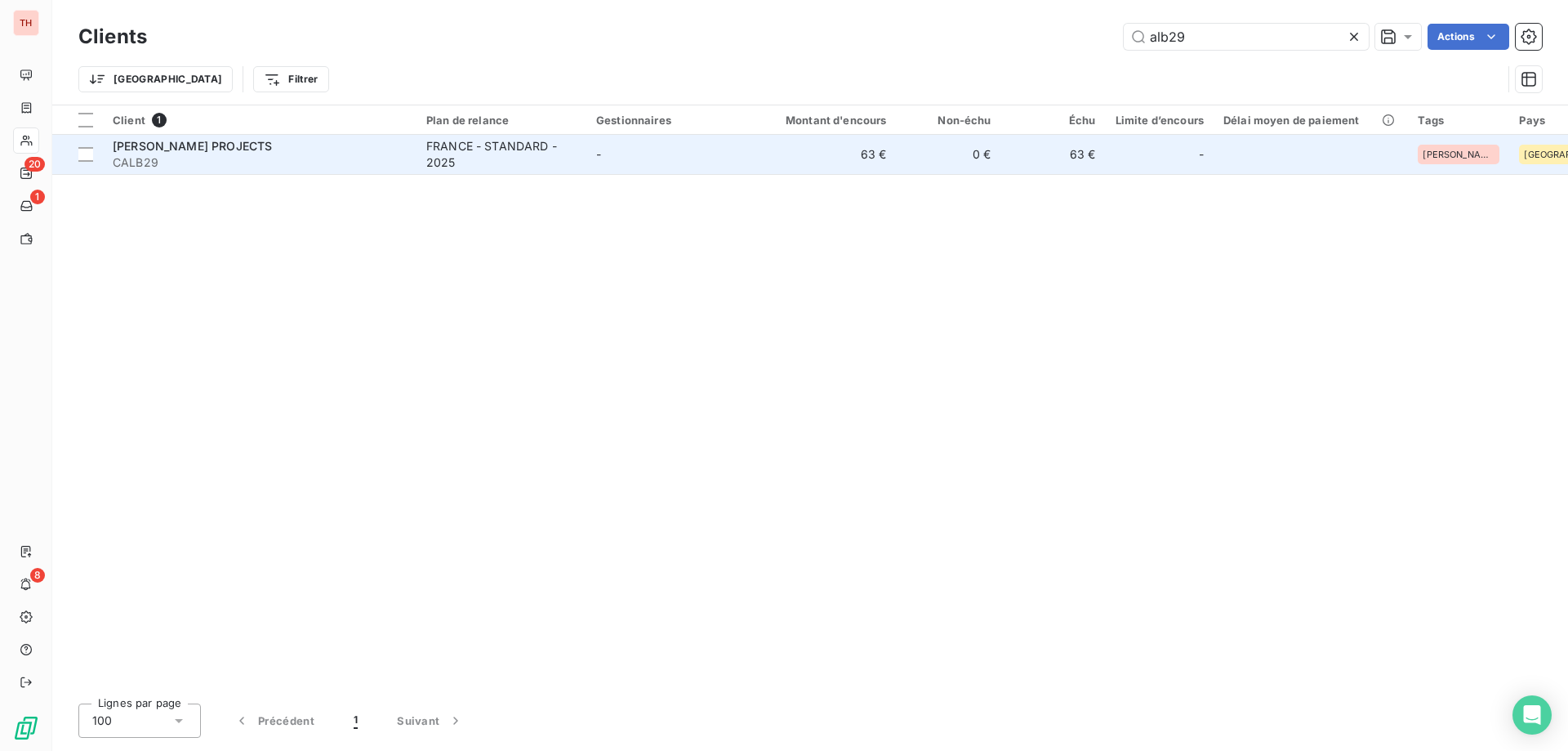
type input "alb29"
click at [587, 150] on td "-" at bounding box center [672, 154] width 170 height 39
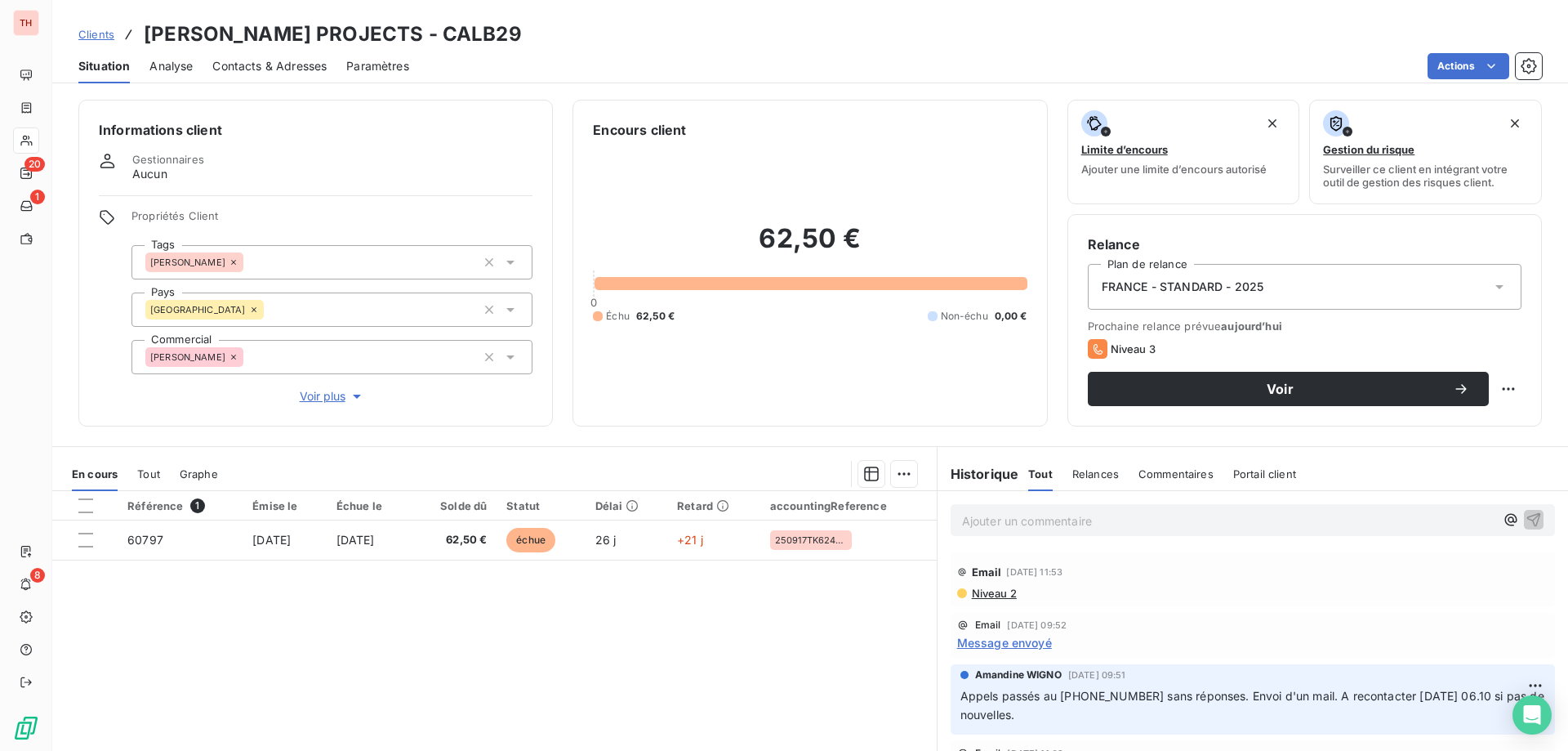
click at [1027, 643] on span "Message envoyé" at bounding box center [1005, 642] width 95 height 17
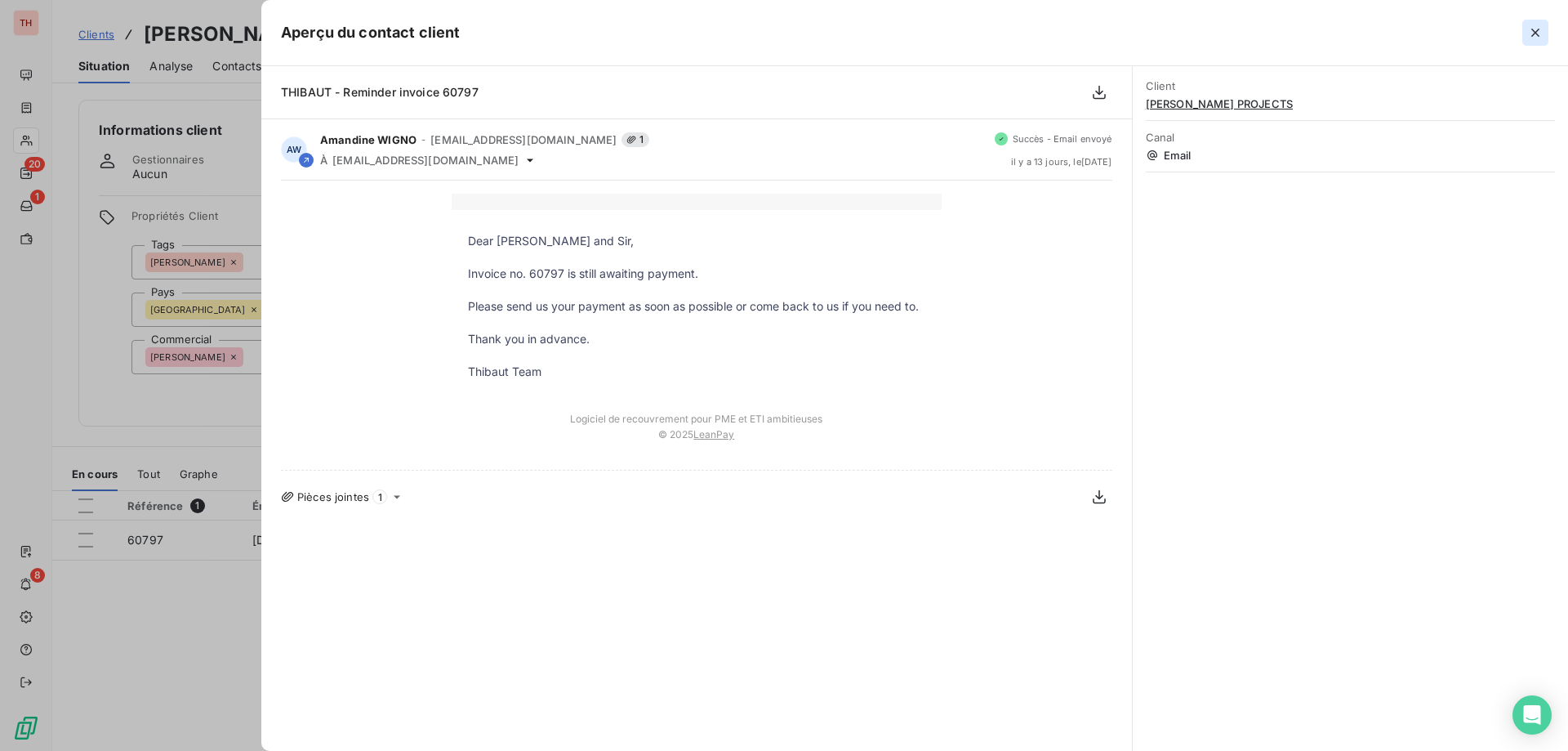
click at [1531, 33] on icon "button" at bounding box center [1535, 33] width 16 height 16
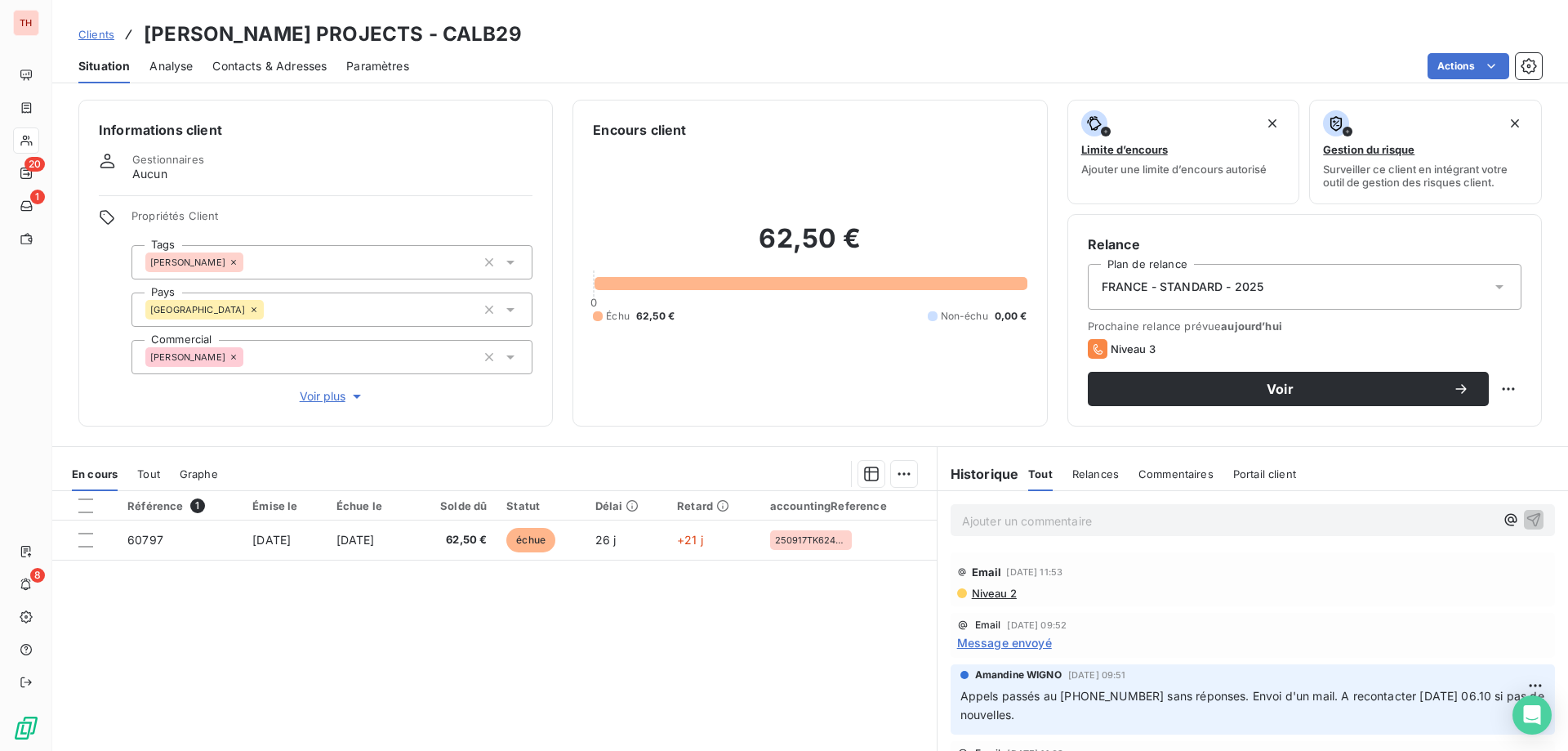
click at [1172, 525] on p "Ajouter un commentaire ﻿" at bounding box center [1229, 521] width 533 height 20
click at [1276, 521] on p "Ai eu une dame en ligne qui indique que l'adresse" at bounding box center [1229, 520] width 533 height 19
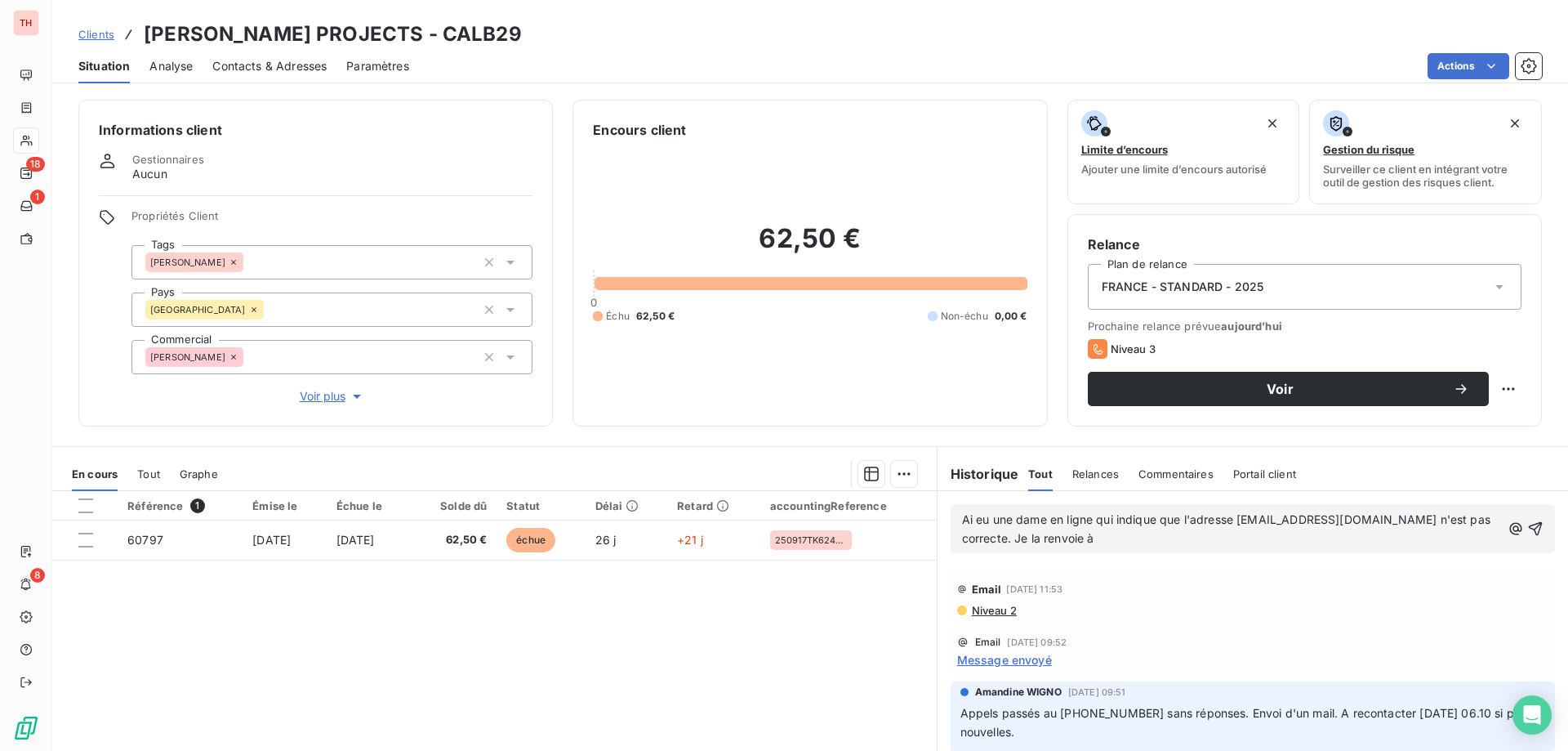
click at [1070, 545] on p "Ai eu une dame en ligne qui indique que l'adresse [EMAIL_ADDRESS][DOMAIN_NAME] …" at bounding box center [1232, 530] width 539 height 38
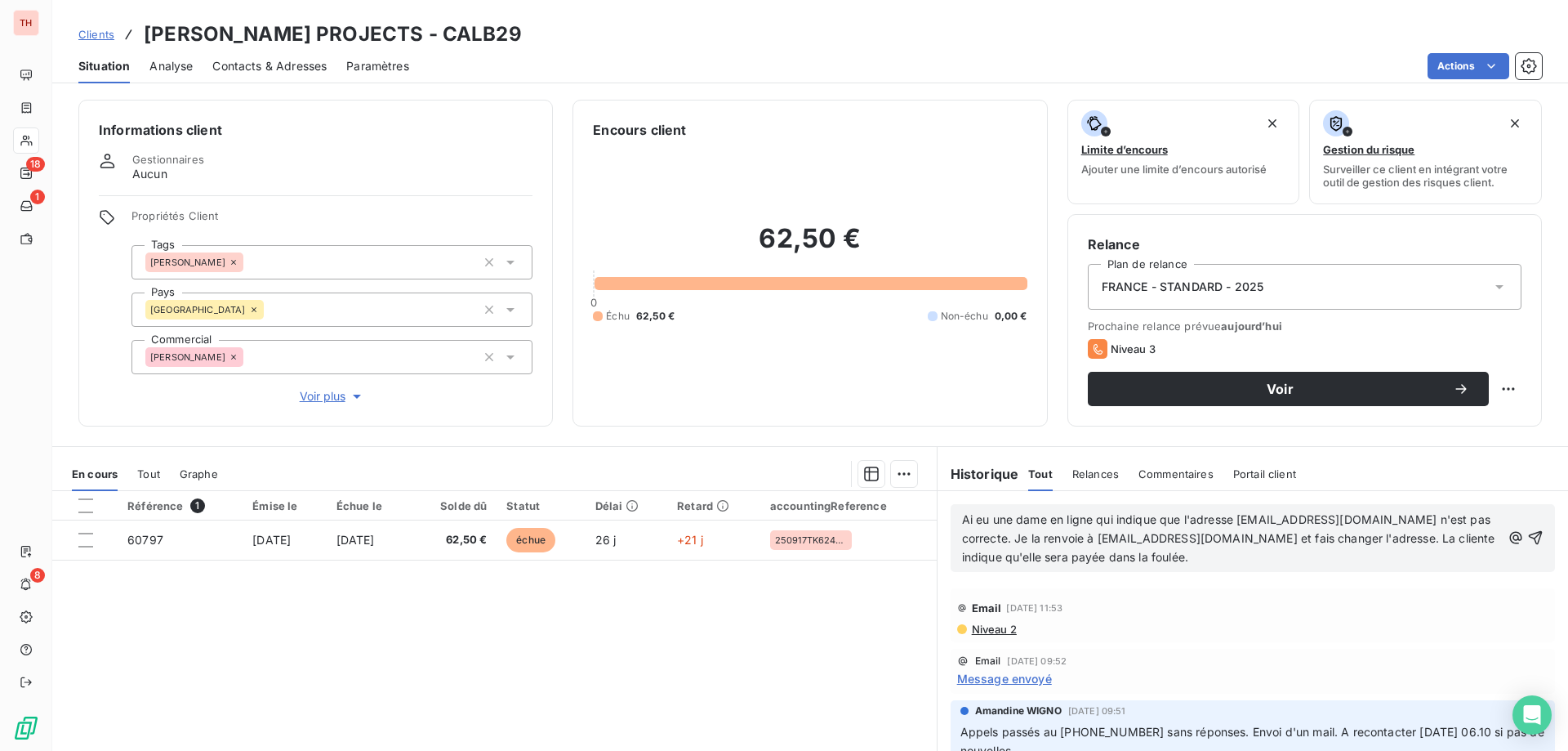
click at [1529, 538] on icon "button" at bounding box center [1535, 538] width 14 height 14
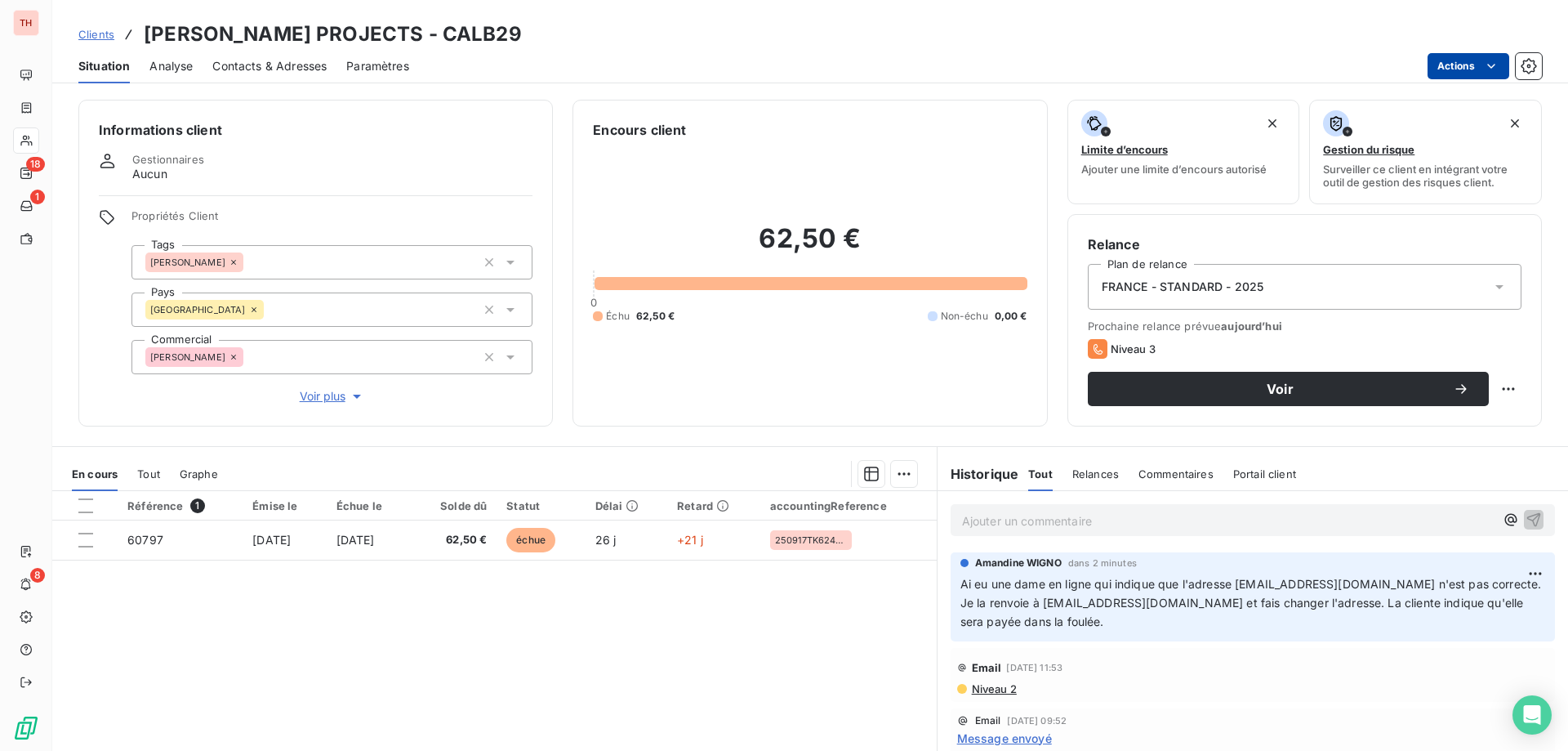
click at [1450, 68] on html "TH 18 1 8 Clients [PERSON_NAME] PROJECTS - CALB29 Situation Analyse Contacts & …" at bounding box center [784, 375] width 1568 height 751
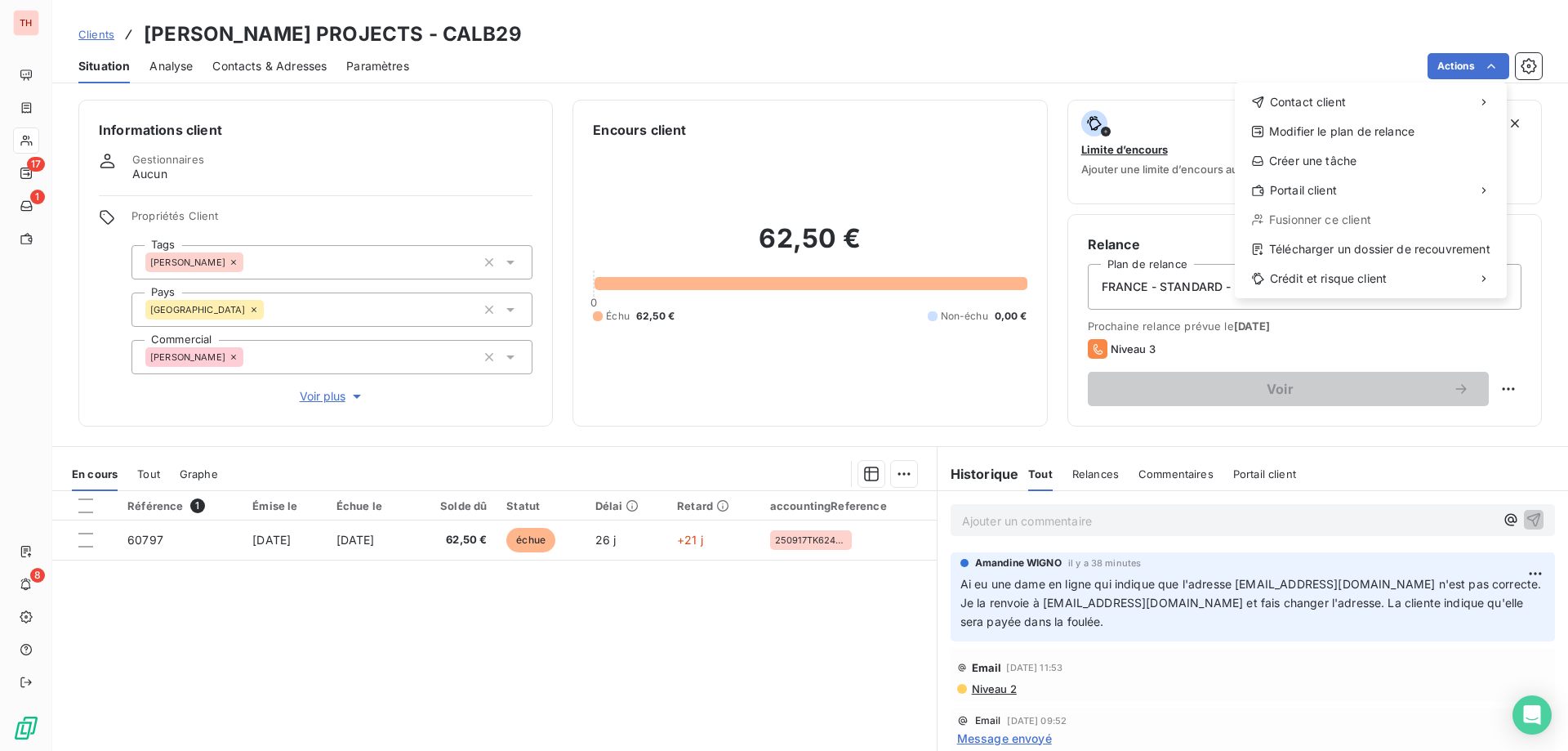
click at [117, 34] on html "TH 17 1 8 Clients [PERSON_NAME] PROJECTS - CALB29 Situation Analyse Contacts & …" at bounding box center [784, 375] width 1568 height 751
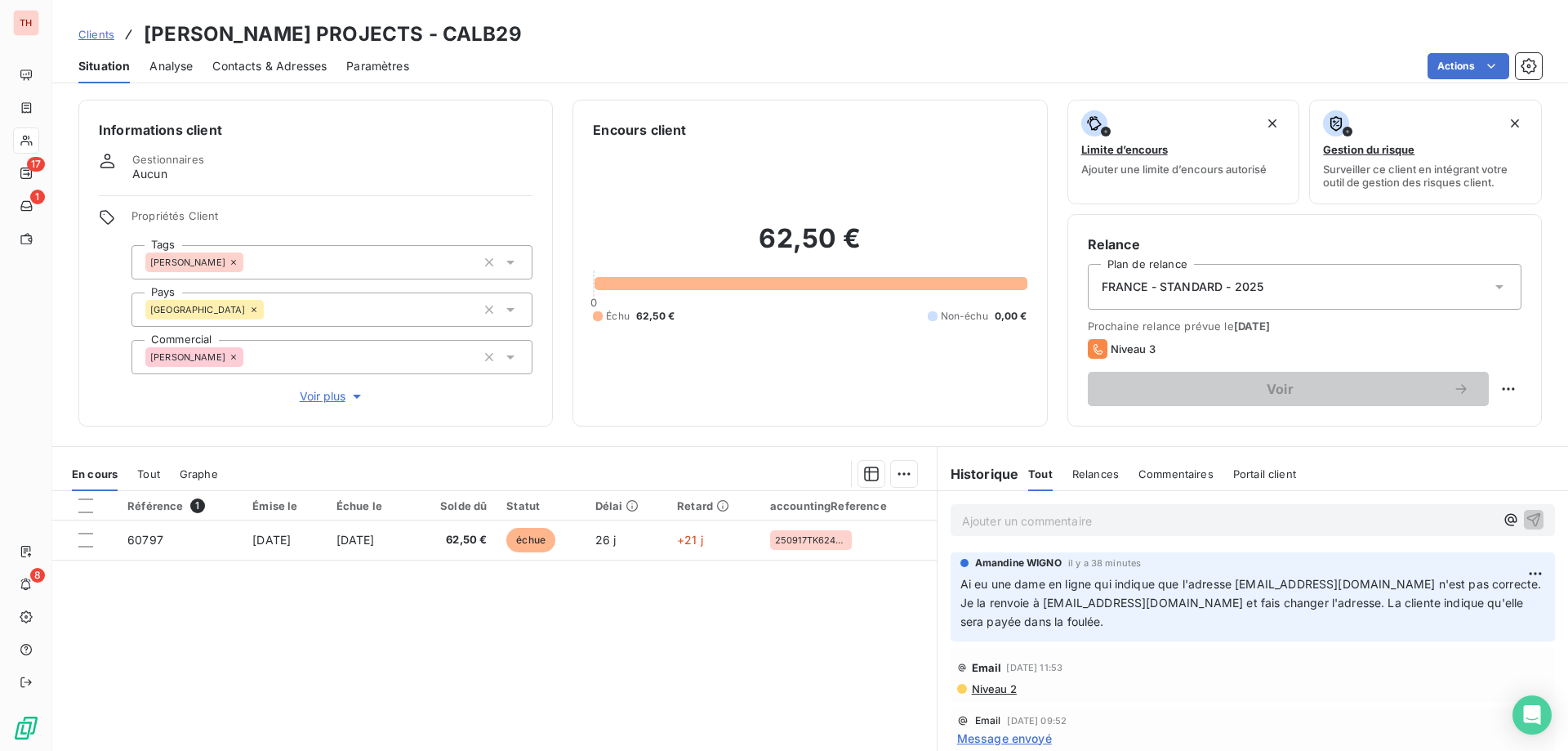
drag, startPoint x: 101, startPoint y: 32, endPoint x: 123, endPoint y: 29, distance: 22.2
click at [101, 32] on span "Clients" at bounding box center [96, 34] width 36 height 13
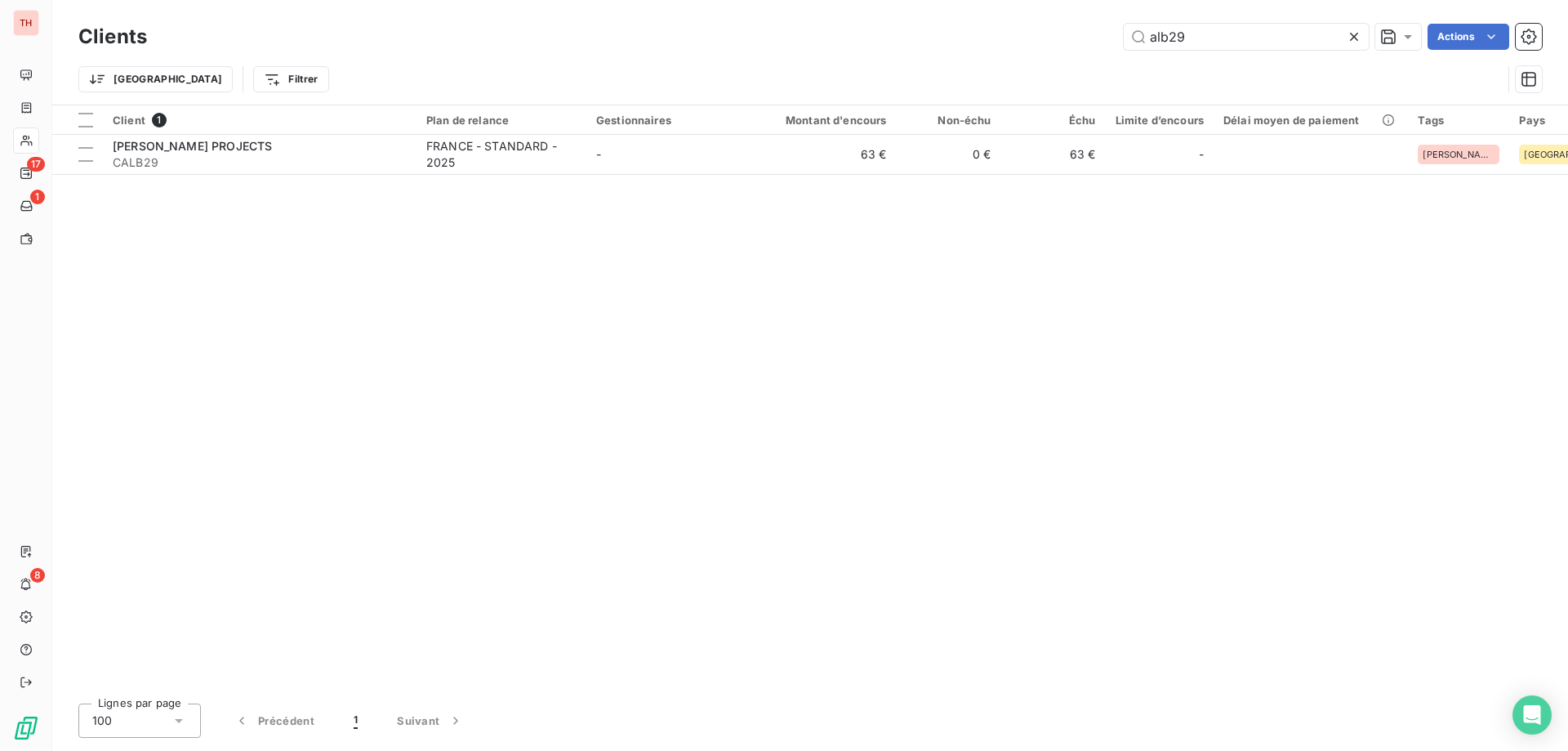
drag, startPoint x: 1204, startPoint y: 42, endPoint x: 1100, endPoint y: 40, distance: 104.0
click at [1100, 40] on div "alb29 Actions" at bounding box center [854, 37] width 1375 height 26
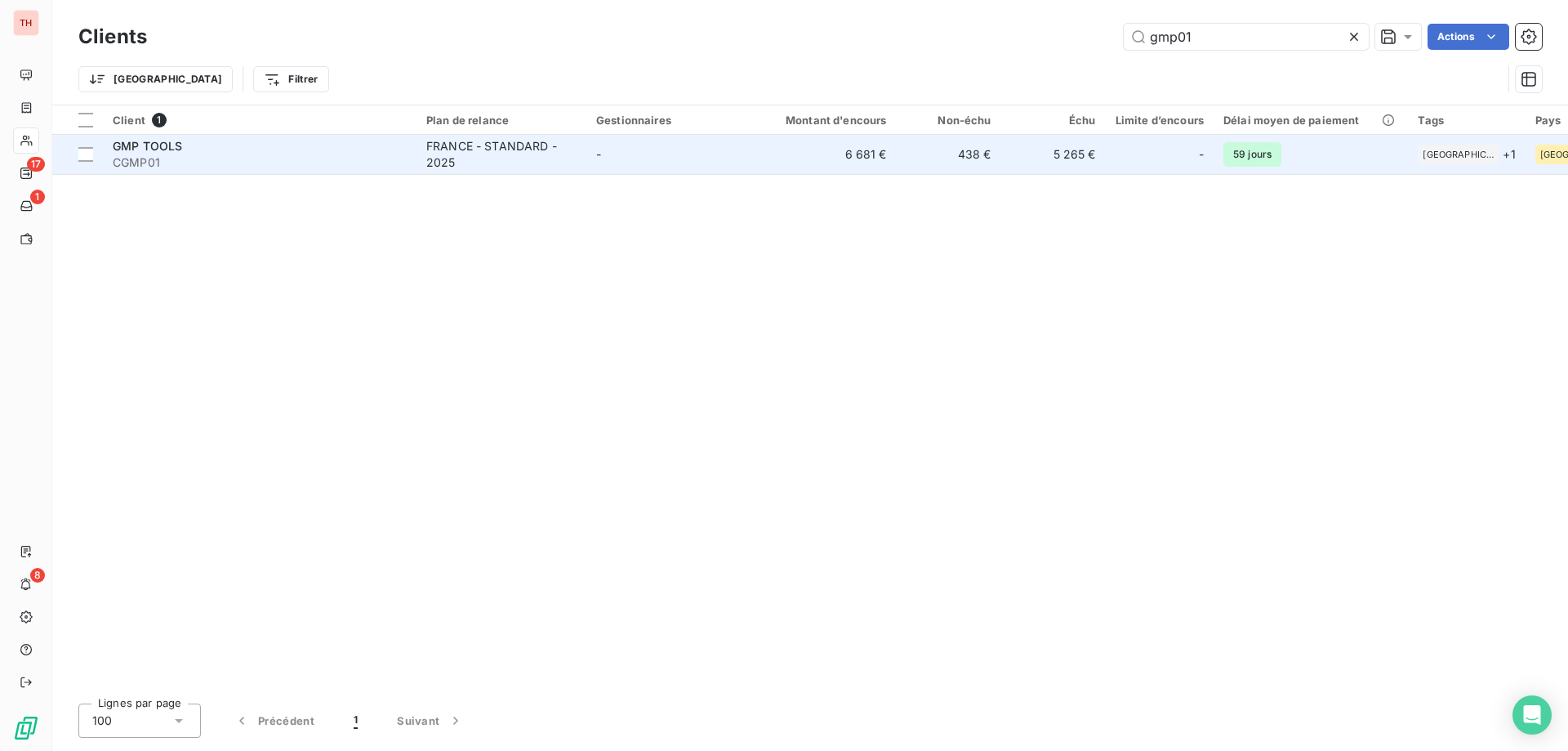
type input "gmp01"
click at [712, 158] on td "-" at bounding box center [672, 154] width 170 height 39
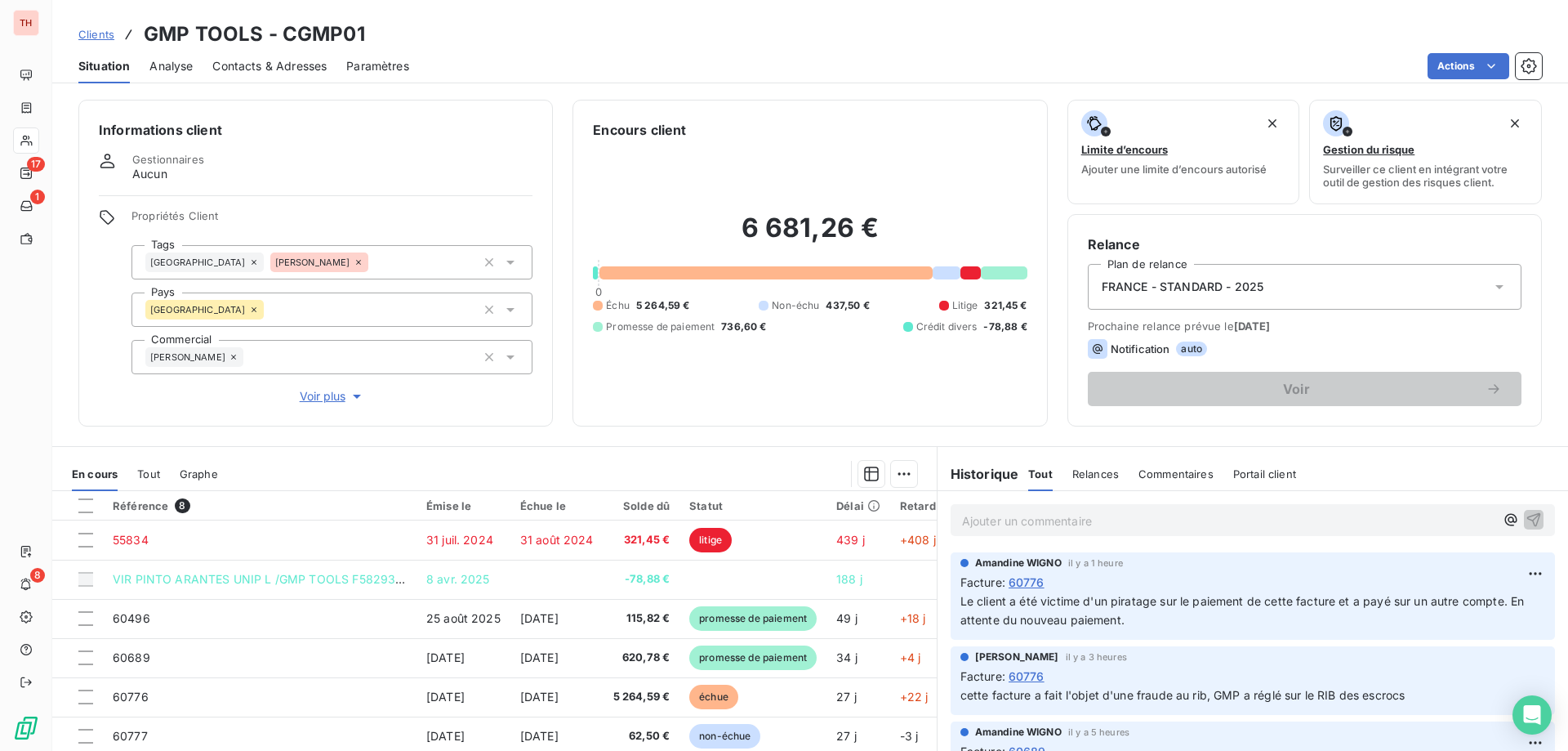
drag, startPoint x: 96, startPoint y: 32, endPoint x: 728, endPoint y: 13, distance: 632.3
click at [96, 32] on span "Clients" at bounding box center [96, 34] width 36 height 13
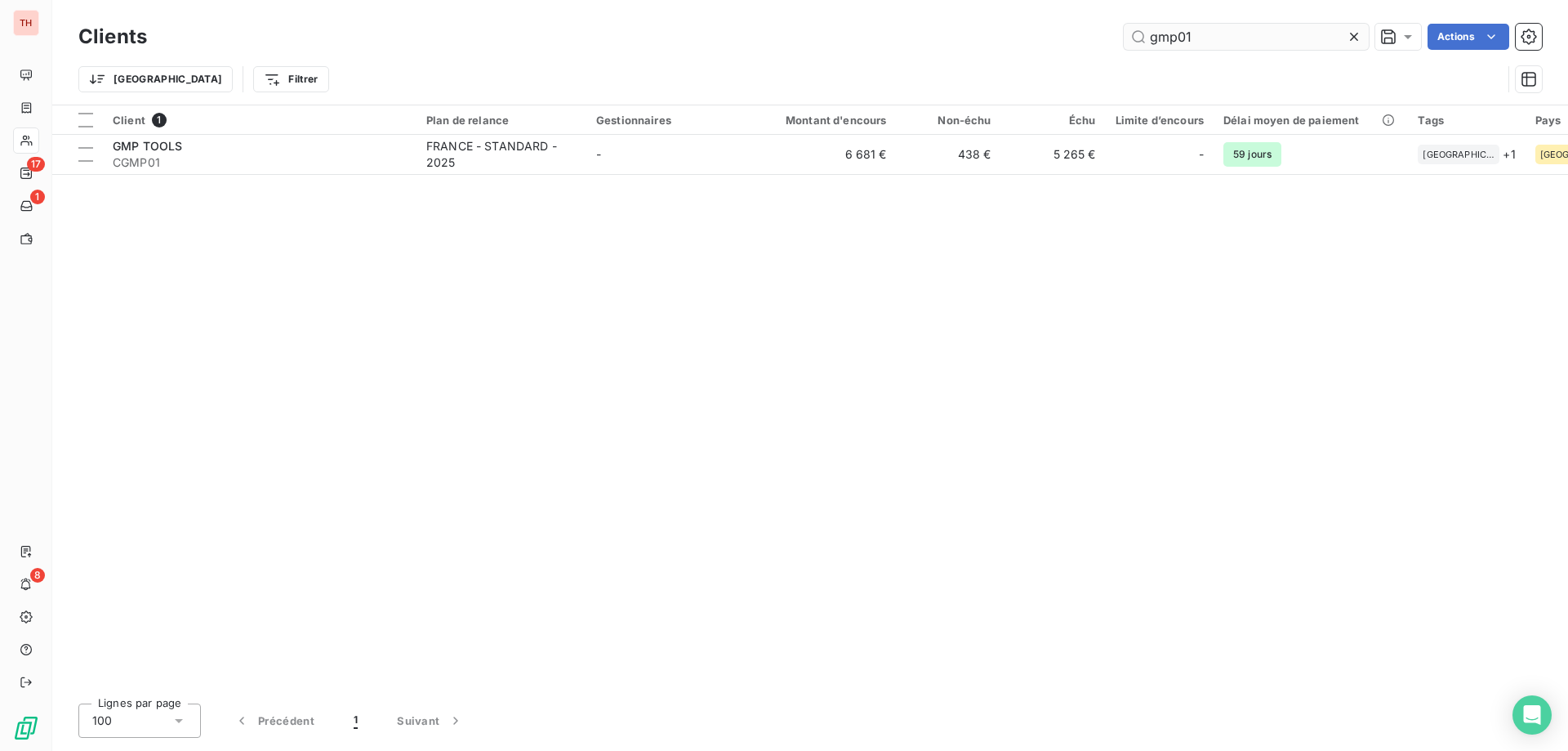
drag, startPoint x: 1208, startPoint y: 32, endPoint x: 1141, endPoint y: 34, distance: 67.0
click at [1143, 34] on input "gmp01" at bounding box center [1246, 37] width 245 height 26
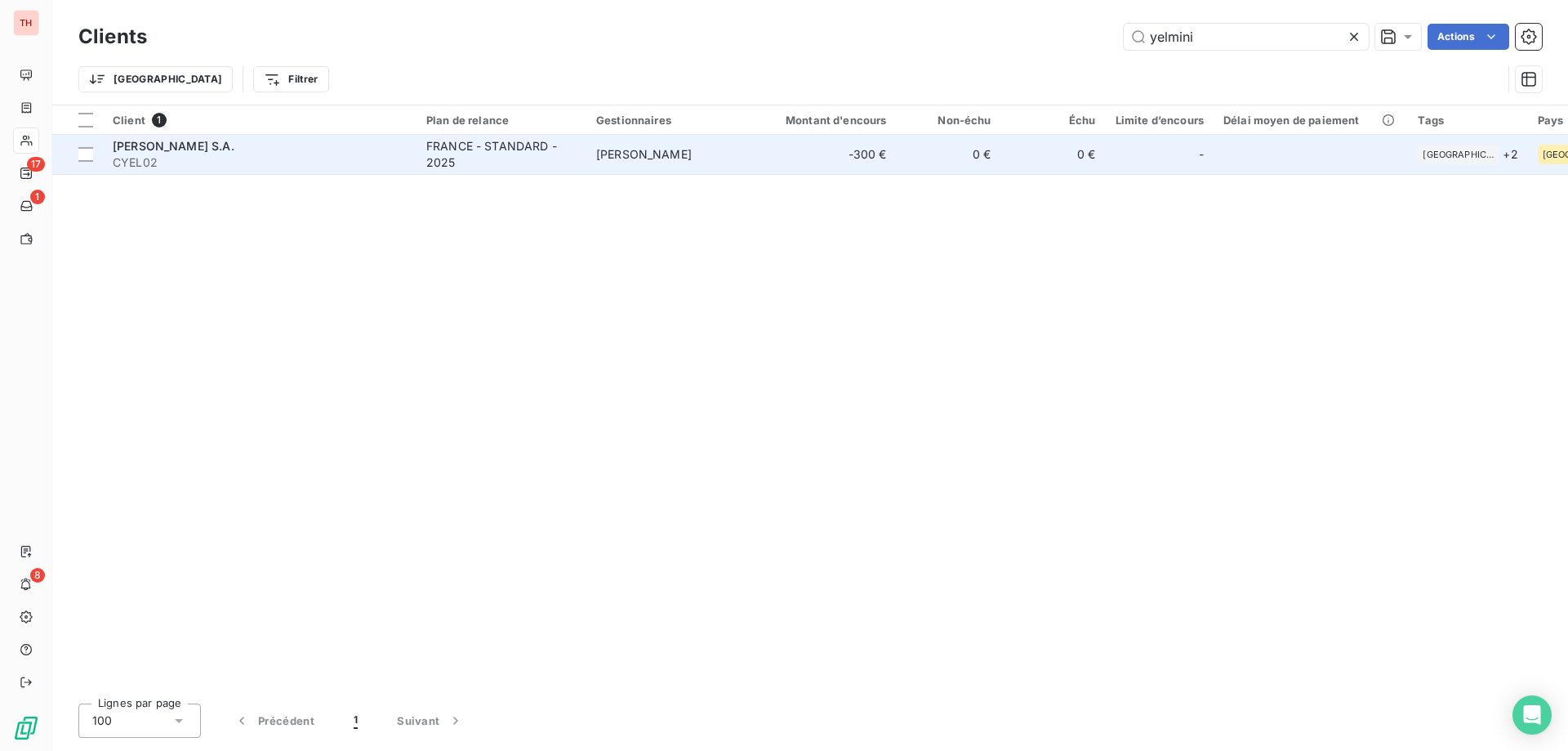
type input "yelmini"
click at [573, 161] on div "FRANCE - STANDARD - 2025" at bounding box center [502, 154] width 150 height 33
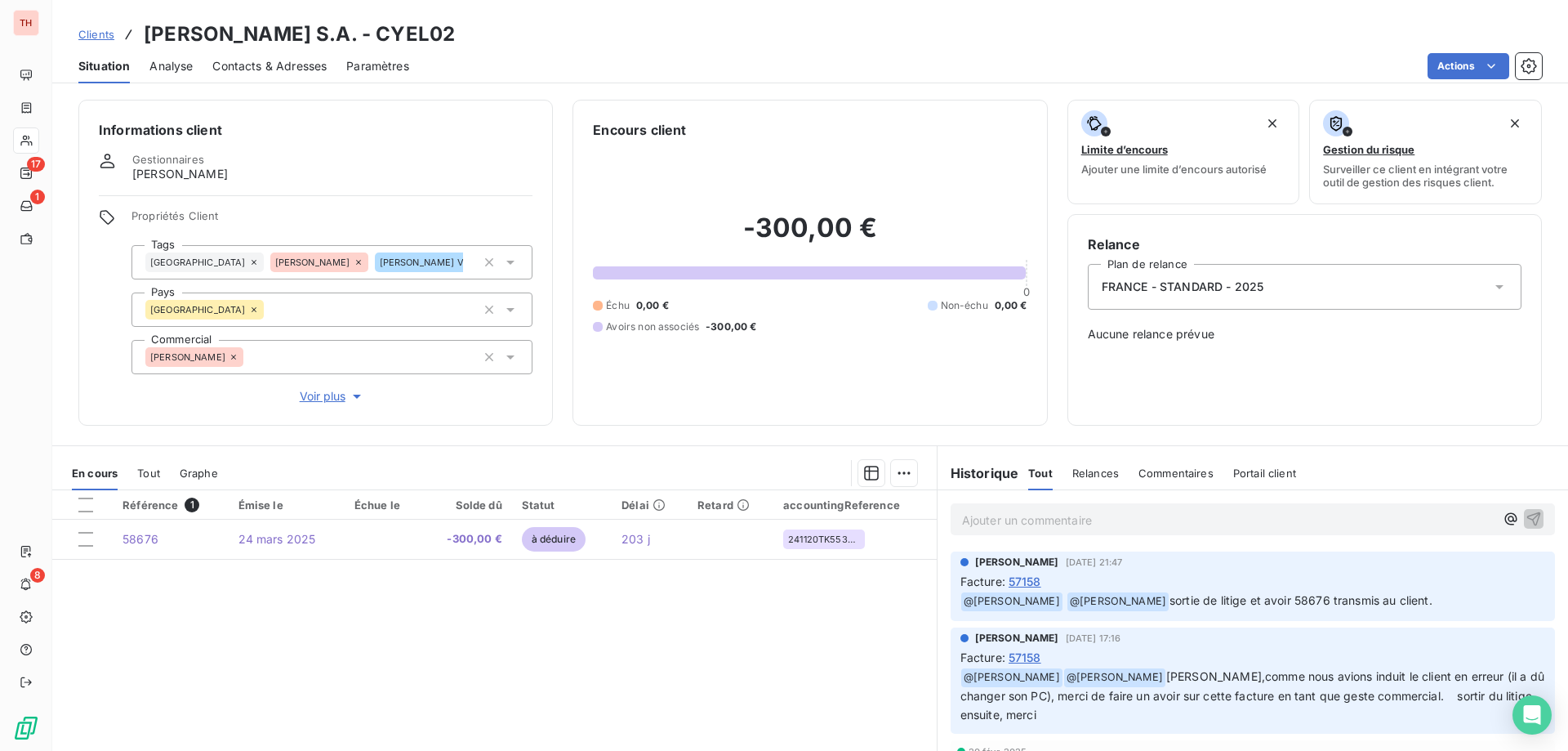
drag, startPoint x: 92, startPoint y: 34, endPoint x: 315, endPoint y: 37, distance: 223.0
click at [94, 34] on span "Clients" at bounding box center [96, 34] width 36 height 13
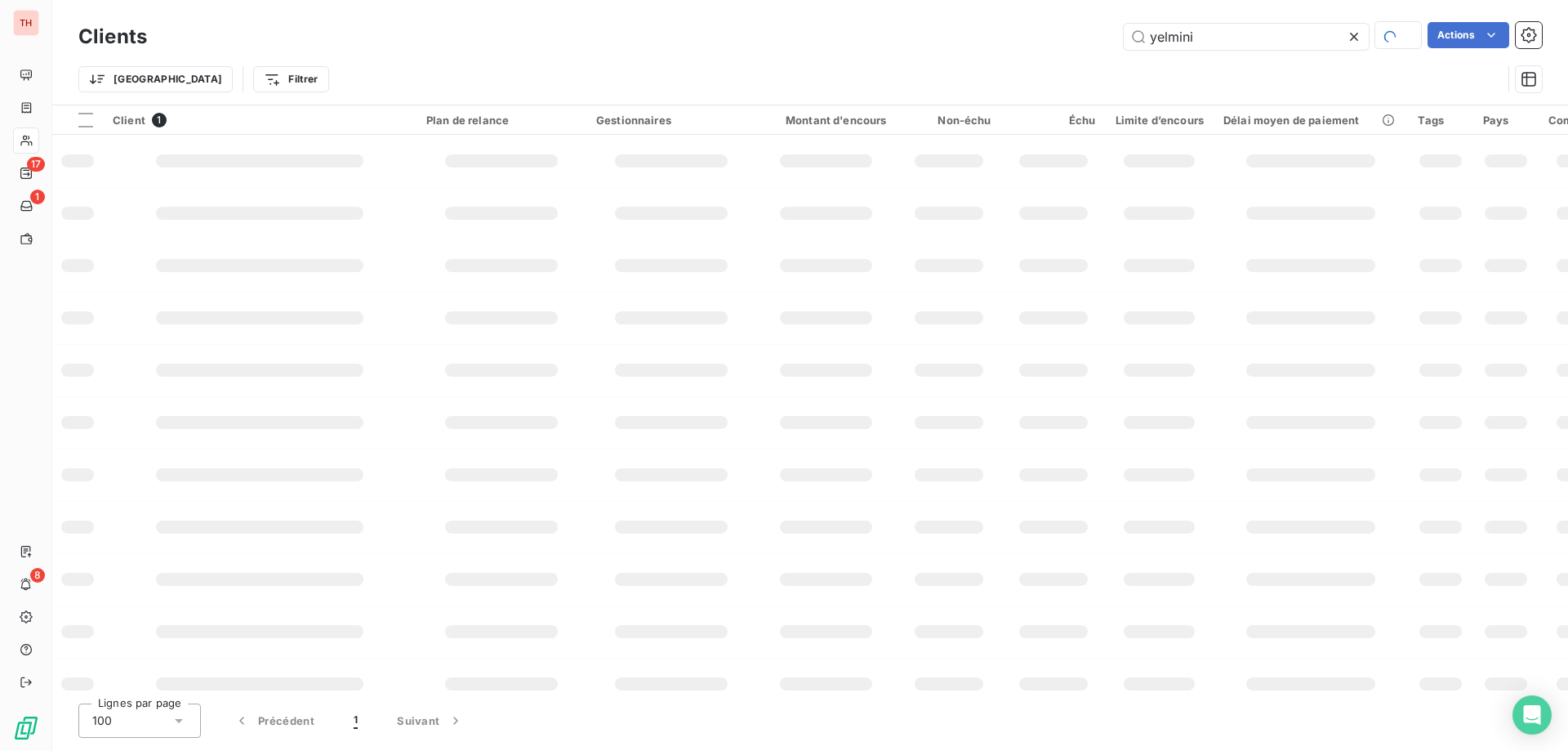
drag, startPoint x: 1114, startPoint y: 28, endPoint x: 1101, endPoint y: 28, distance: 13.0
click at [1101, 28] on div "yelmini Actions" at bounding box center [854, 36] width 1375 height 29
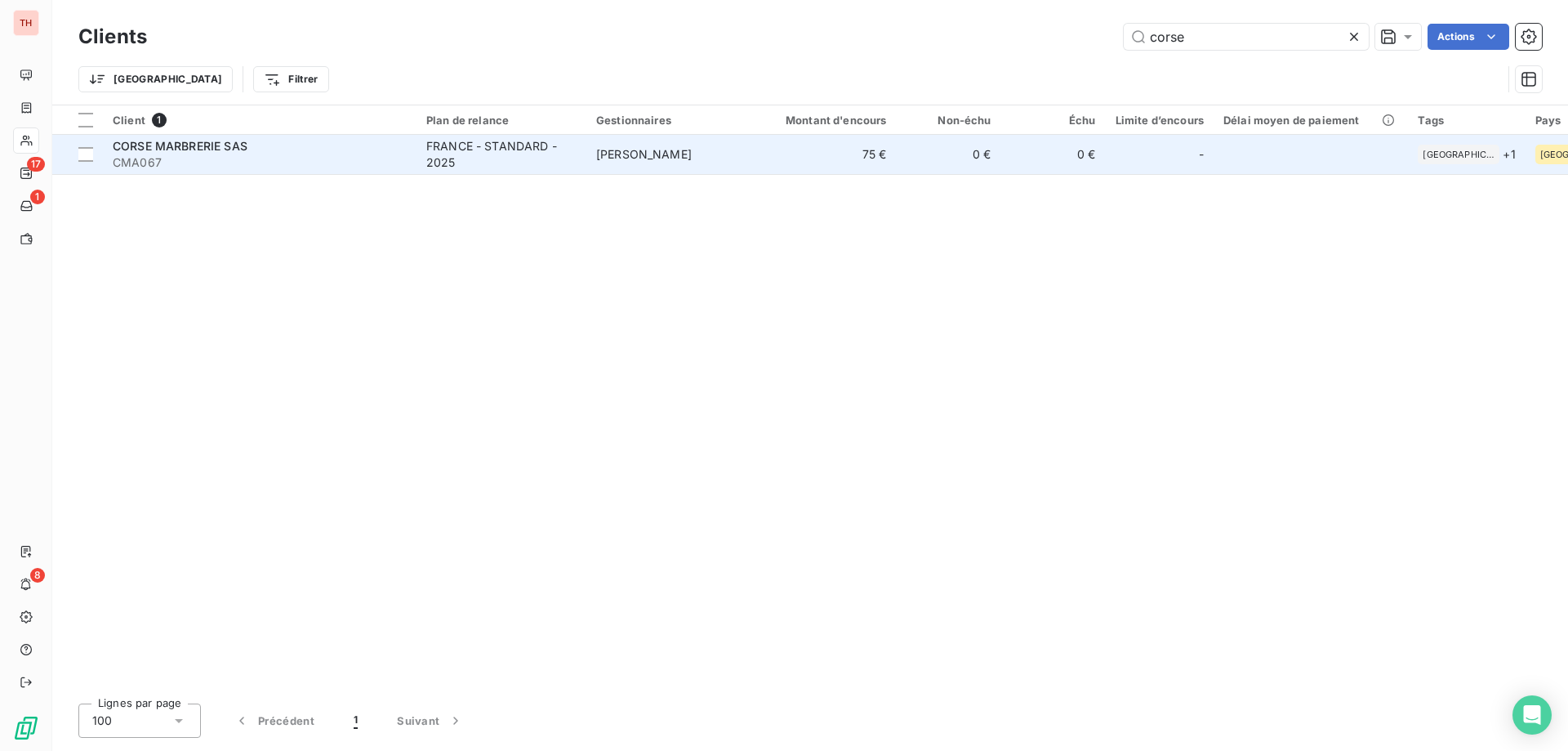
type input "corse"
click at [657, 152] on span "[PERSON_NAME]" at bounding box center [644, 154] width 96 height 14
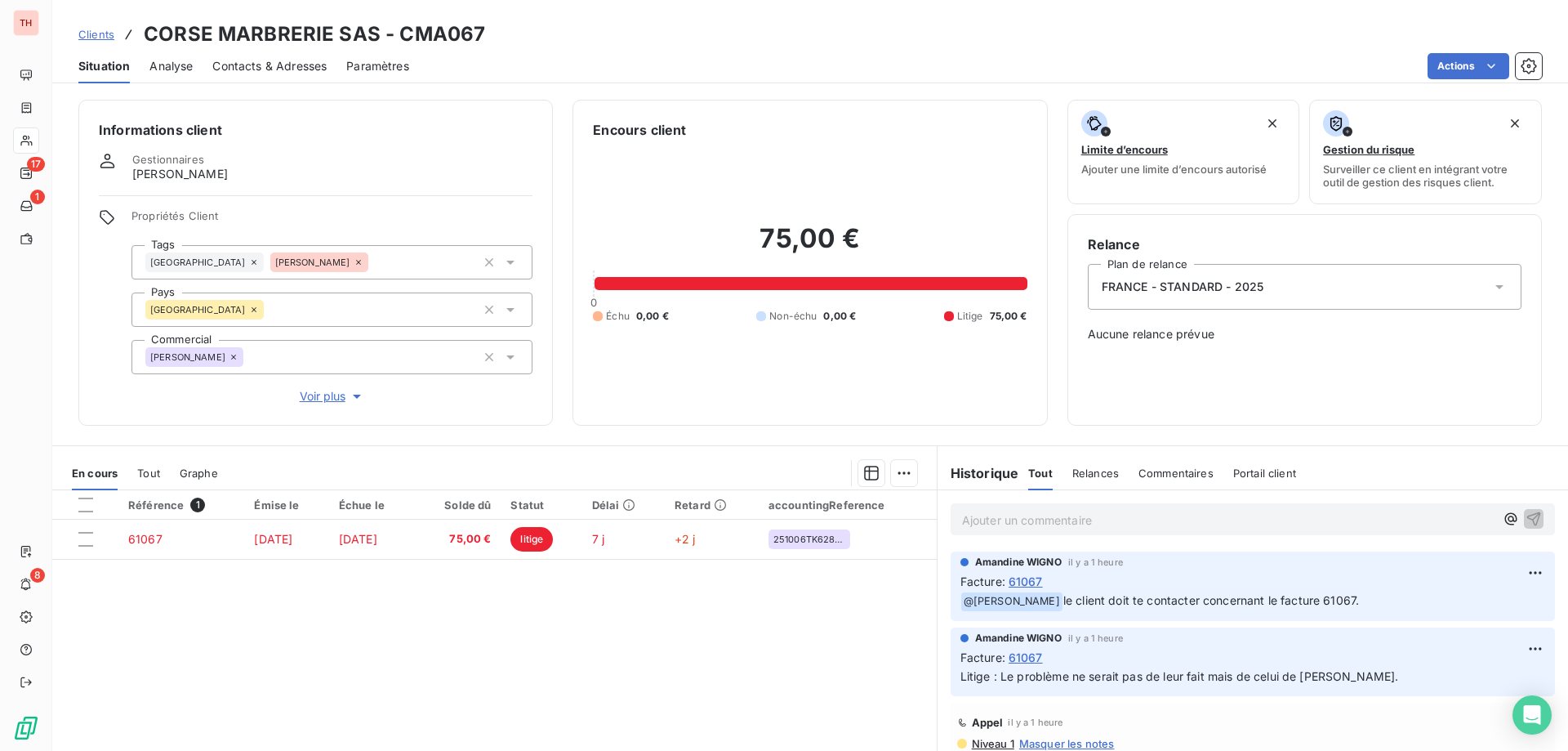
drag, startPoint x: 100, startPoint y: 39, endPoint x: 114, endPoint y: 40, distance: 14.0
click at [98, 38] on span "Clients" at bounding box center [96, 34] width 36 height 13
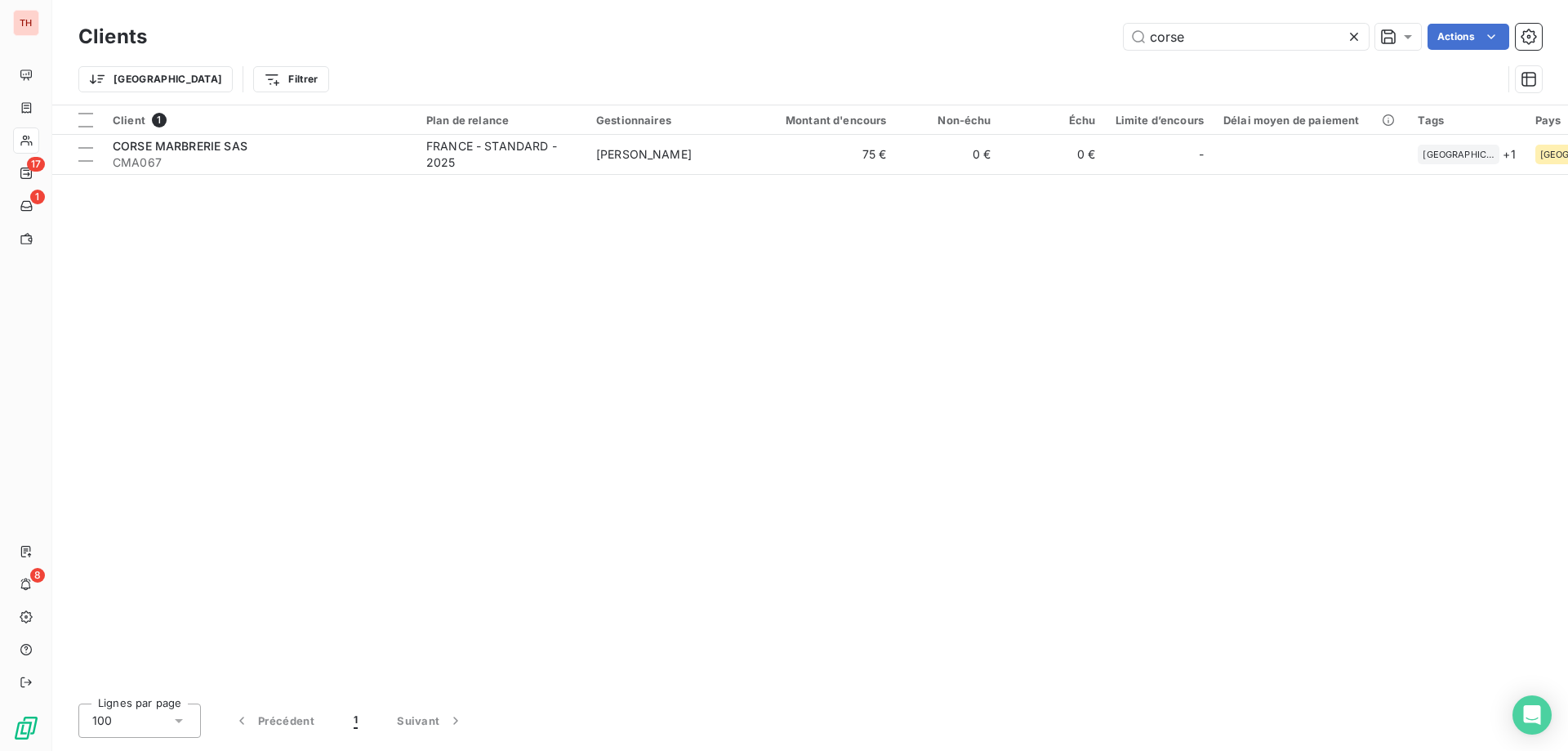
drag, startPoint x: 1226, startPoint y: 36, endPoint x: 1058, endPoint y: 37, distance: 168.0
click at [1059, 37] on div "corse Actions" at bounding box center [854, 37] width 1375 height 26
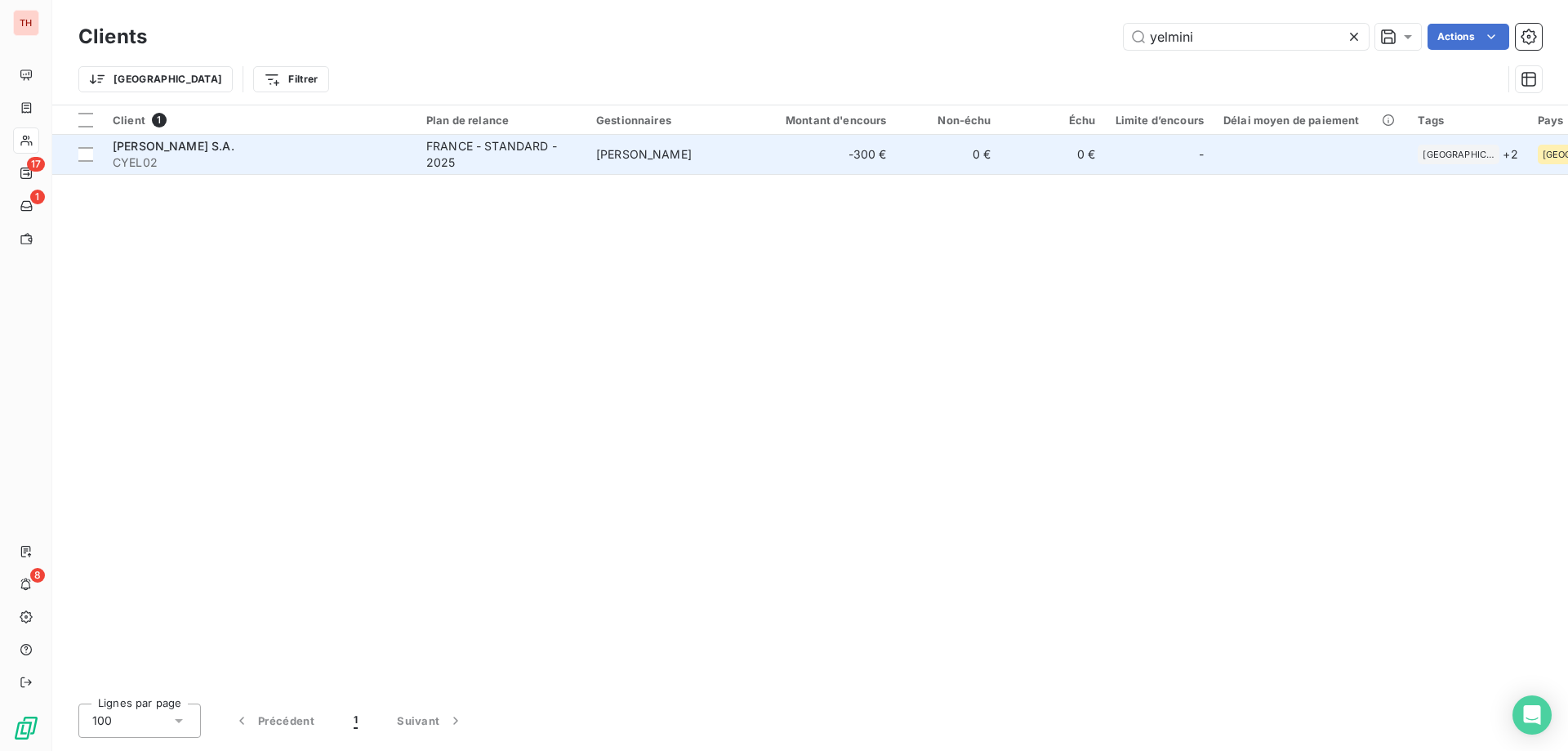
type input "yelmini"
click at [650, 147] on span "[PERSON_NAME]" at bounding box center [644, 154] width 96 height 14
